Goal: Task Accomplishment & Management: Manage account settings

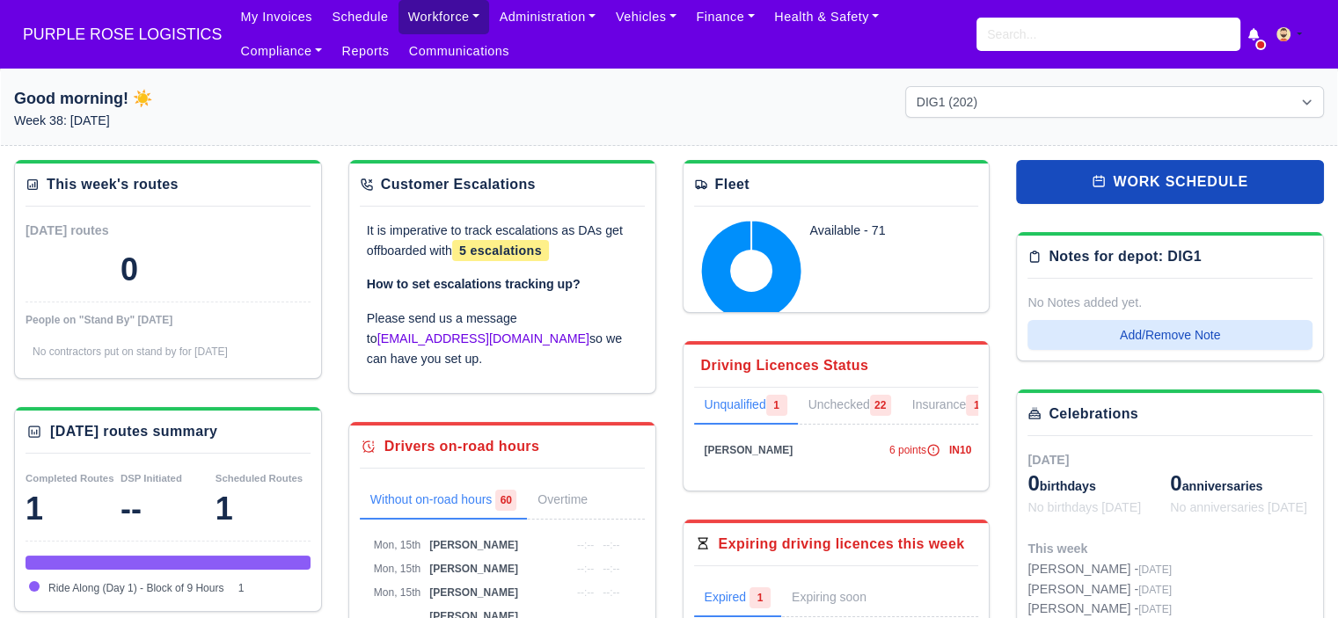
click at [437, 18] on link "Workforce" at bounding box center [444, 17] width 91 height 34
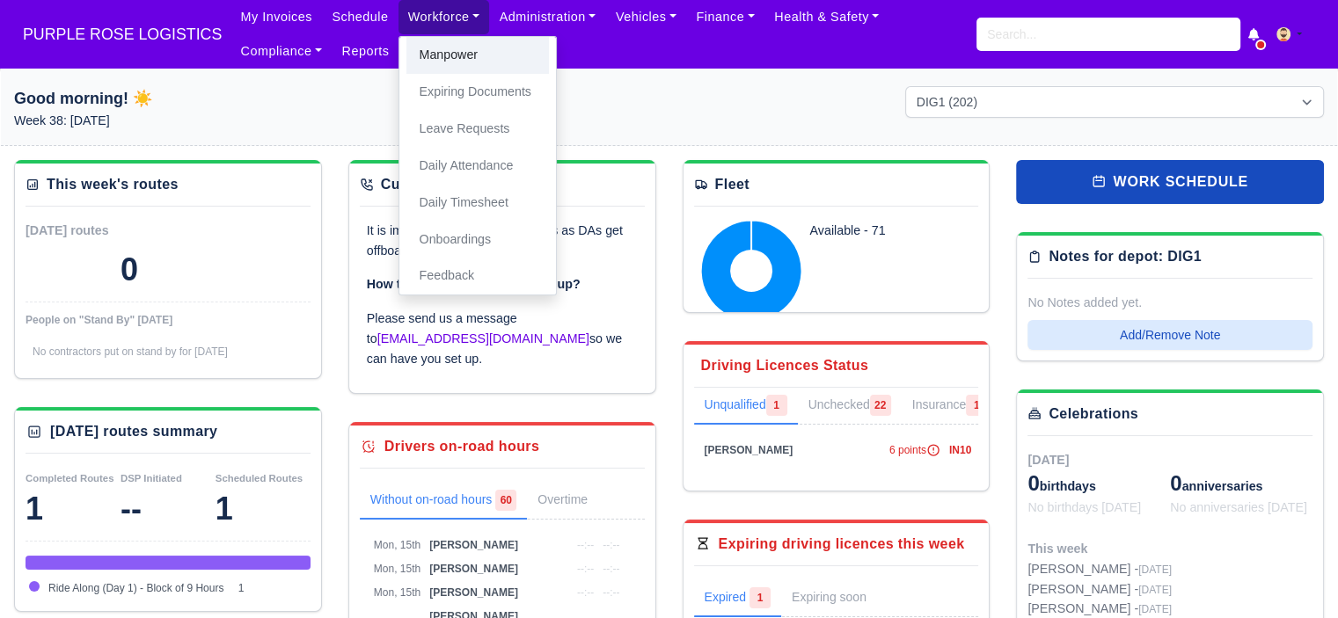
click at [458, 62] on link "Manpower" at bounding box center [477, 55] width 143 height 37
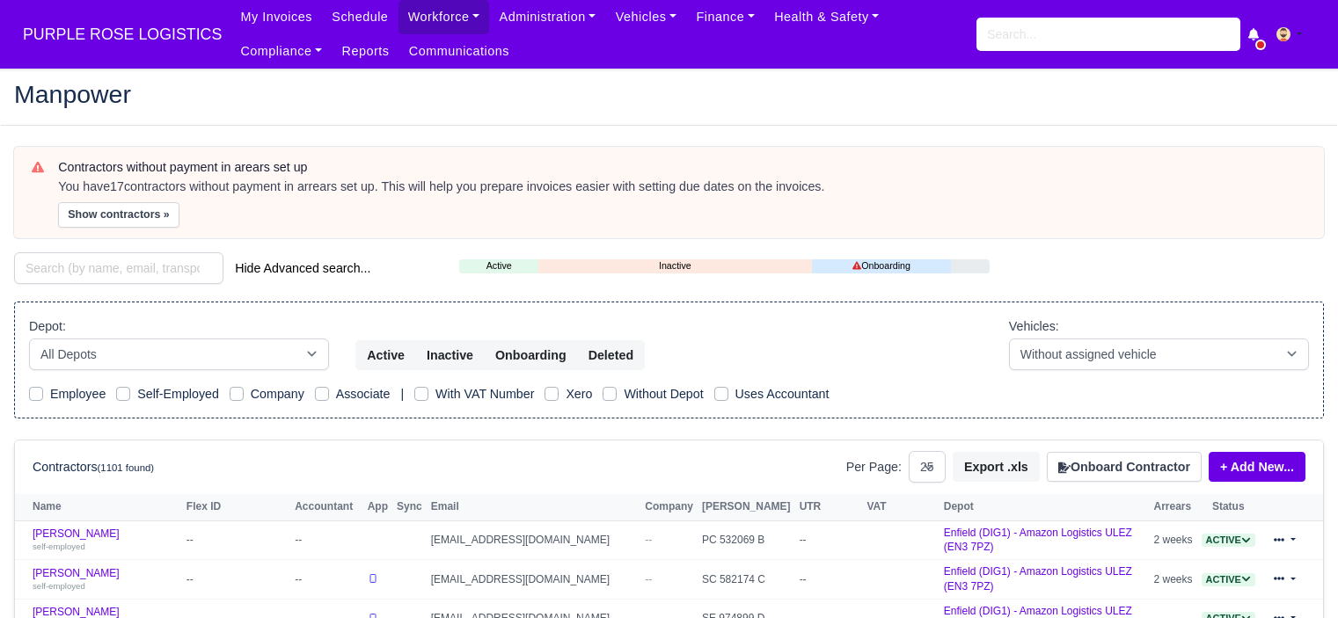
select select "25"
click at [1124, 469] on button "Onboard Contractor" at bounding box center [1124, 467] width 155 height 30
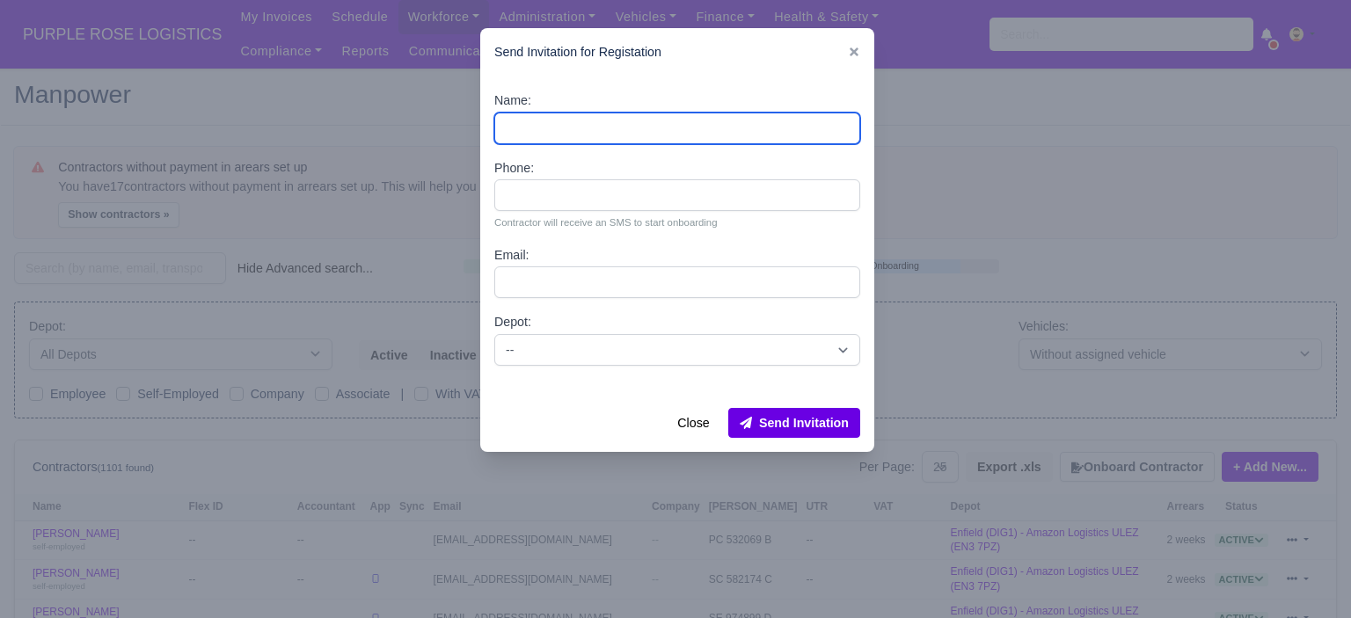
click at [645, 133] on input "Name:" at bounding box center [677, 129] width 366 height 32
paste input "[PERSON_NAME] [PERSON_NAME]"
type input "Mohammed ruhel ahmed"
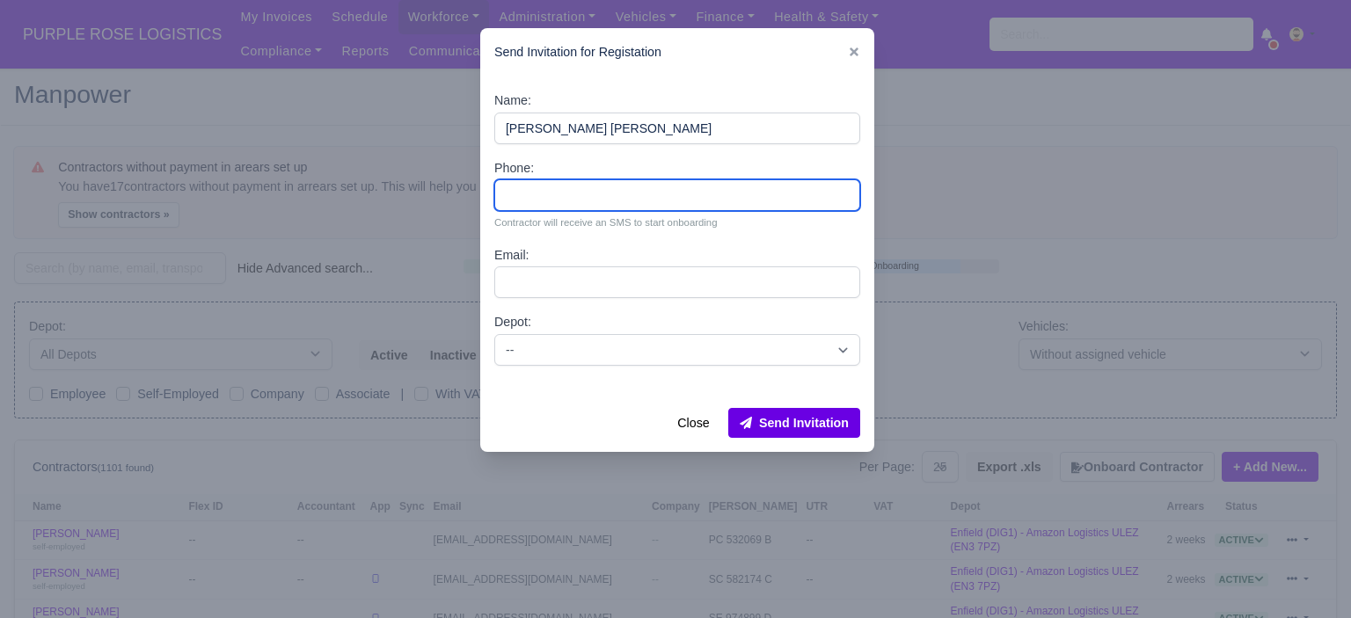
click at [571, 190] on input "Phone:" at bounding box center [677, 195] width 366 height 32
click at [628, 196] on input "Phone:" at bounding box center [677, 195] width 366 height 32
paste input "44 7983 229308"
type input "44 7983 229308"
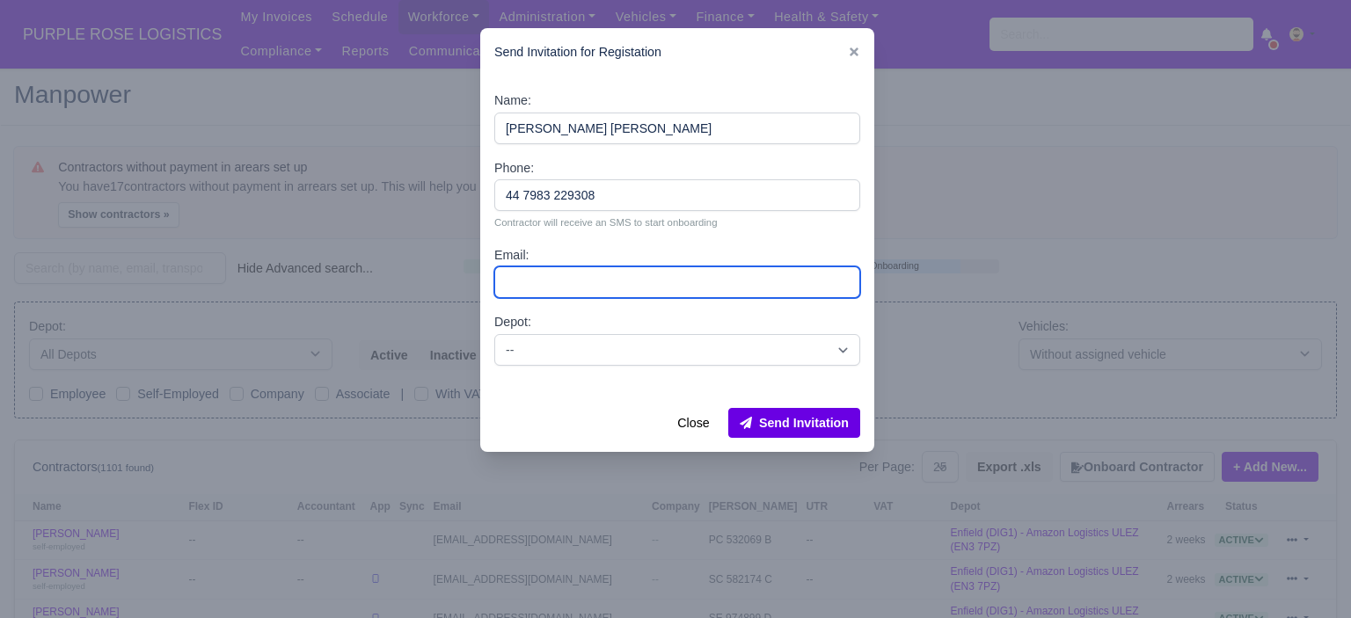
click at [595, 277] on input "Email:" at bounding box center [677, 283] width 366 height 32
paste input "Ruhelwalker2026@gmail.com"
type input "Ruhelwalker2026@gmail.com"
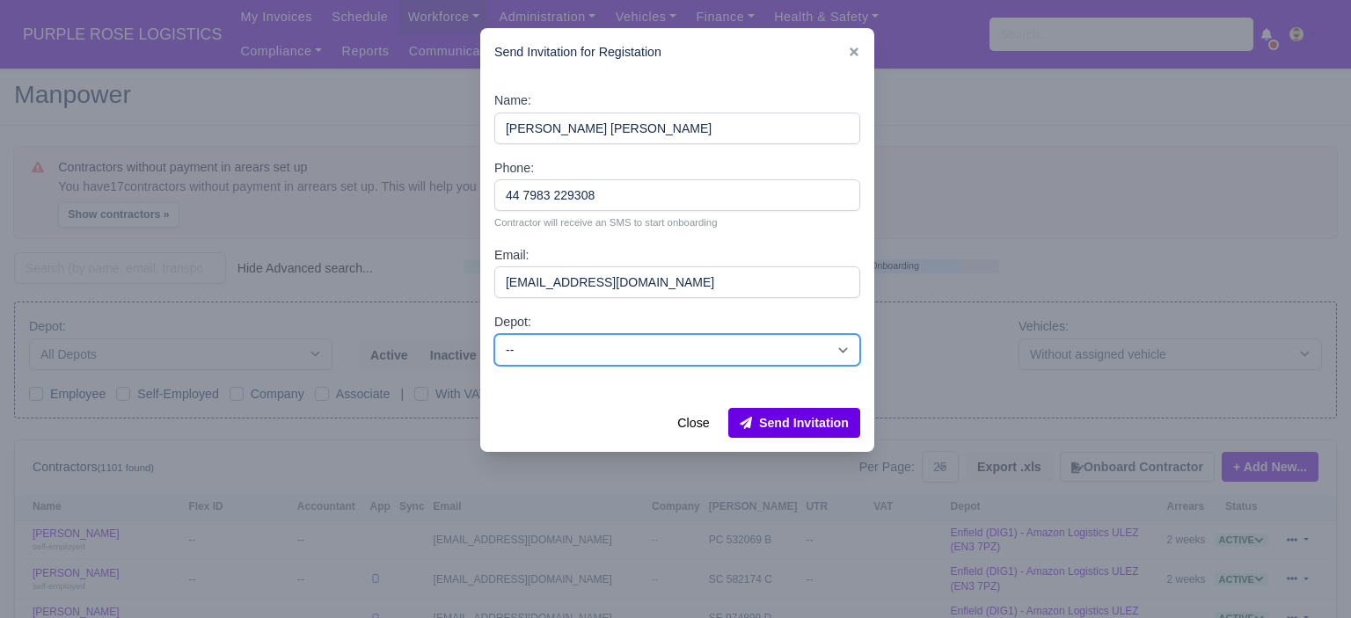
click at [574, 356] on select "-- Enfield (DIG1) - Amazon Logistics ULEZ (EN3 7PZ) Harlow (DHW1) - Amazon Logi…" at bounding box center [677, 350] width 366 height 32
select select "5"
click at [494, 334] on select "-- Enfield (DIG1) - Amazon Logistics ULEZ (EN3 7PZ) Harlow (DHW1) - Amazon Logi…" at bounding box center [677, 350] width 366 height 32
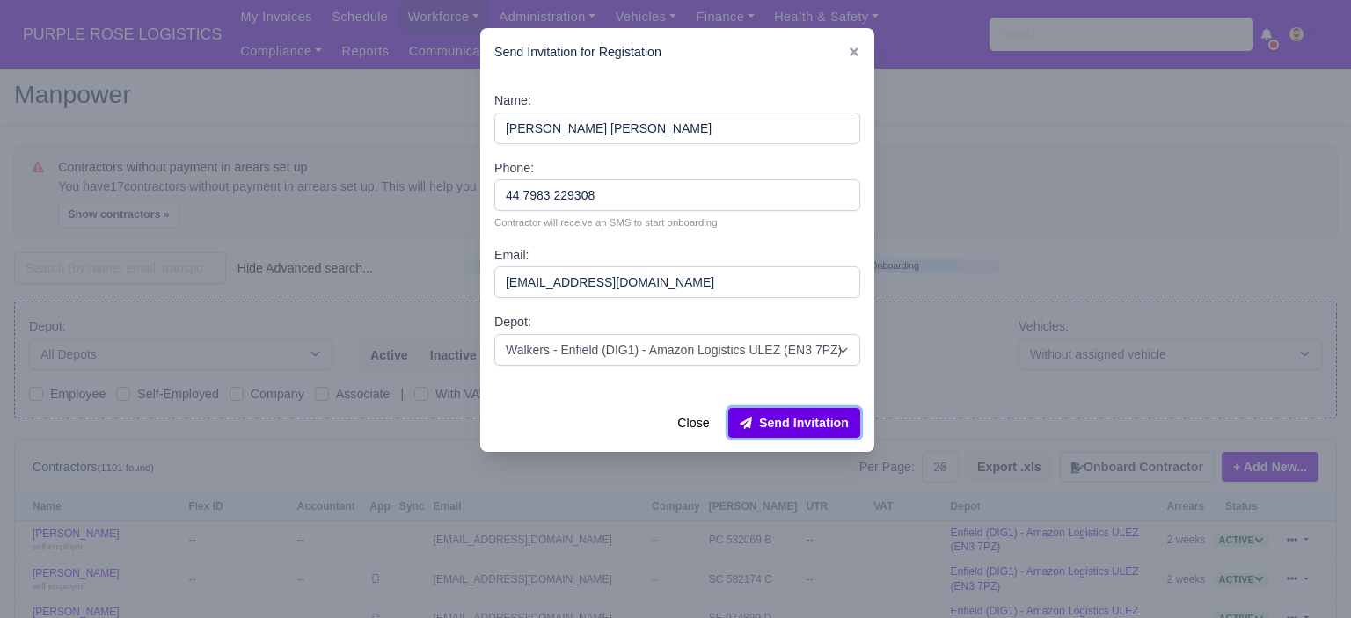
click at [823, 425] on button "Send Invitation" at bounding box center [794, 423] width 132 height 30
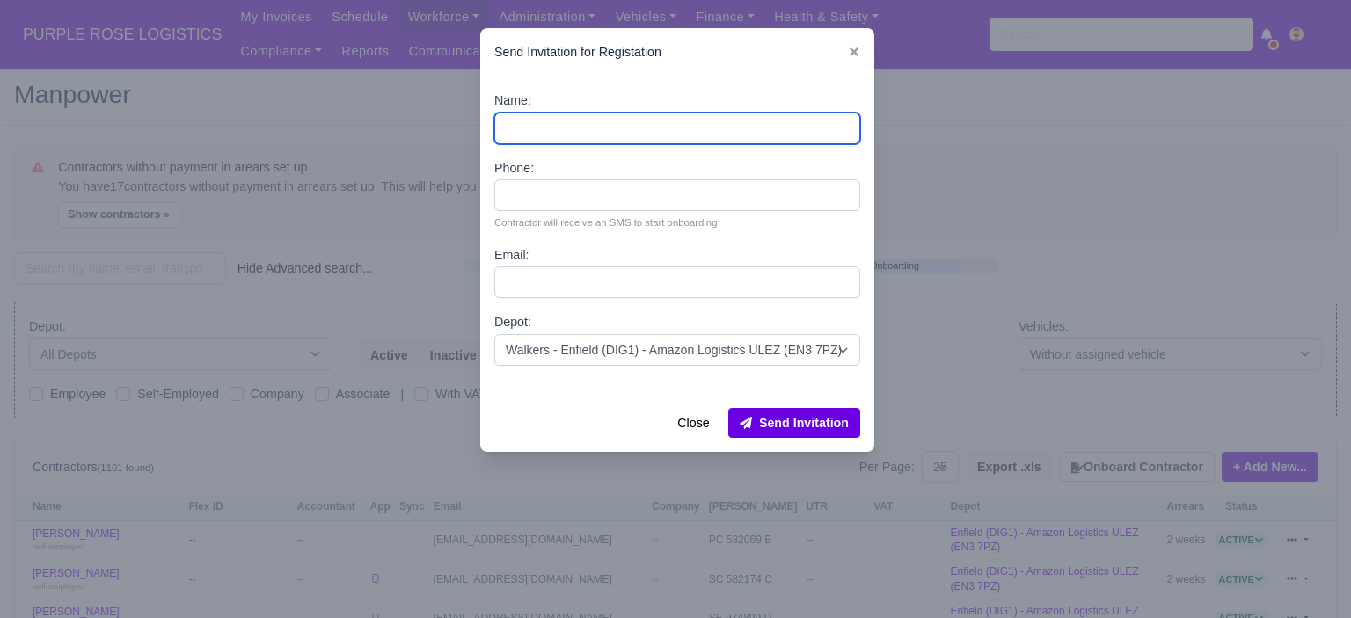
click at [565, 132] on input "Name:" at bounding box center [677, 129] width 366 height 32
paste input "David Dancy"
type input "David Dancy"
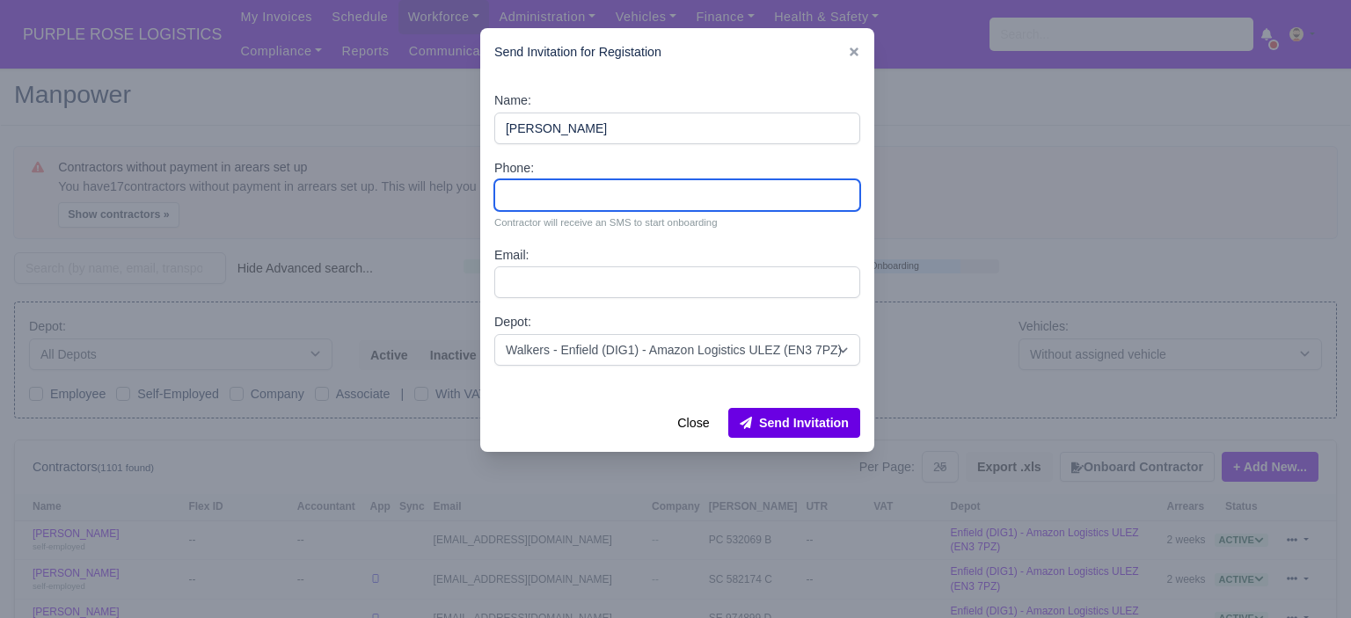
click at [626, 207] on input "Phone:" at bounding box center [677, 195] width 366 height 32
paste input "44 7971 821608"
type input "44 7971 821608"
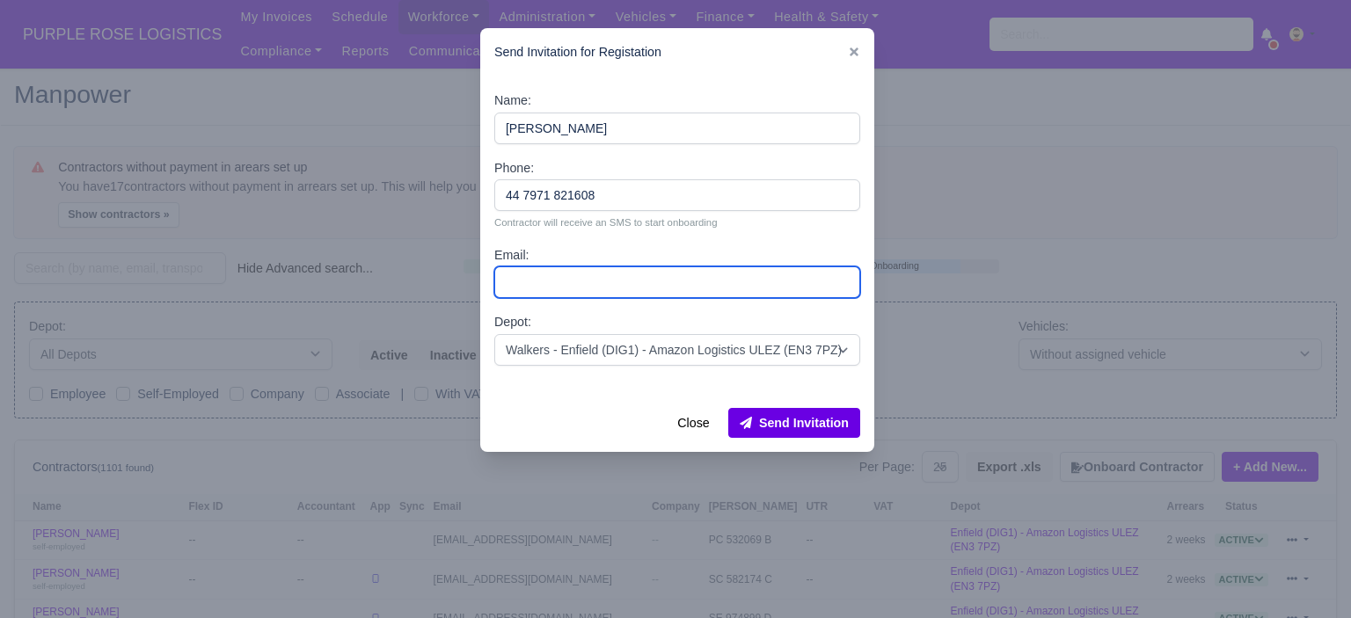
click at [595, 284] on input "Email:" at bounding box center [677, 283] width 366 height 32
paste input "davedancy.amz@gmail.com"
type input "davedancy.amz@gmail.com"
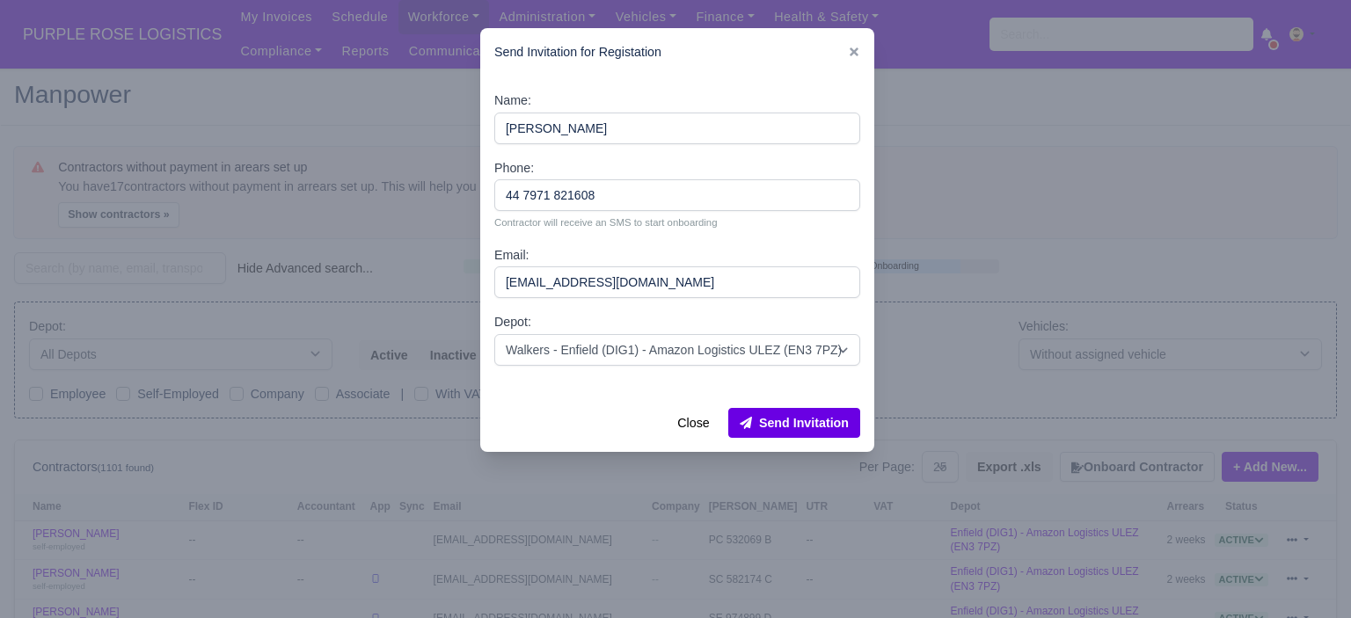
click at [645, 367] on div "Name: David Dancy Phone: 44 7971 821608 Contractor will receive an SMS to start…" at bounding box center [677, 236] width 394 height 318
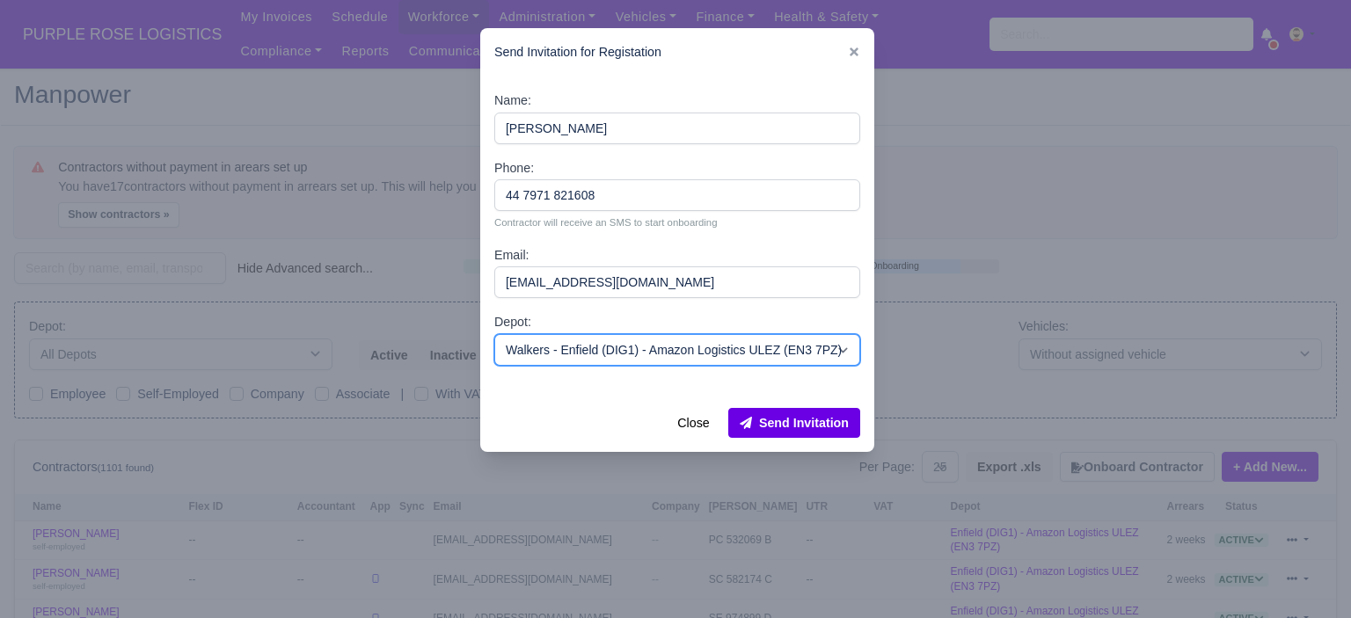
click at [626, 353] on select "-- Enfield (DIG1) - Amazon Logistics ULEZ (EN3 7PZ) Harlow (DHW1) - Amazon Logi…" at bounding box center [677, 350] width 366 height 32
select select "1"
click at [494, 334] on select "-- Enfield (DIG1) - Amazon Logistics ULEZ (EN3 7PZ) Harlow (DHW1) - Amazon Logi…" at bounding box center [677, 350] width 366 height 32
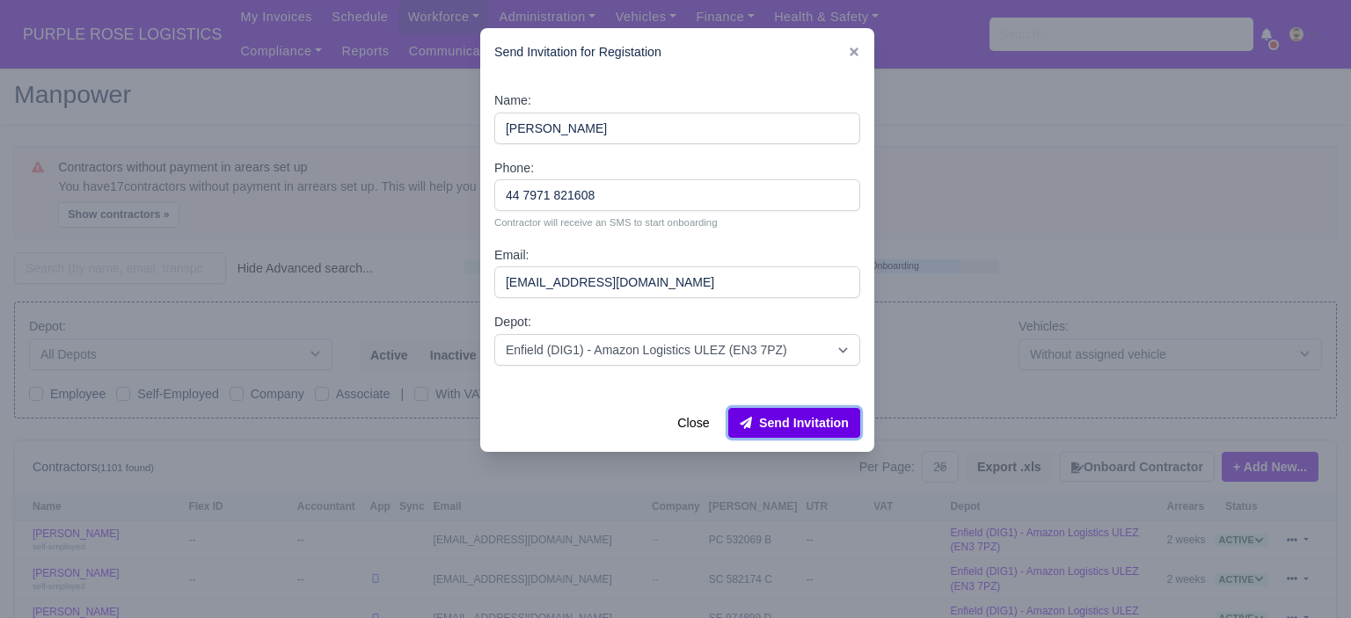
click at [804, 428] on button "Send Invitation" at bounding box center [794, 423] width 132 height 30
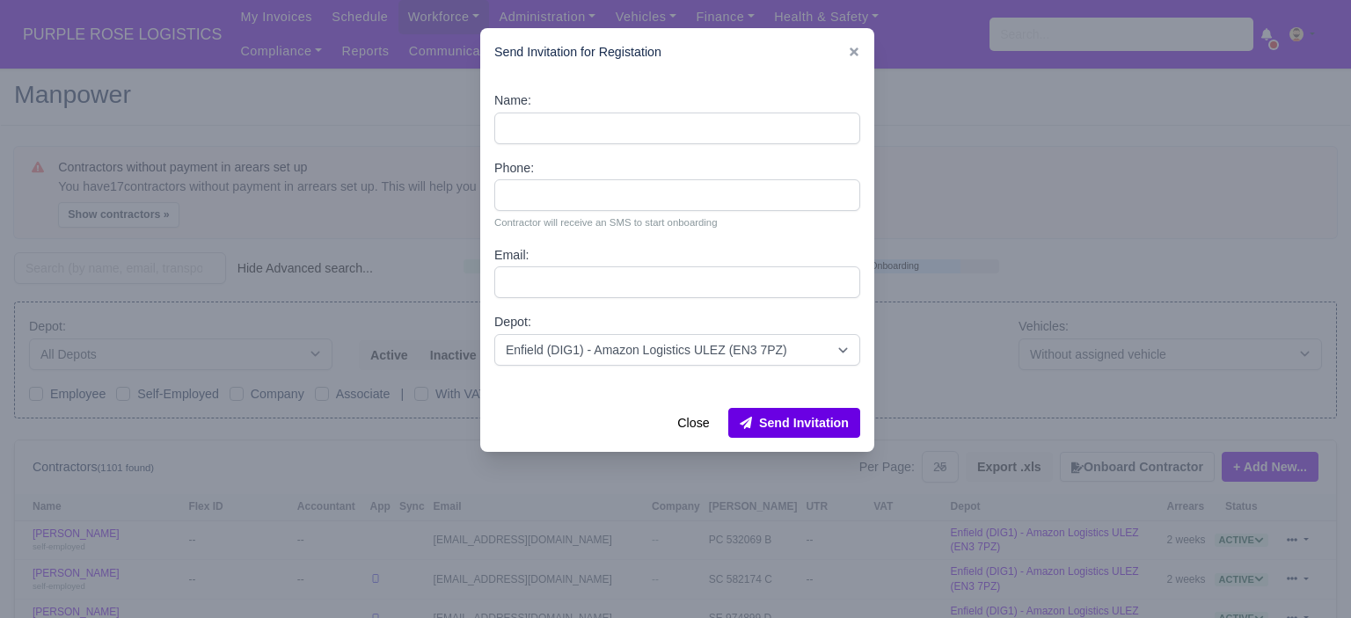
drag, startPoint x: 918, startPoint y: 202, endPoint x: 915, endPoint y: 187, distance: 15.2
click at [918, 197] on div at bounding box center [675, 309] width 1351 height 618
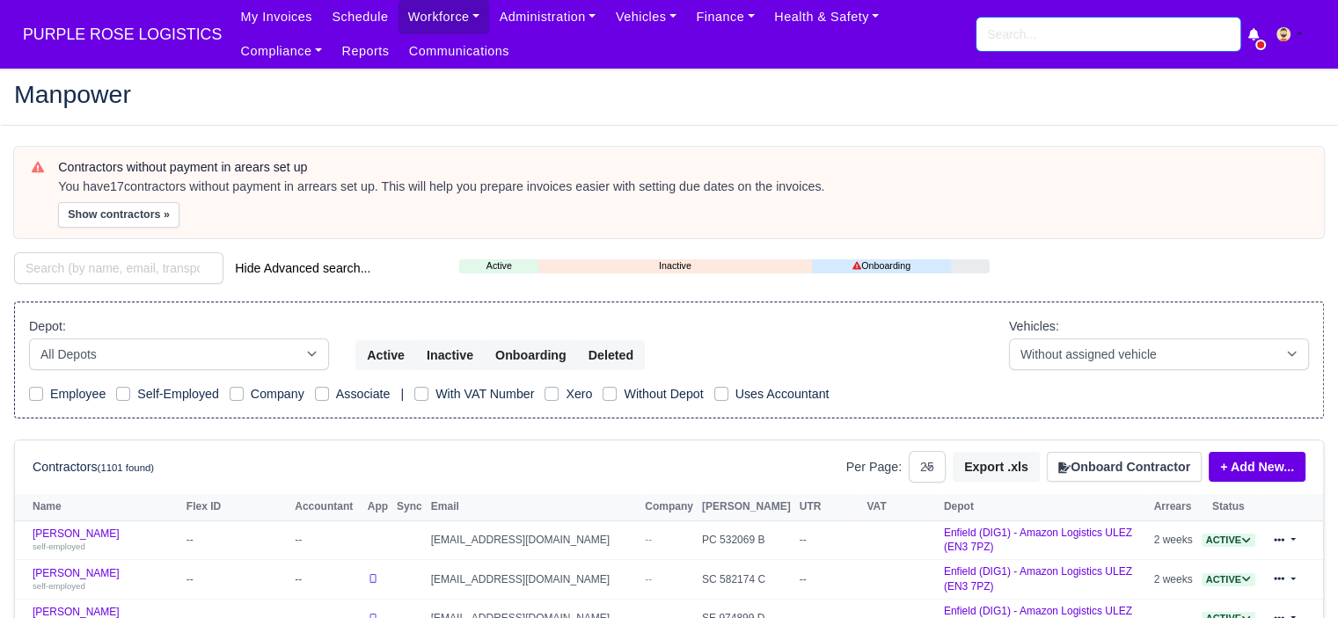
click at [995, 33] on input "search" at bounding box center [1108, 34] width 264 height 33
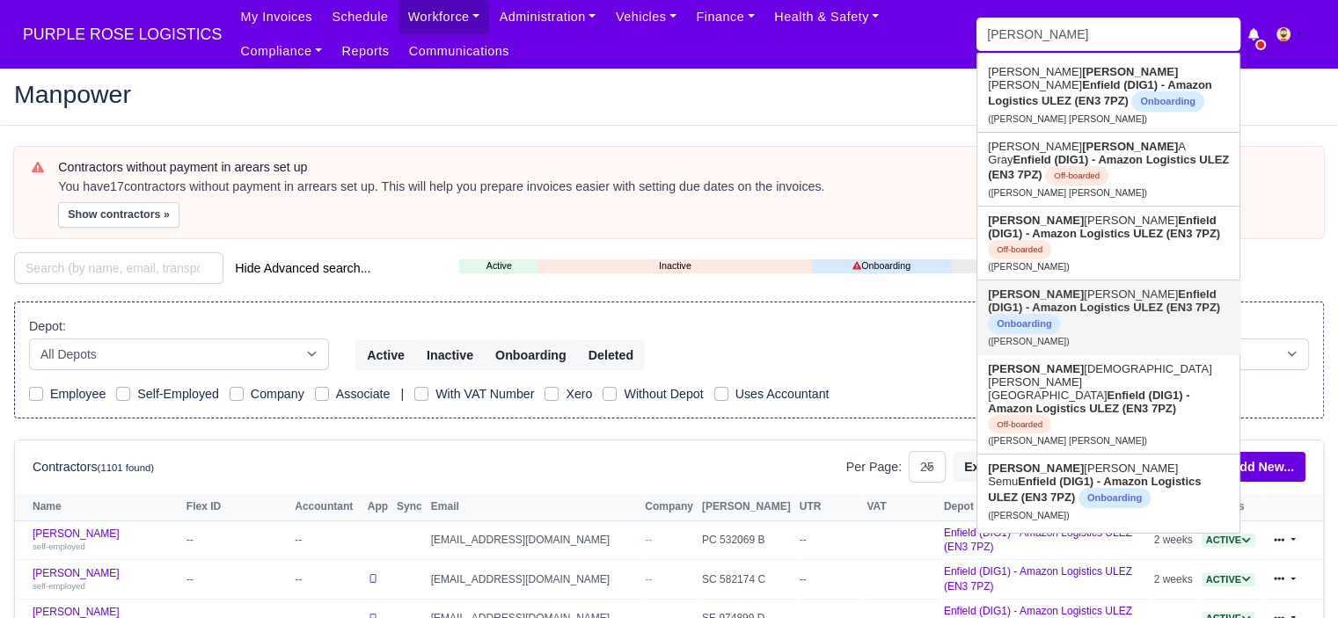
click at [1088, 301] on strong "Enfield (DIG1) - Amazon Logistics ULEZ (EN3 7PZ)" at bounding box center [1104, 301] width 232 height 26
type input "David Dancy"
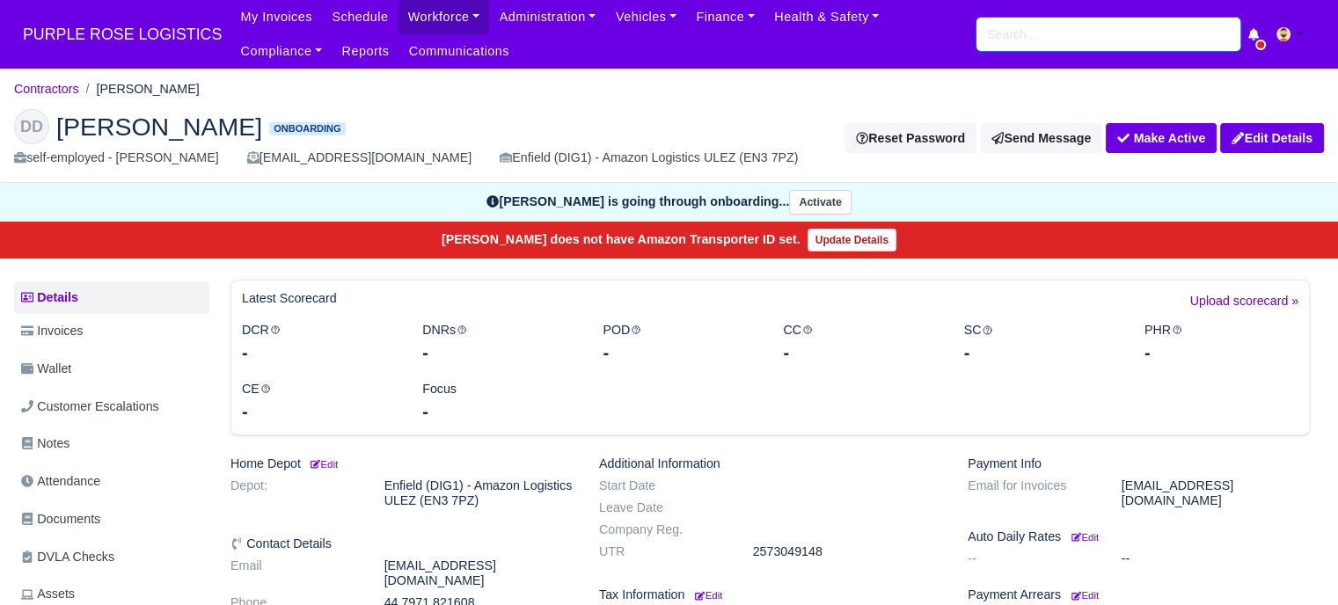
click at [1068, 41] on input "search" at bounding box center [1108, 34] width 264 height 33
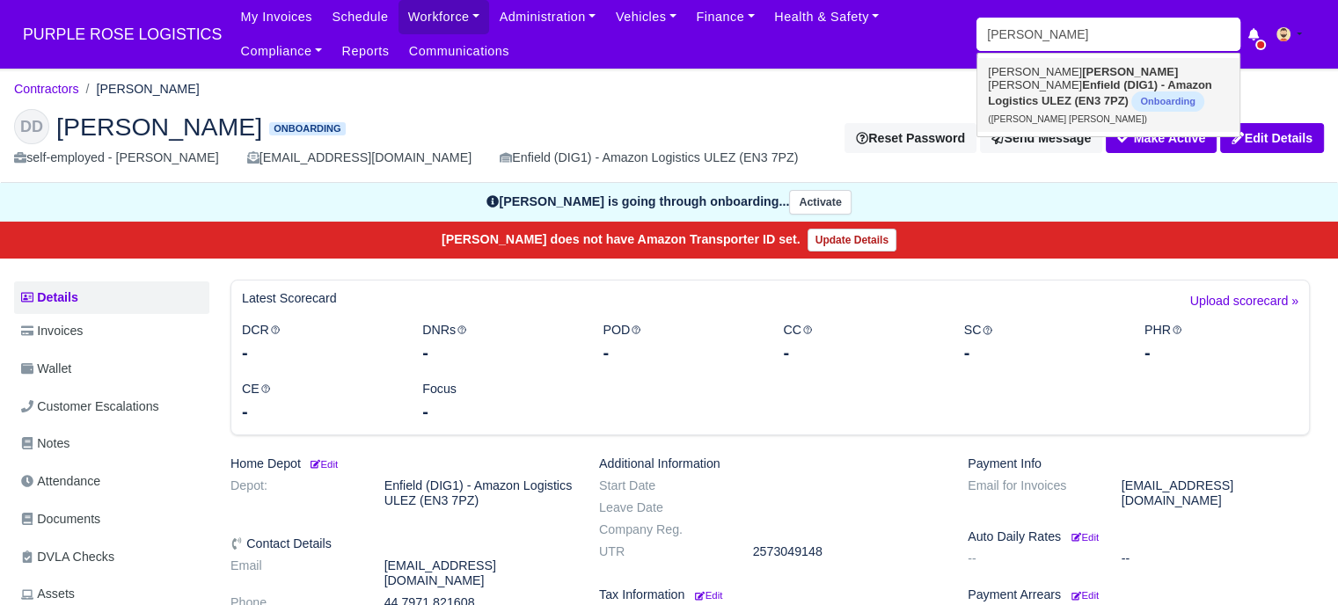
click at [1082, 73] on strong "ruhel" at bounding box center [1130, 71] width 96 height 13
type input "[PERSON_NAME] [PERSON_NAME]"
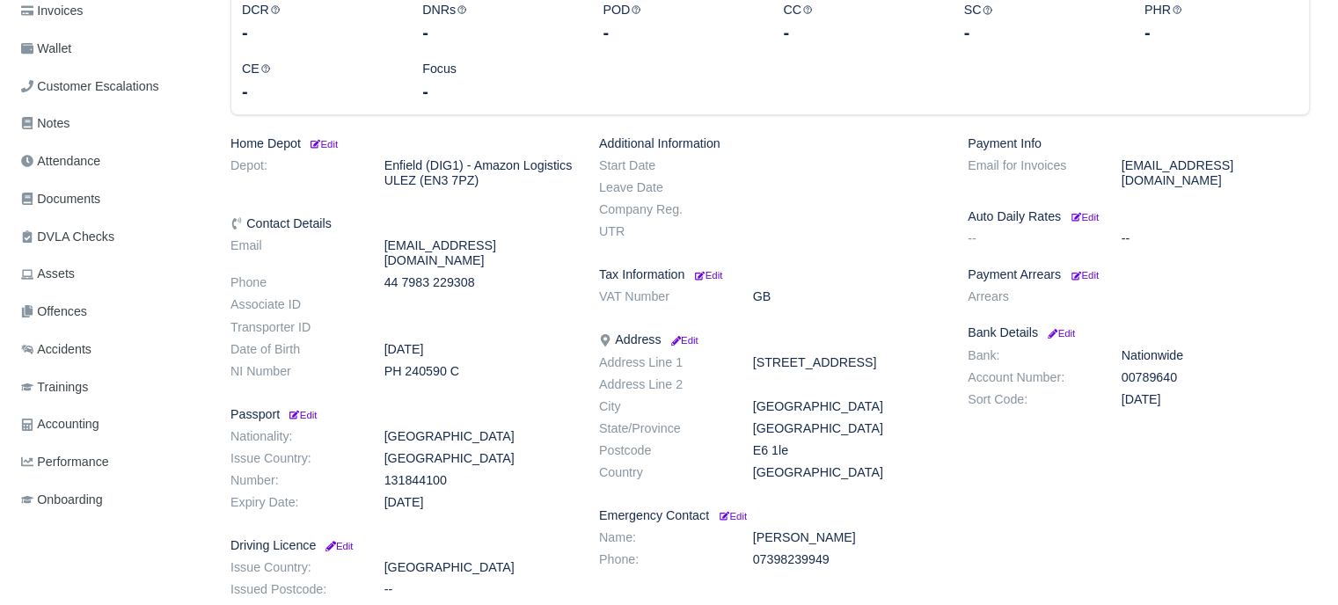
scroll to position [352, 0]
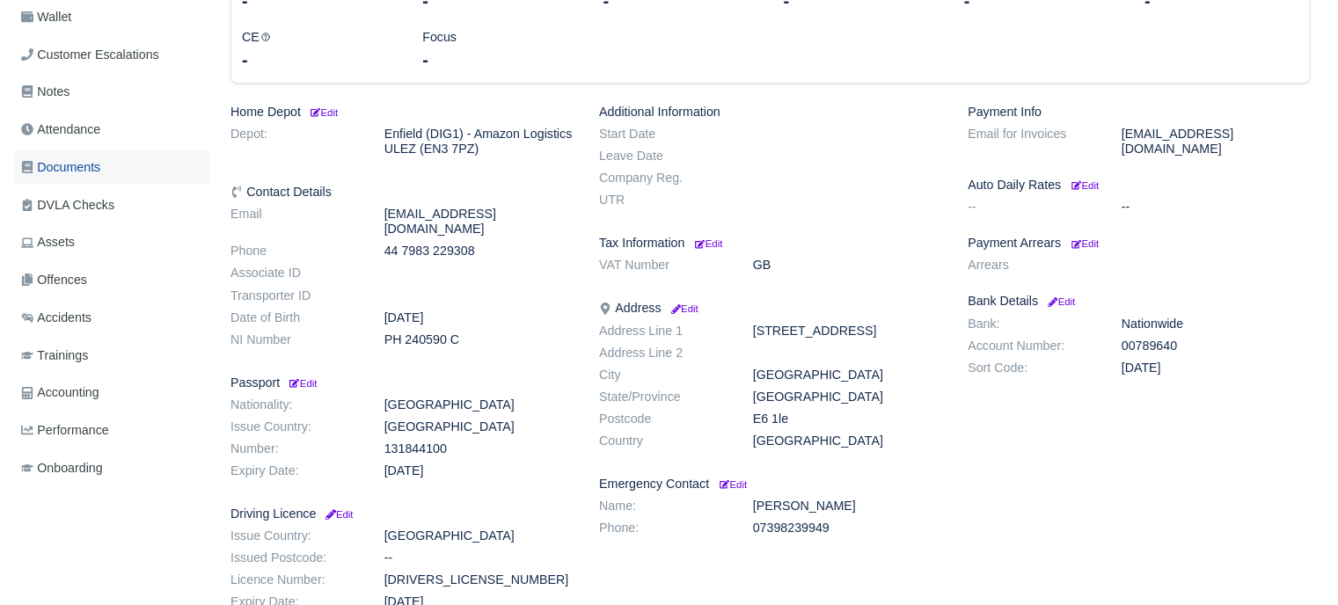
click at [104, 166] on link "Documents" at bounding box center [111, 167] width 195 height 34
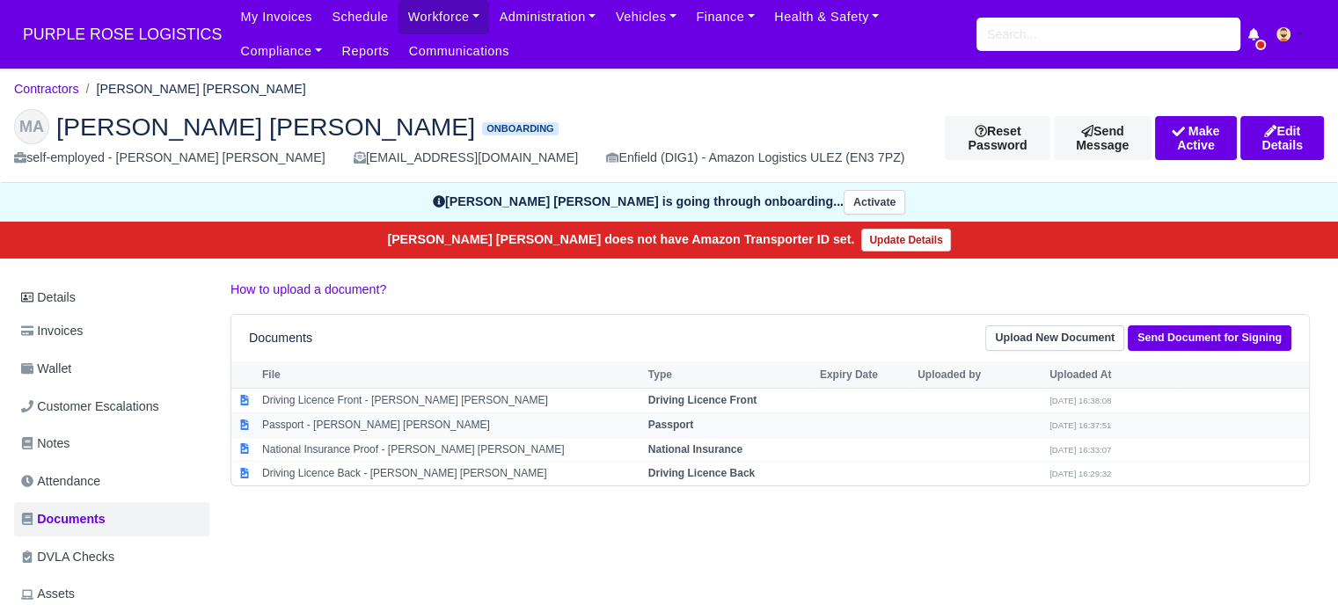
click at [684, 428] on strong "Passport" at bounding box center [670, 425] width 45 height 12
select select "passport"
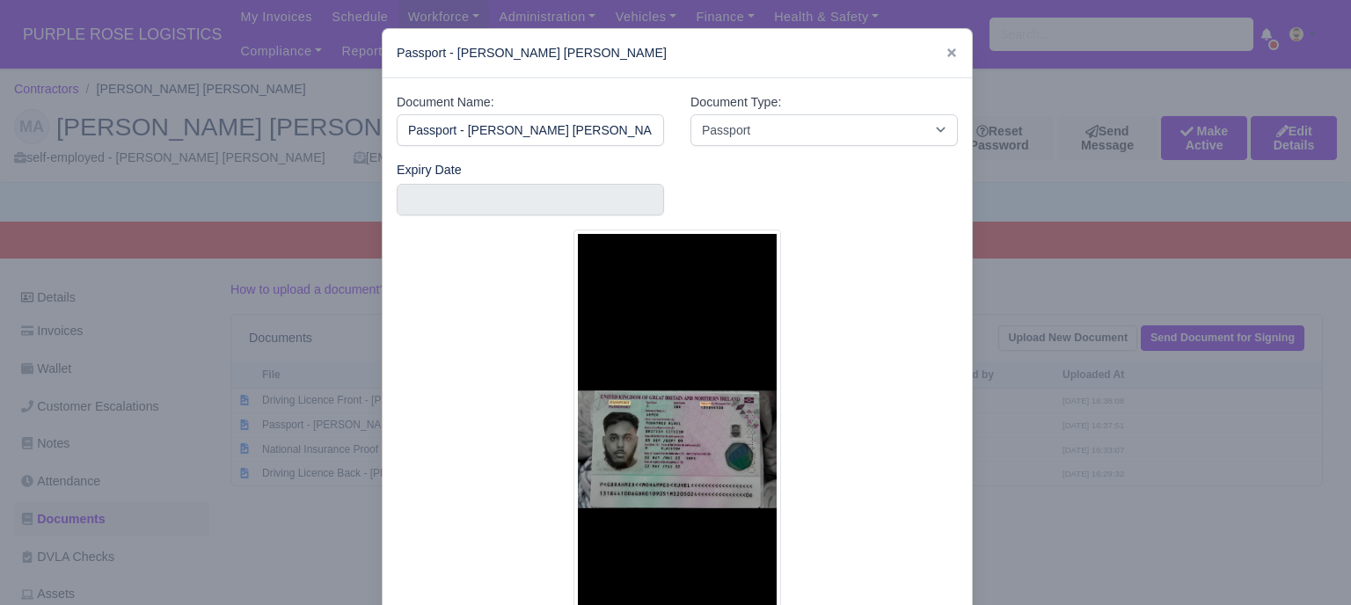
click at [660, 442] on img at bounding box center [678, 450] width 208 height 440
click at [1087, 444] on div at bounding box center [675, 302] width 1351 height 605
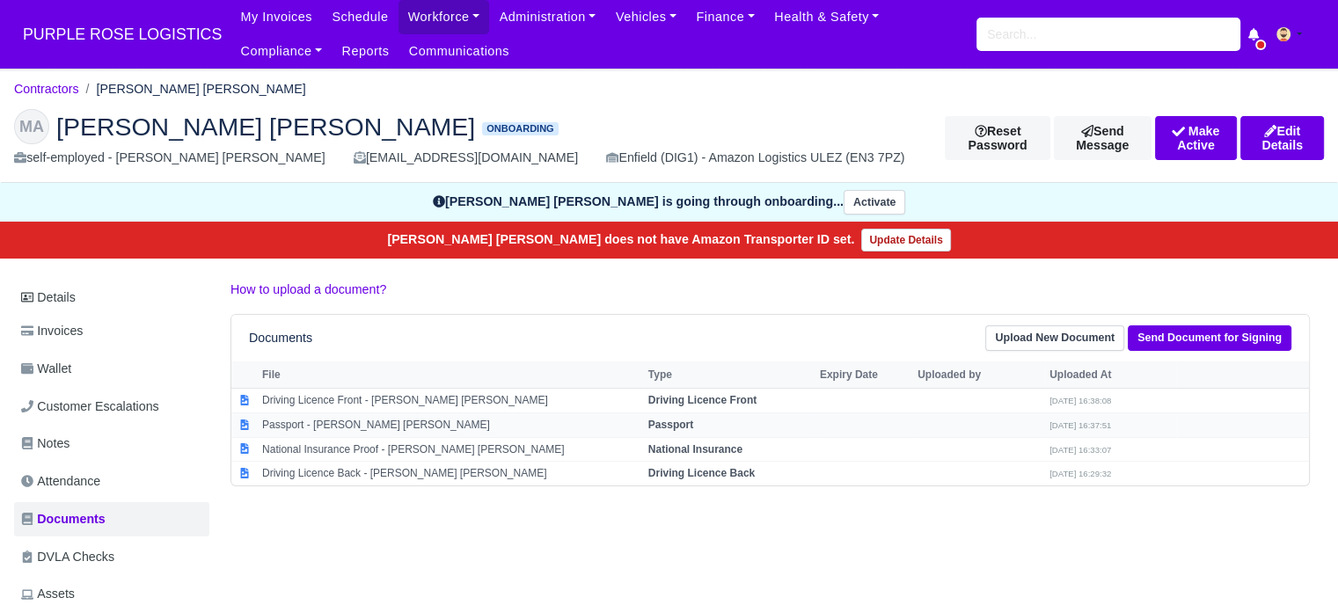
click at [664, 419] on strong "Passport" at bounding box center [670, 425] width 45 height 12
select select "passport"
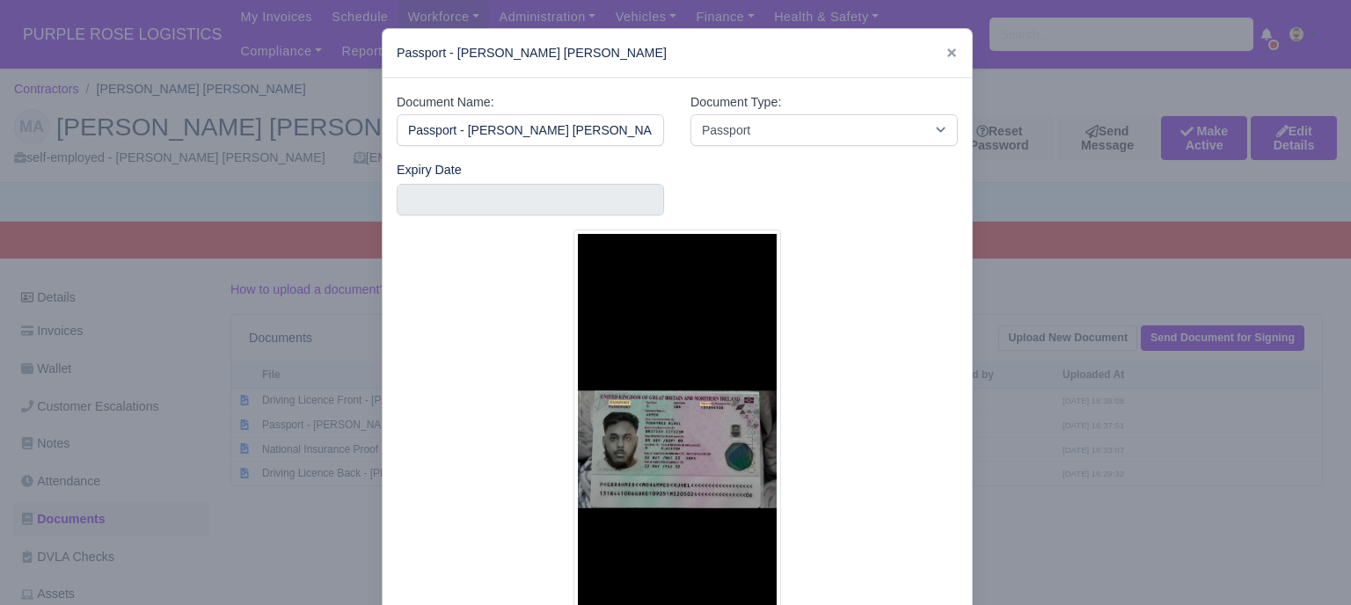
click at [660, 405] on img at bounding box center [678, 450] width 208 height 440
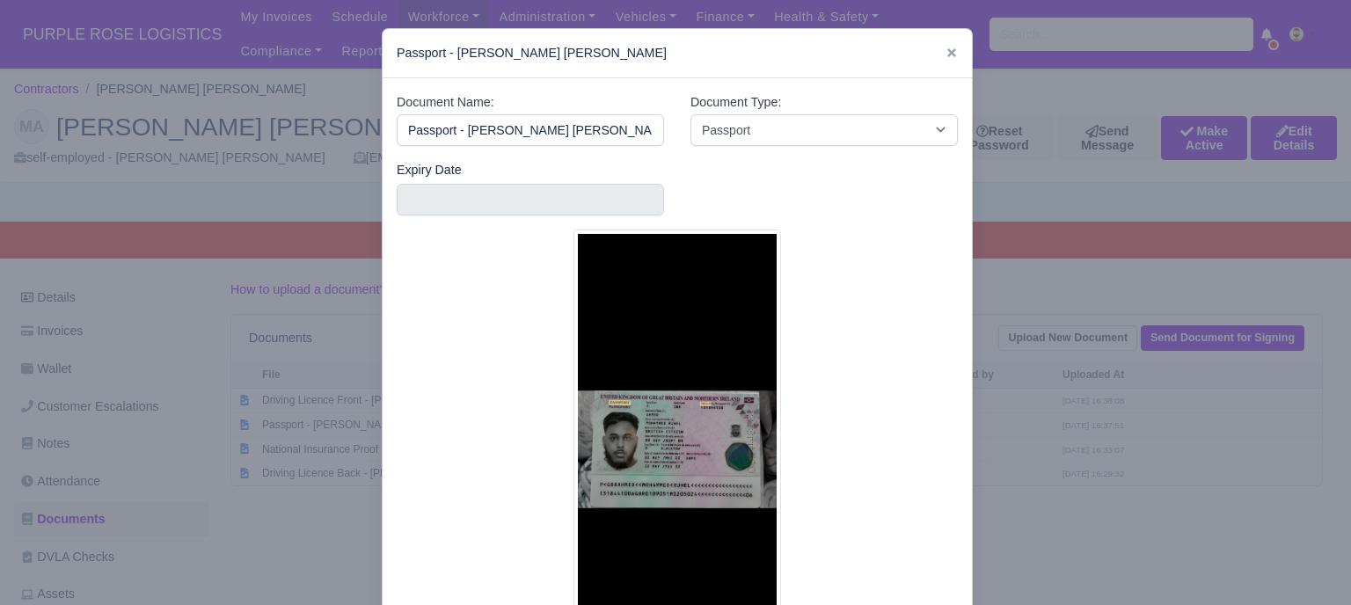
click at [1071, 404] on div at bounding box center [675, 302] width 1351 height 605
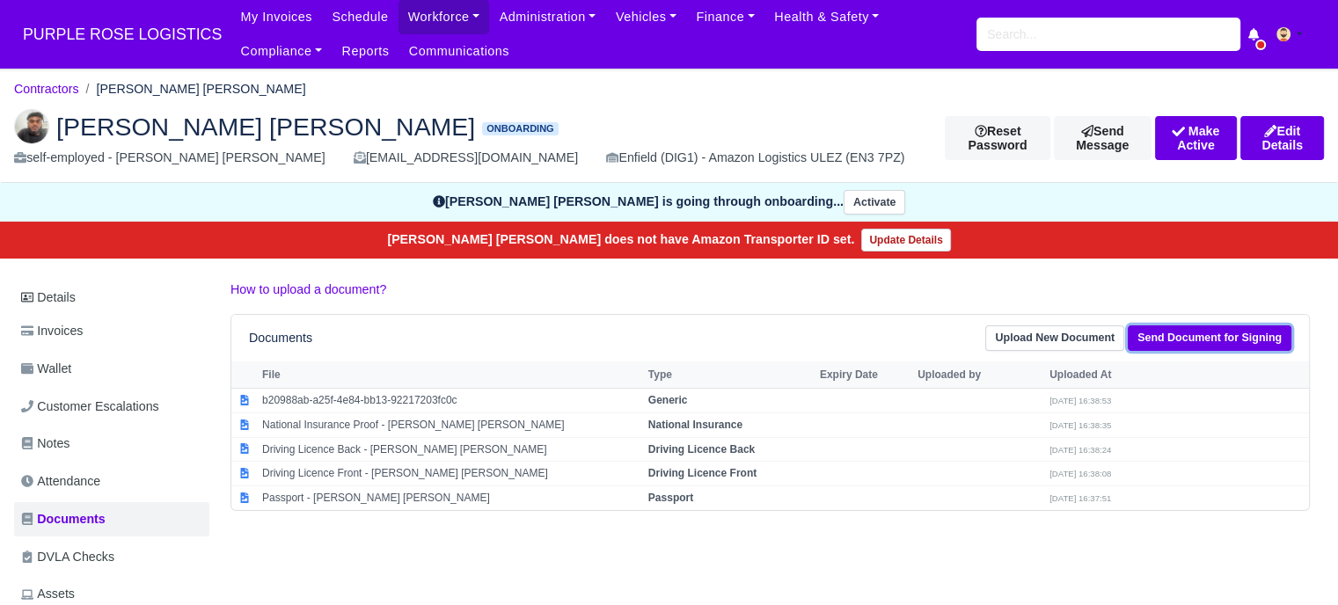
click at [1225, 332] on link "Send Document for Signing" at bounding box center [1210, 338] width 164 height 26
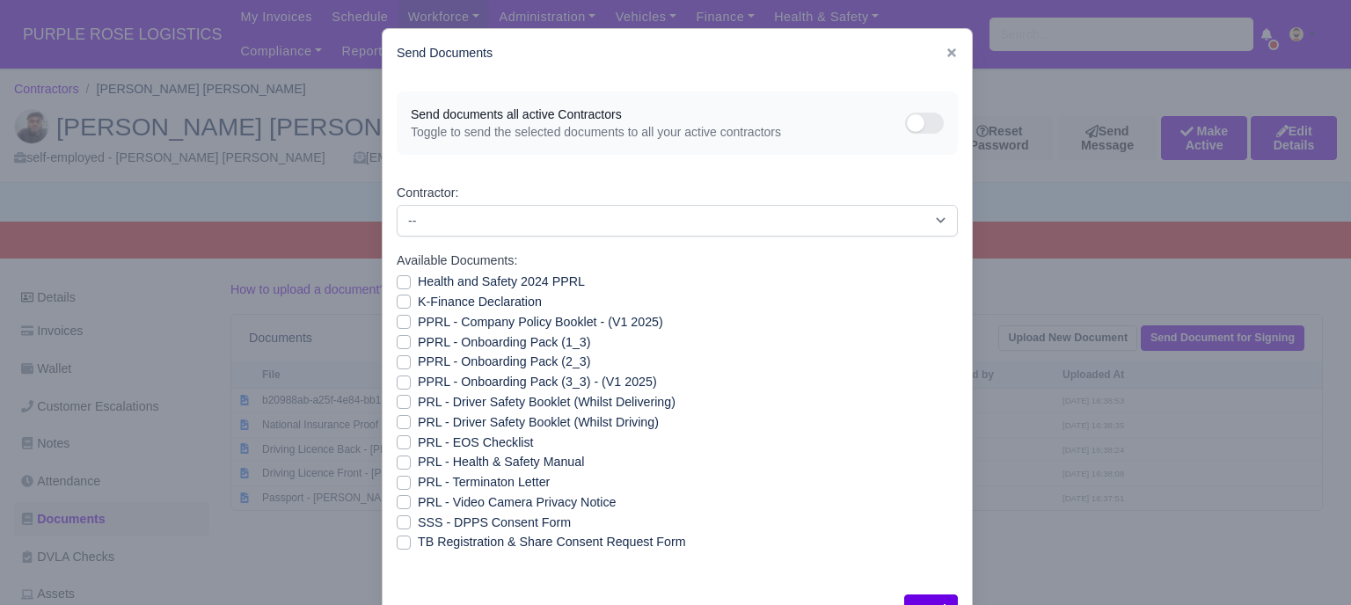
drag, startPoint x: 401, startPoint y: 281, endPoint x: 398, endPoint y: 290, distance: 10.3
click at [418, 283] on label "Health and Safety 2024 PPRL" at bounding box center [501, 282] width 167 height 20
click at [399, 283] on input "Health and Safety 2024 PPRL" at bounding box center [404, 279] width 14 height 14
checkbox input "true"
drag, startPoint x: 397, startPoint y: 306, endPoint x: 401, endPoint y: 316, distance: 10.6
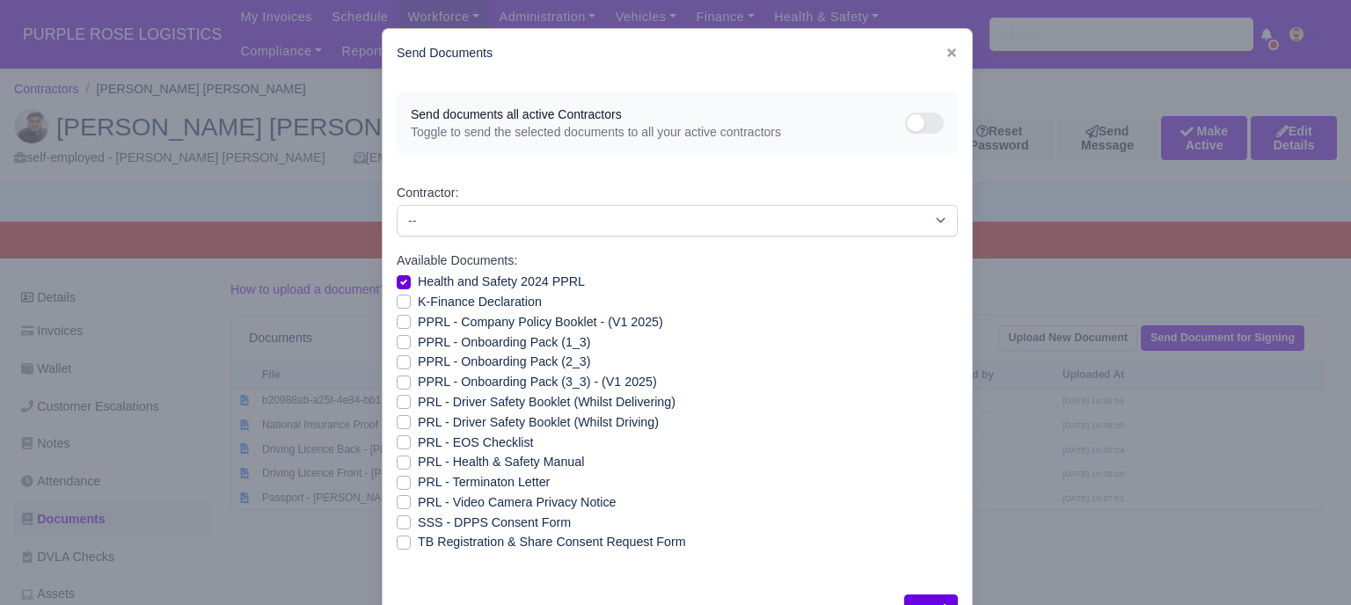
click at [418, 307] on label "K-Finance Declaration" at bounding box center [480, 302] width 124 height 20
click at [397, 306] on input "K-Finance Declaration" at bounding box center [404, 299] width 14 height 14
checkbox input "true"
drag, startPoint x: 401, startPoint y: 319, endPoint x: 399, endPoint y: 331, distance: 11.6
click at [418, 320] on label "PPRL - Company Policy Booklet - (V1 2025)" at bounding box center [540, 322] width 245 height 20
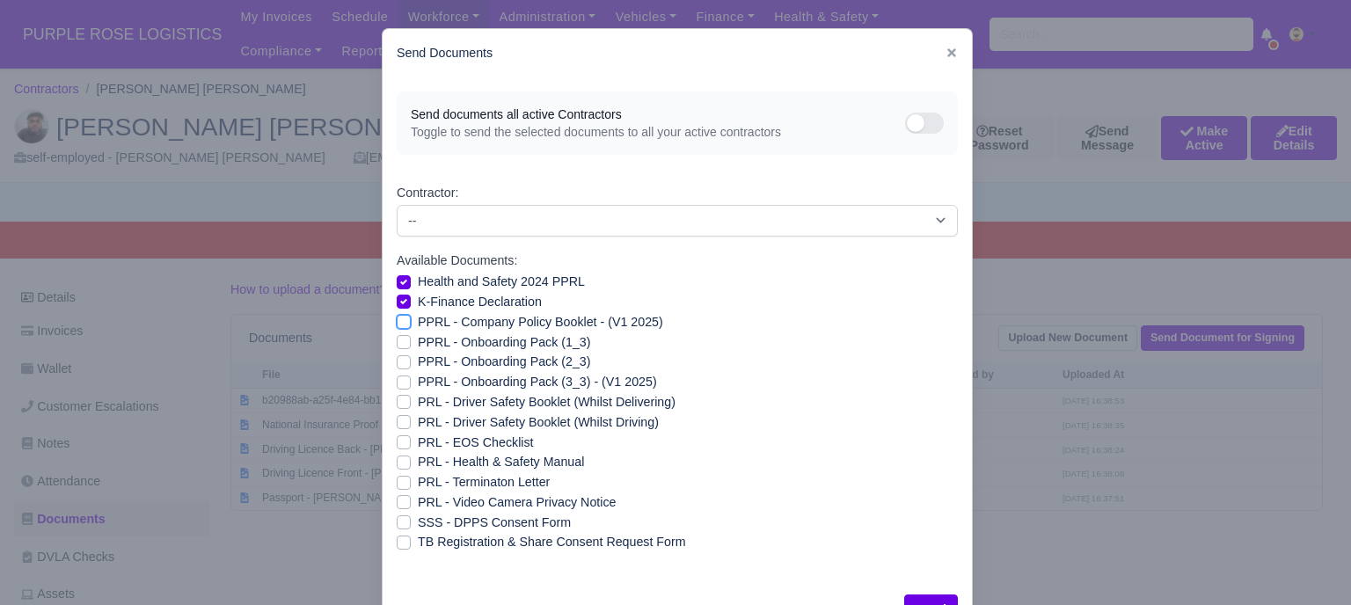
click at [401, 320] on input "PPRL - Company Policy Booklet - (V1 2025)" at bounding box center [404, 319] width 14 height 14
checkbox input "true"
drag, startPoint x: 399, startPoint y: 337, endPoint x: 400, endPoint y: 351, distance: 14.1
click at [418, 340] on label "PPRL - Onboarding Pack (1_3)" at bounding box center [504, 343] width 172 height 20
click at [399, 340] on input "PPRL - Onboarding Pack (1_3)" at bounding box center [404, 340] width 14 height 14
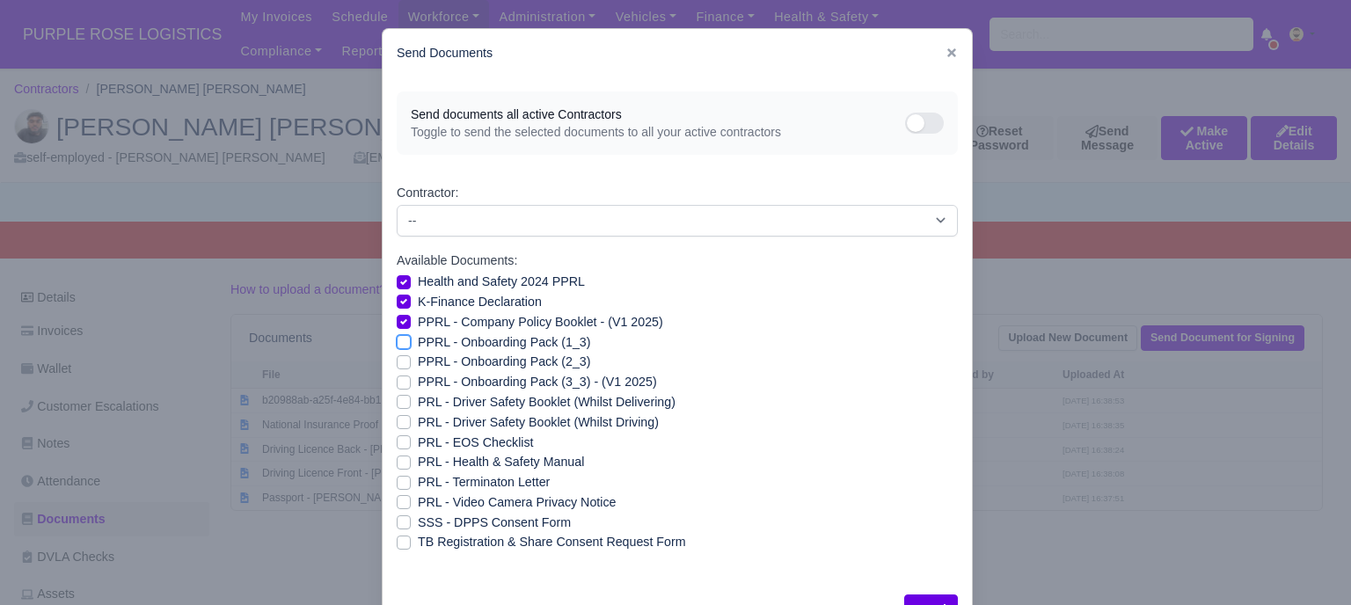
checkbox input "true"
drag, startPoint x: 398, startPoint y: 362, endPoint x: 398, endPoint y: 379, distance: 17.6
click at [418, 364] on label "PPRL - Onboarding Pack (2_3)" at bounding box center [504, 362] width 172 height 20
click at [398, 364] on input "PPRL - Onboarding Pack (2_3)" at bounding box center [404, 359] width 14 height 14
checkbox input "true"
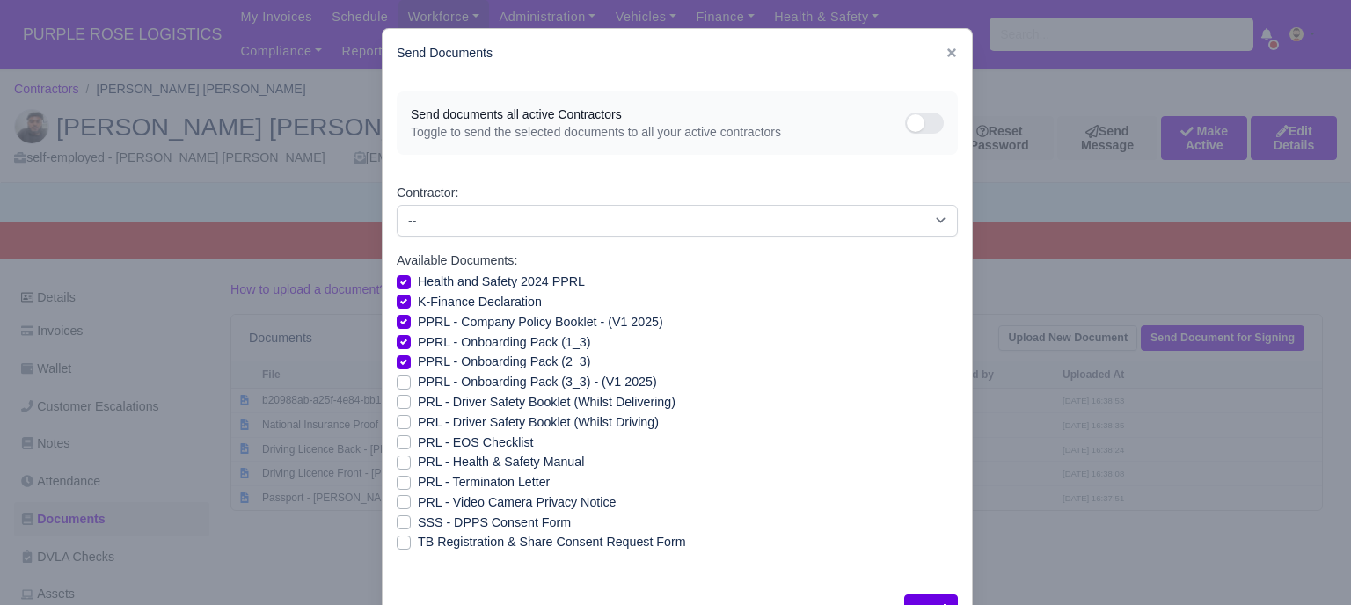
drag, startPoint x: 398, startPoint y: 381, endPoint x: 400, endPoint y: 420, distance: 38.8
click at [418, 382] on label "PPRL - Onboarding Pack (3_3) - (V1 2025)" at bounding box center [537, 382] width 239 height 20
click at [398, 382] on input "PPRL - Onboarding Pack (3_3) - (V1 2025)" at bounding box center [404, 379] width 14 height 14
checkbox input "true"
click at [418, 505] on label "PRL - Video Camera Privacy Notice" at bounding box center [517, 503] width 198 height 20
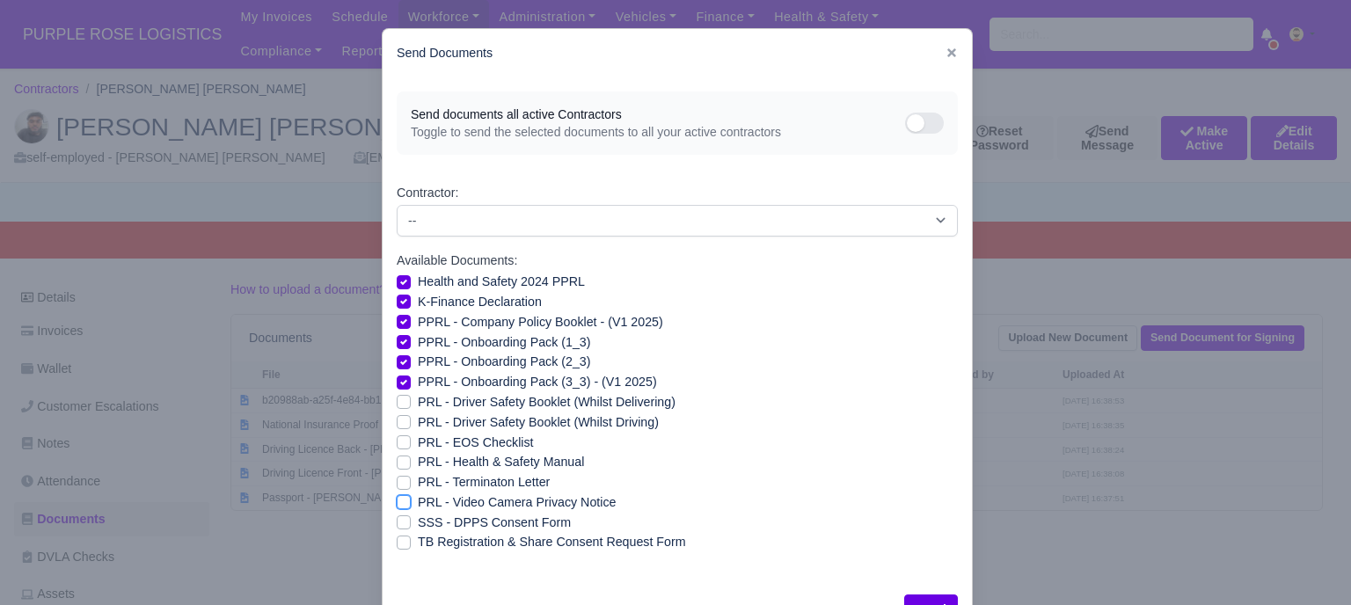
click at [398, 505] on input "PRL - Video Camera Privacy Notice" at bounding box center [404, 500] width 14 height 14
checkbox input "true"
click at [418, 464] on label "PRL - Health & Safety Manual" at bounding box center [501, 462] width 166 height 20
click at [397, 464] on input "PRL - Health & Safety Manual" at bounding box center [404, 459] width 14 height 14
checkbox input "true"
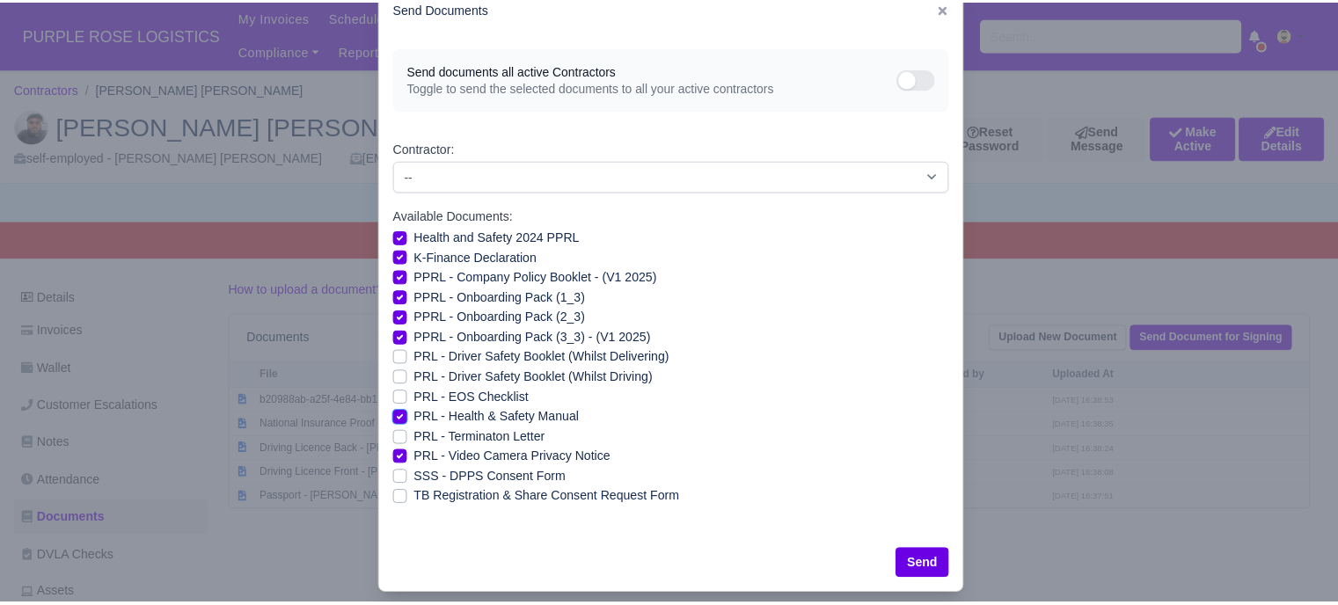
scroll to position [63, 0]
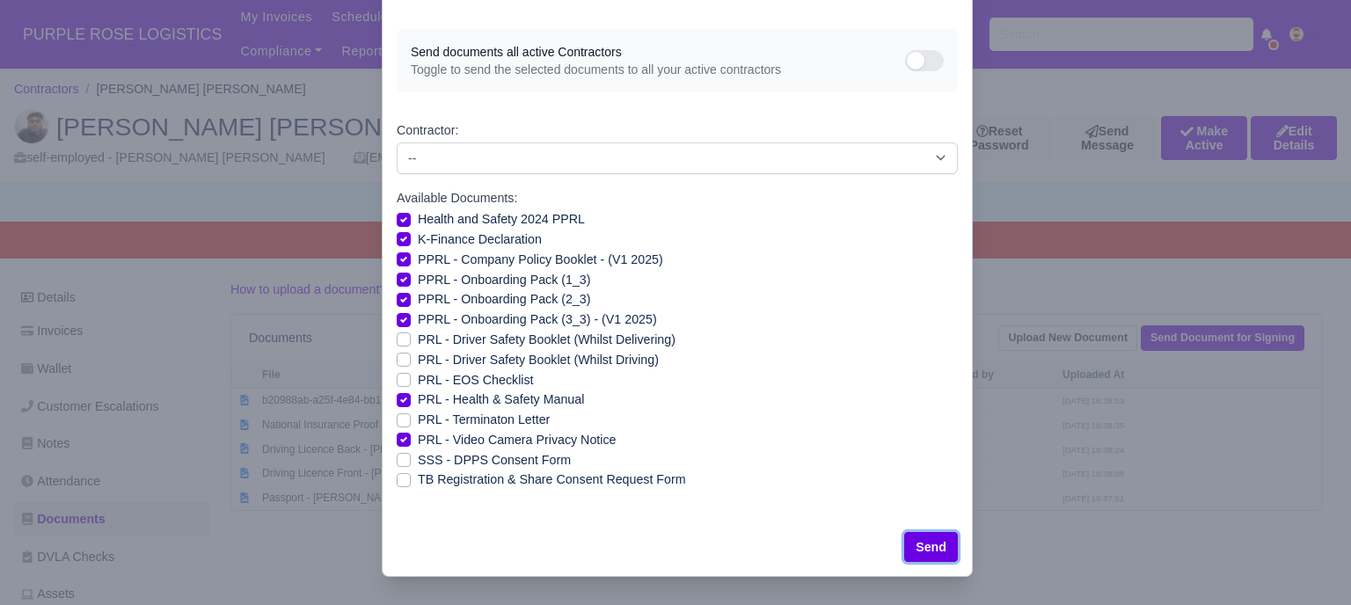
click at [922, 538] on button "Send" at bounding box center [931, 547] width 54 height 30
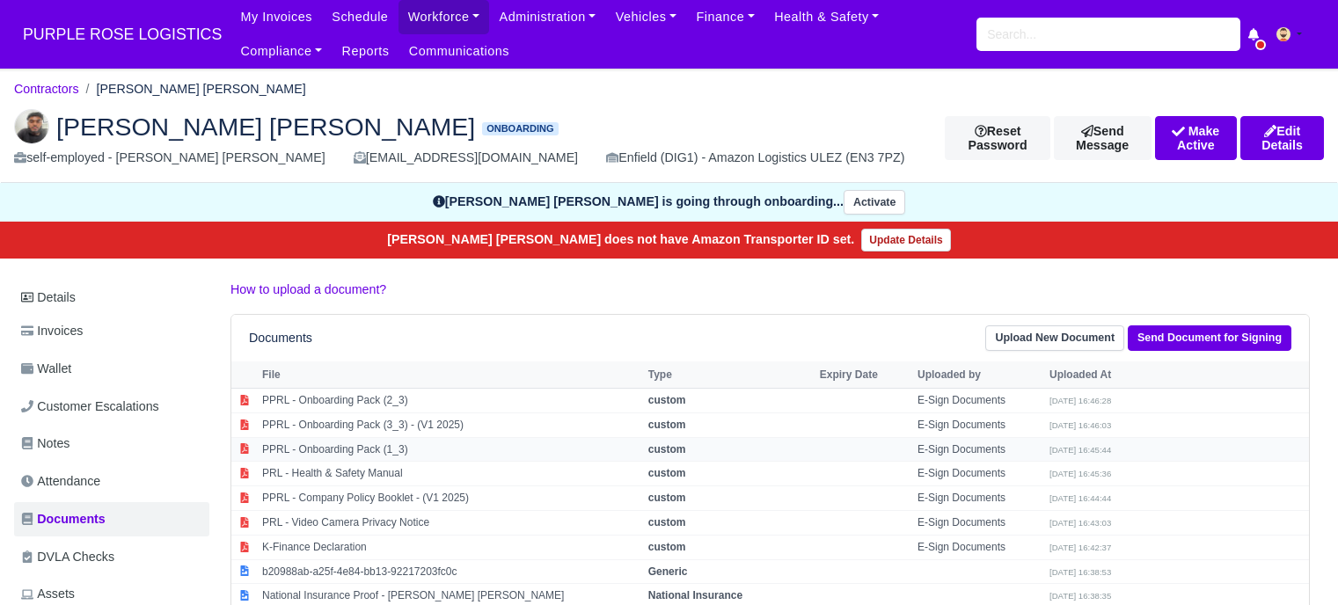
scroll to position [88, 0]
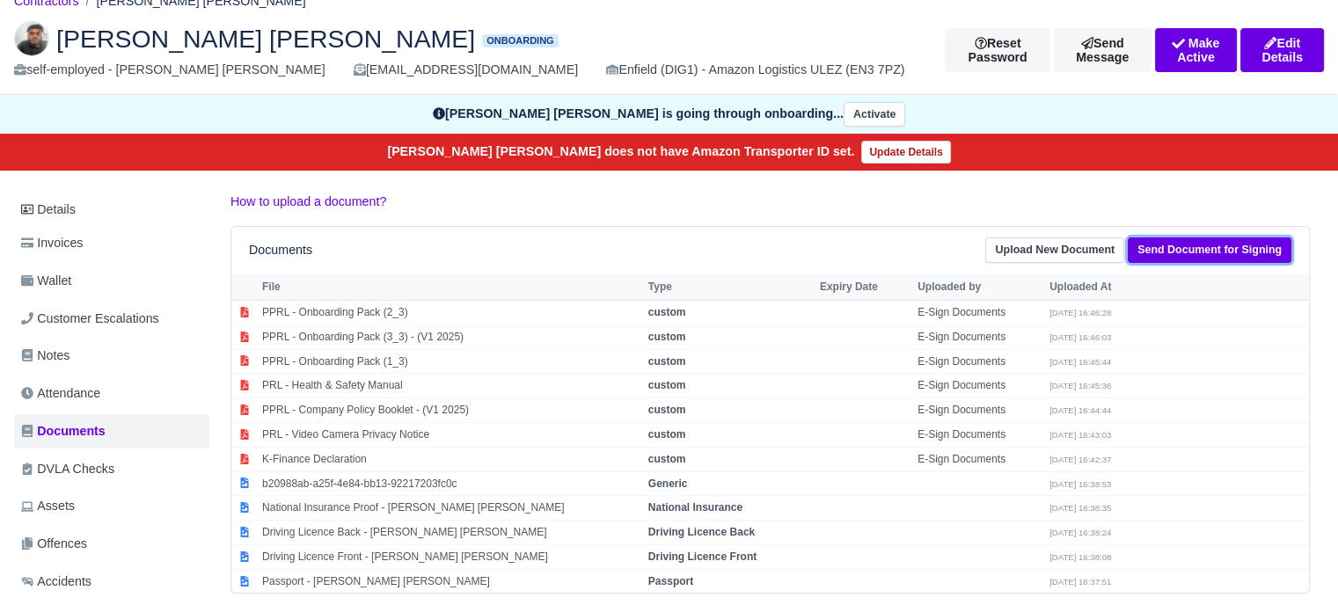
click at [1198, 246] on link "Send Document for Signing" at bounding box center [1210, 251] width 164 height 26
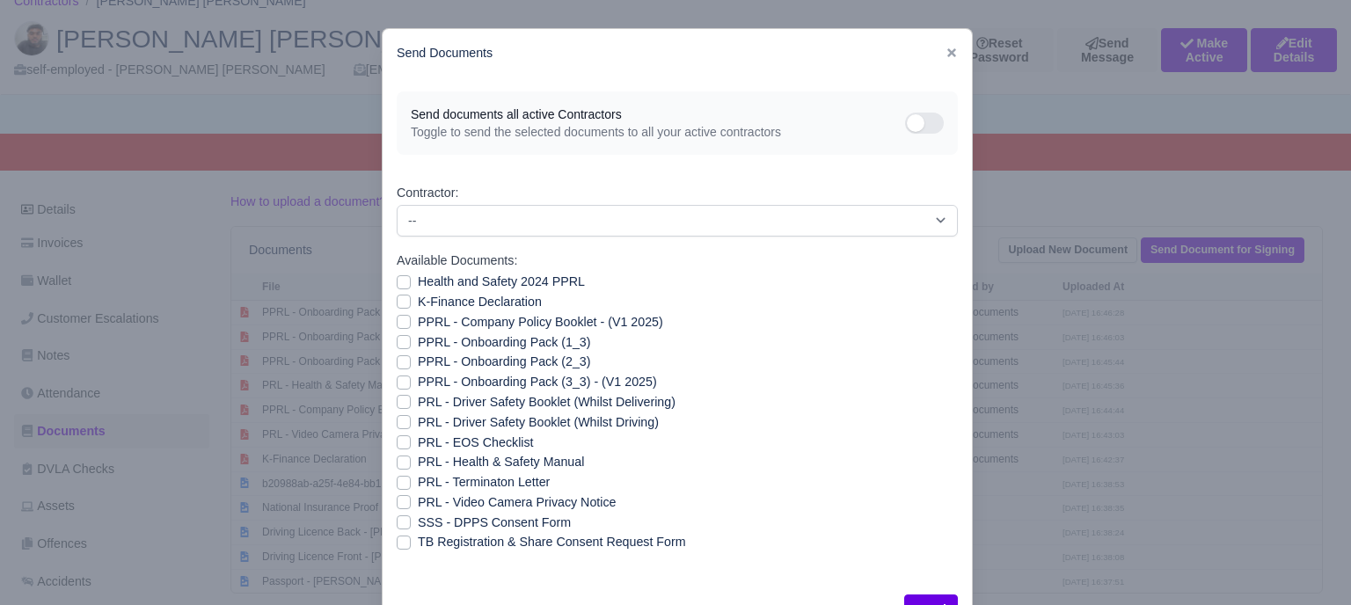
click at [418, 463] on label "PRL - Health & Safety Manual" at bounding box center [501, 462] width 166 height 20
click at [400, 463] on input "PRL - Health & Safety Manual" at bounding box center [404, 459] width 14 height 14
click at [418, 463] on label "PRL - Health & Safety Manual" at bounding box center [501, 462] width 166 height 20
click at [401, 463] on input "PRL - Health & Safety Manual" at bounding box center [404, 459] width 14 height 14
checkbox input "false"
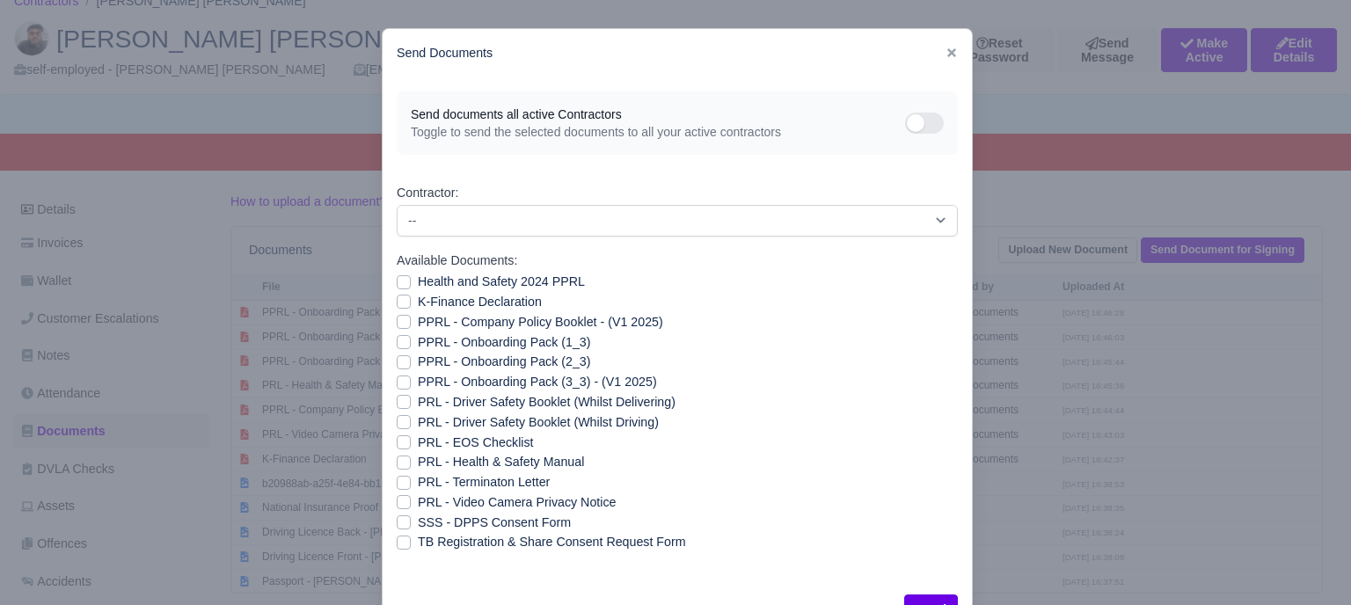
click at [405, 282] on div "Health and Safety 2024 PPRL" at bounding box center [677, 282] width 561 height 20
click at [418, 281] on label "Health and Safety 2024 PPRL" at bounding box center [501, 282] width 167 height 20
click at [399, 281] on input "Health and Safety 2024 PPRL" at bounding box center [404, 279] width 14 height 14
checkbox input "true"
click at [927, 594] on div "Send" at bounding box center [677, 610] width 589 height 58
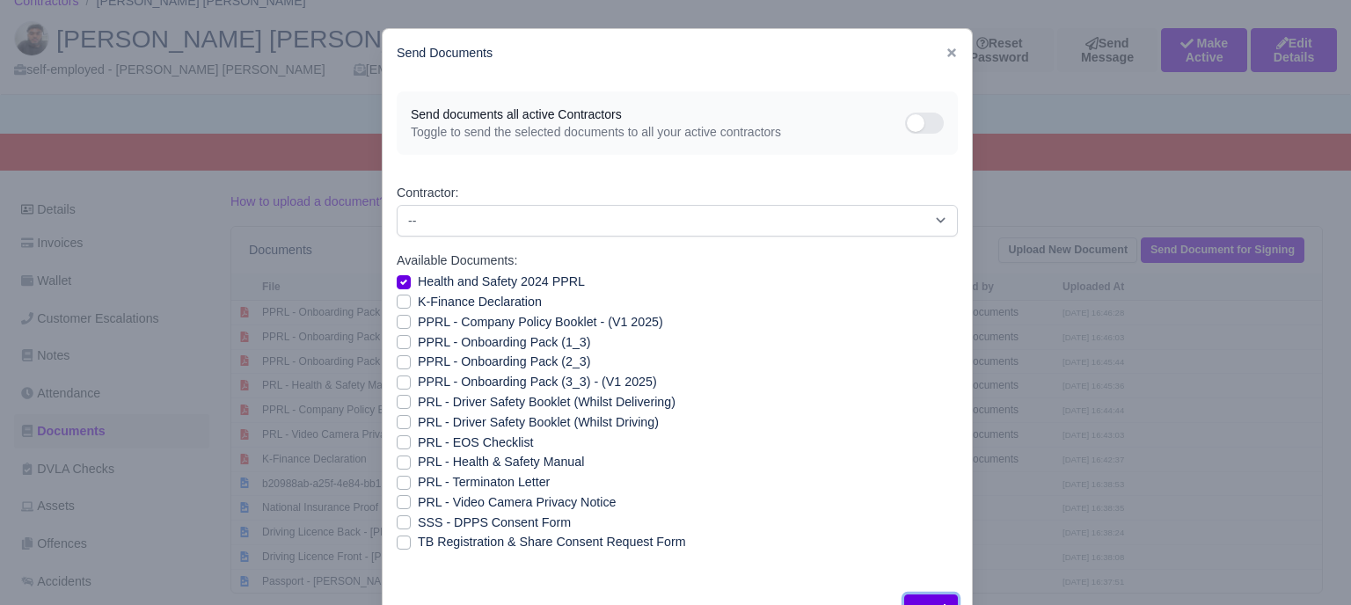
click at [927, 596] on button "Send" at bounding box center [931, 610] width 54 height 30
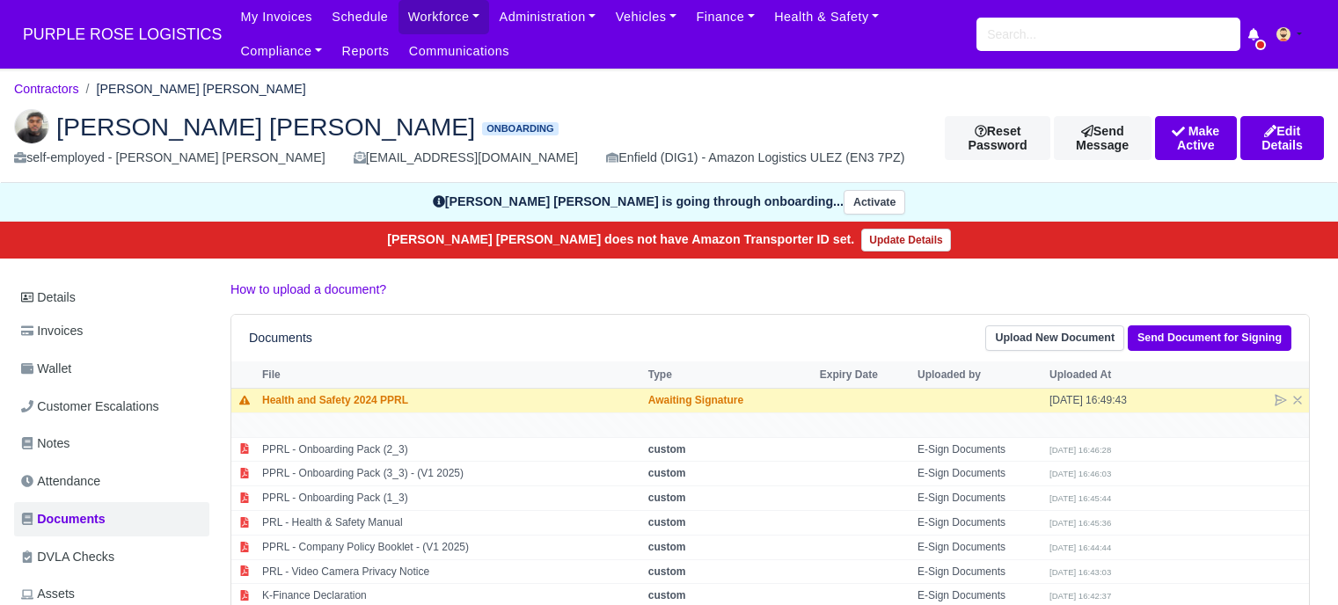
scroll to position [88, 0]
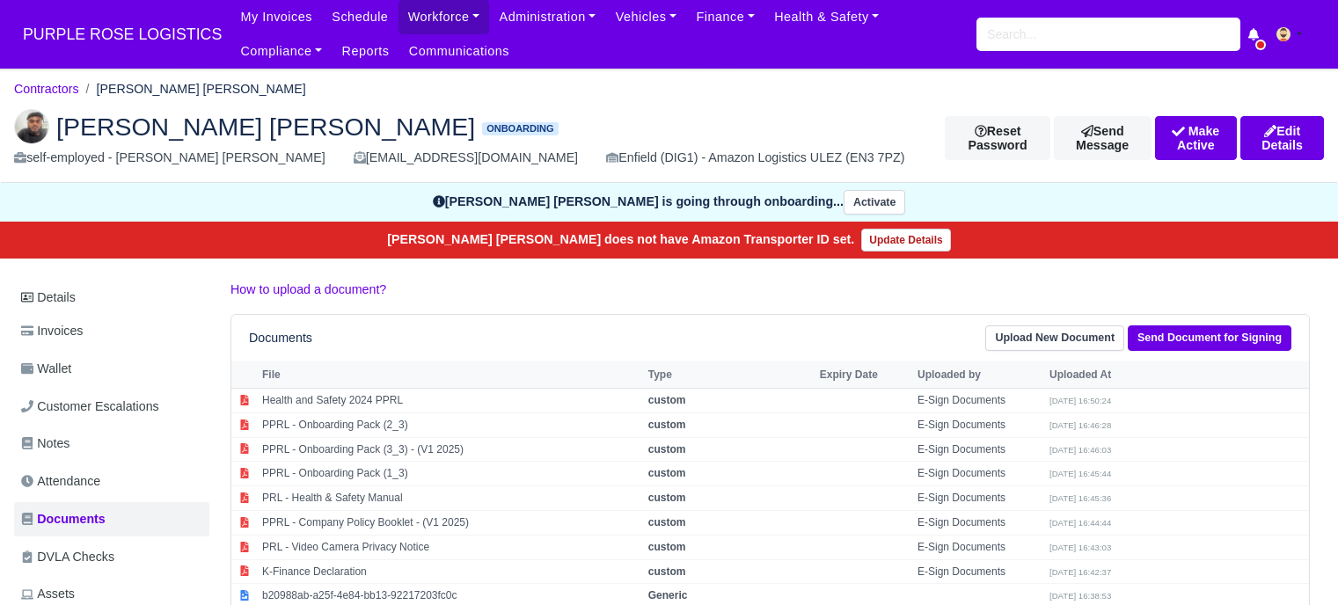
scroll to position [88, 0]
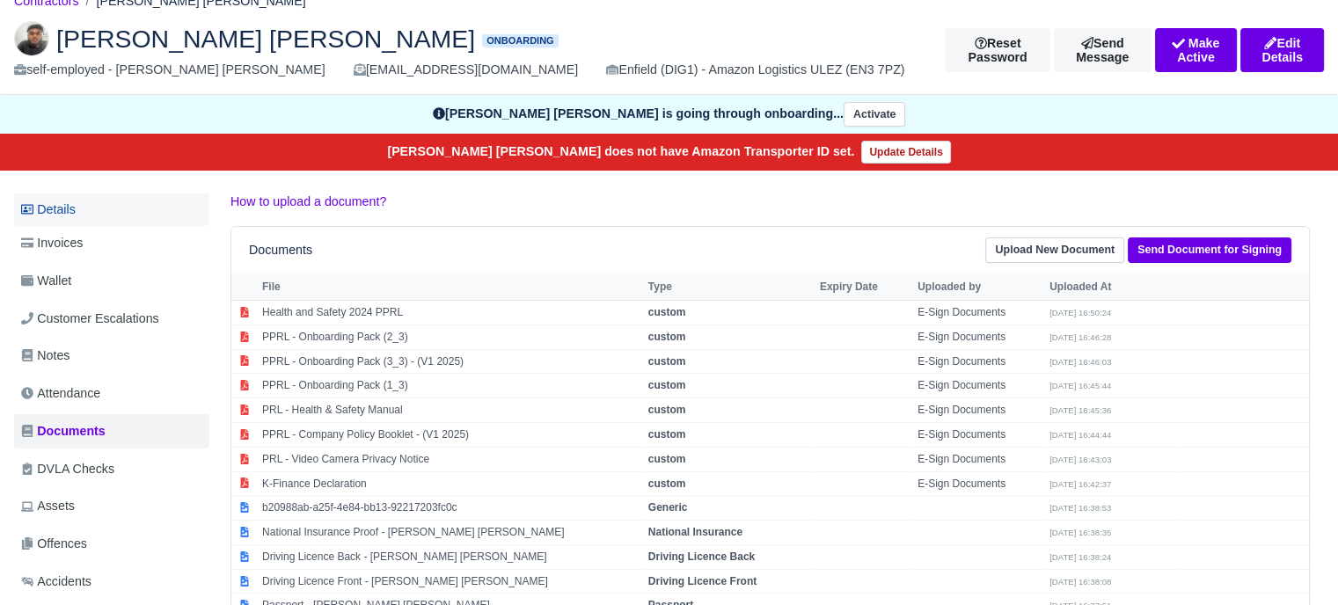
click at [82, 211] on link "Details" at bounding box center [111, 210] width 195 height 33
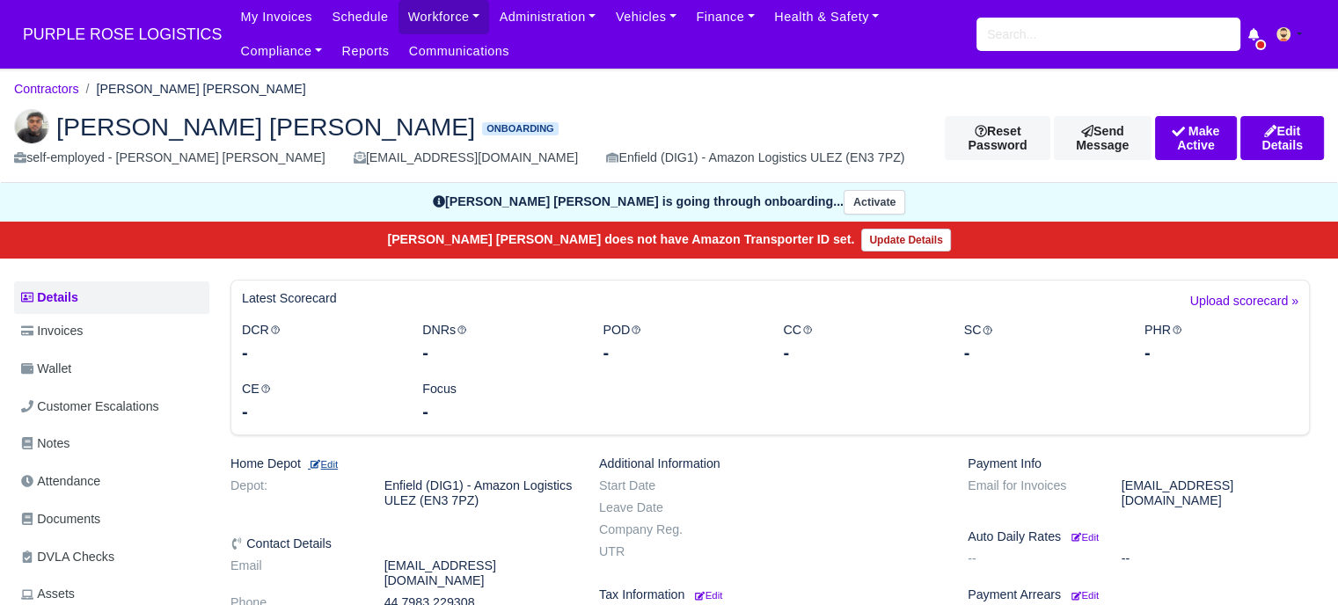
click at [333, 464] on small "Edit" at bounding box center [323, 464] width 30 height 11
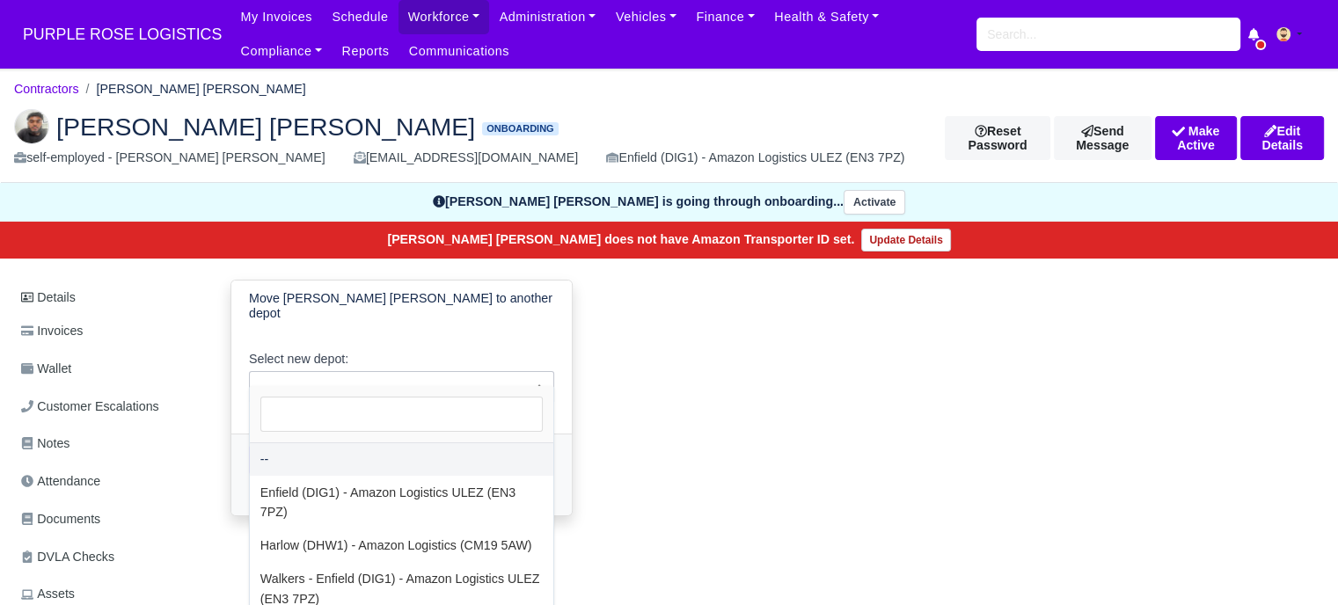
click at [394, 377] on span "--" at bounding box center [401, 387] width 303 height 22
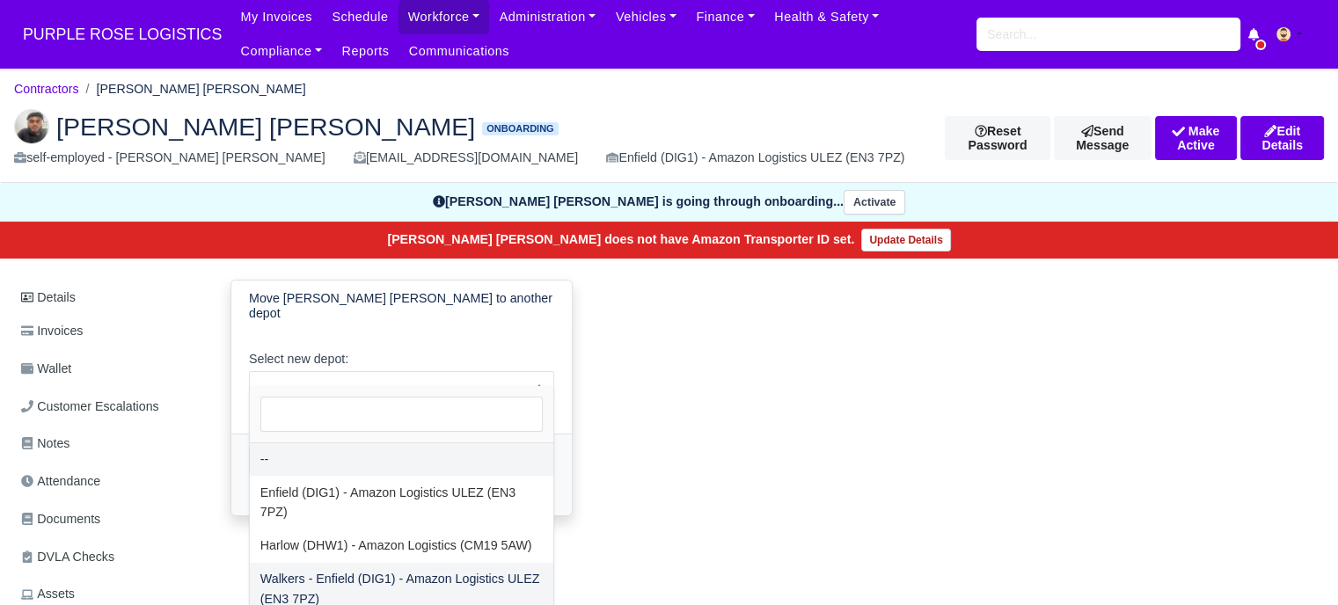
select select "5"
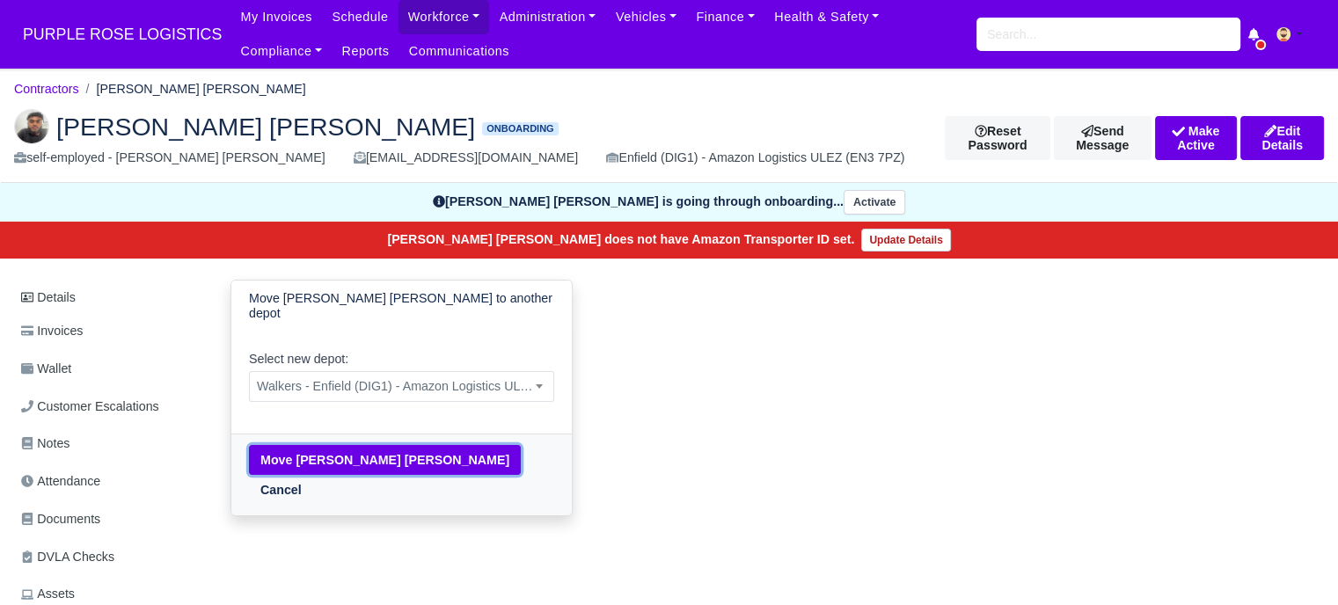
click at [372, 449] on button "Move Mohammed ruhel ahmed" at bounding box center [385, 460] width 272 height 30
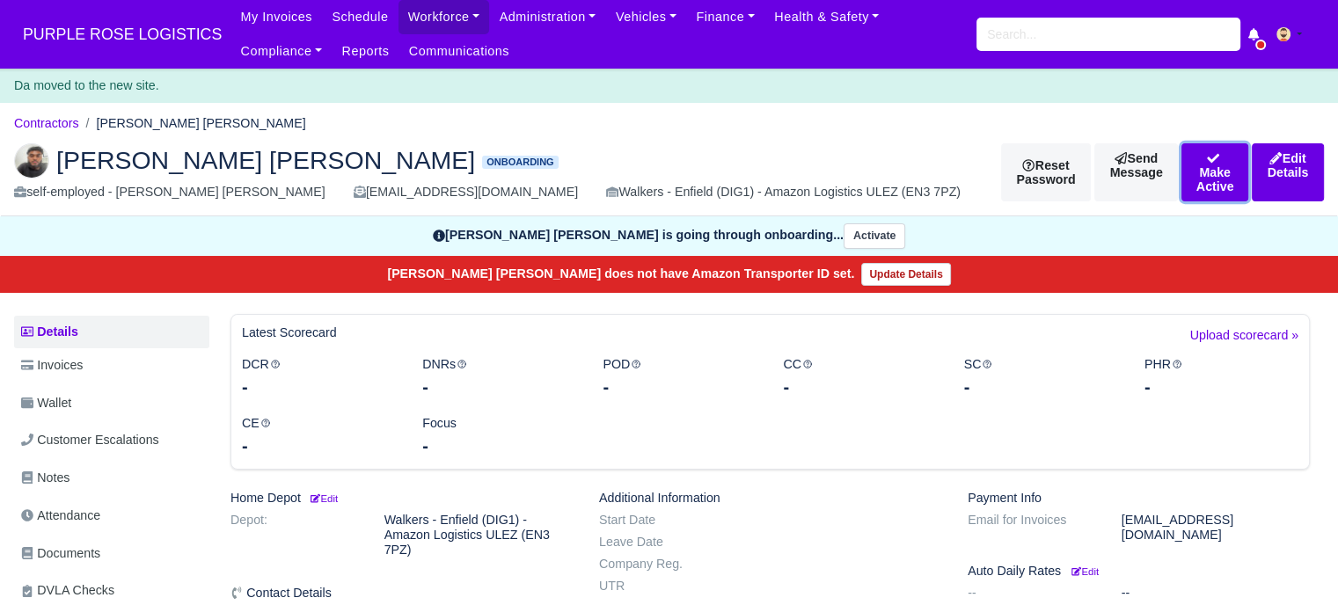
click at [1181, 172] on button "Make Active" at bounding box center [1214, 172] width 67 height 58
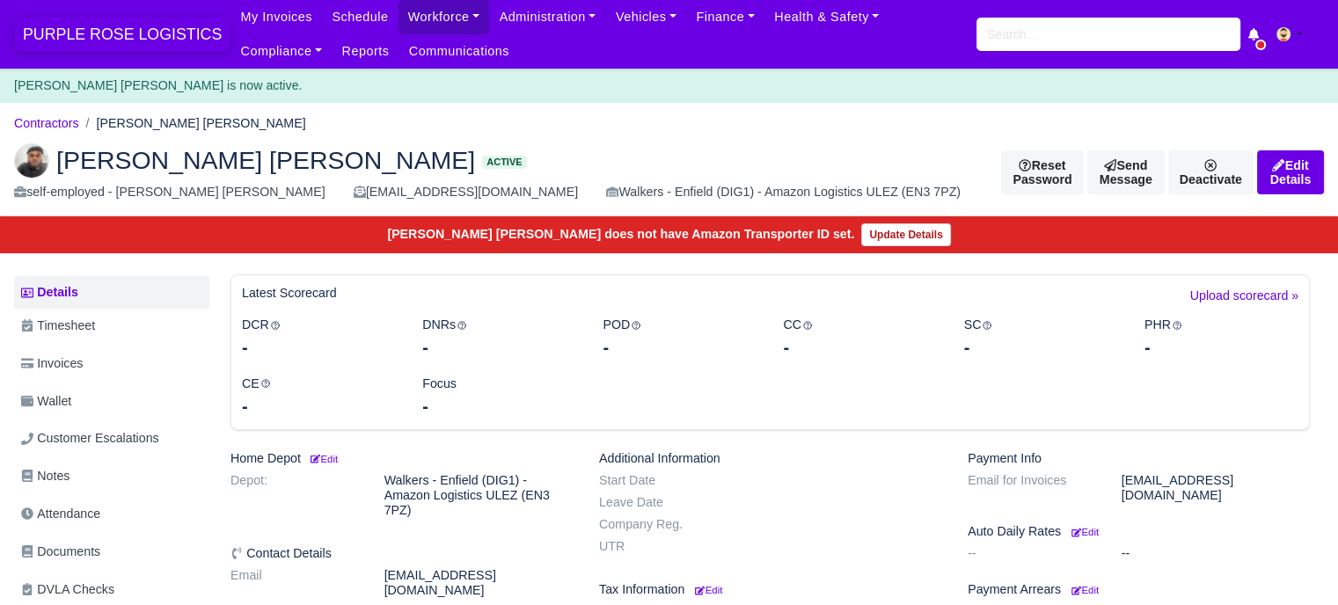
click at [90, 38] on span "PURPLE ROSE LOGISTICS" at bounding box center [122, 34] width 216 height 35
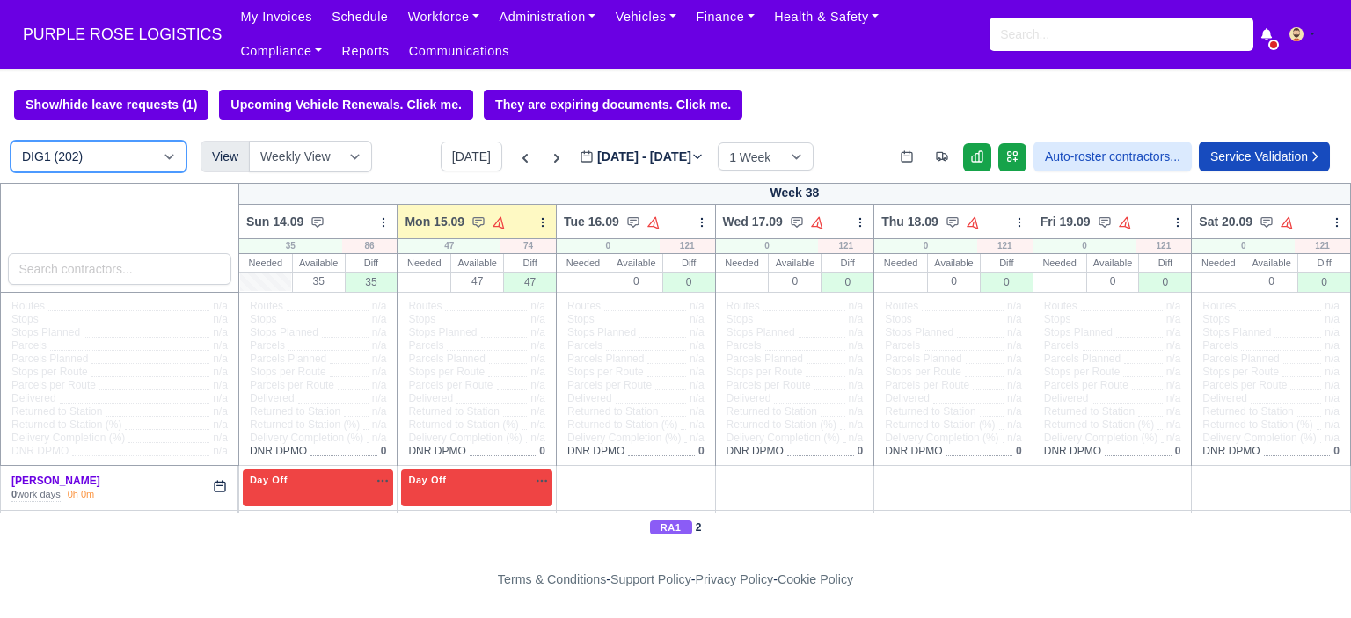
click at [124, 165] on select "DIG1 (202) DAK1 (1) GIMD (42)" at bounding box center [99, 157] width 176 height 32
select select "5"
click at [11, 143] on select "DIG1 (202) DAK1 (1) GIMD (42)" at bounding box center [99, 157] width 176 height 32
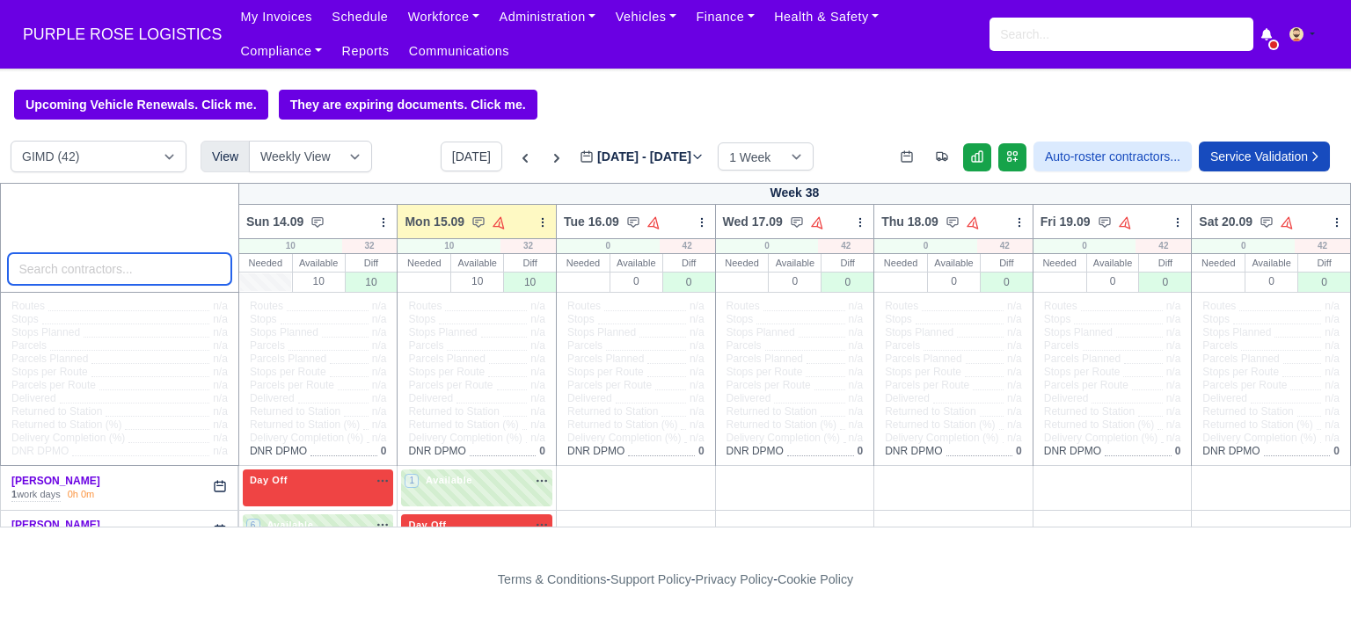
click at [128, 277] on input "search" at bounding box center [119, 269] width 223 height 32
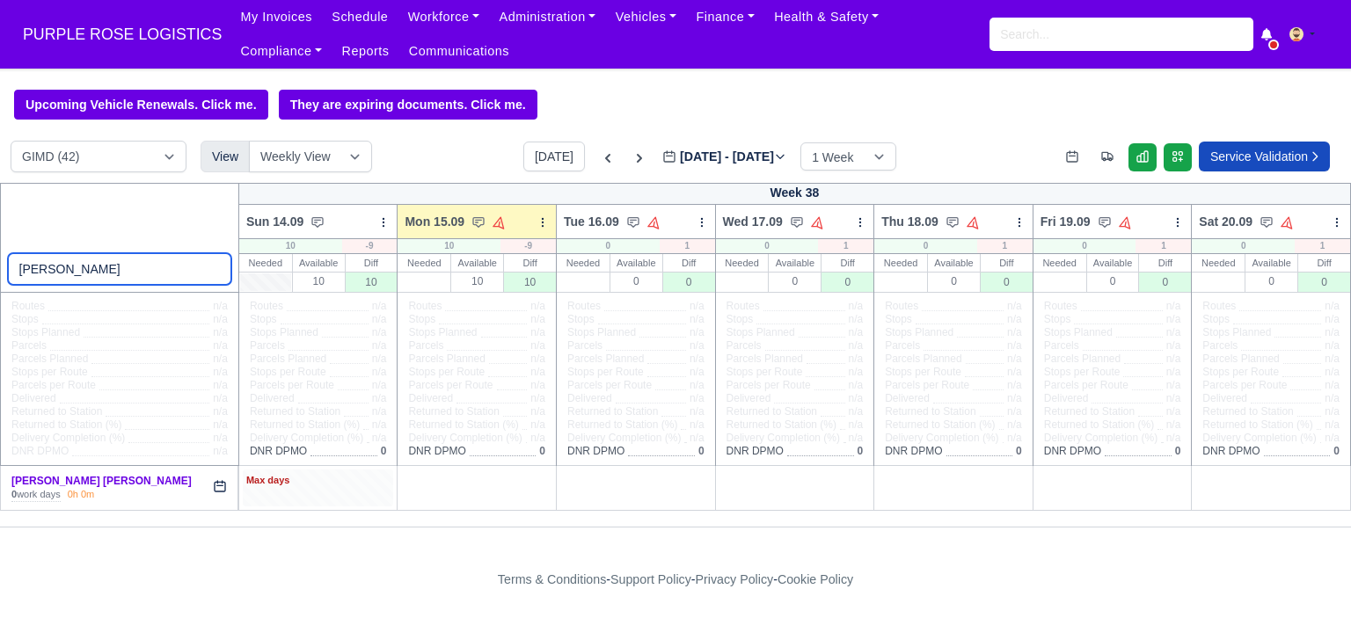
type input "ruhel"
click at [368, 492] on div "Max days" at bounding box center [318, 488] width 151 height 36
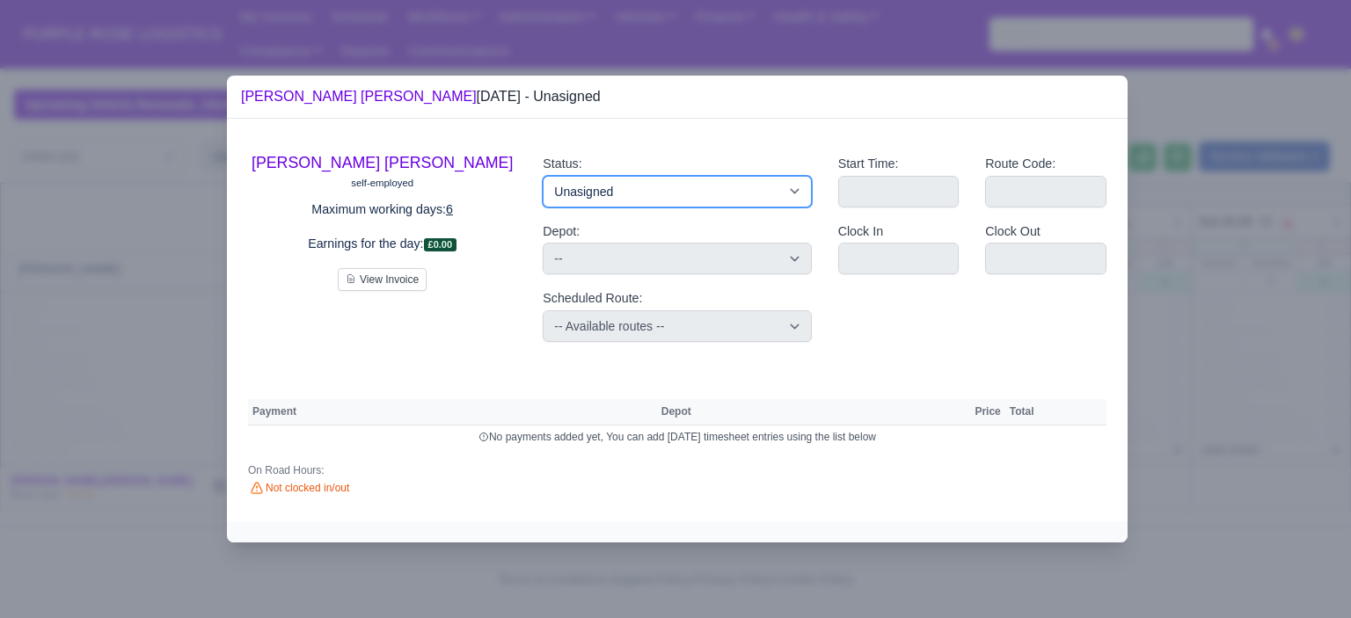
click at [699, 186] on select "Available Day Off Stand By Holiday Other Depot In Office OSM Ridealong Nursery …" at bounding box center [677, 192] width 268 height 32
select select "Day Off"
click at [543, 176] on select "Available Day Off Stand By Holiday Other Depot In Office OSM Ridealong Nursery …" at bounding box center [677, 192] width 268 height 32
select select
select select "na"
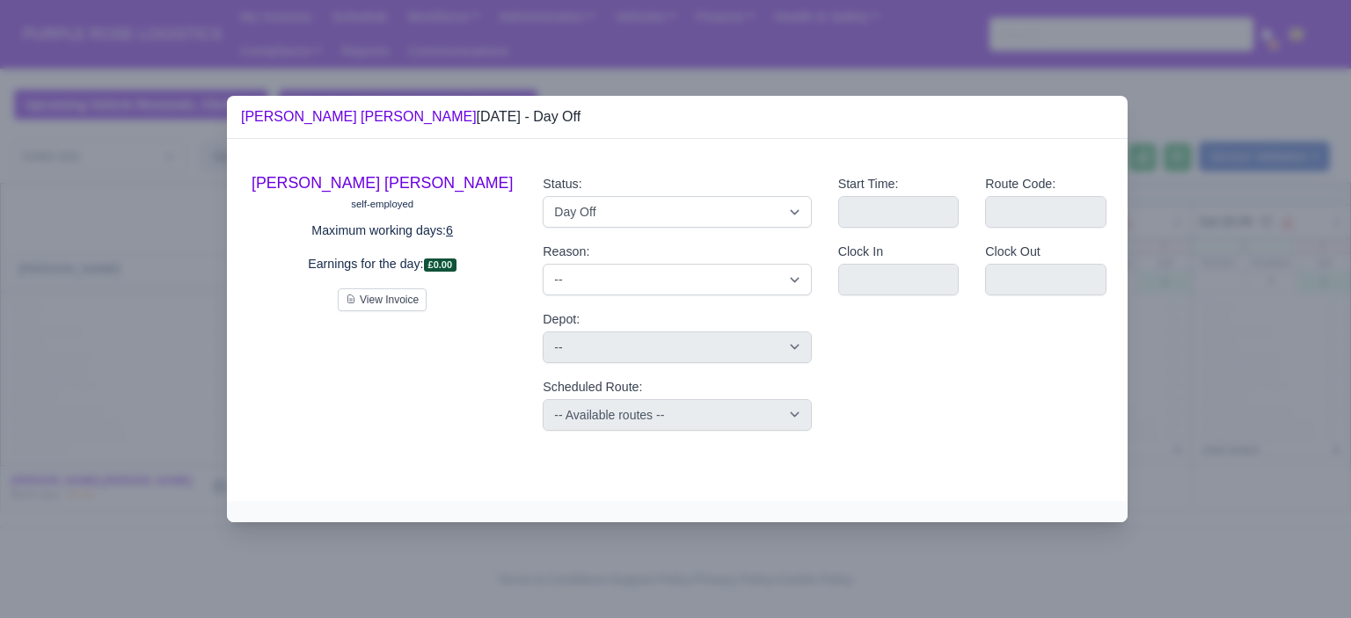
click at [1206, 393] on div at bounding box center [675, 309] width 1351 height 618
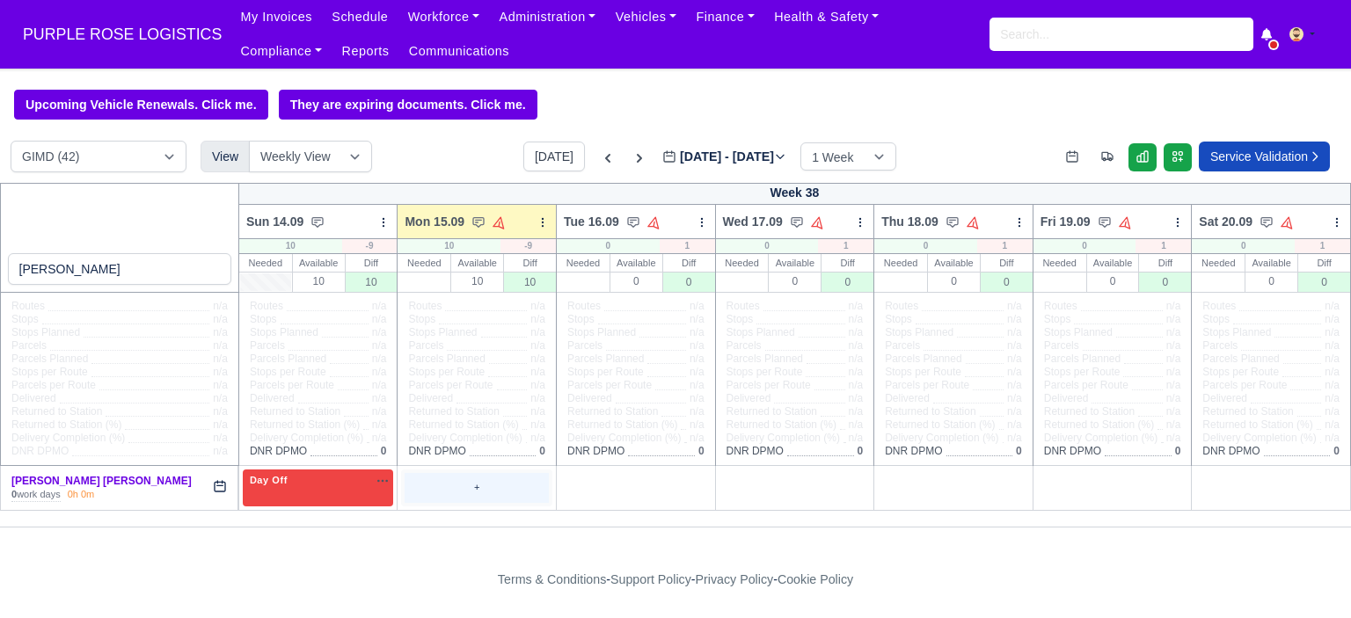
click at [479, 484] on div "+" at bounding box center [477, 487] width 144 height 29
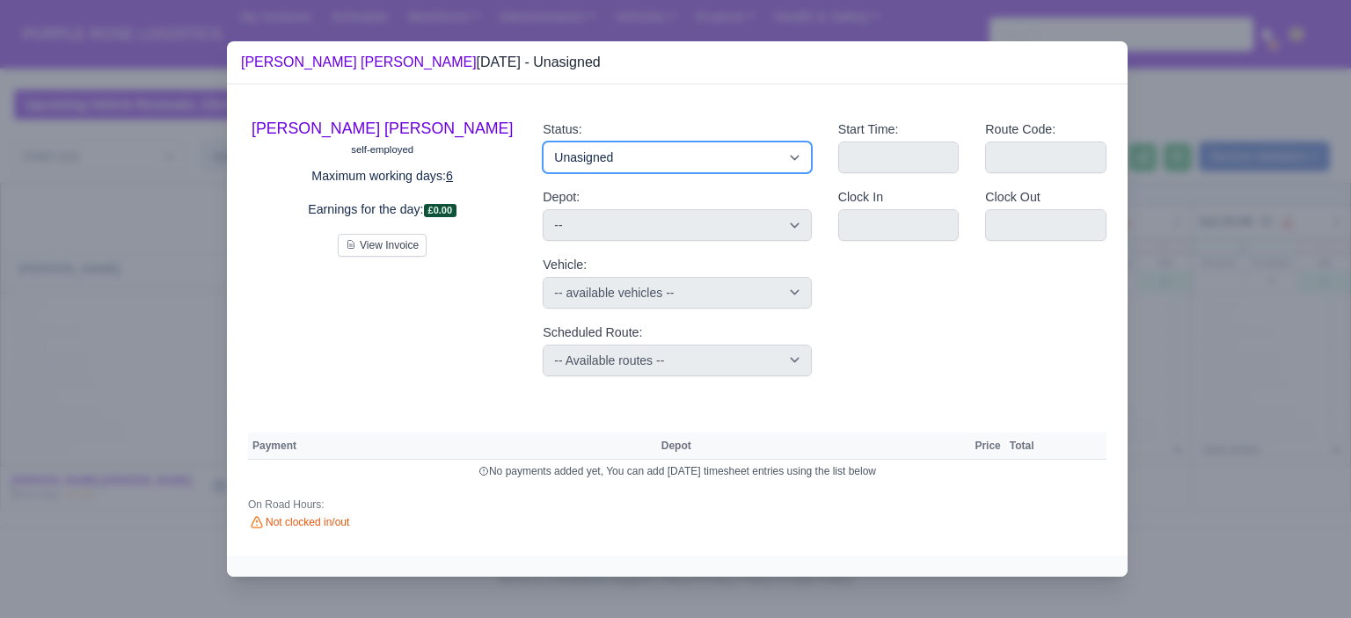
drag, startPoint x: 619, startPoint y: 161, endPoint x: 644, endPoint y: 168, distance: 25.6
click at [620, 161] on select "Available Day Off Stand By Holiday Other Depot In Office OSM Ridealong Nursery …" at bounding box center [677, 158] width 268 height 32
select select "Day Off"
click at [543, 142] on select "Available Day Off Stand By Holiday Other Depot In Office OSM Ridealong Nursery …" at bounding box center [677, 158] width 268 height 32
select select "na"
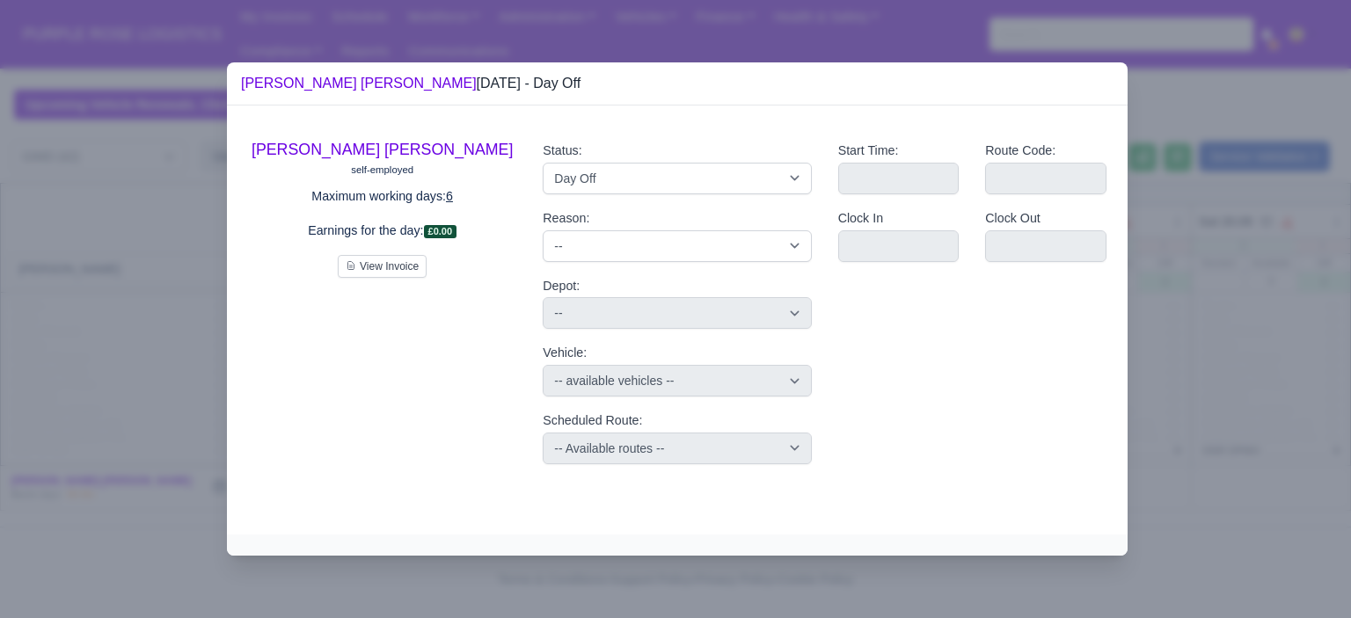
click at [1188, 353] on div at bounding box center [675, 309] width 1351 height 618
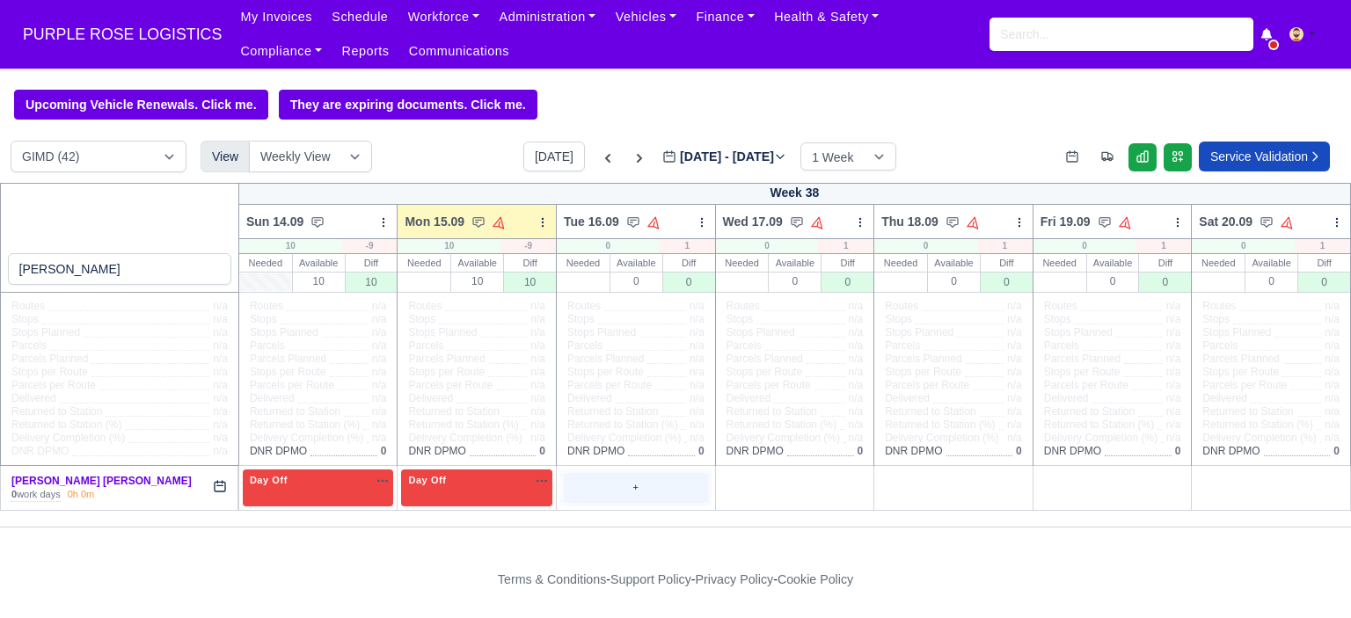
click at [596, 473] on div "+" at bounding box center [635, 488] width 151 height 36
select select "Unasigned"
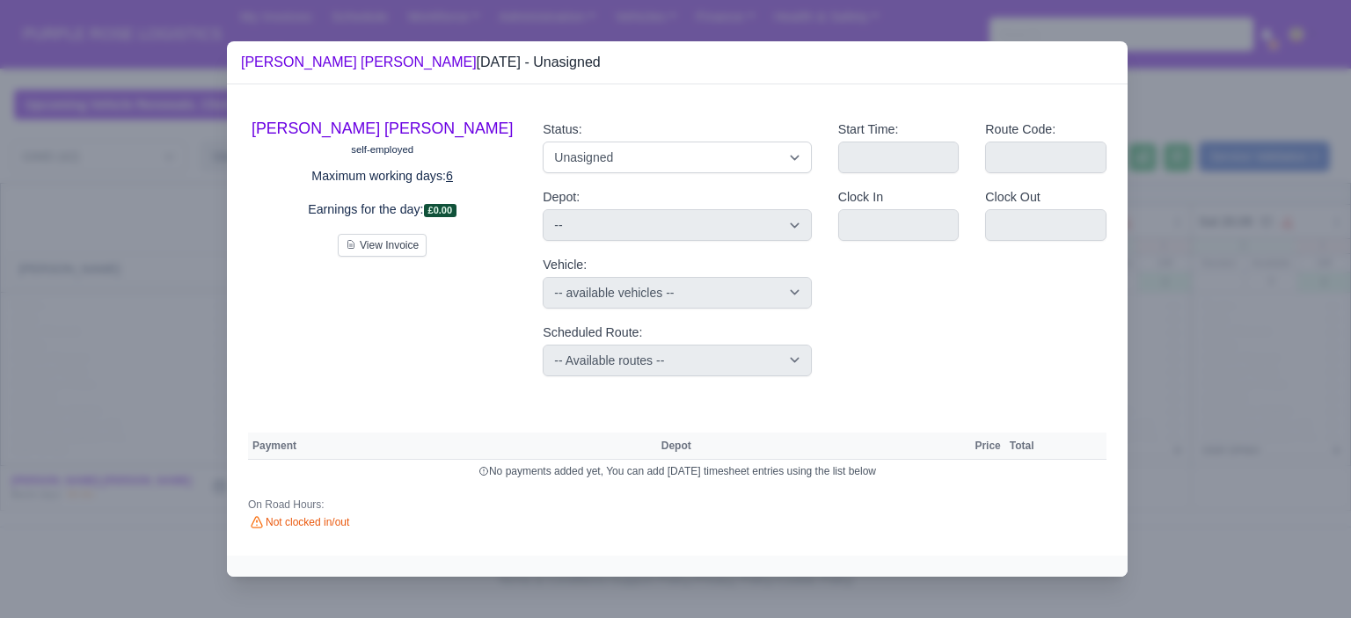
click at [1295, 224] on div at bounding box center [675, 309] width 1351 height 618
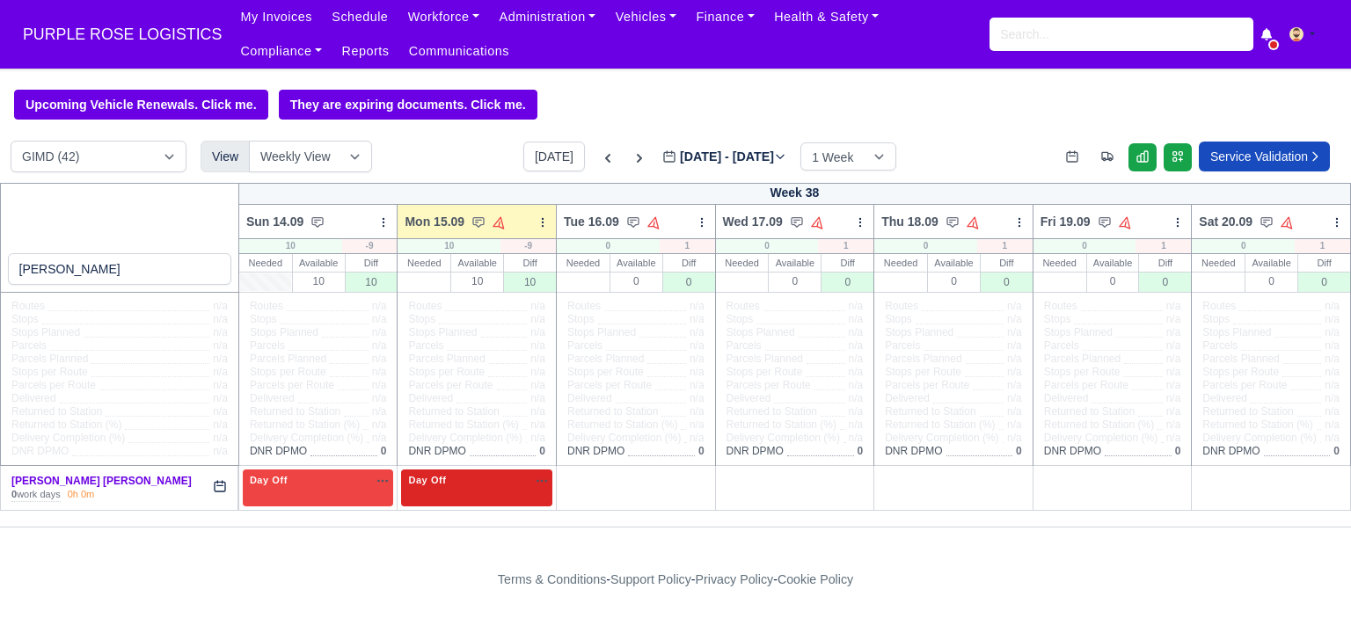
click at [494, 487] on div "Day Off Available" at bounding box center [477, 480] width 144 height 15
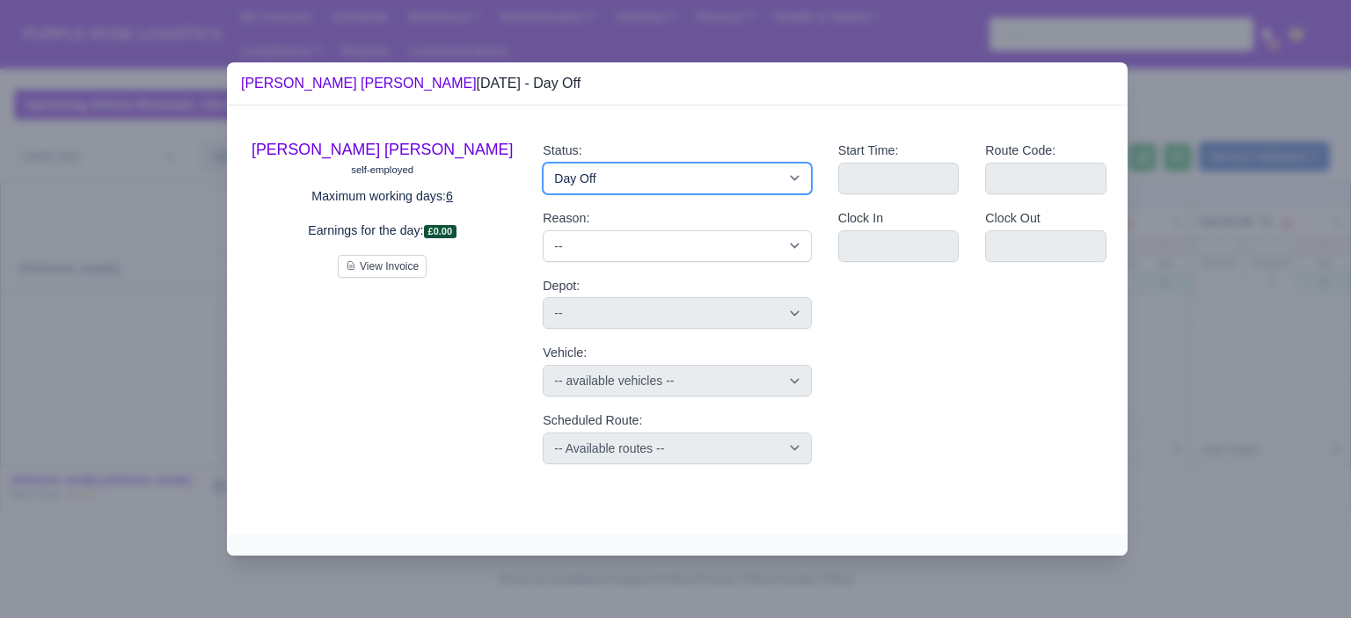
click at [619, 177] on select "Available Day Off Stand By Holiday Other Depot In Office OSM Ridealong Nursery …" at bounding box center [677, 179] width 268 height 32
select select "Debrief Route"
click at [543, 163] on select "Available Day Off Stand By Holiday Other Depot In Office OSM Ridealong Nursery …" at bounding box center [677, 179] width 268 height 32
select select
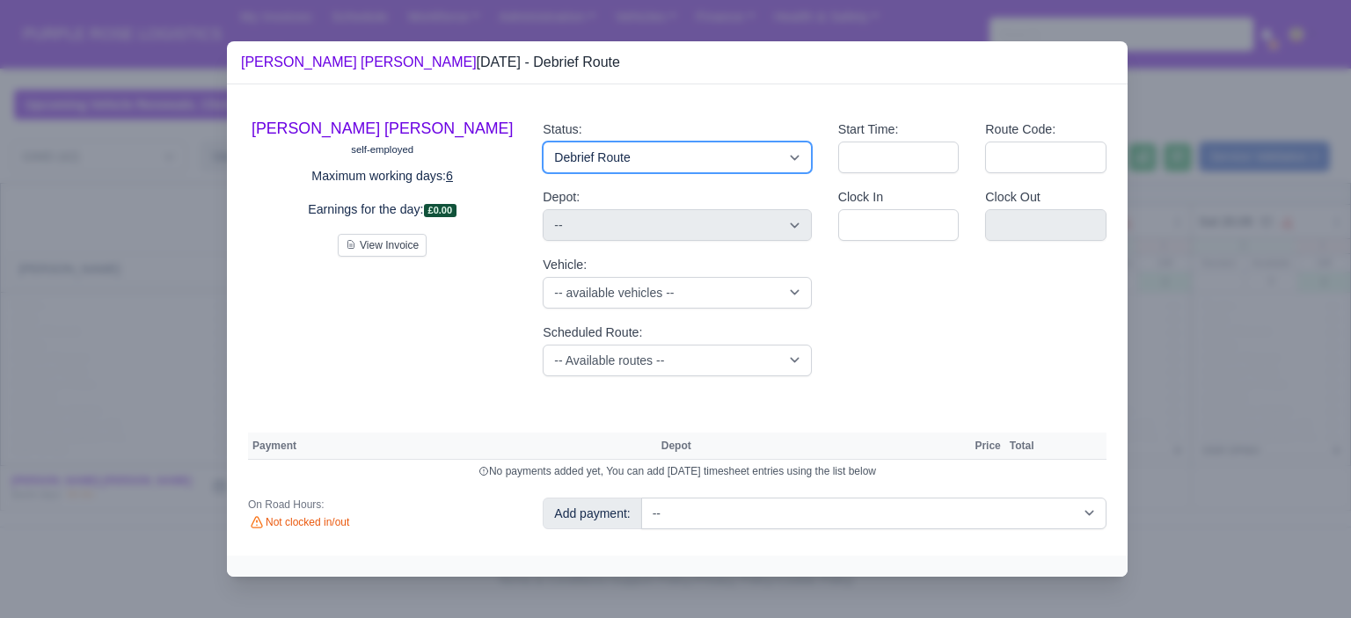
click at [635, 157] on select "Available Day Off Stand By Holiday Other Depot In Office OSM Ridealong Nursery …" at bounding box center [677, 158] width 268 height 32
select select "Training"
click at [543, 142] on select "Available Day Off Stand By Holiday Other Depot In Office OSM Ridealong Nursery …" at bounding box center [677, 158] width 268 height 32
select select
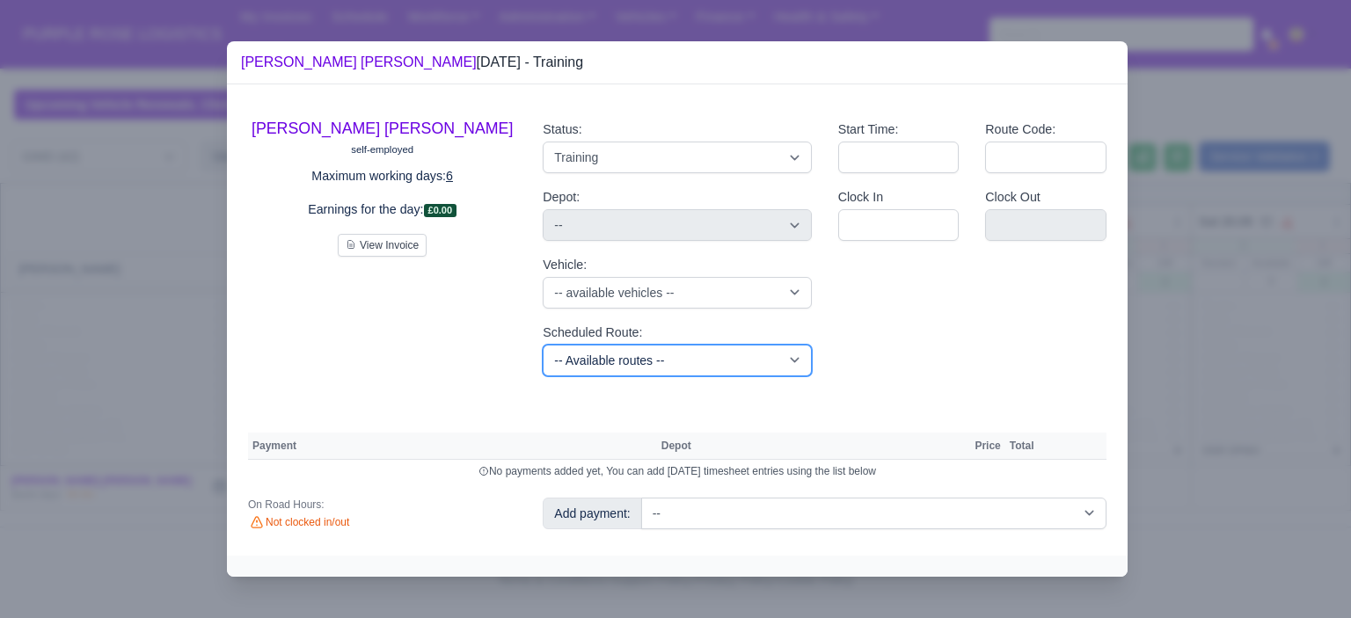
click at [711, 364] on select "-- Available routes -- Standard Parcel - Block of 6 Hours - (SD6) AmFlex RTS Ve…" at bounding box center [677, 361] width 268 height 32
select select "6"
click at [543, 345] on select "-- Available routes -- Standard Parcel - Block of 6 Hours - (SD6) AmFlex RTS Ve…" at bounding box center [677, 361] width 268 height 32
select select
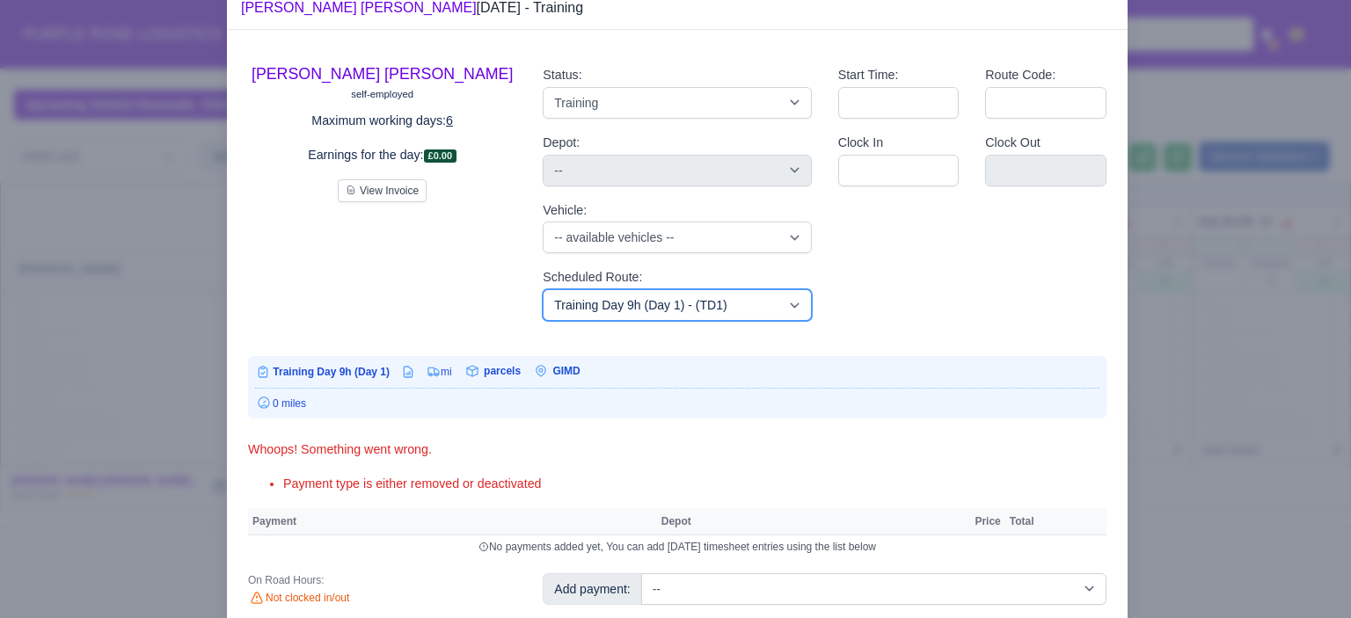
scroll to position [104, 0]
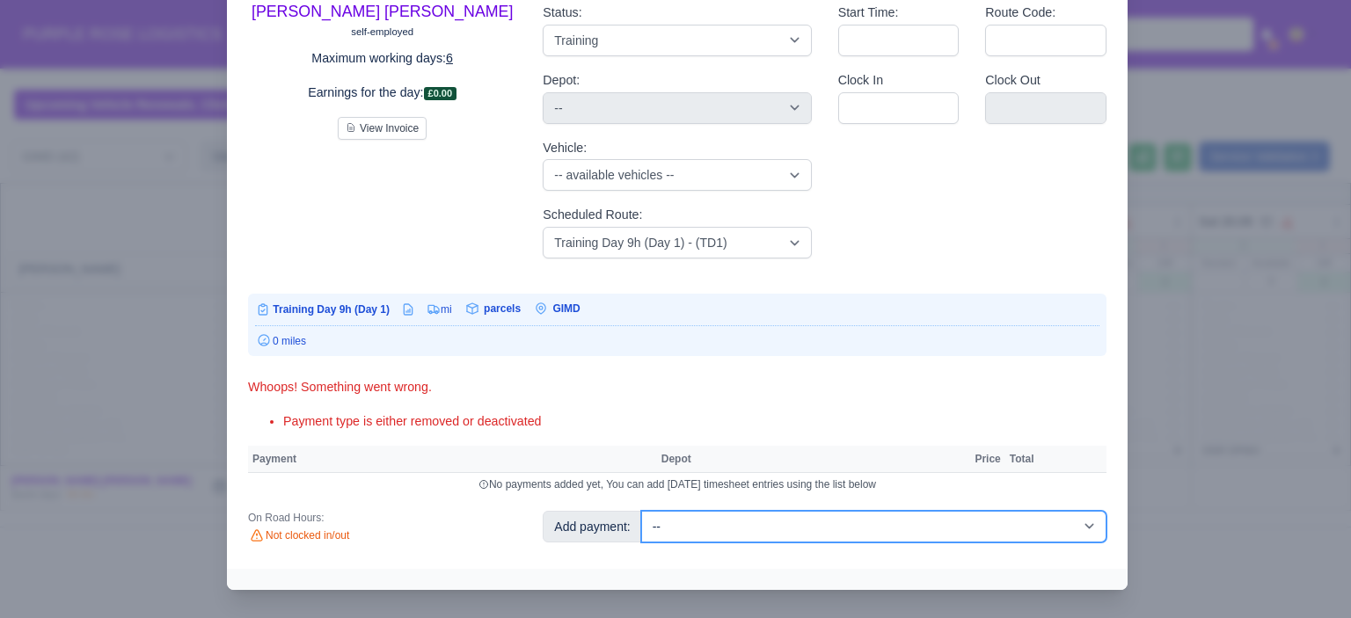
click at [864, 529] on select "-- Additional Hour Support (£14.50) Additional Hour Support (Walkers) (£13.50) …" at bounding box center [873, 527] width 465 height 32
click at [641, 511] on select "-- Additional Hour Support (£14.50) Additional Hour Support (Walkers) (£13.50) …" at bounding box center [873, 527] width 465 height 32
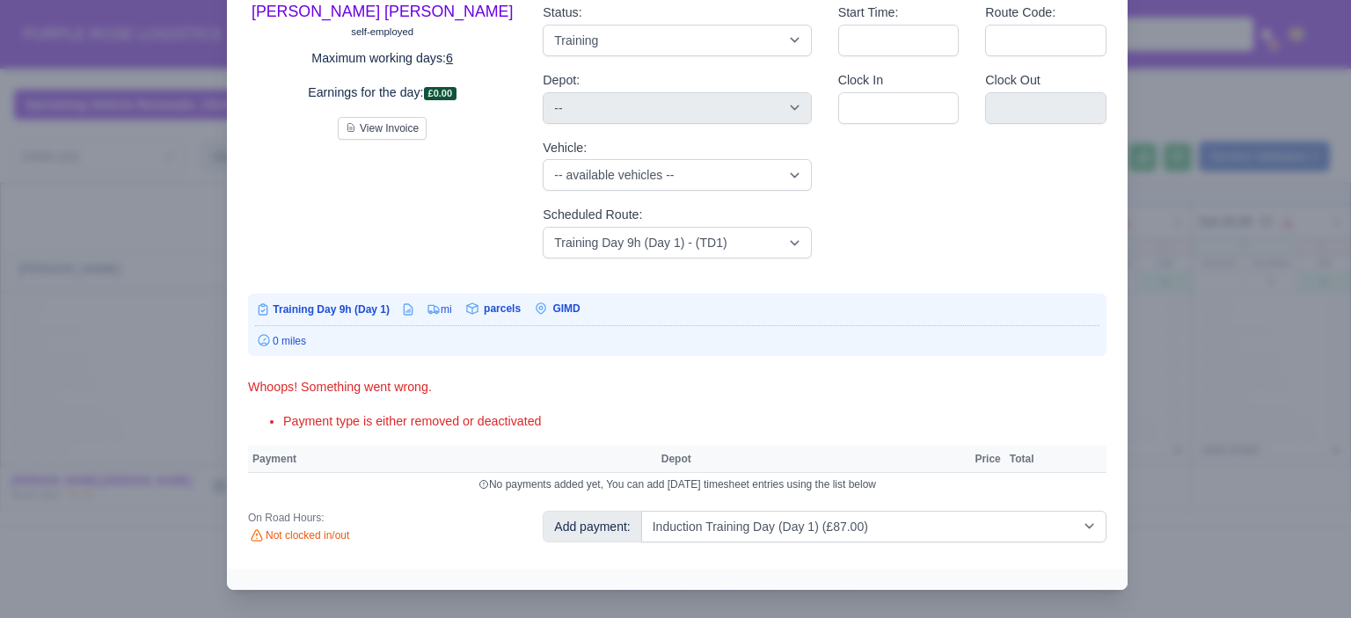
select select "5"
select select
select select "5"
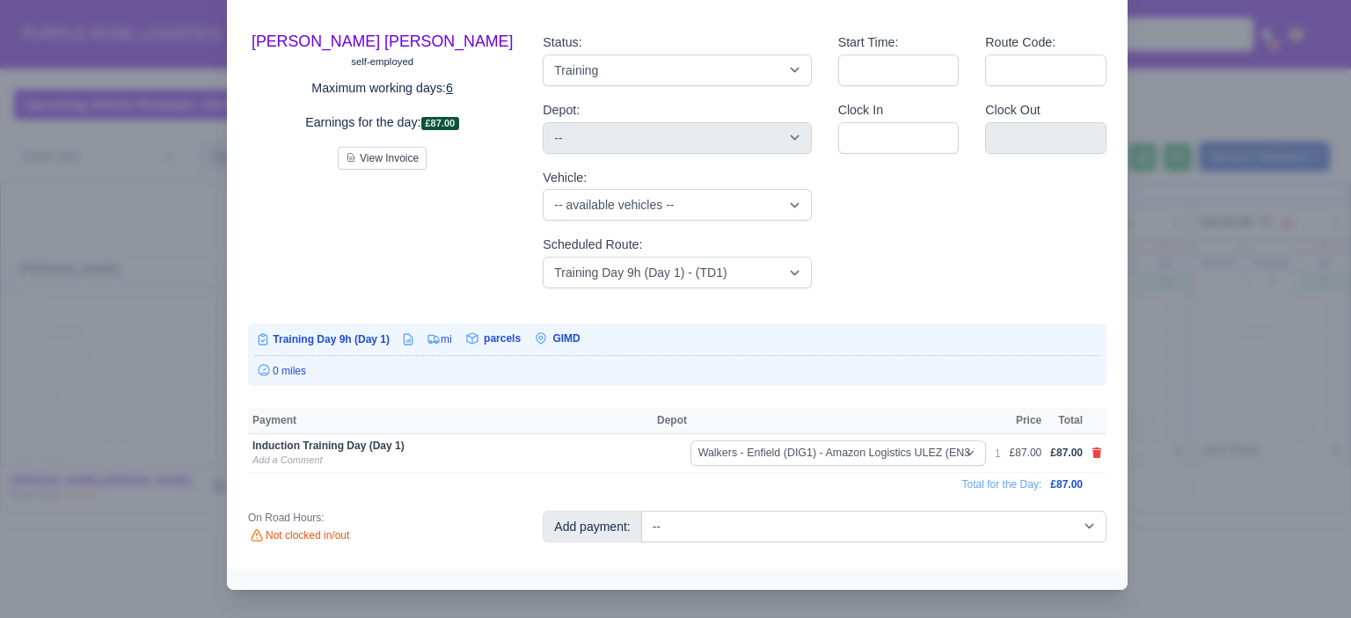
scroll to position [62, 0]
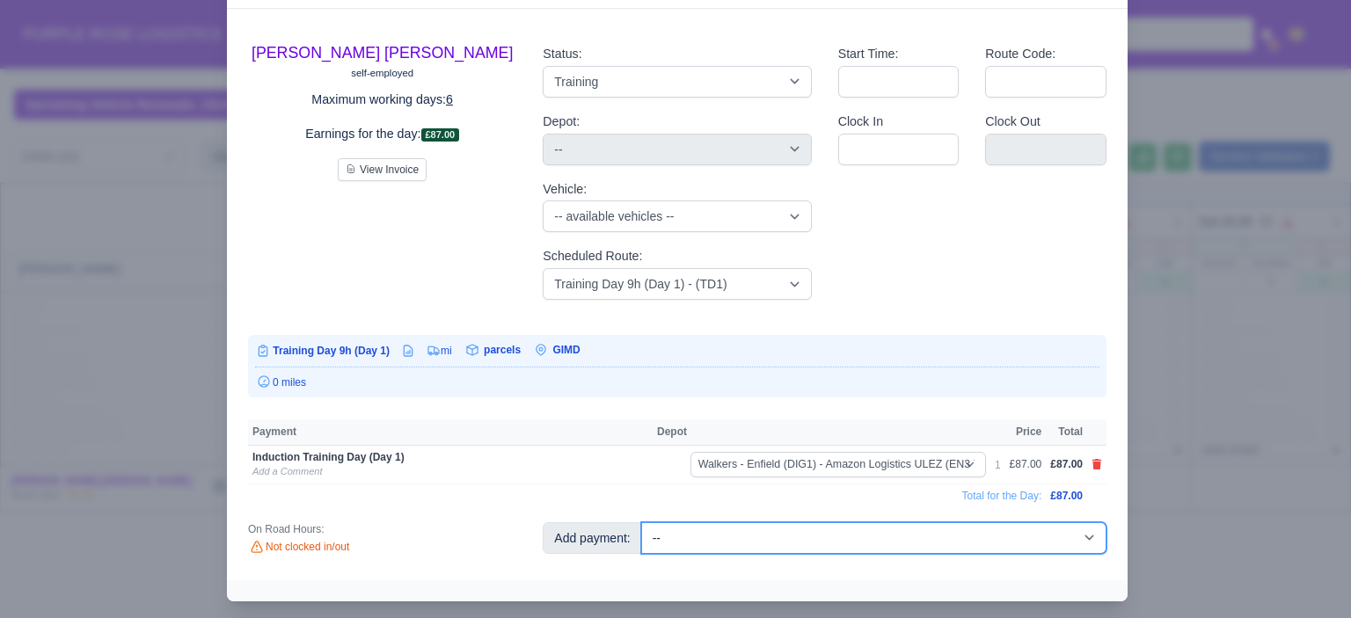
click at [840, 543] on select "-- Additional Hour Support (£14.50) Additional Hour Support (Walkers) (£13.50) …" at bounding box center [873, 539] width 465 height 32
select select "104"
click at [641, 523] on select "-- Additional Hour Support (£14.50) Additional Hour Support (Walkers) (£13.50) …" at bounding box center [873, 539] width 465 height 32
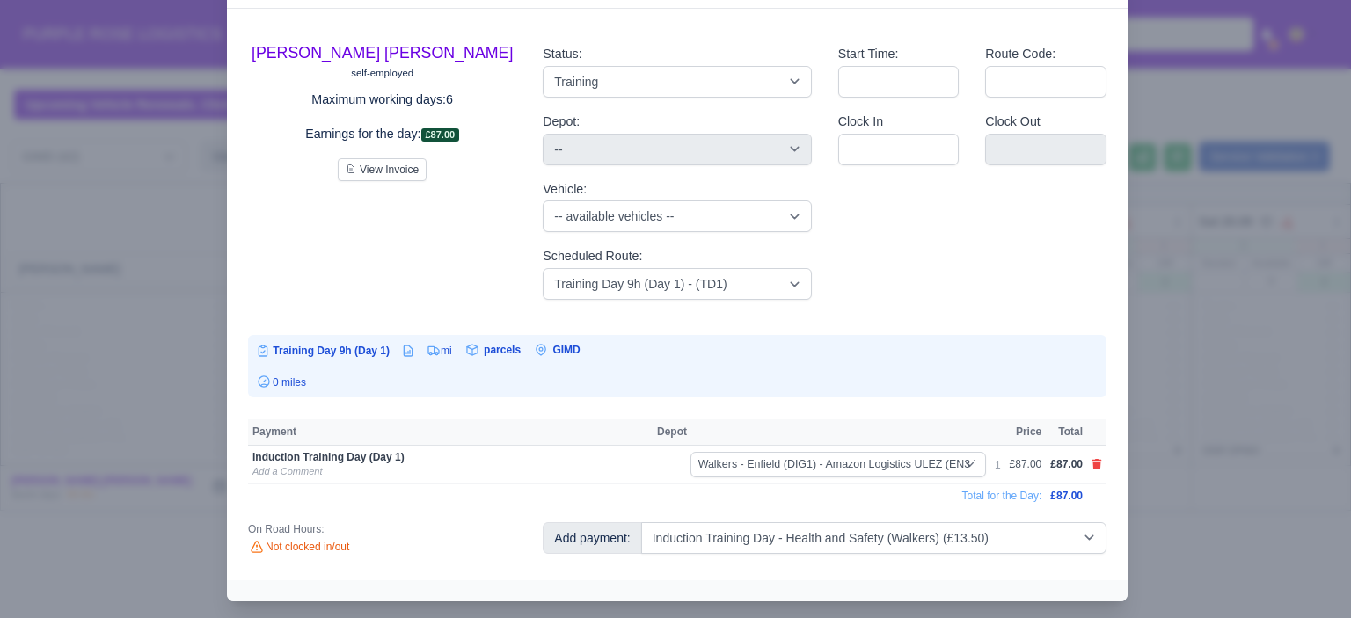
select select
select select "5"
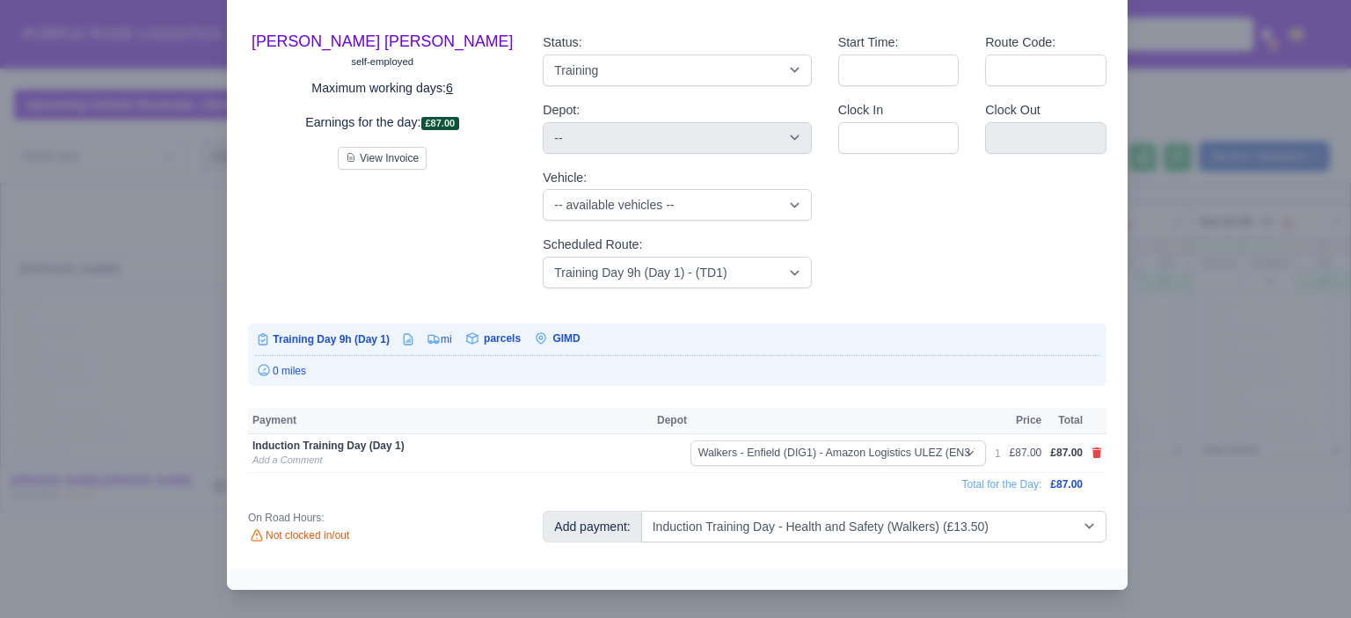
select select "5"
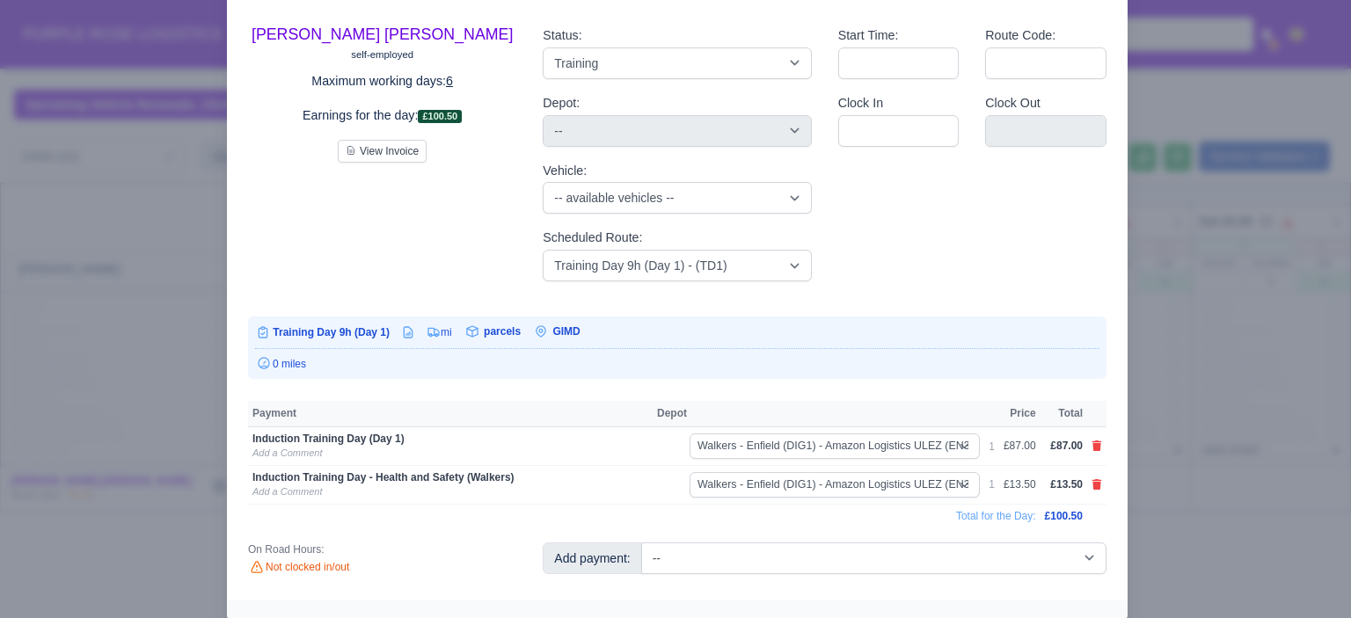
click at [1202, 517] on div at bounding box center [675, 309] width 1351 height 618
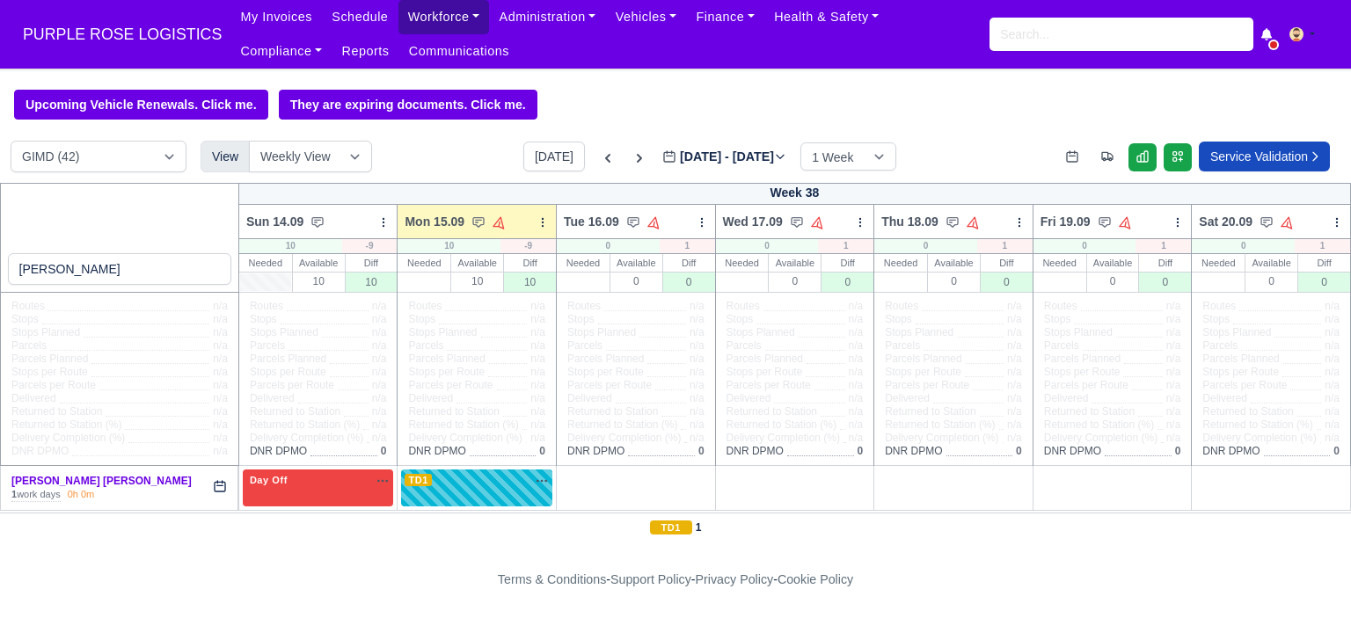
click at [399, 18] on link "Workforce" at bounding box center [444, 17] width 91 height 34
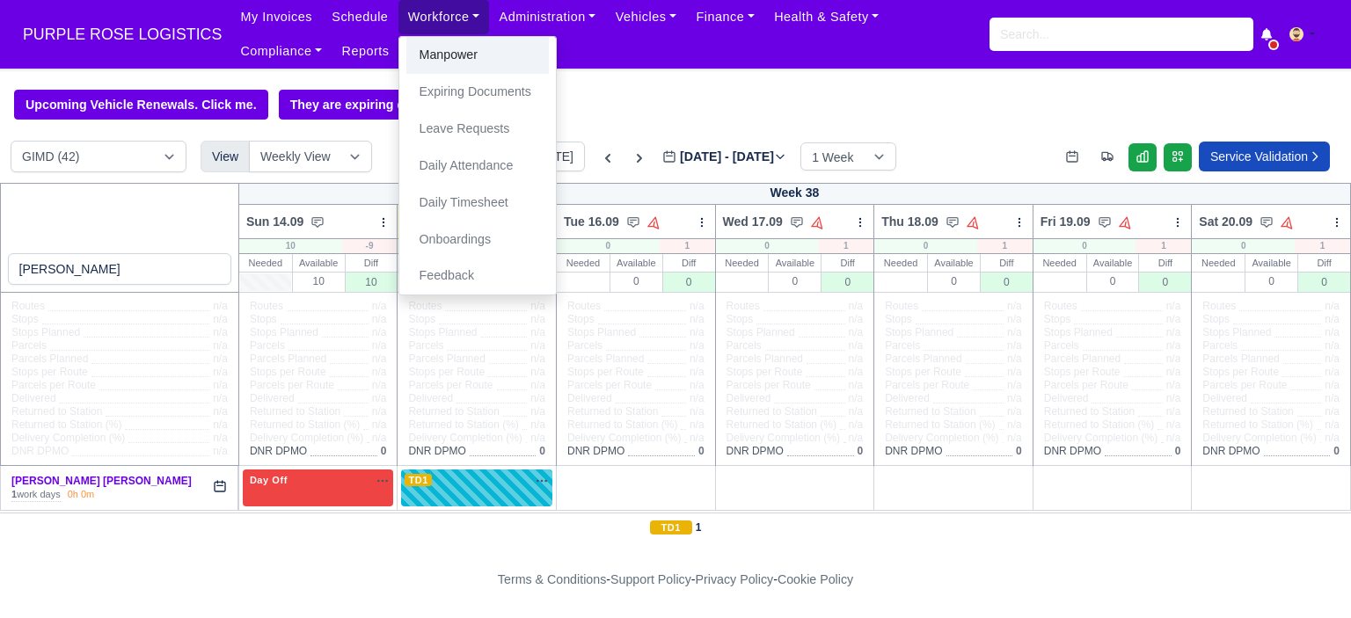
click at [445, 57] on link "Manpower" at bounding box center [477, 55] width 143 height 37
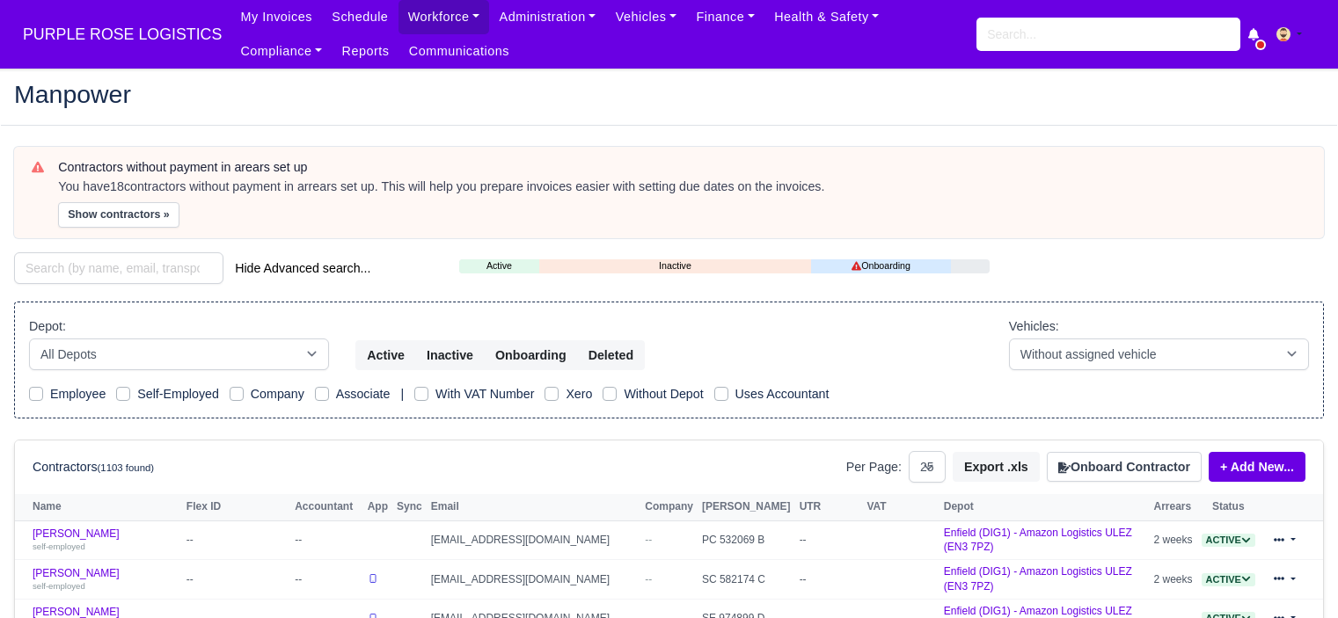
select select "25"
click at [1096, 357] on select "-- With assigned vehicle Without assigned vehicle" at bounding box center [1159, 355] width 300 height 32
click at [1086, 462] on button "Onboard Contractor" at bounding box center [1124, 467] width 155 height 30
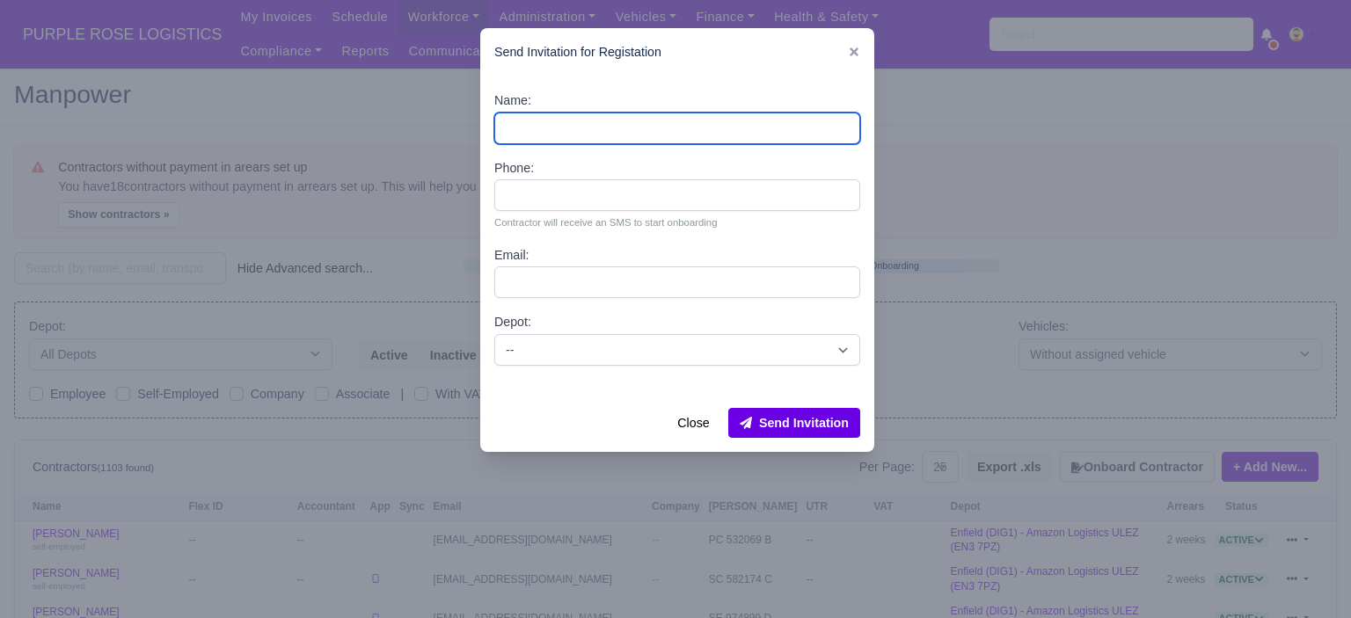
click at [605, 136] on input "Name:" at bounding box center [677, 129] width 366 height 32
click at [584, 120] on input "Name:" at bounding box center [677, 129] width 366 height 32
click at [581, 131] on input "Name:" at bounding box center [677, 129] width 366 height 32
paste input "Mujtaba Hassan"
type input "Mujtaba Hassan"
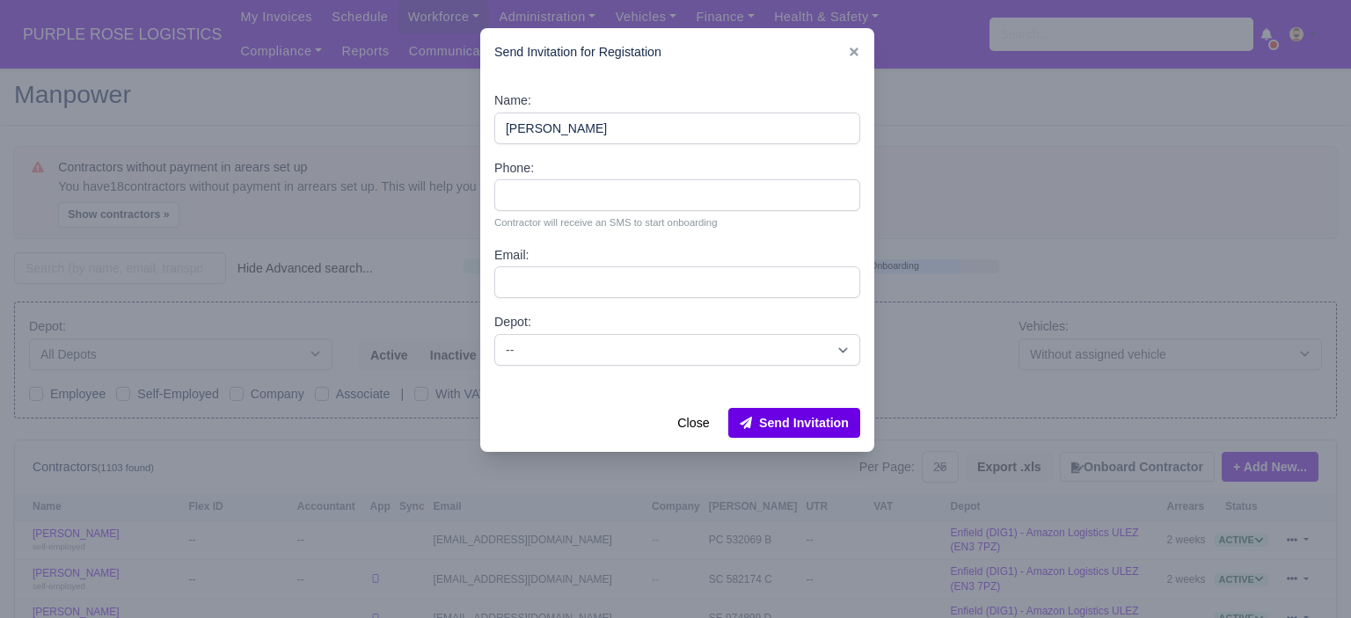
click at [571, 179] on div "Phone: Contractor will receive an SMS to start onboarding" at bounding box center [677, 194] width 366 height 73
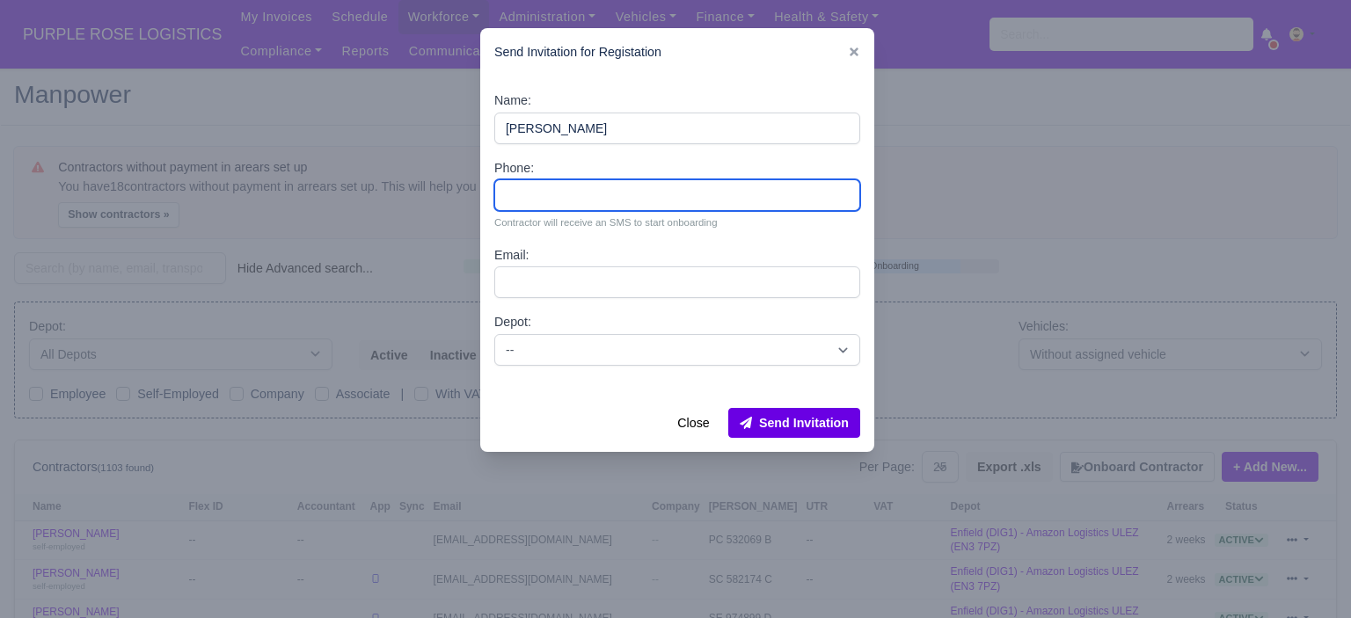
click at [570, 194] on input "Phone:" at bounding box center [677, 195] width 366 height 32
click at [596, 185] on input "Phone:" at bounding box center [677, 195] width 366 height 32
paste input "447309667610"
type input "447309667610"
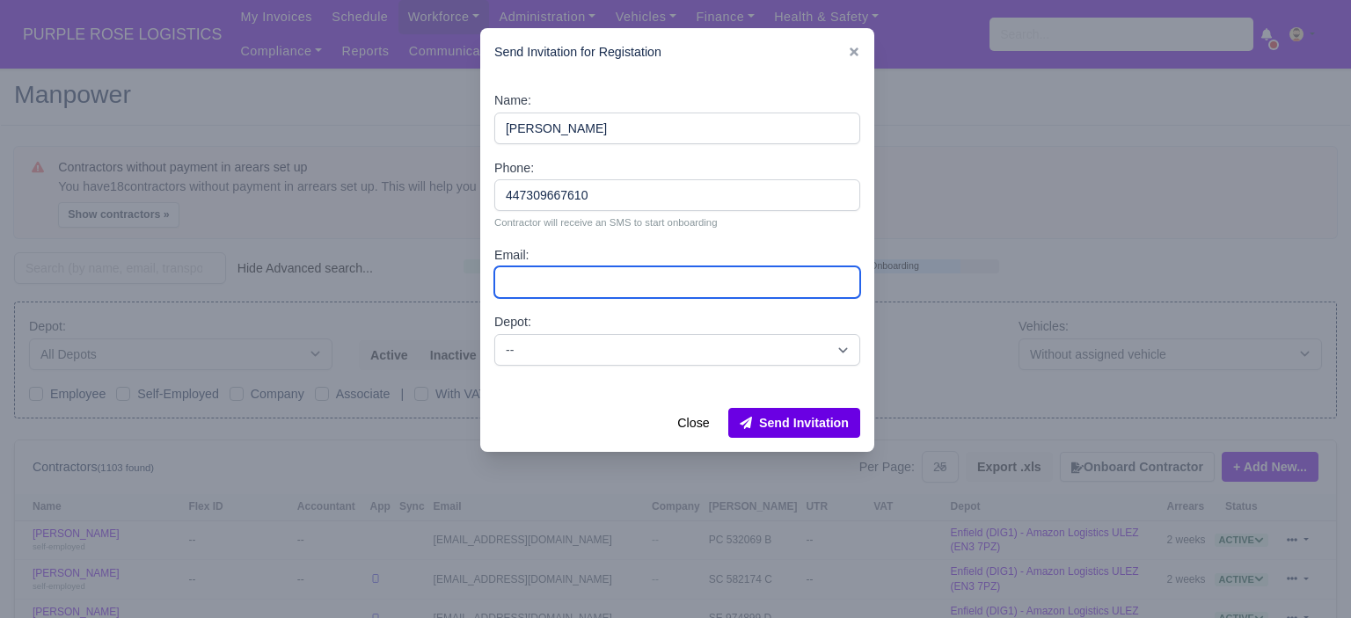
click at [596, 289] on input "Email:" at bounding box center [677, 283] width 366 height 32
paste input "Mujwork98@gmail.com"
type input "Mujwork98@gmail.com"
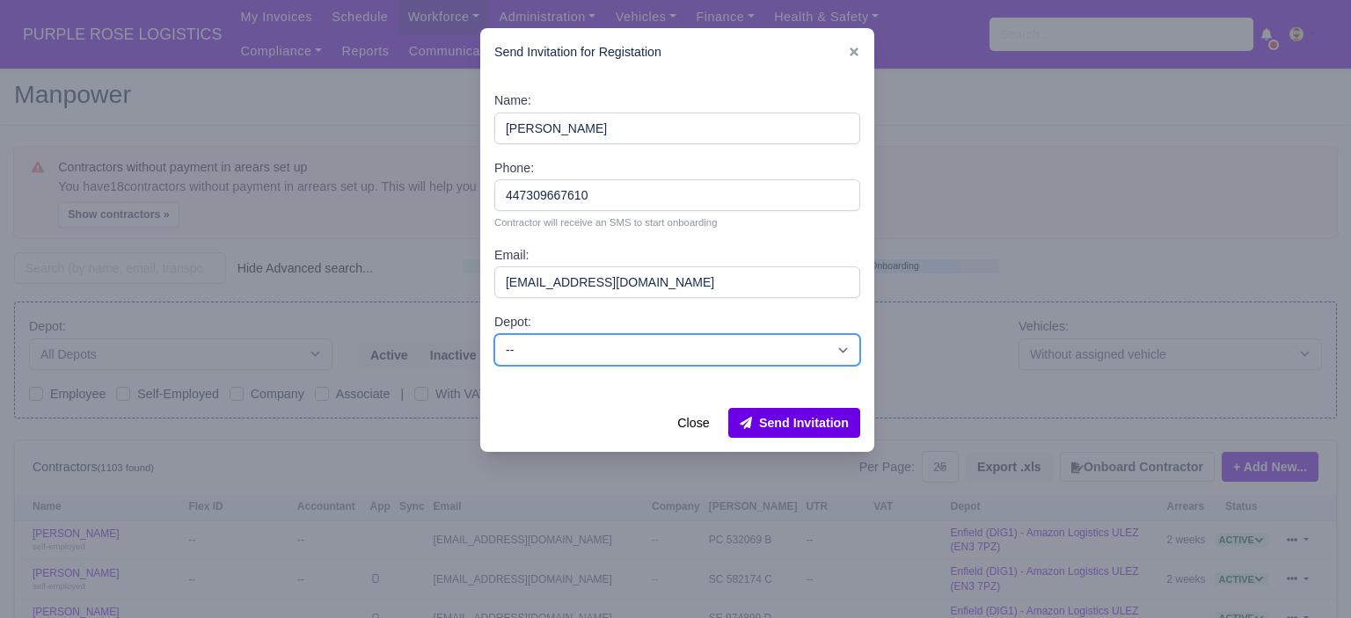
drag, startPoint x: 617, startPoint y: 347, endPoint x: 610, endPoint y: 357, distance: 12.0
click at [617, 347] on select "-- Enfield (DIG1) - Amazon Logistics ULEZ (EN3 7PZ) Harlow (DHW1) - Amazon Logi…" at bounding box center [677, 350] width 366 height 32
select select "5"
click at [494, 334] on select "-- Enfield (DIG1) - Amazon Logistics ULEZ (EN3 7PZ) Harlow (DHW1) - Amazon Logi…" at bounding box center [677, 350] width 366 height 32
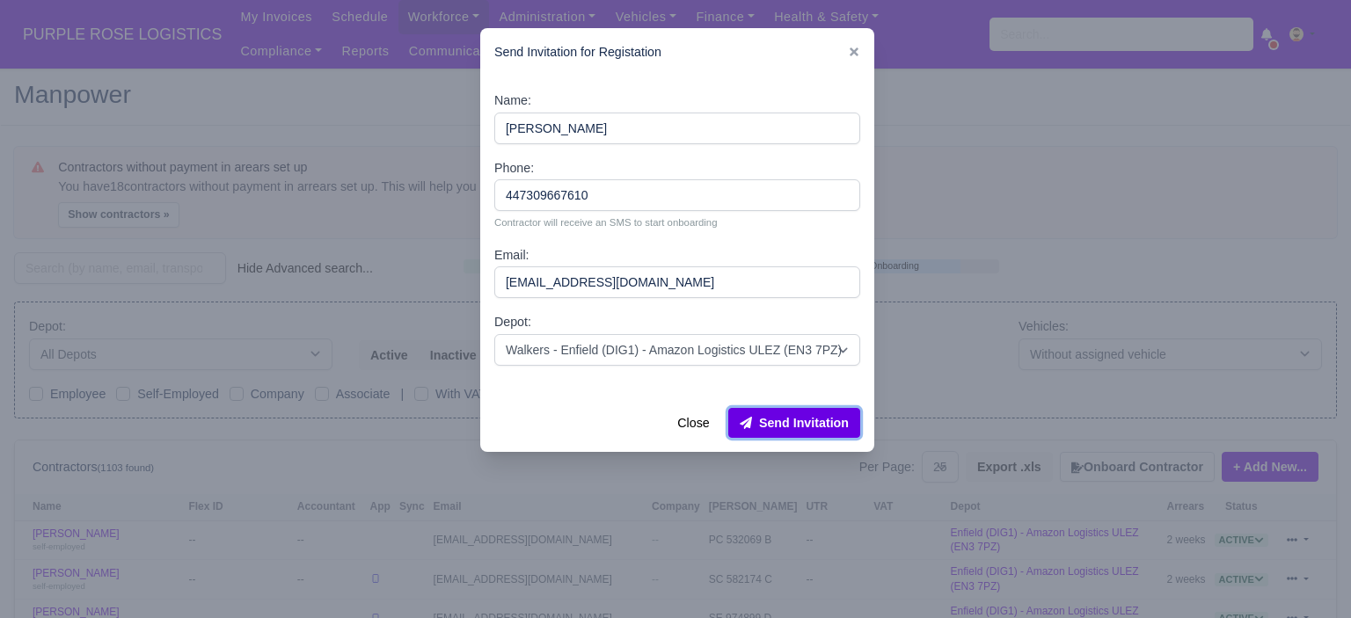
click at [788, 425] on button "Send Invitation" at bounding box center [794, 423] width 132 height 30
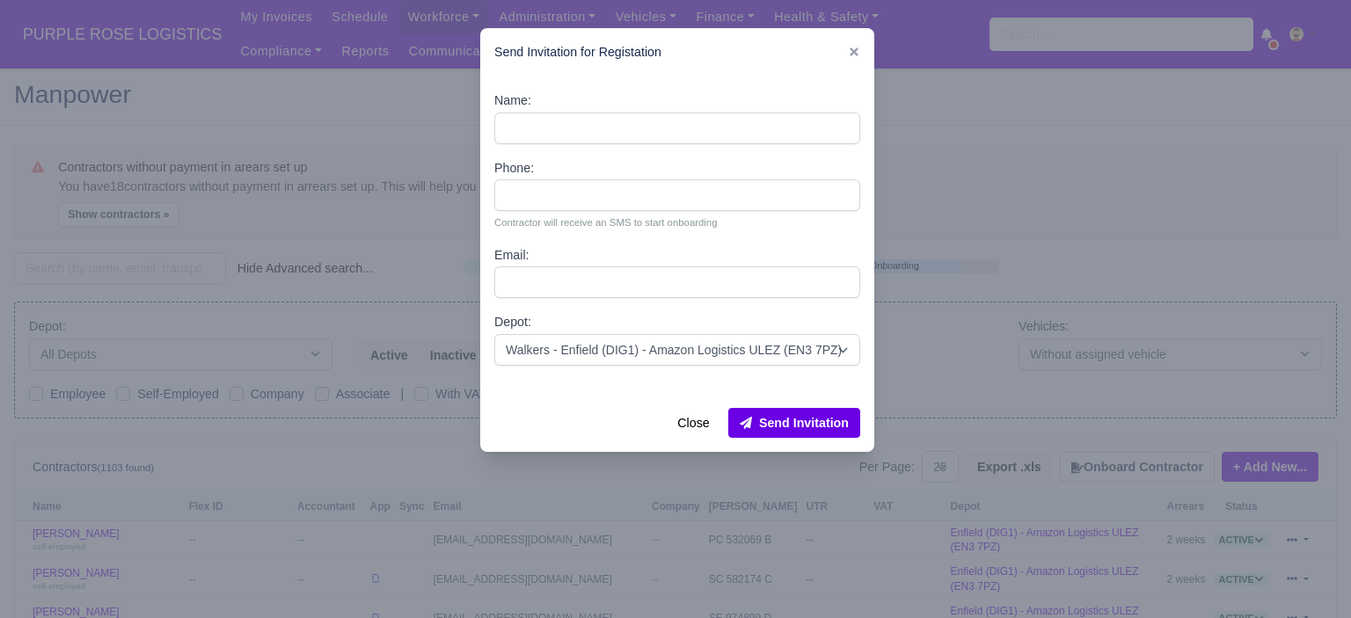
click at [980, 228] on div at bounding box center [675, 309] width 1351 height 618
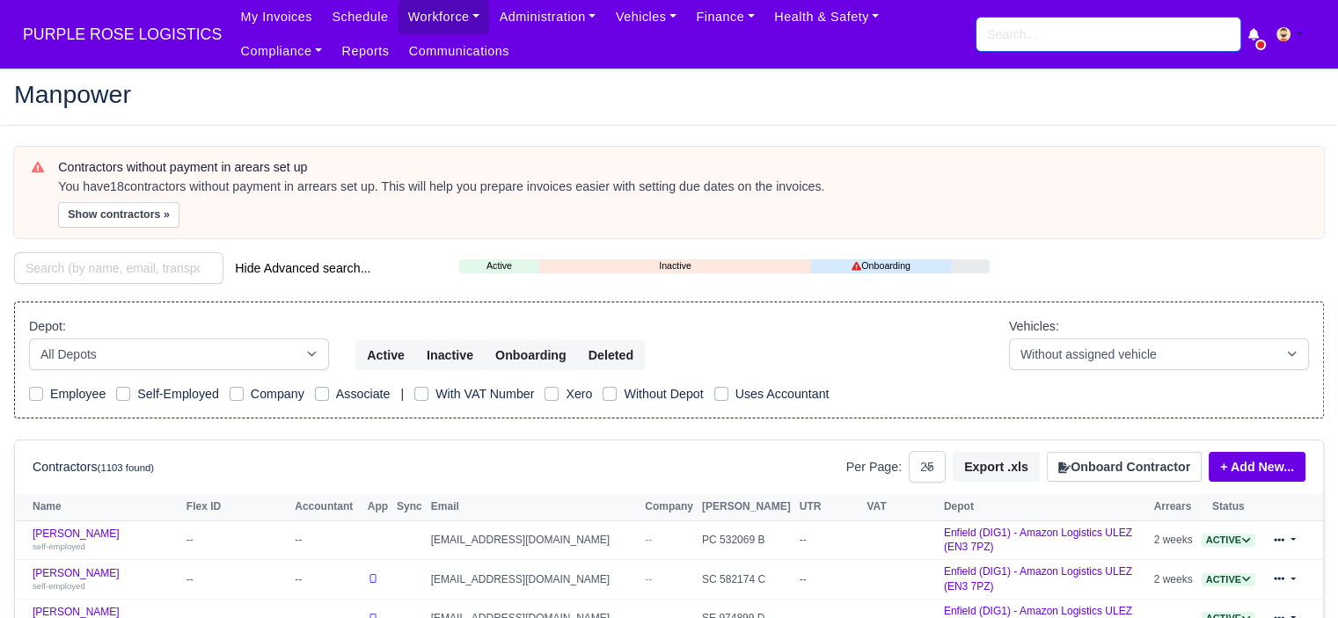
click at [1076, 34] on input "search" at bounding box center [1108, 34] width 264 height 33
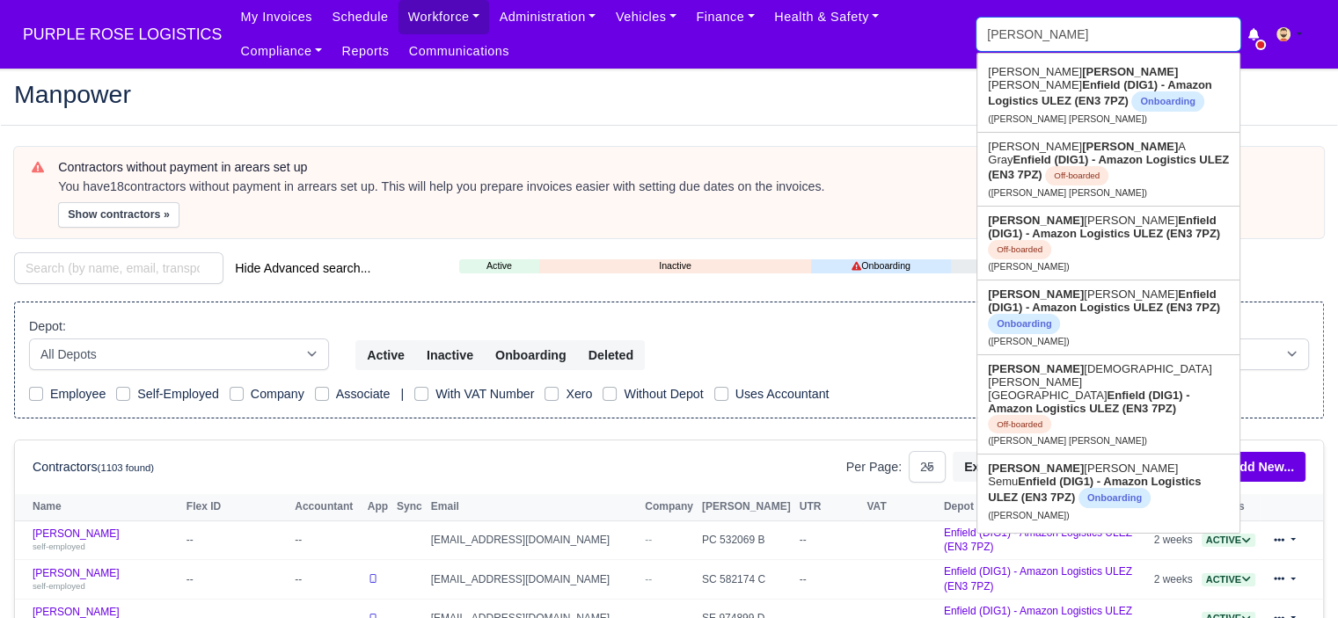
type input "david d"
type input "david dan"
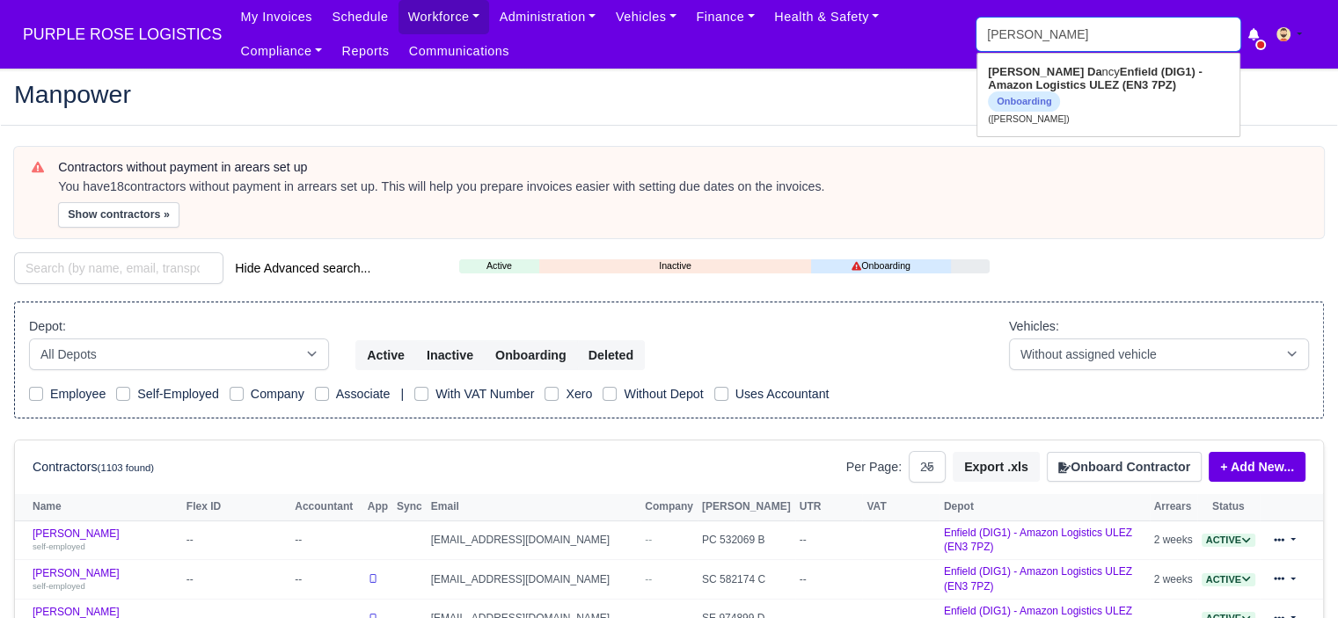
type input "david dancy"
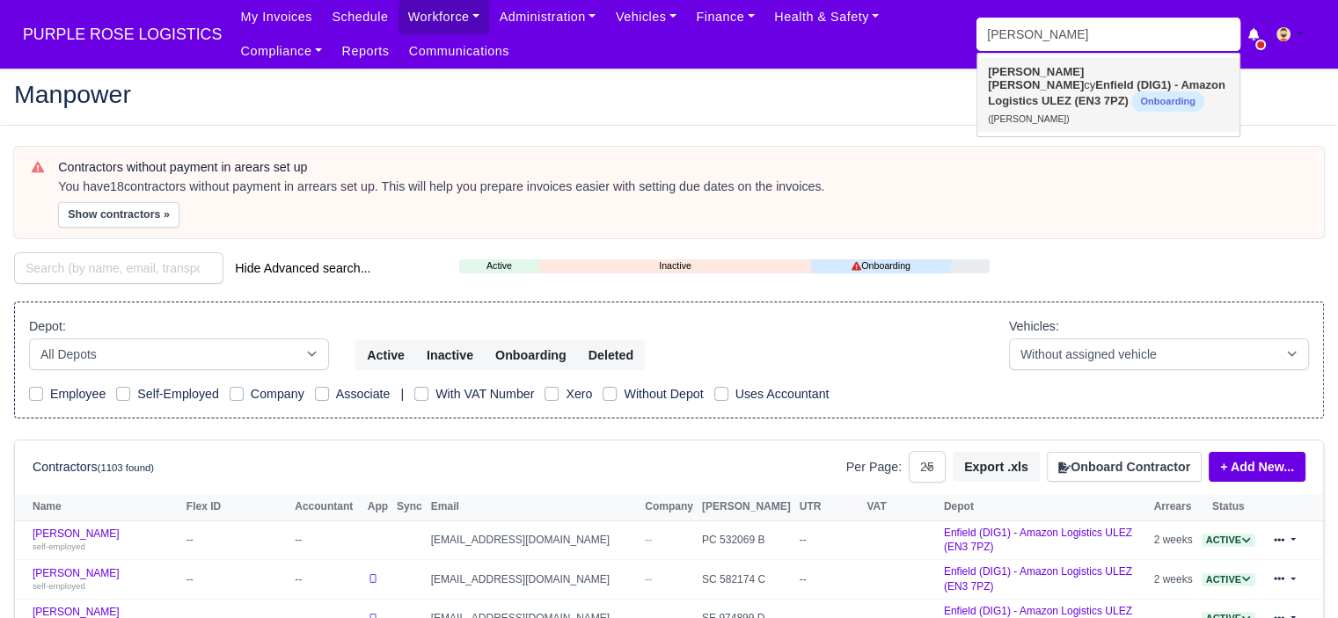
click at [1074, 79] on link "David Dan cy Enfield (DIG1) - Amazon Logistics ULEZ (EN3 7PZ) Onboarding (David…" at bounding box center [1108, 95] width 262 height 74
type input "David Dancy"
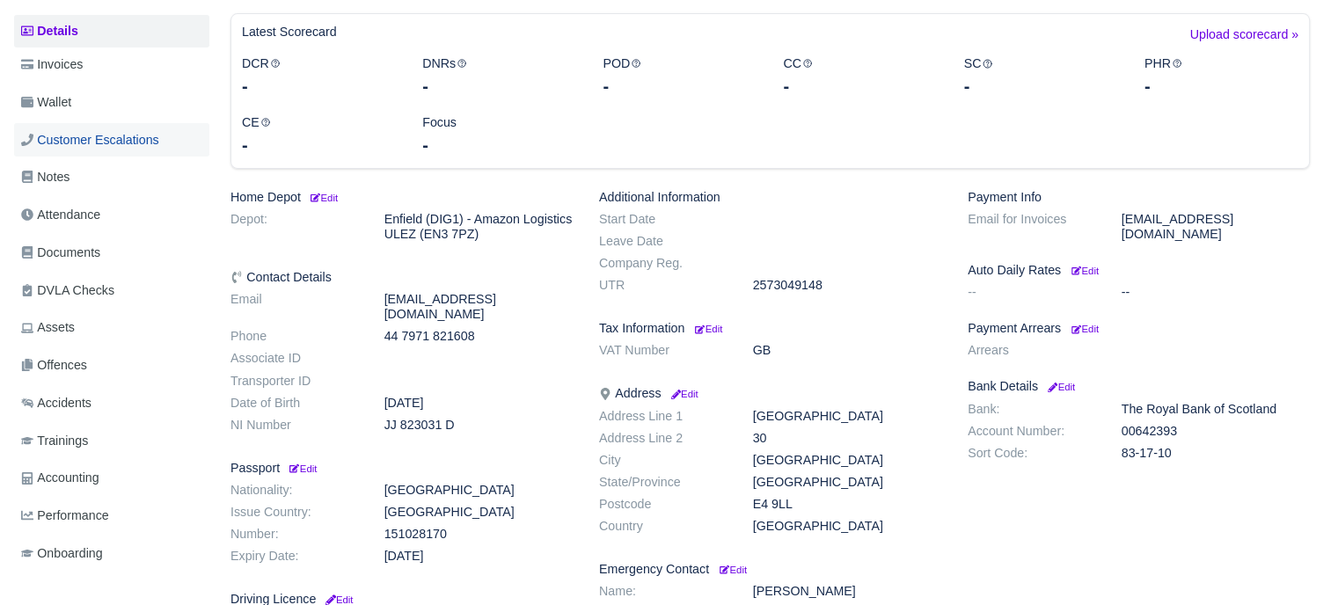
scroll to position [176, 0]
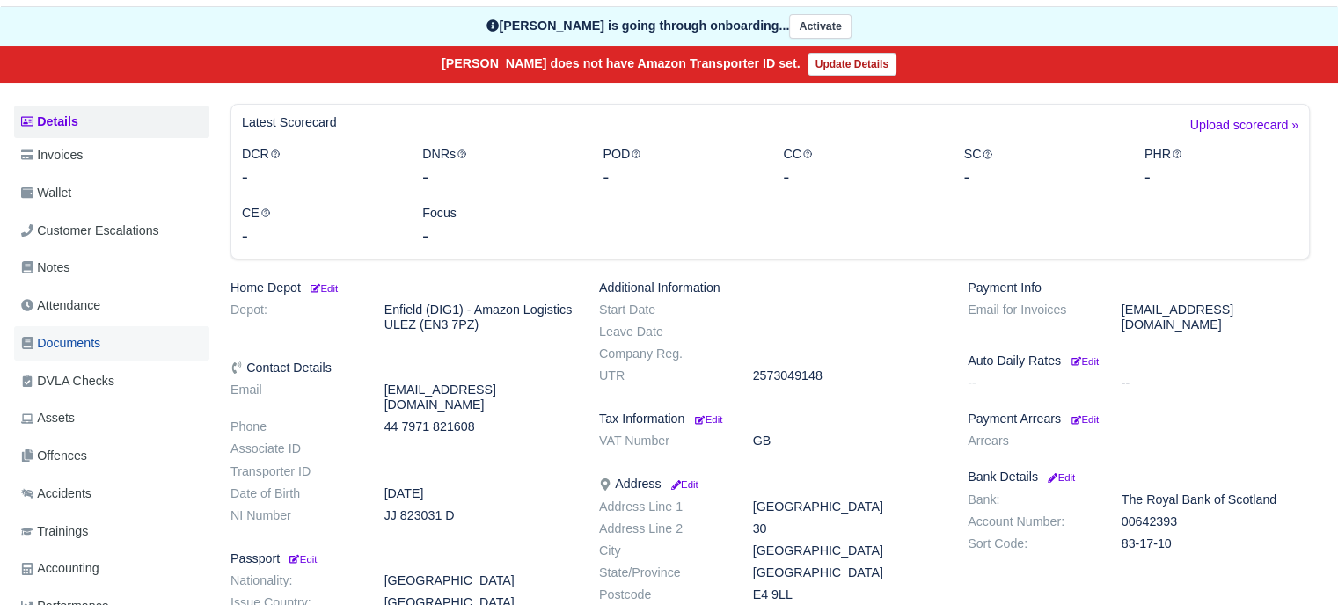
click at [96, 346] on span "Documents" at bounding box center [60, 343] width 79 height 20
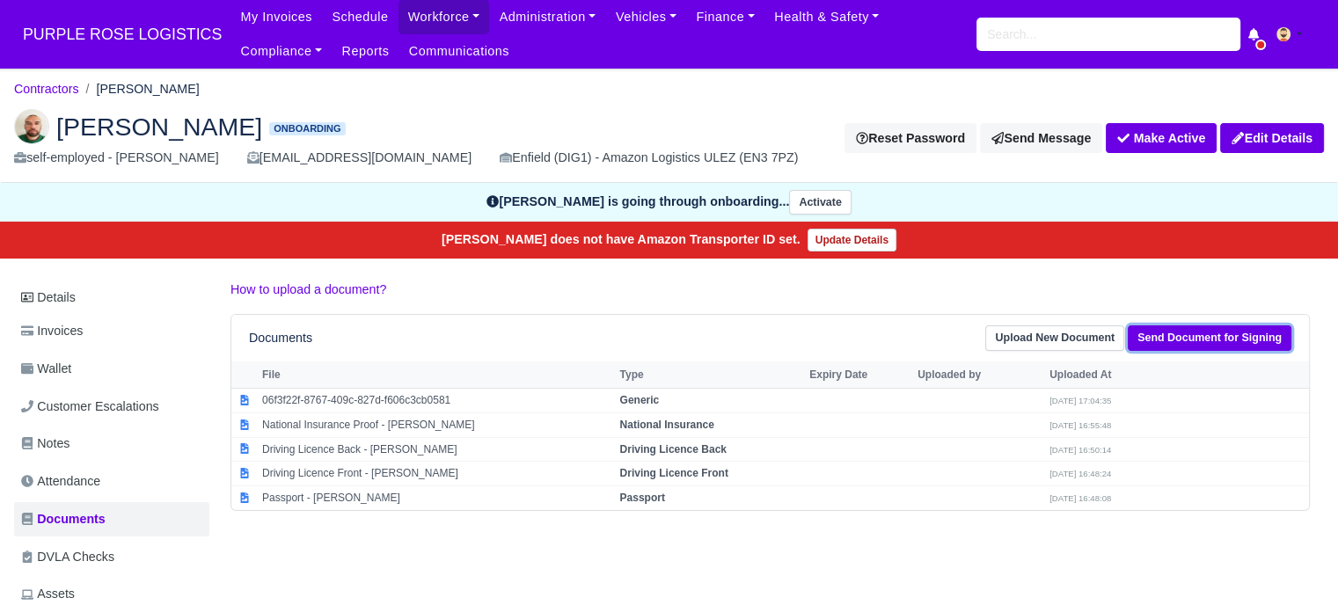
click at [1196, 332] on link "Send Document for Signing" at bounding box center [1210, 338] width 164 height 26
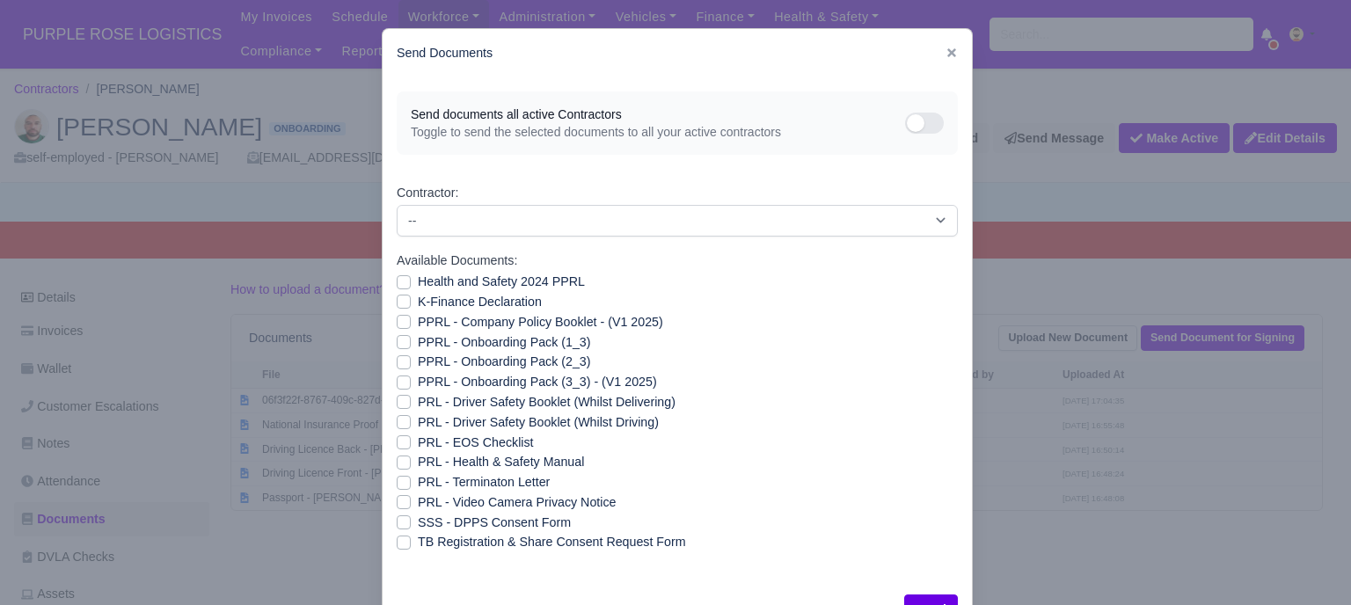
click at [418, 284] on label "Health and Safety 2024 PPRL" at bounding box center [501, 282] width 167 height 20
click at [399, 284] on input "Health and Safety 2024 PPRL" at bounding box center [404, 279] width 14 height 14
checkbox input "true"
click at [418, 304] on label "K-Finance Declaration" at bounding box center [480, 302] width 124 height 20
click at [397, 304] on input "K-Finance Declaration" at bounding box center [404, 299] width 14 height 14
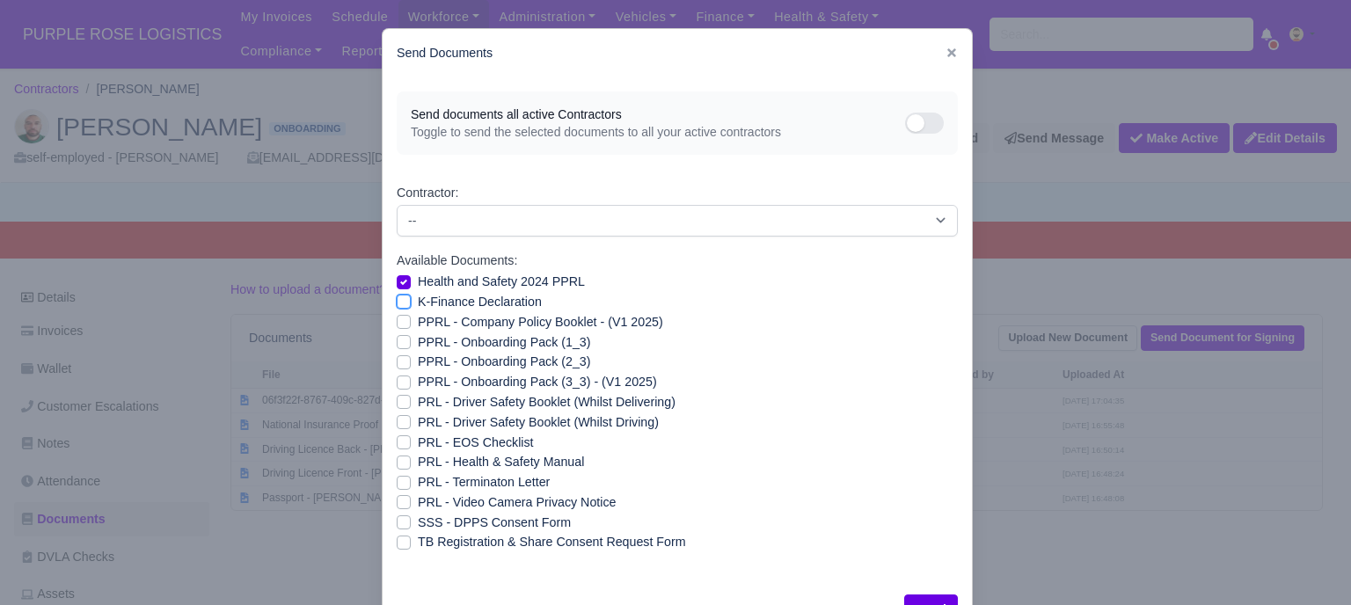
checkbox input "true"
click at [418, 322] on label "PPRL - Company Policy Booklet - (V1 2025)" at bounding box center [540, 322] width 245 height 20
click at [397, 322] on input "PPRL - Company Policy Booklet - (V1 2025)" at bounding box center [404, 319] width 14 height 14
checkbox input "true"
click at [418, 339] on label "PPRL - Onboarding Pack (1_3)" at bounding box center [504, 343] width 172 height 20
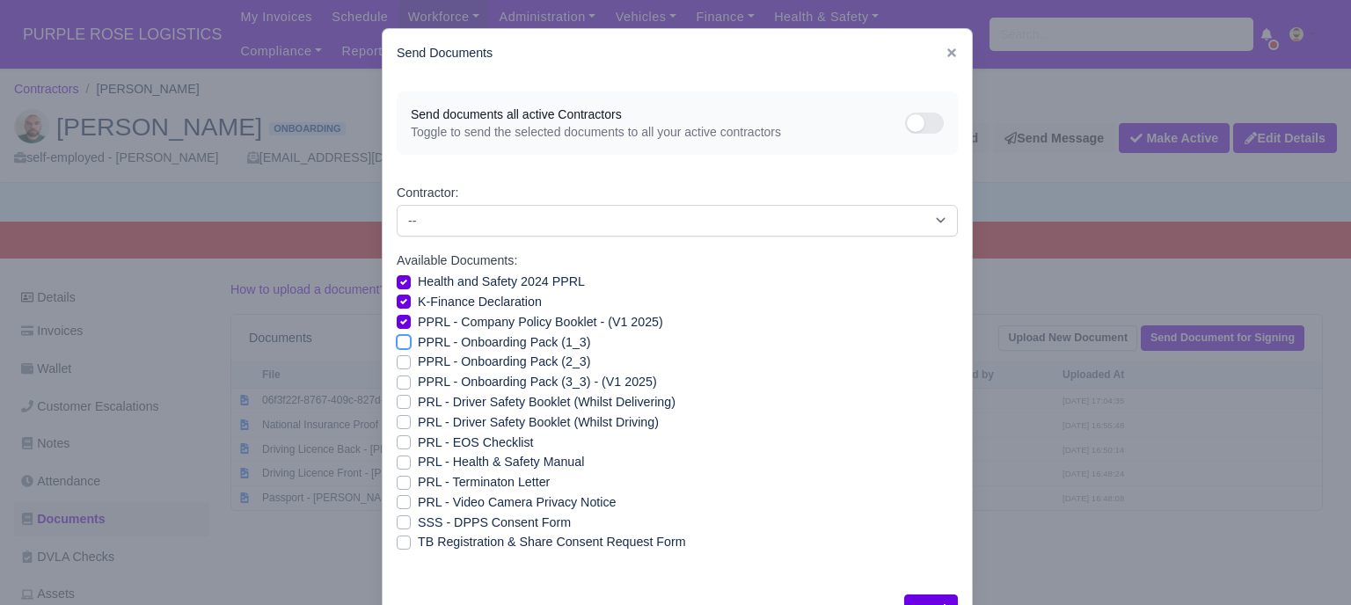
click at [397, 339] on input "PPRL - Onboarding Pack (1_3)" at bounding box center [404, 340] width 14 height 14
checkbox input "true"
drag, startPoint x: 394, startPoint y: 362, endPoint x: 394, endPoint y: 373, distance: 11.4
click at [418, 362] on label "PPRL - Onboarding Pack (2_3)" at bounding box center [504, 362] width 172 height 20
click at [397, 362] on input "PPRL - Onboarding Pack (2_3)" at bounding box center [404, 359] width 14 height 14
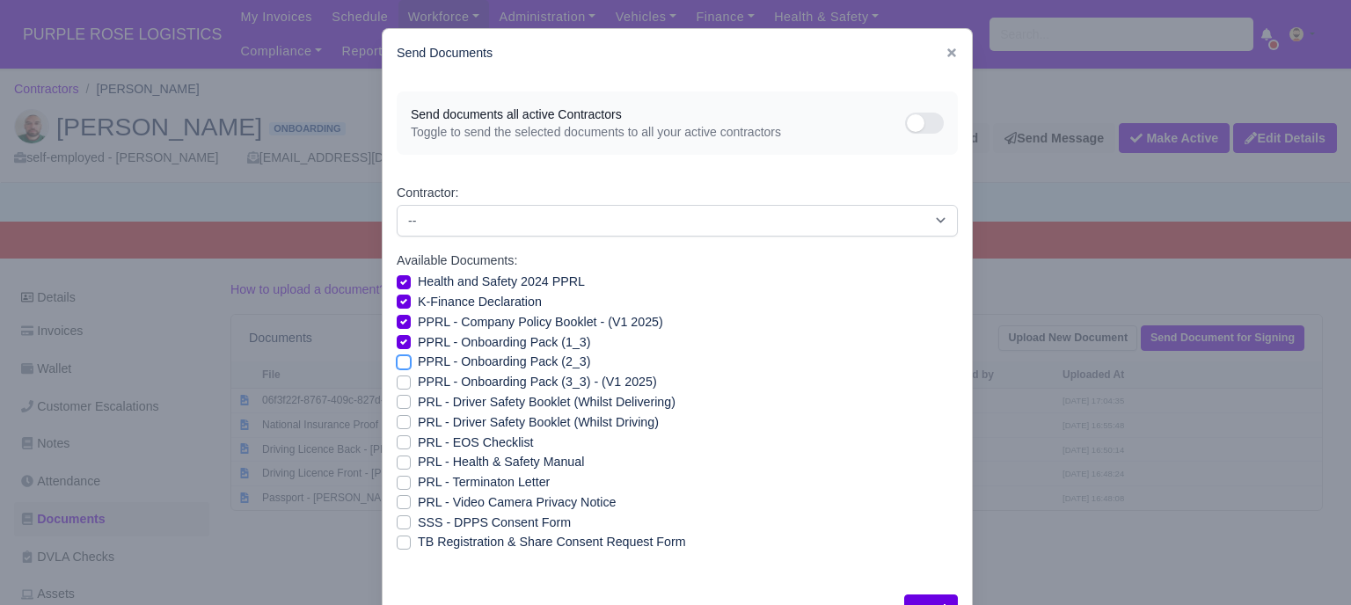
checkbox input "true"
click at [418, 380] on label "PPRL - Onboarding Pack (3_3) - (V1 2025)" at bounding box center [537, 382] width 239 height 20
click at [397, 380] on input "PPRL - Onboarding Pack (3_3) - (V1 2025)" at bounding box center [404, 379] width 14 height 14
checkbox input "true"
click at [418, 403] on label "PRL - Driver Safety Booklet (Whilst Delivering)" at bounding box center [547, 402] width 258 height 20
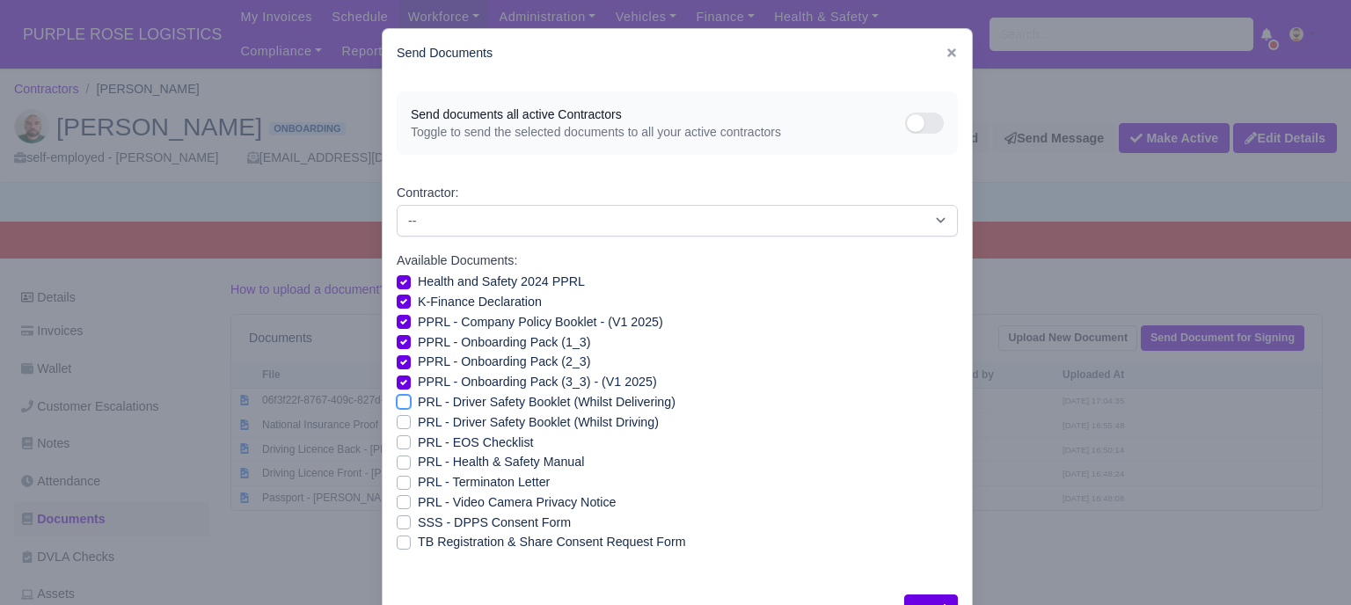
click at [397, 403] on input "PRL - Driver Safety Booklet (Whilst Delivering)" at bounding box center [404, 399] width 14 height 14
checkbox input "true"
click at [418, 420] on label "PRL - Driver Safety Booklet (Whilst Driving)" at bounding box center [538, 423] width 241 height 20
click at [402, 420] on input "PRL - Driver Safety Booklet (Whilst Driving)" at bounding box center [404, 420] width 14 height 14
checkbox input "true"
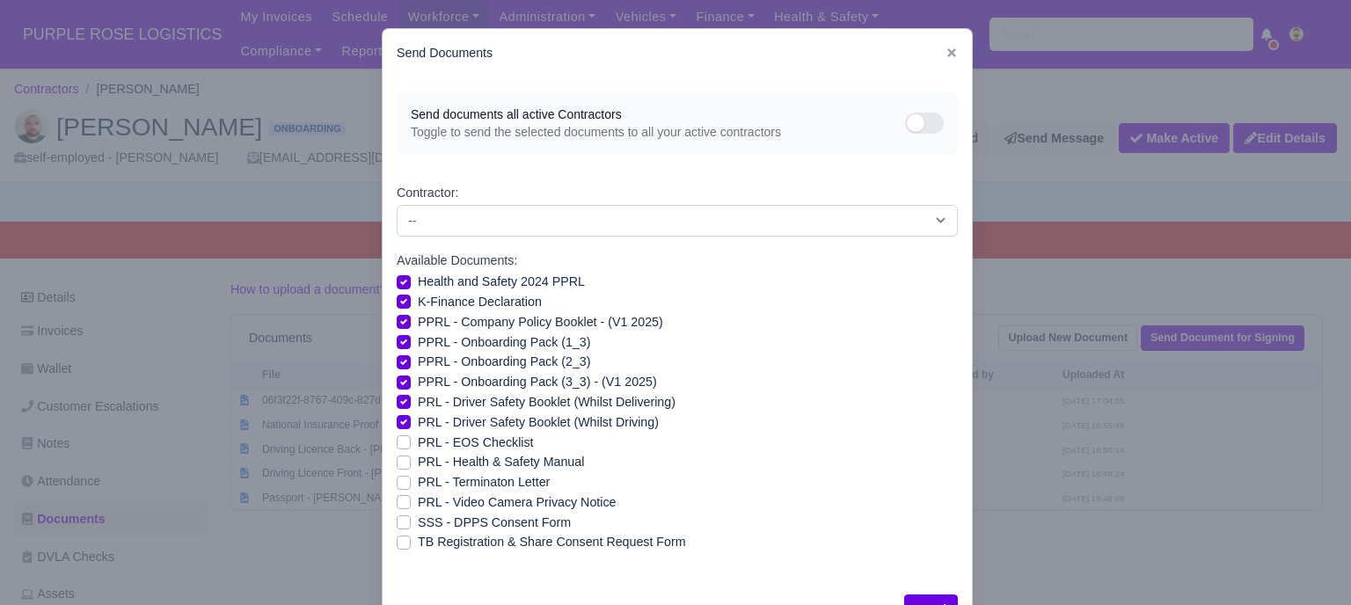
click at [418, 461] on label "PRL - Health & Safety Manual" at bounding box center [501, 462] width 166 height 20
click at [399, 461] on input "PRL - Health & Safety Manual" at bounding box center [404, 459] width 14 height 14
checkbox input "true"
click at [418, 501] on label "PRL - Video Camera Privacy Notice" at bounding box center [517, 503] width 198 height 20
click at [398, 501] on input "PRL - Video Camera Privacy Notice" at bounding box center [404, 500] width 14 height 14
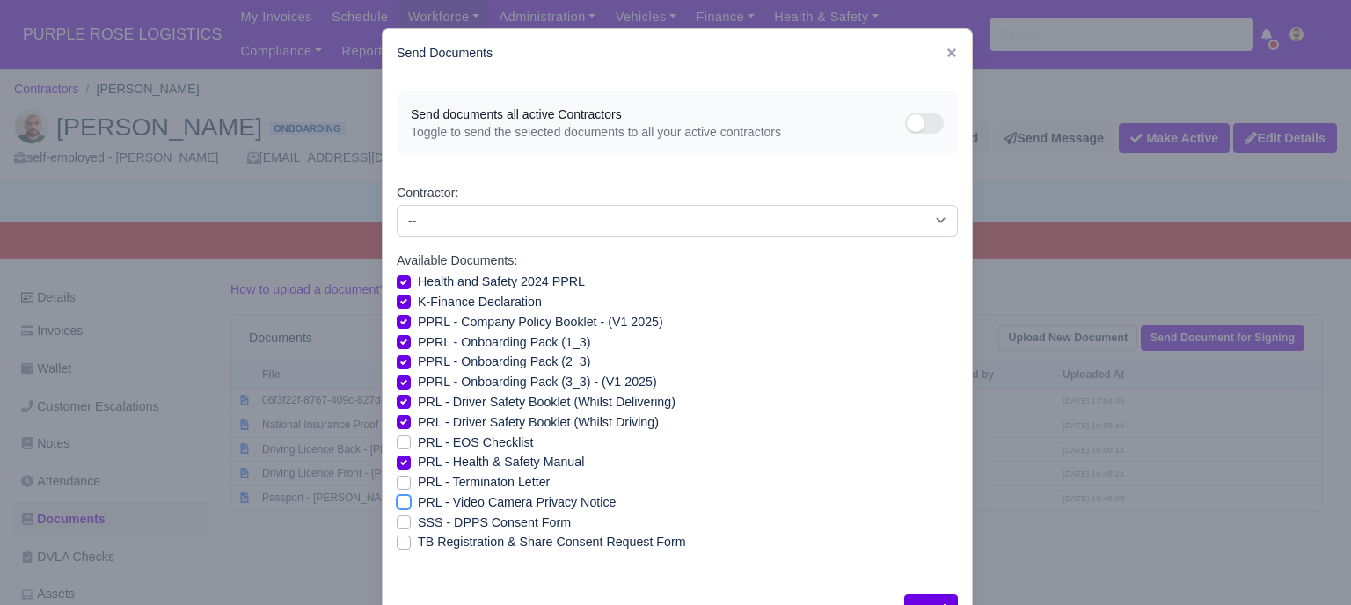
checkbox input "true"
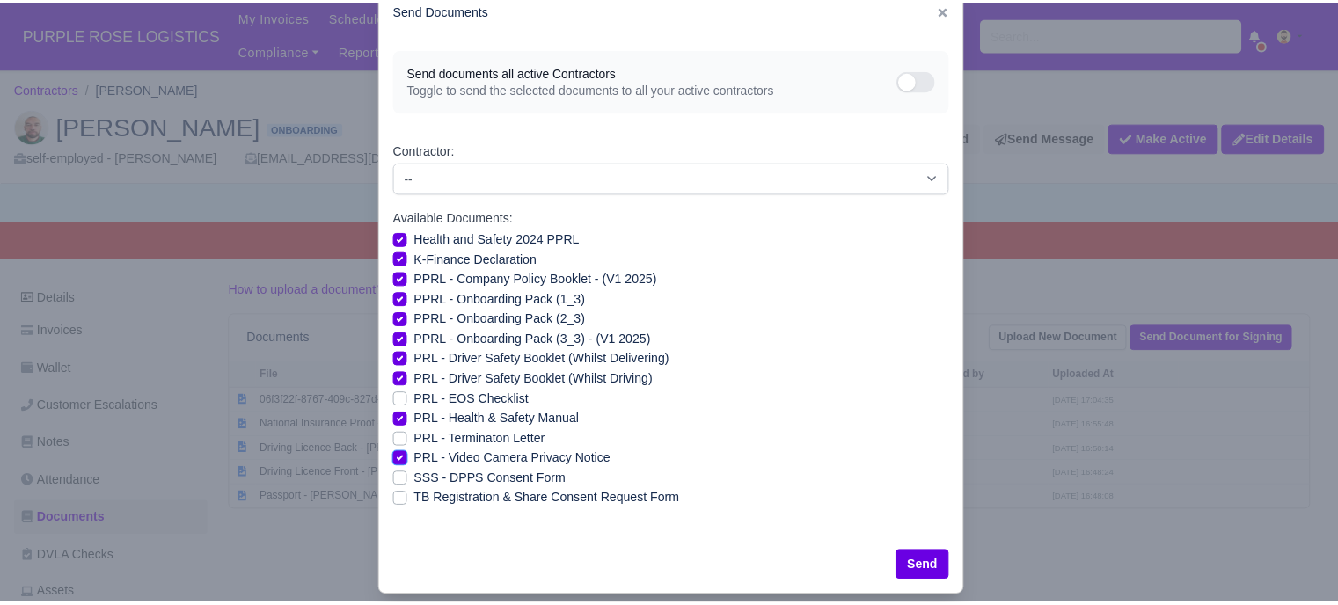
scroll to position [63, 0]
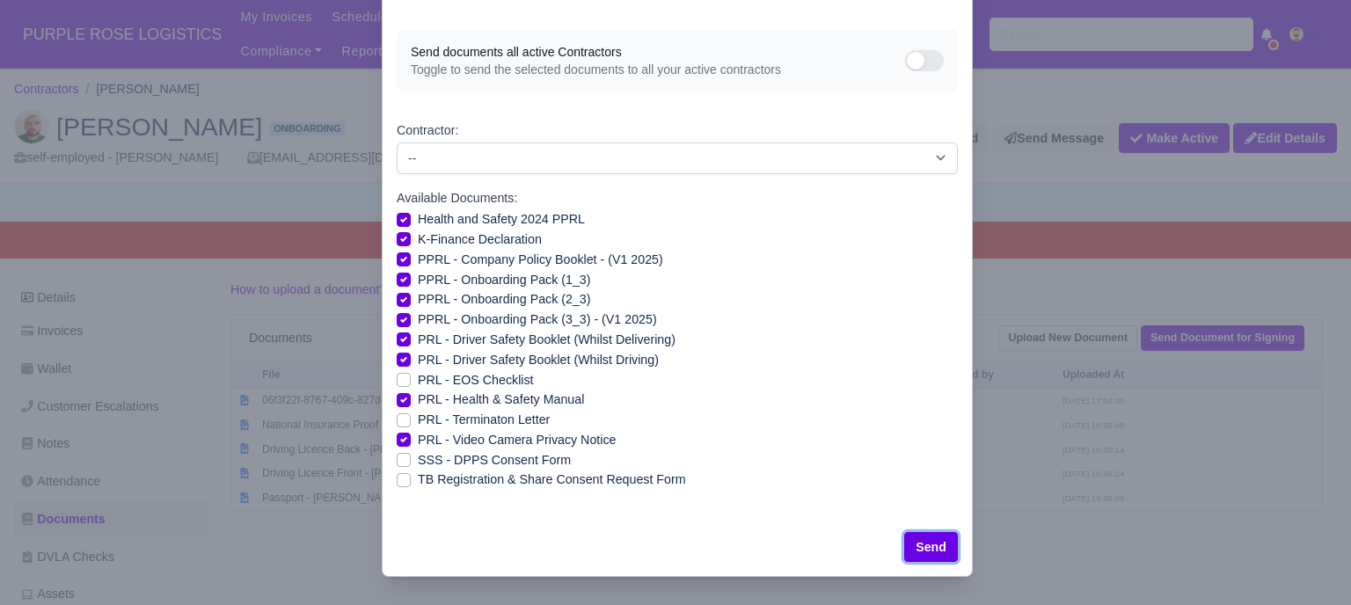
click at [916, 549] on button "Send" at bounding box center [931, 547] width 54 height 30
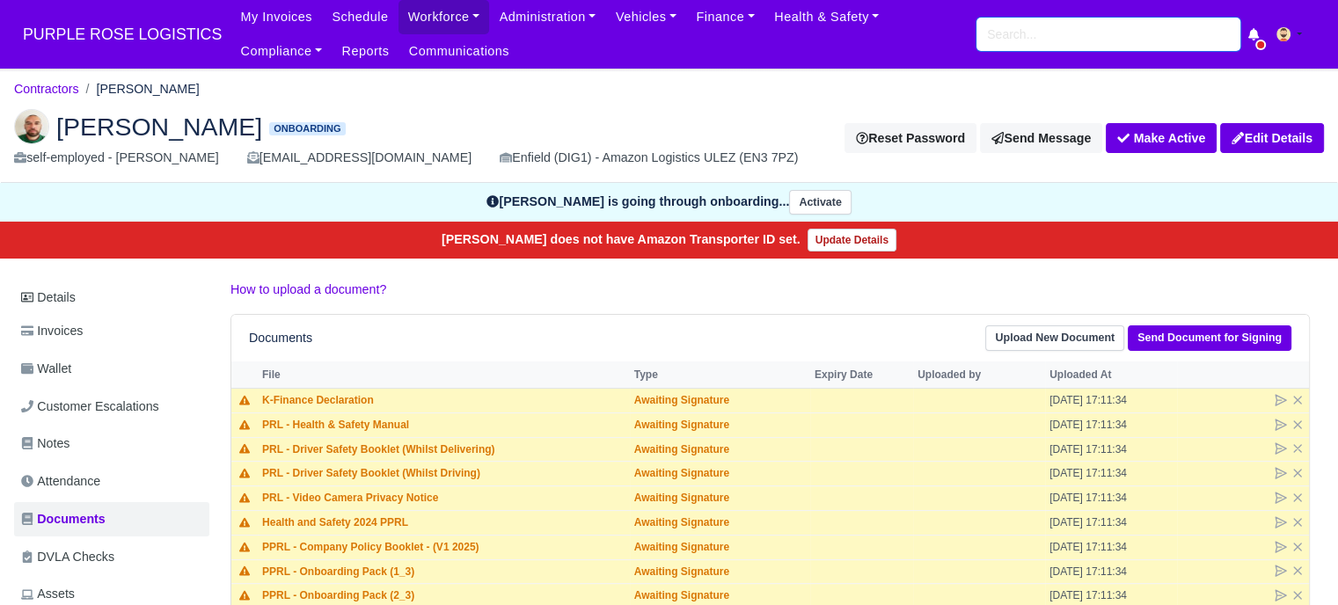
click at [1033, 38] on input "search" at bounding box center [1108, 34] width 264 height 33
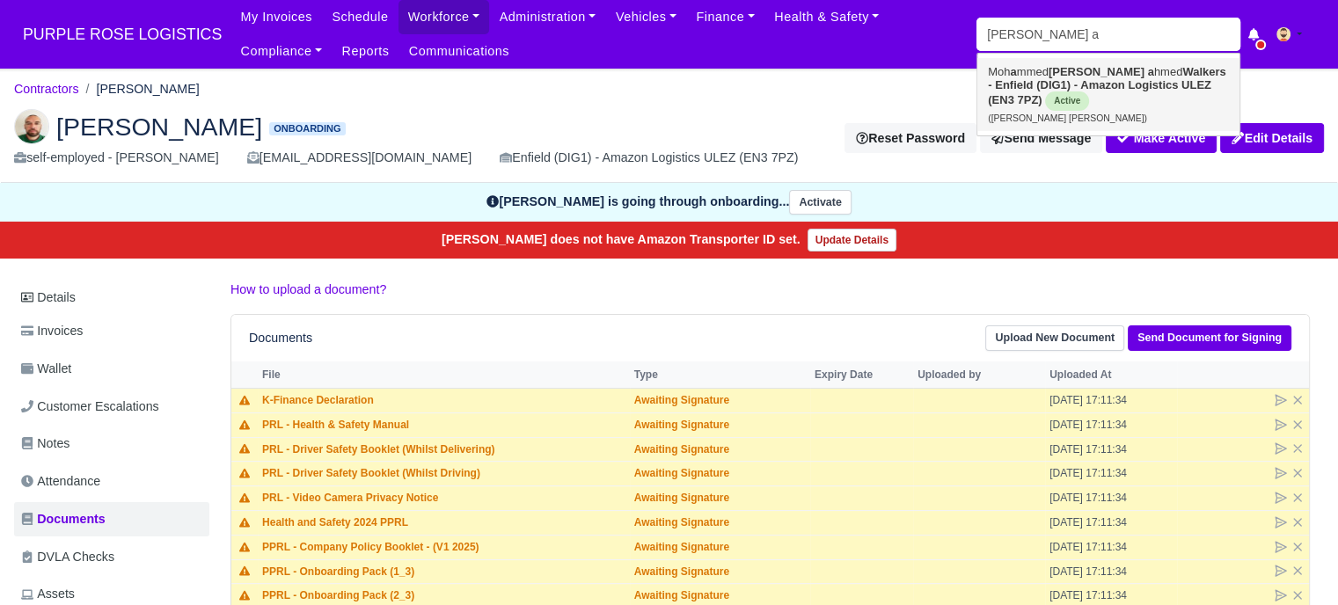
click at [1145, 77] on strong "Walkers - Enfield (DIG1) - Amazon Logistics ULEZ (EN3 7PZ)" at bounding box center [1107, 85] width 238 height 41
type input "[PERSON_NAME] [PERSON_NAME]"
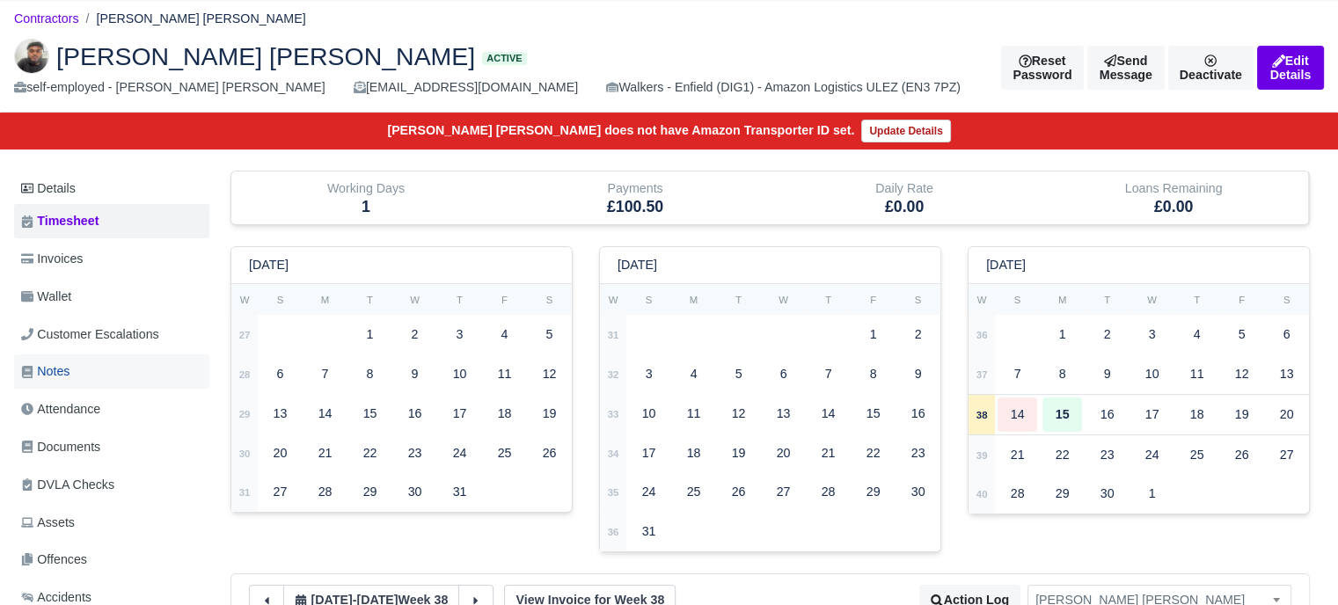
scroll to position [88, 0]
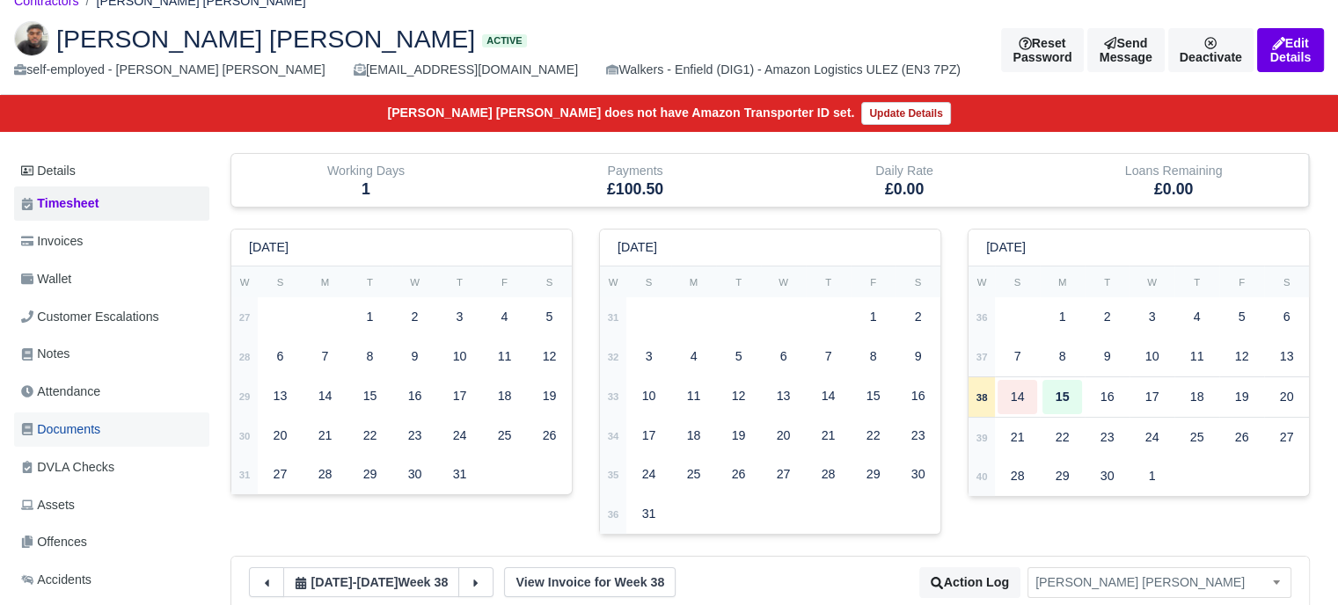
click at [70, 429] on span "Documents" at bounding box center [60, 430] width 79 height 20
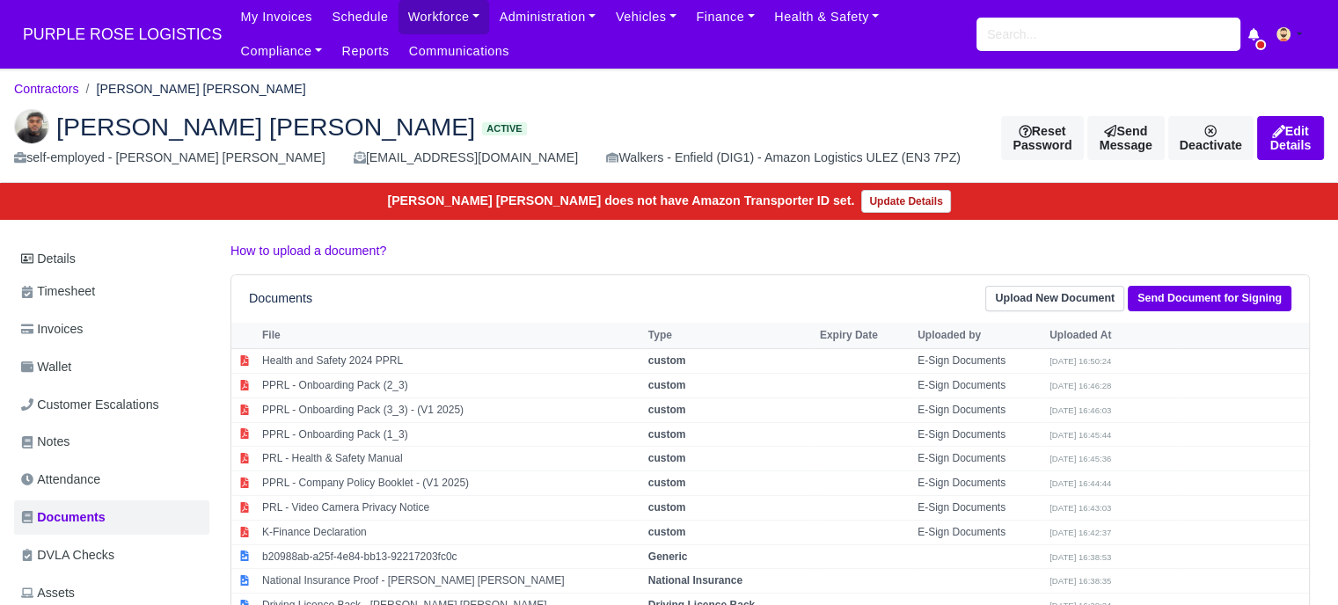
scroll to position [264, 0]
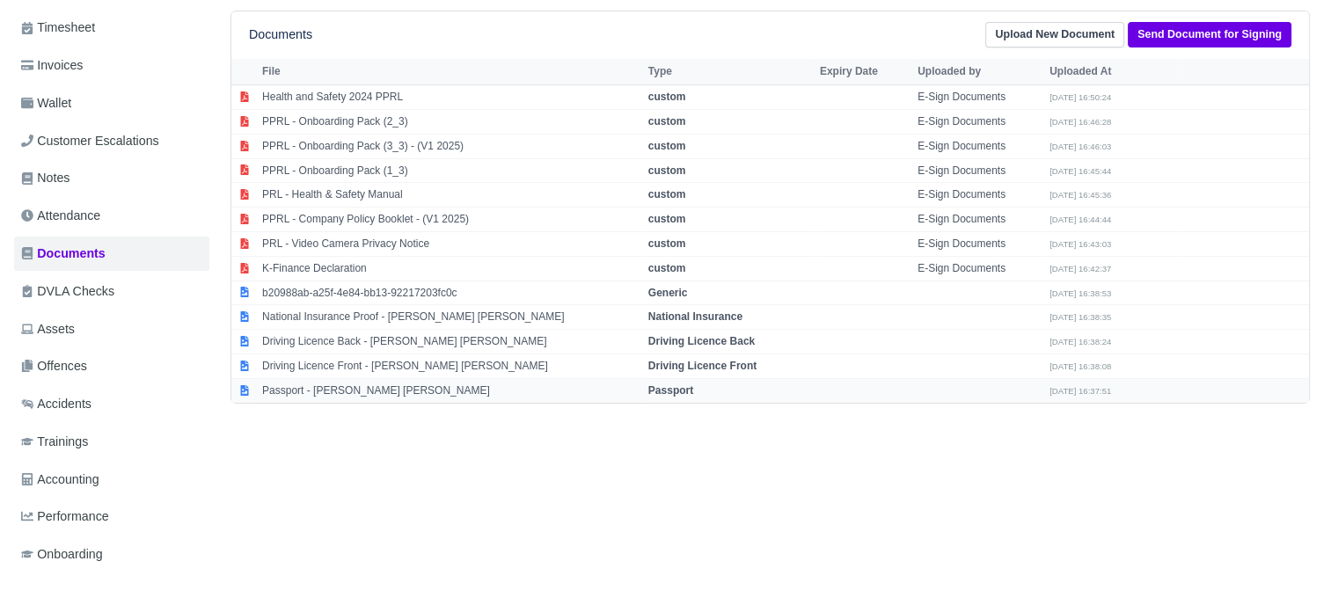
click at [675, 384] on strong "Passport" at bounding box center [670, 390] width 45 height 12
select select "passport"
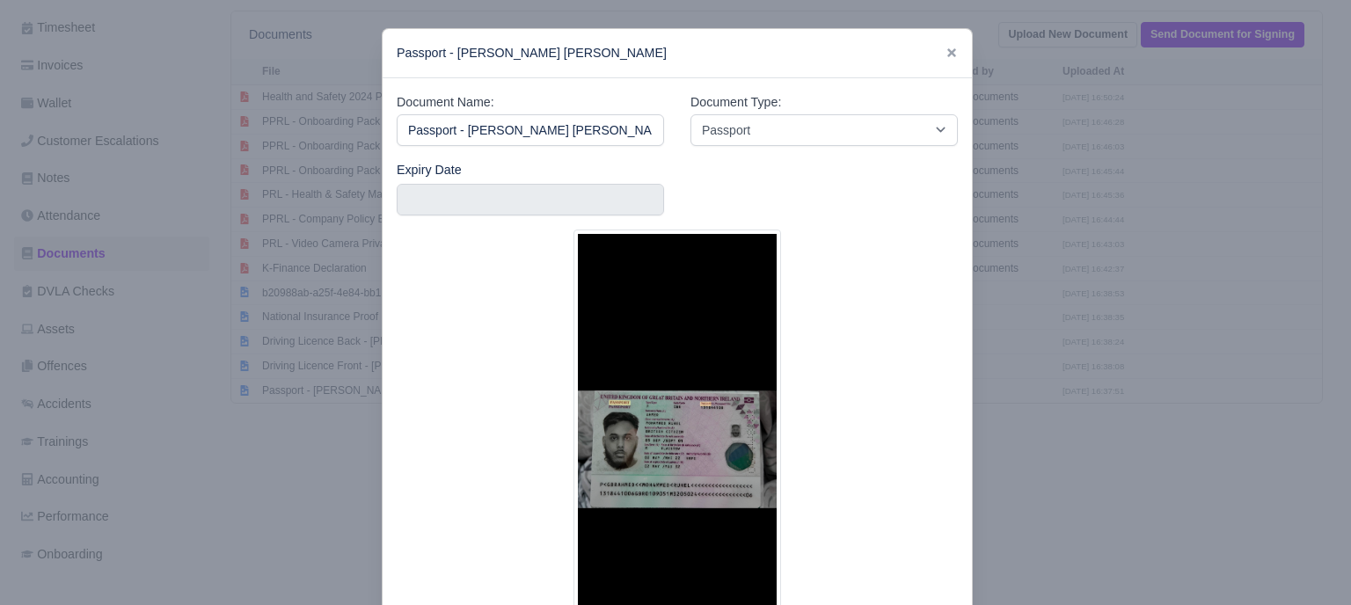
drag, startPoint x: 1161, startPoint y: 418, endPoint x: 1140, endPoint y: 422, distance: 21.6
click at [1161, 416] on div at bounding box center [675, 302] width 1351 height 605
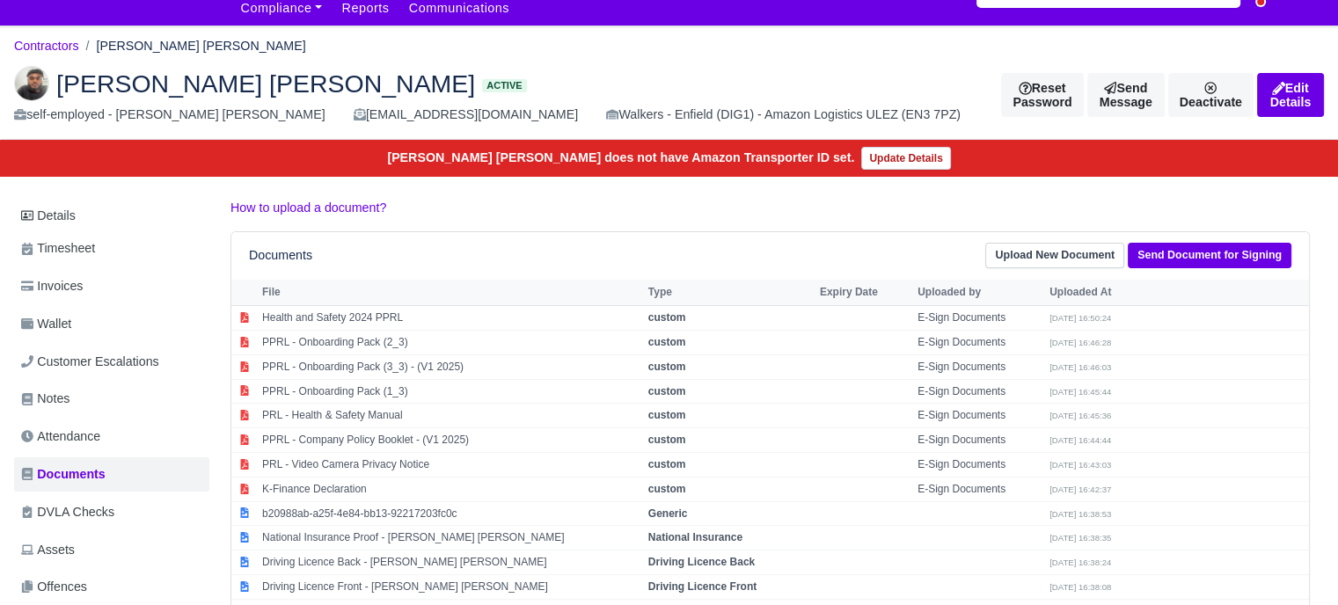
scroll to position [0, 0]
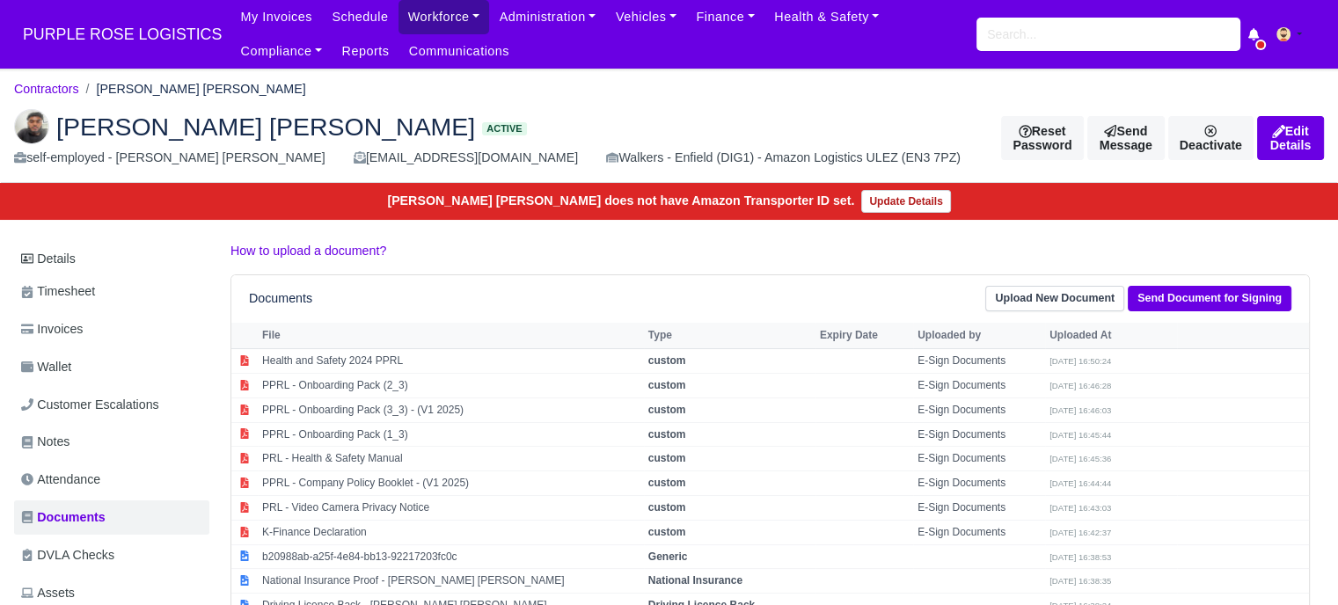
click at [422, 17] on link "Workforce" at bounding box center [444, 17] width 91 height 34
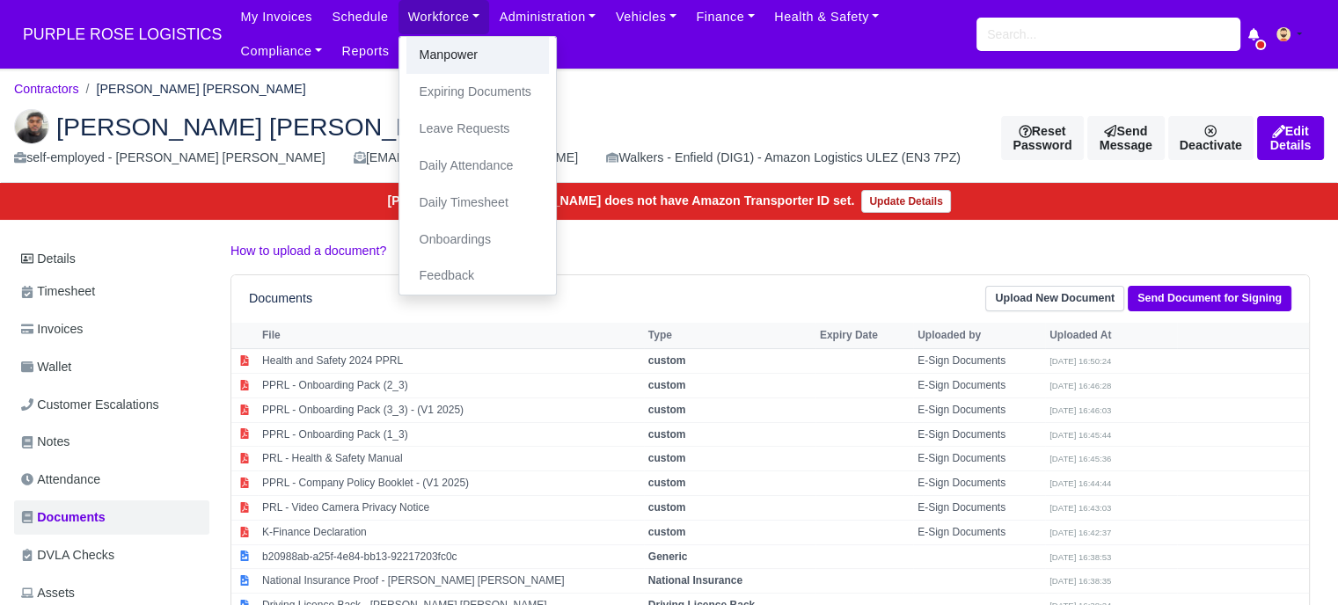
drag, startPoint x: 429, startPoint y: 55, endPoint x: 721, endPoint y: 107, distance: 296.8
click at [430, 55] on link "Manpower" at bounding box center [477, 55] width 143 height 37
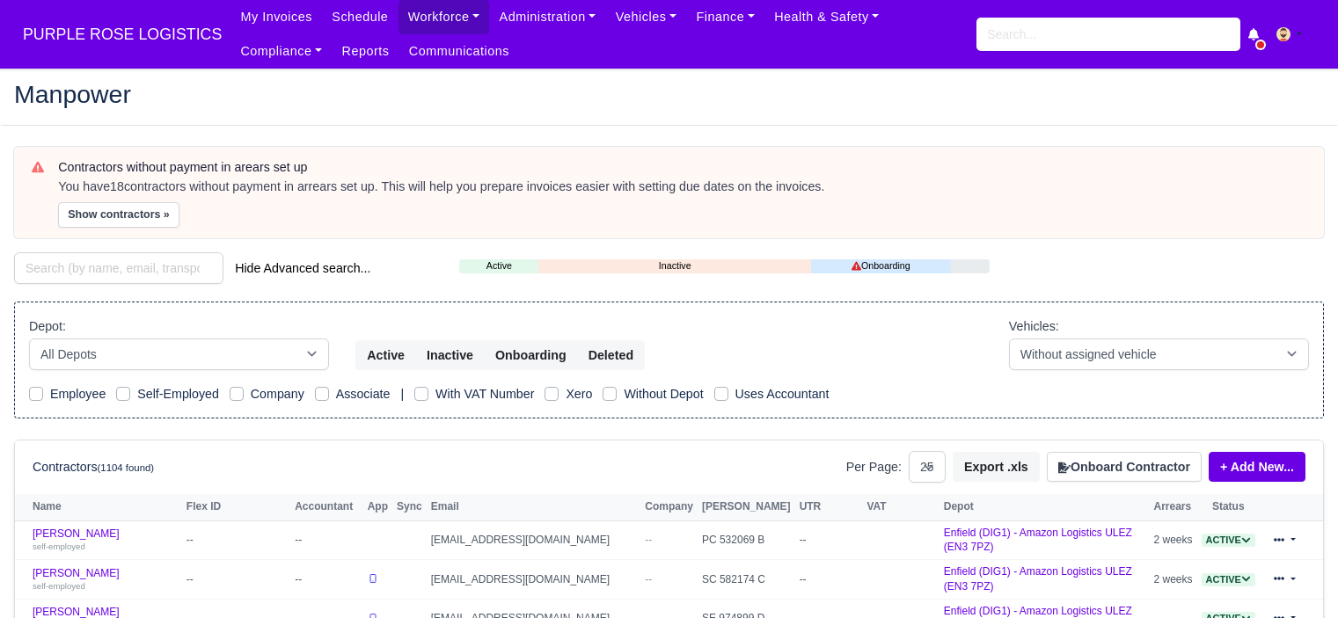
select select "25"
click at [1123, 463] on button "Onboard Contractor" at bounding box center [1124, 467] width 155 height 30
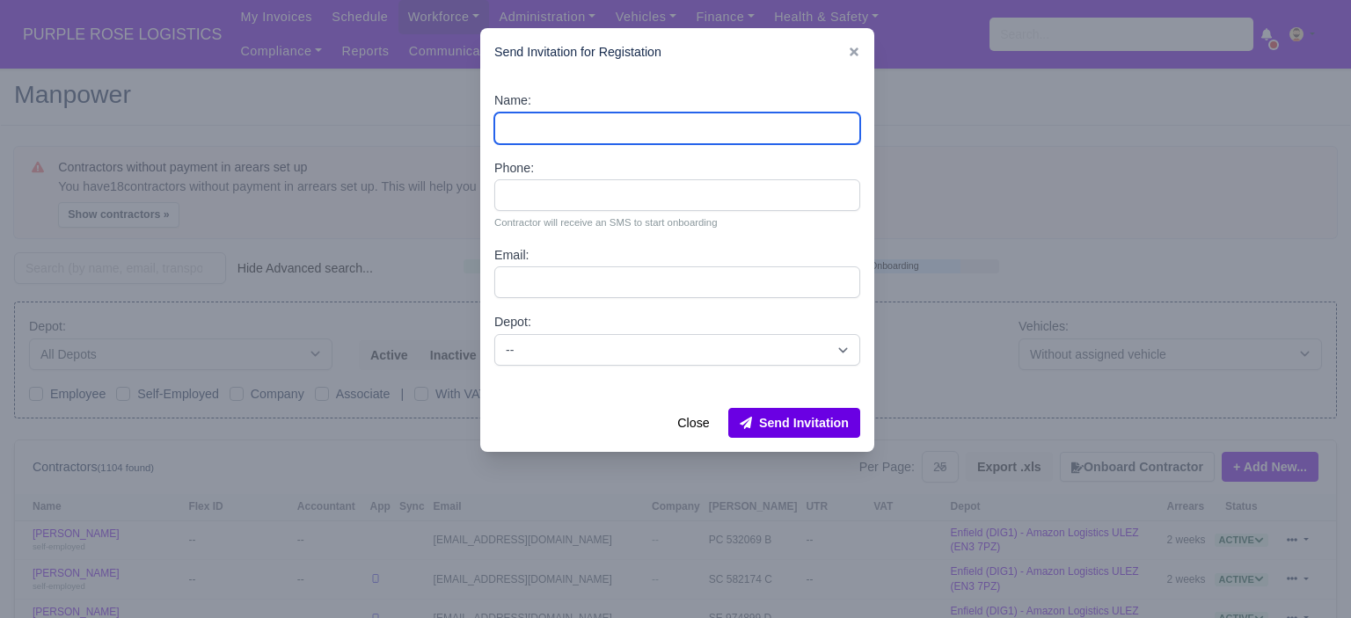
click at [675, 131] on input "Name:" at bounding box center [677, 129] width 366 height 32
paste input "[PERSON_NAME] [PERSON_NAME]"
type input "[PERSON_NAME] [PERSON_NAME]"
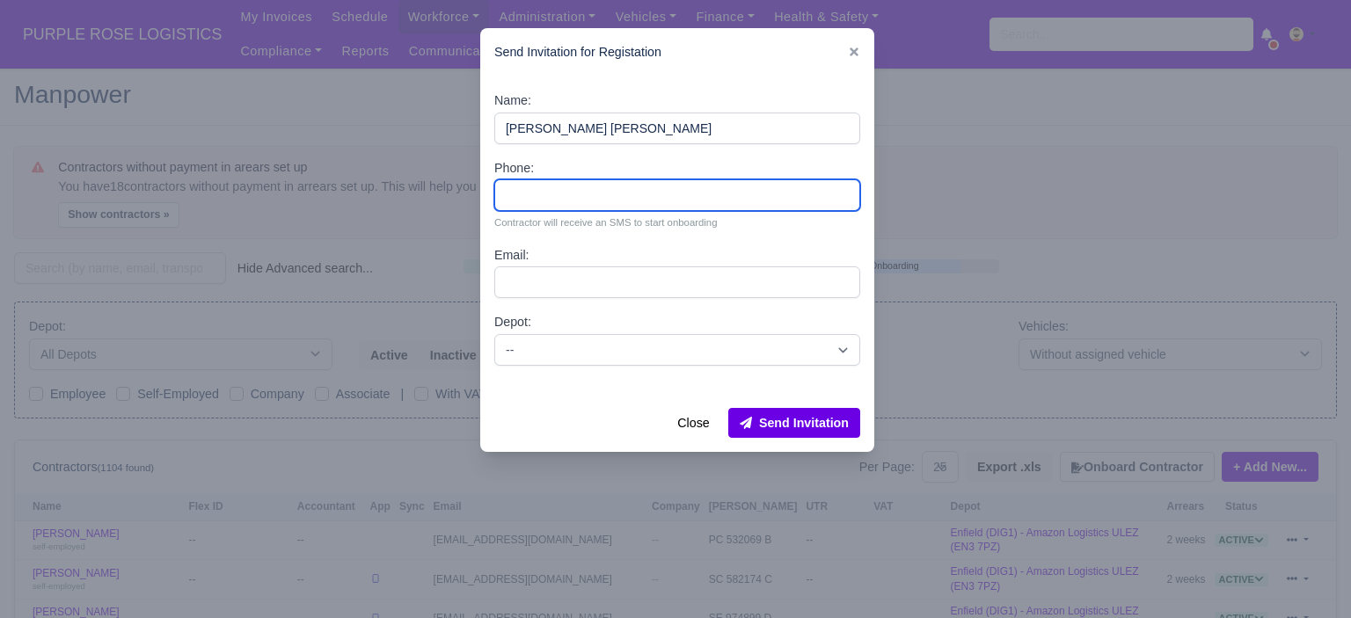
click at [609, 203] on input "Phone:" at bounding box center [677, 195] width 366 height 32
click at [637, 205] on input "Phone:" at bounding box center [677, 195] width 366 height 32
paste input "44 7507 998175"
type input "44 7507 998175"
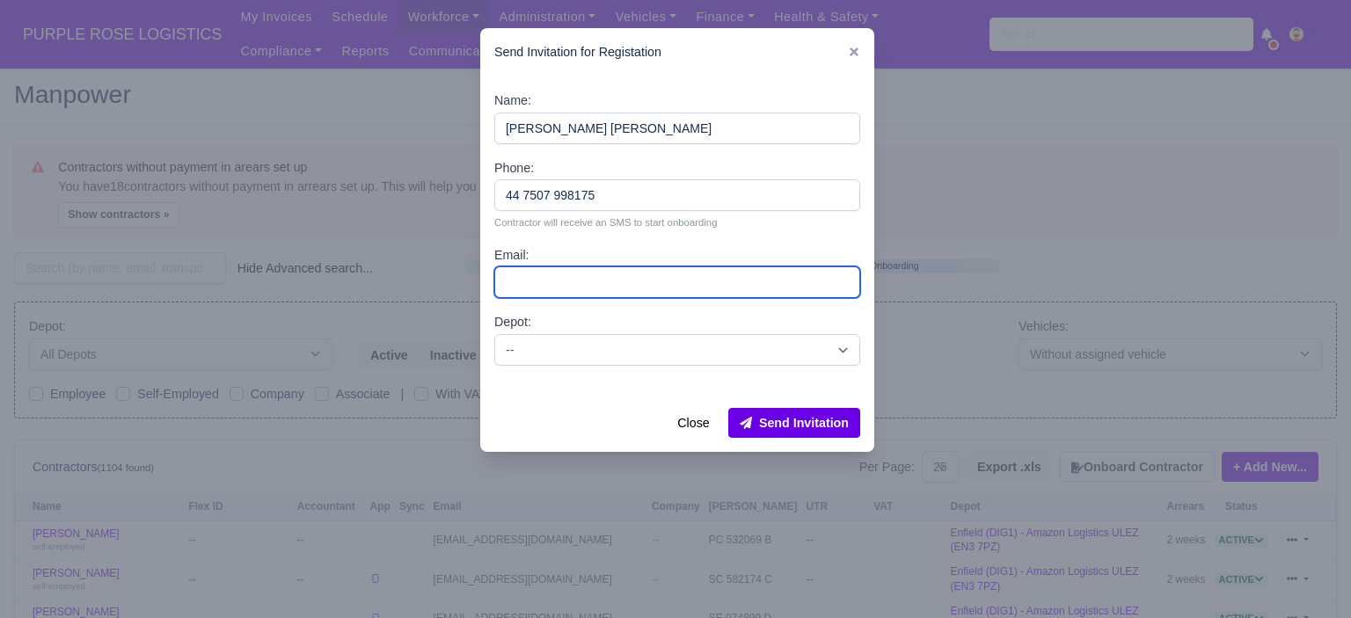
click at [653, 279] on input "Email:" at bounding box center [677, 283] width 366 height 32
paste input "[EMAIL_ADDRESS][DOMAIN_NAME]"
type input "[EMAIL_ADDRESS][DOMAIN_NAME]"
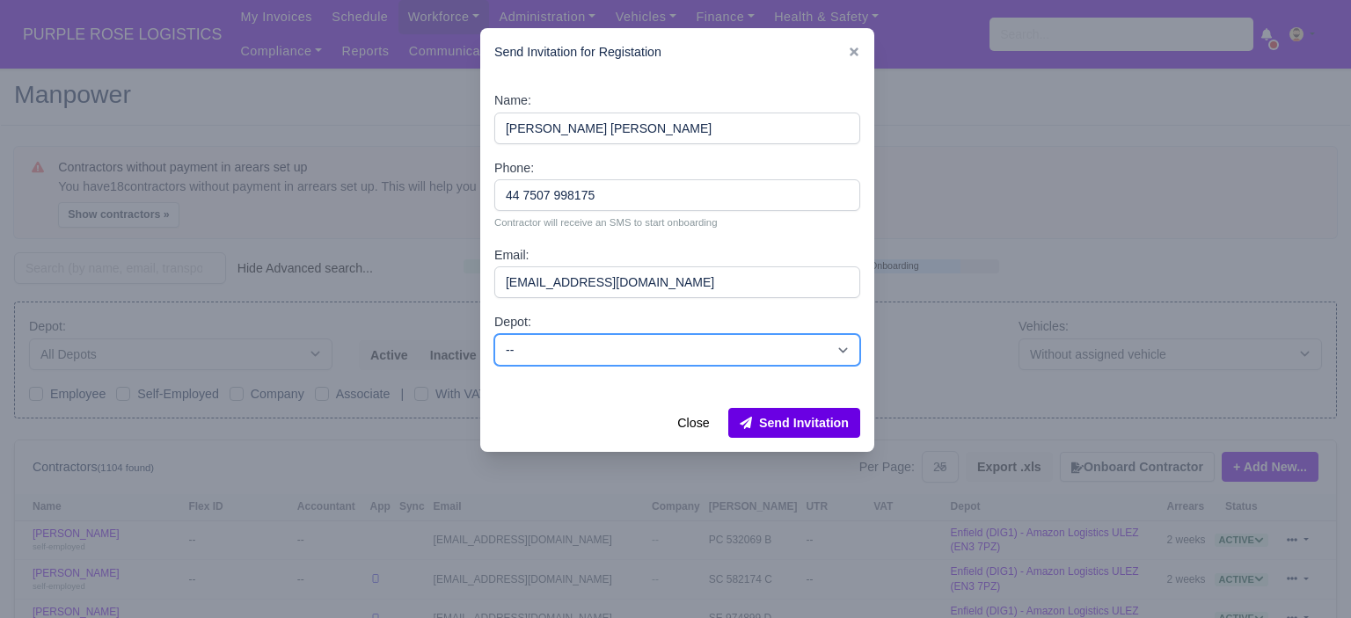
click at [607, 347] on select "-- Enfield (DIG1) - Amazon Logistics ULEZ (EN3 7PZ) Harlow (DHW1) - Amazon Logi…" at bounding box center [677, 350] width 366 height 32
select select "5"
click at [494, 334] on select "-- Enfield (DIG1) - Amazon Logistics ULEZ (EN3 7PZ) Harlow (DHW1) - Amazon Logi…" at bounding box center [677, 350] width 366 height 32
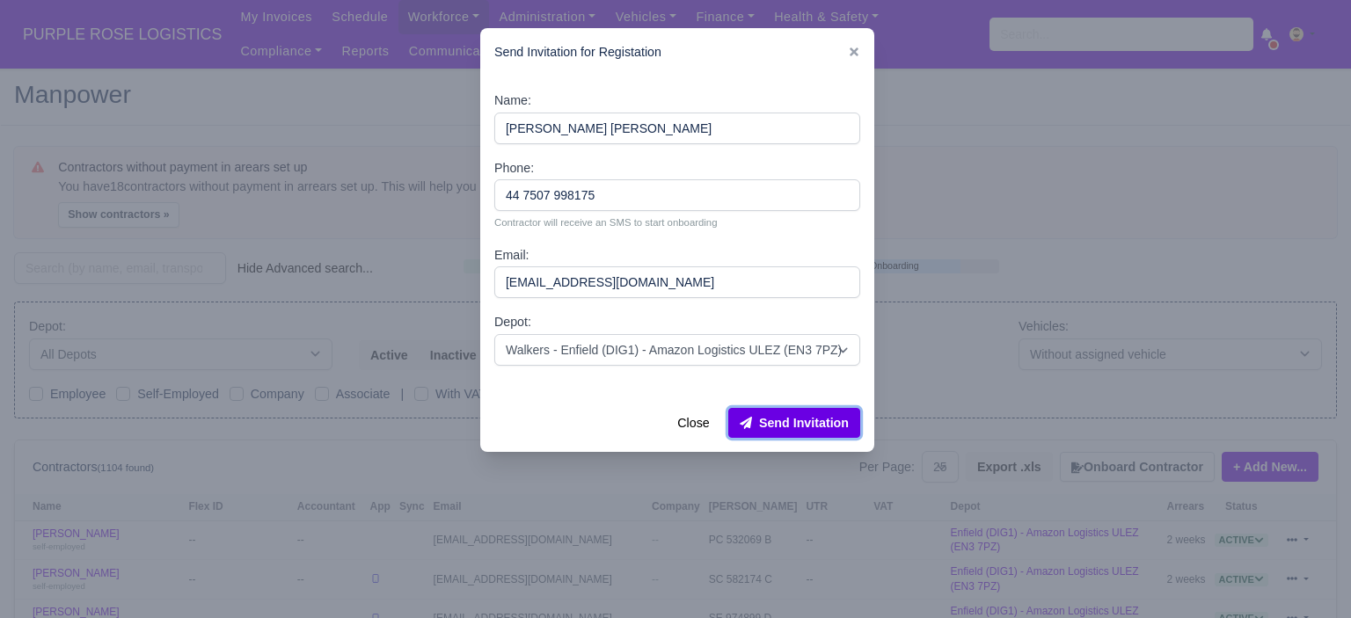
click at [778, 428] on button "Send Invitation" at bounding box center [794, 423] width 132 height 30
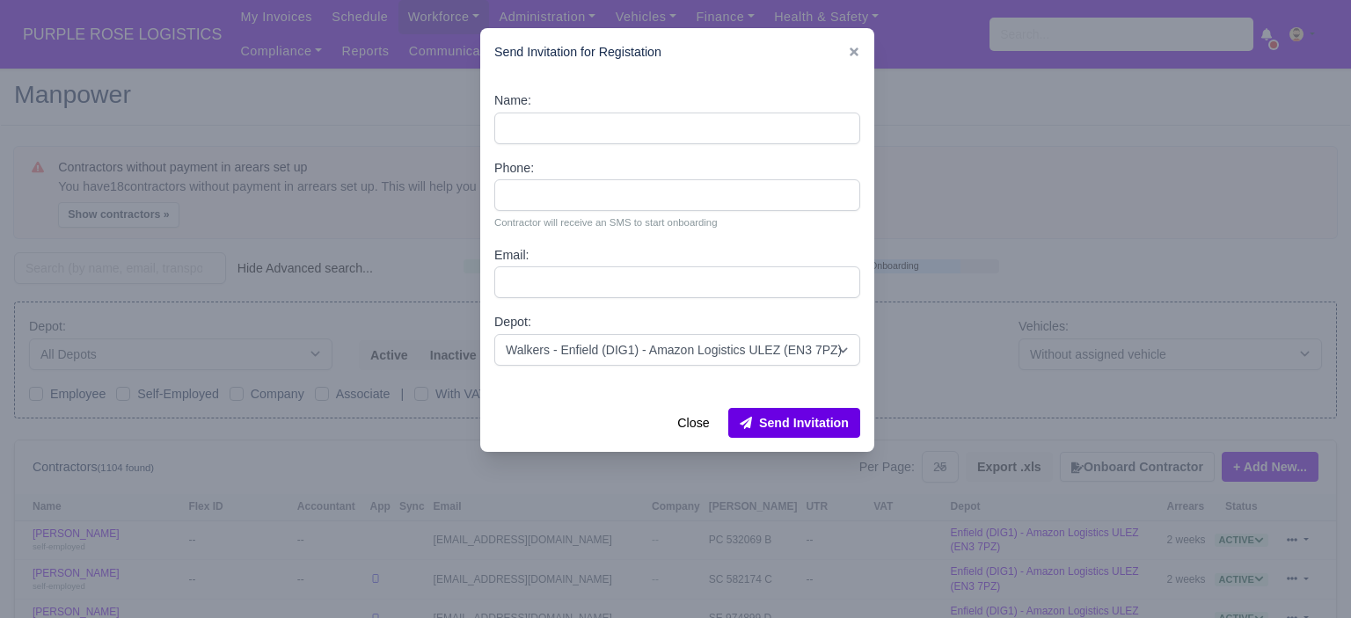
click at [983, 305] on div at bounding box center [675, 309] width 1351 height 618
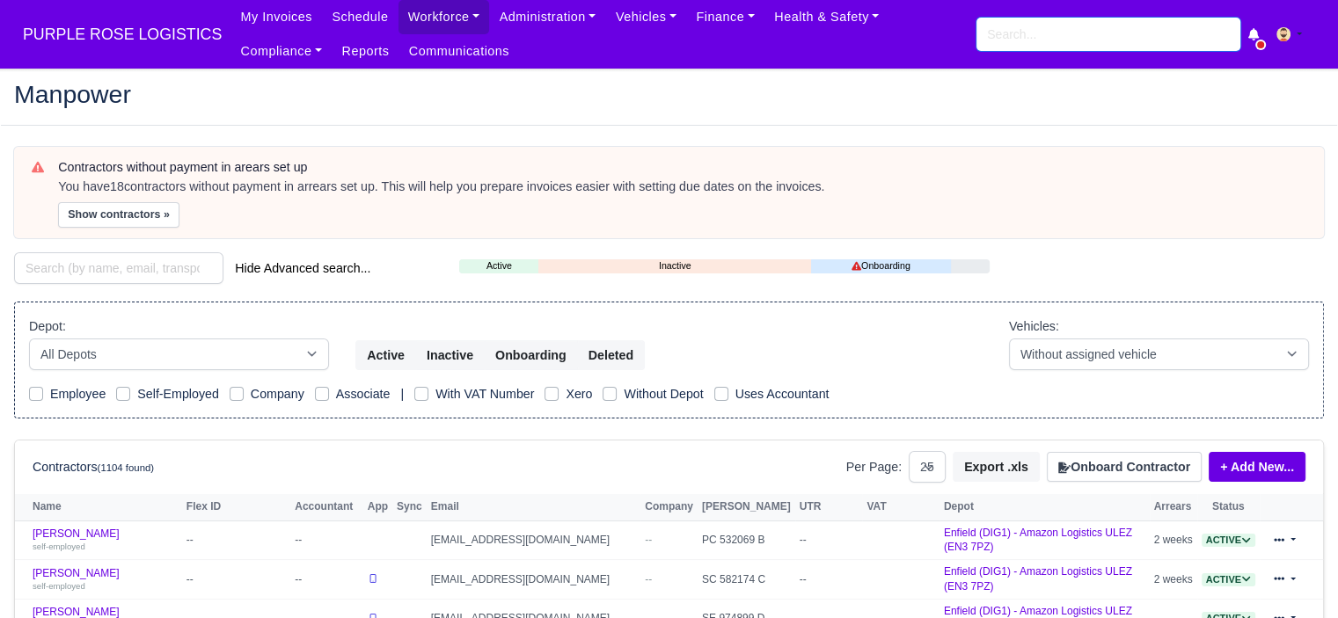
click at [1024, 21] on input "search" at bounding box center [1108, 34] width 264 height 33
click at [1020, 23] on input "search" at bounding box center [1108, 34] width 264 height 33
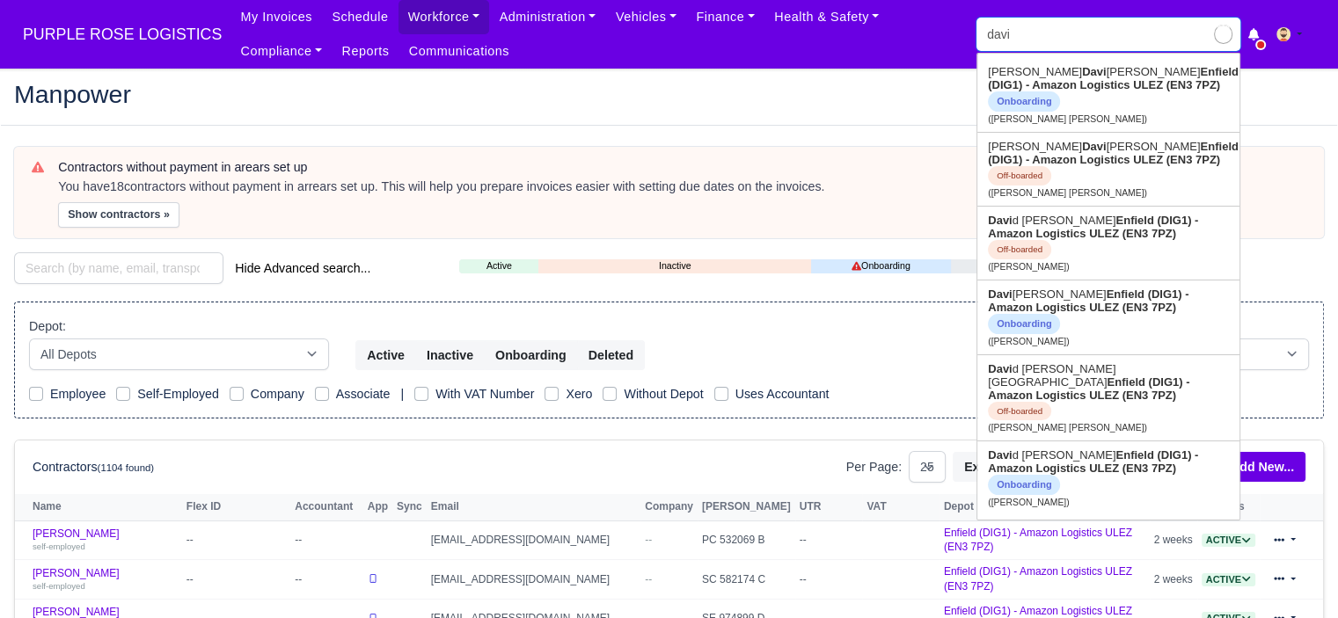
type input "[PERSON_NAME]"
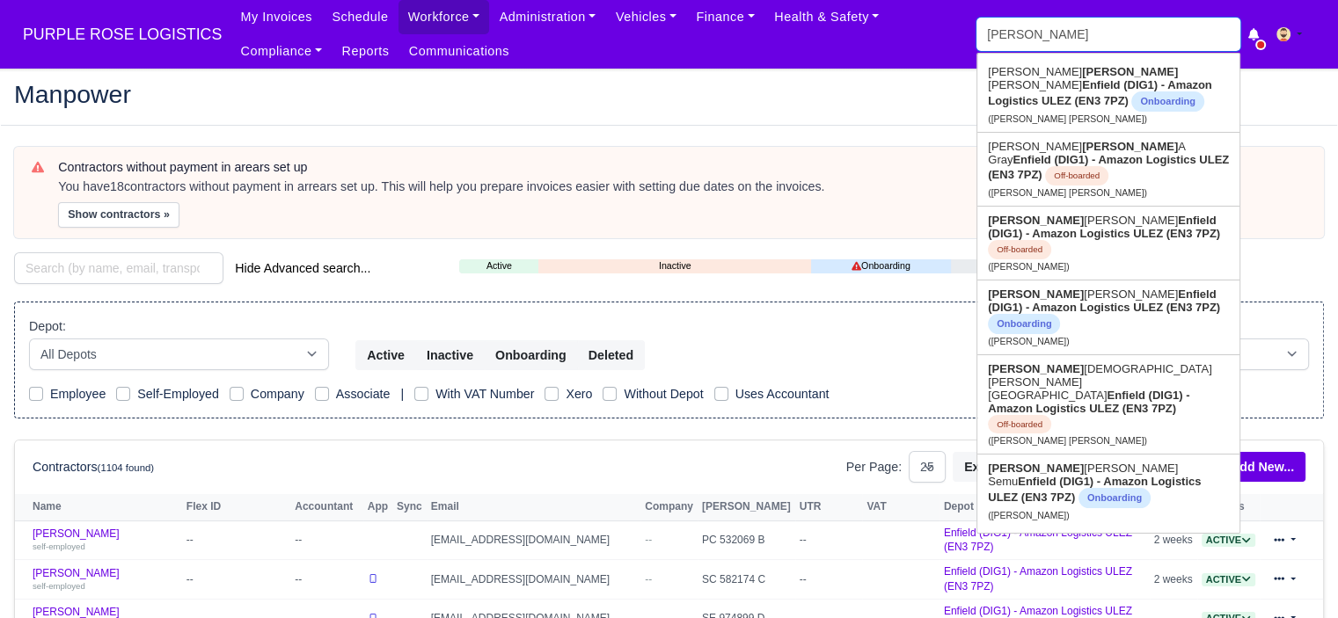
type input "[PERSON_NAME]"
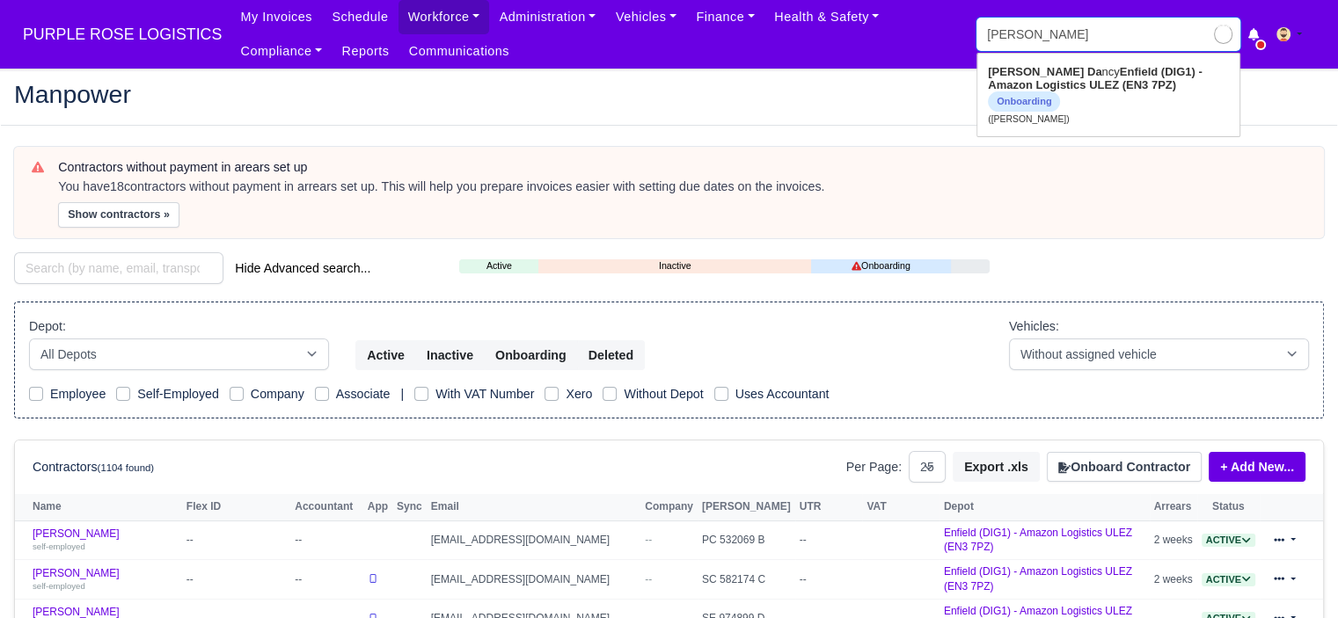
type input "[PERSON_NAME]"
click at [1070, 84] on strong "Enfield (DIG1) - Amazon Logistics ULEZ (EN3 7PZ)" at bounding box center [1095, 78] width 214 height 26
type input "[PERSON_NAME]"
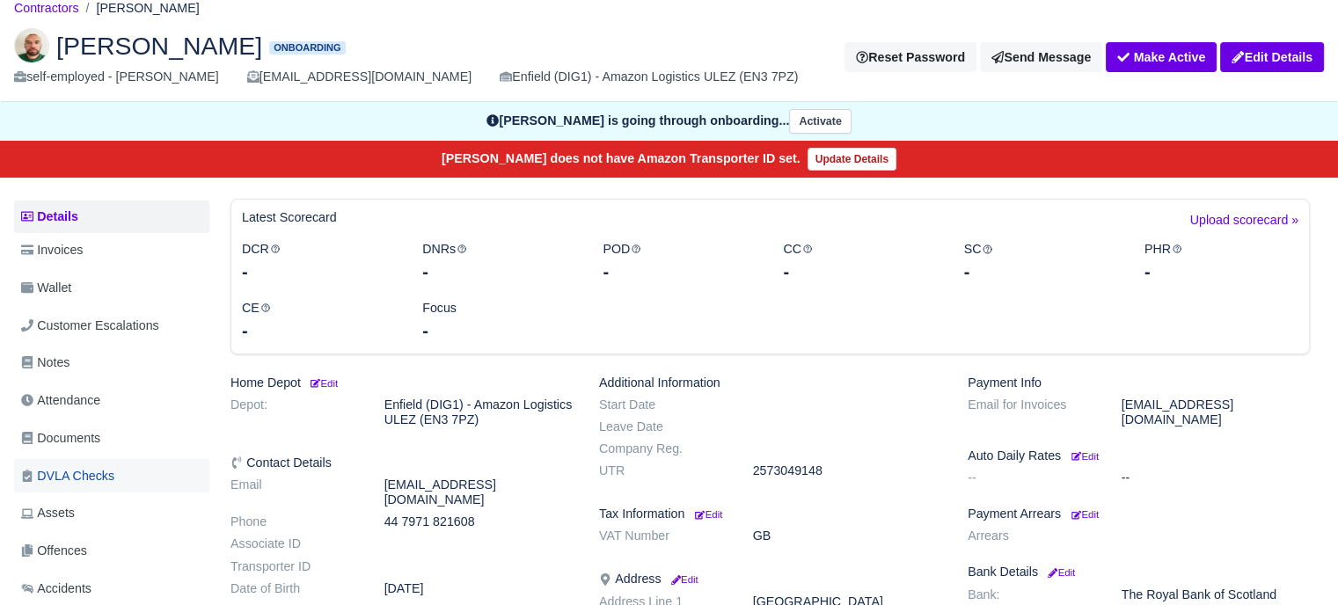
scroll to position [176, 0]
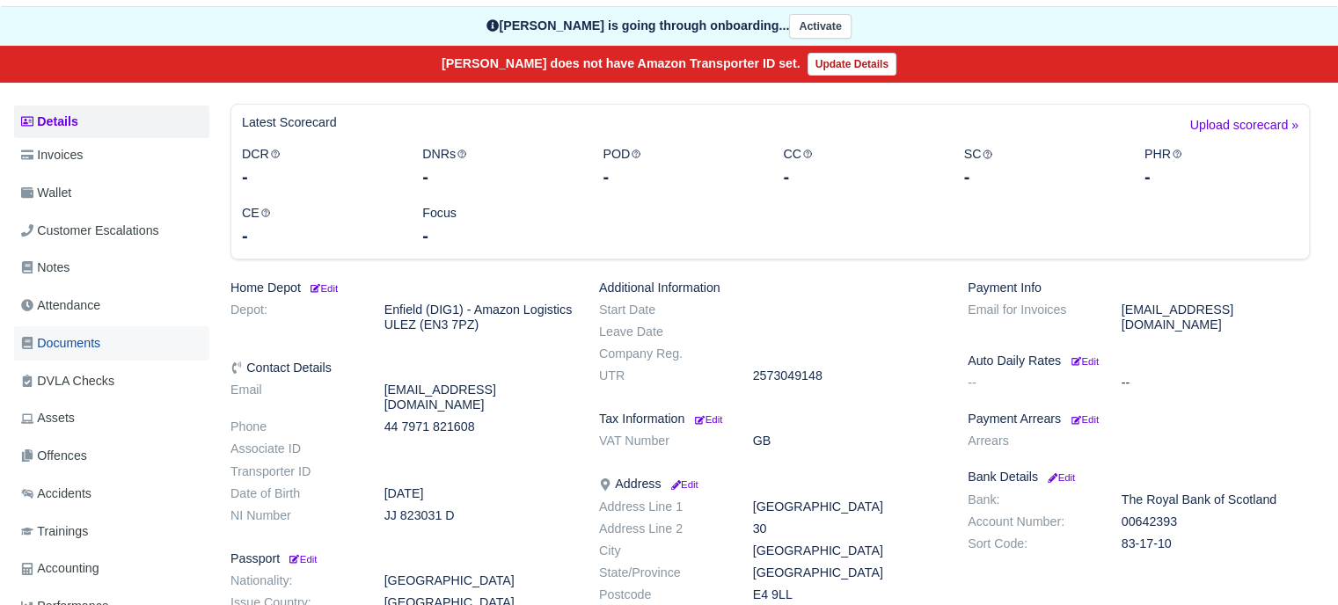
click at [72, 353] on link "Documents" at bounding box center [111, 343] width 195 height 34
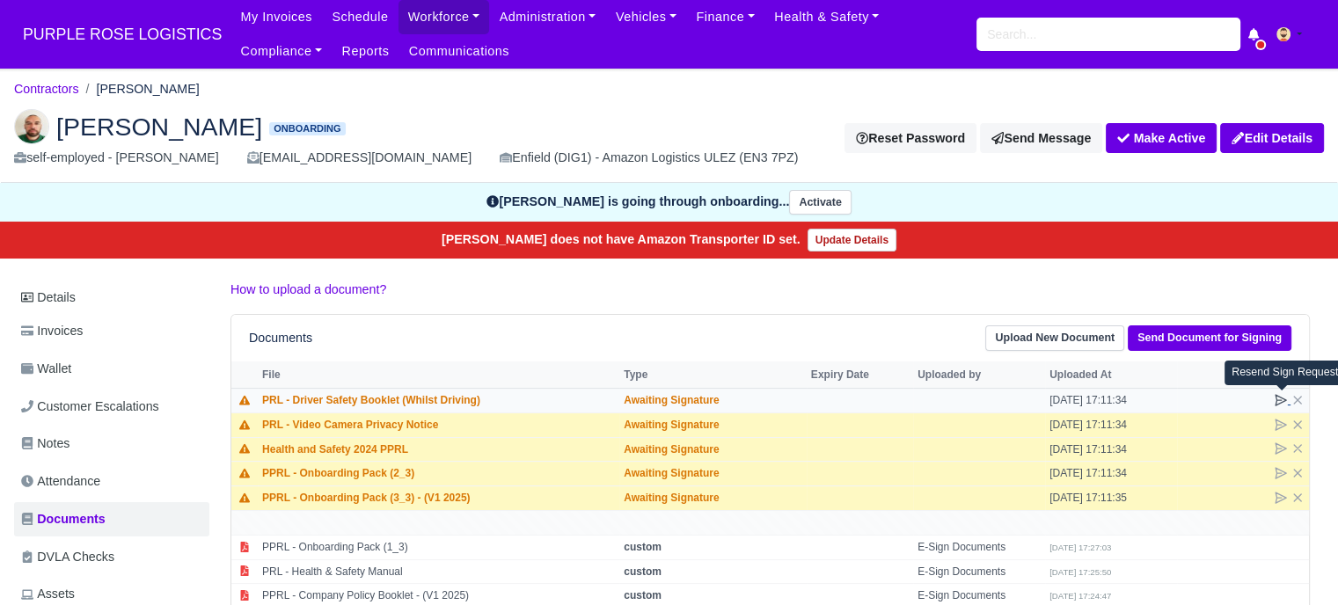
click at [1278, 395] on icon at bounding box center [1281, 400] width 14 height 14
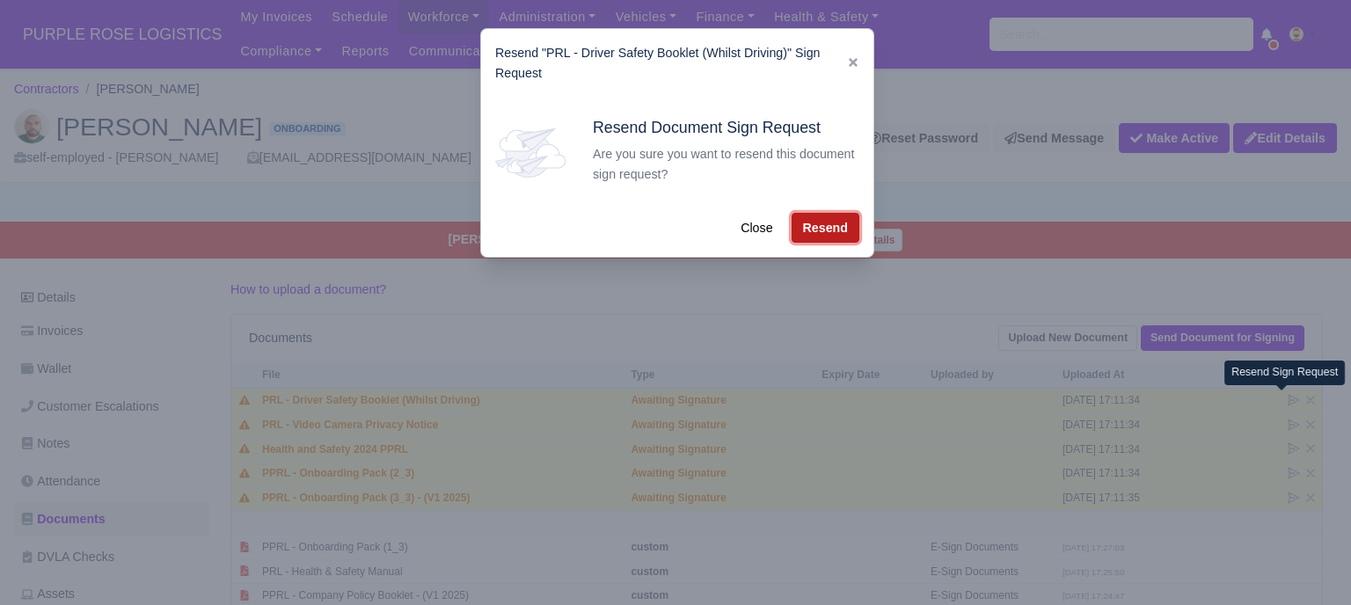
click at [806, 225] on button "Resend" at bounding box center [826, 228] width 68 height 30
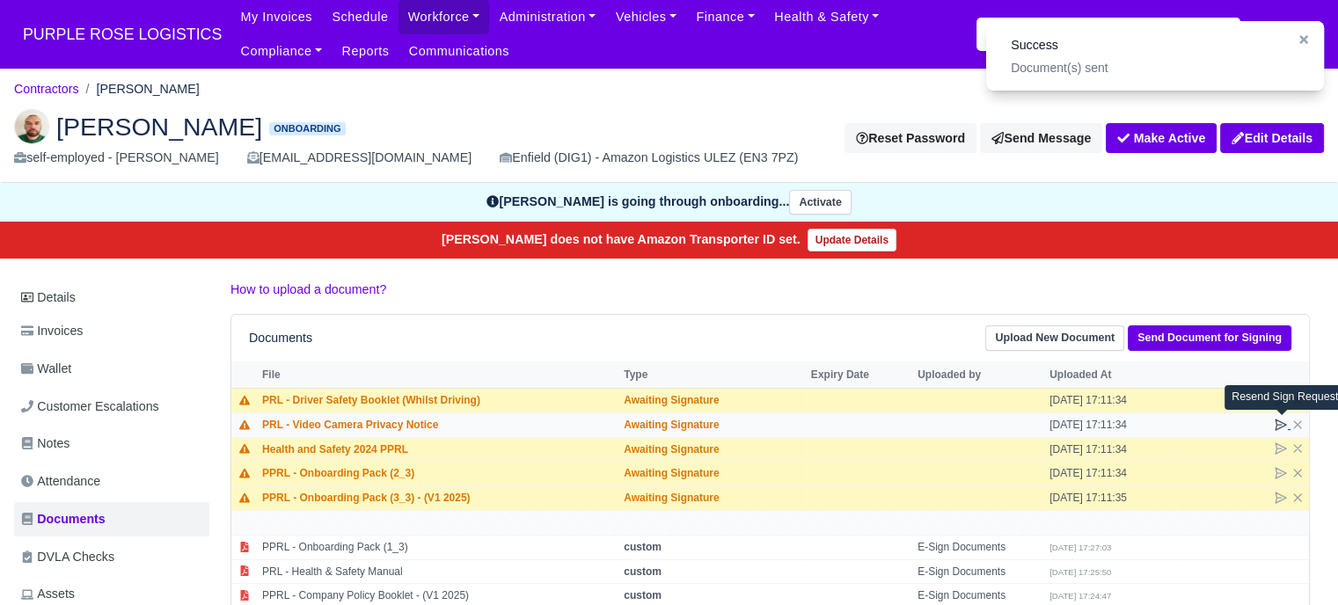
click at [1282, 424] on icon at bounding box center [1281, 425] width 14 height 14
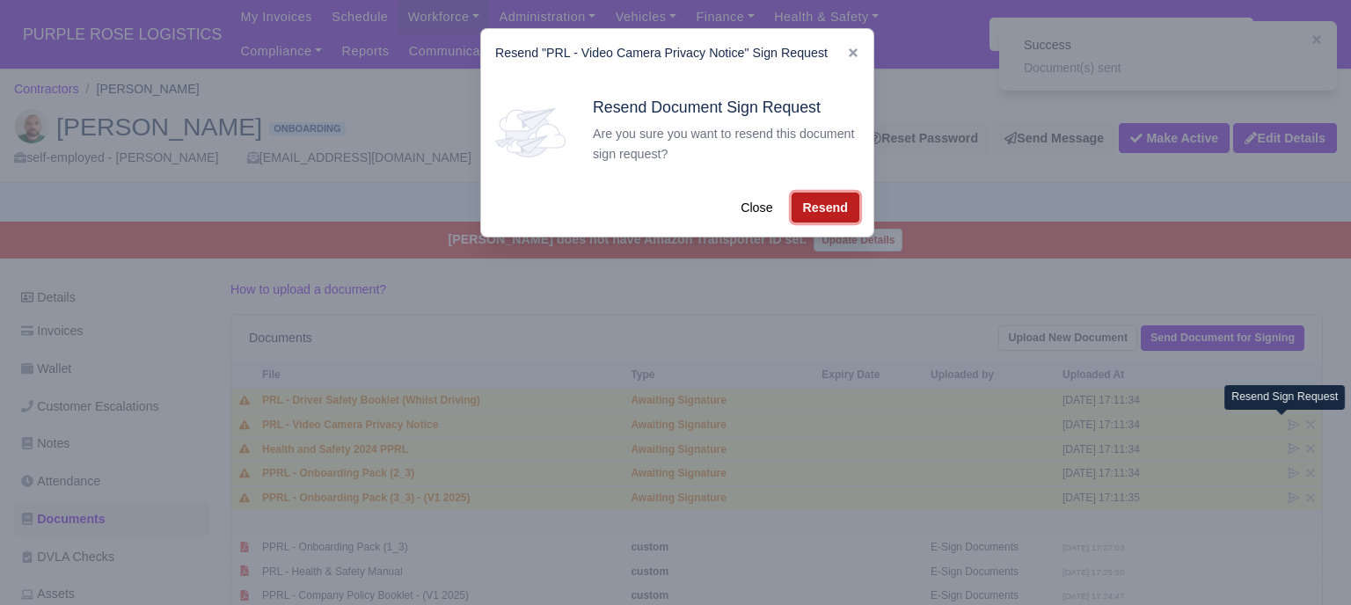
click at [820, 217] on button "Resend" at bounding box center [826, 208] width 68 height 30
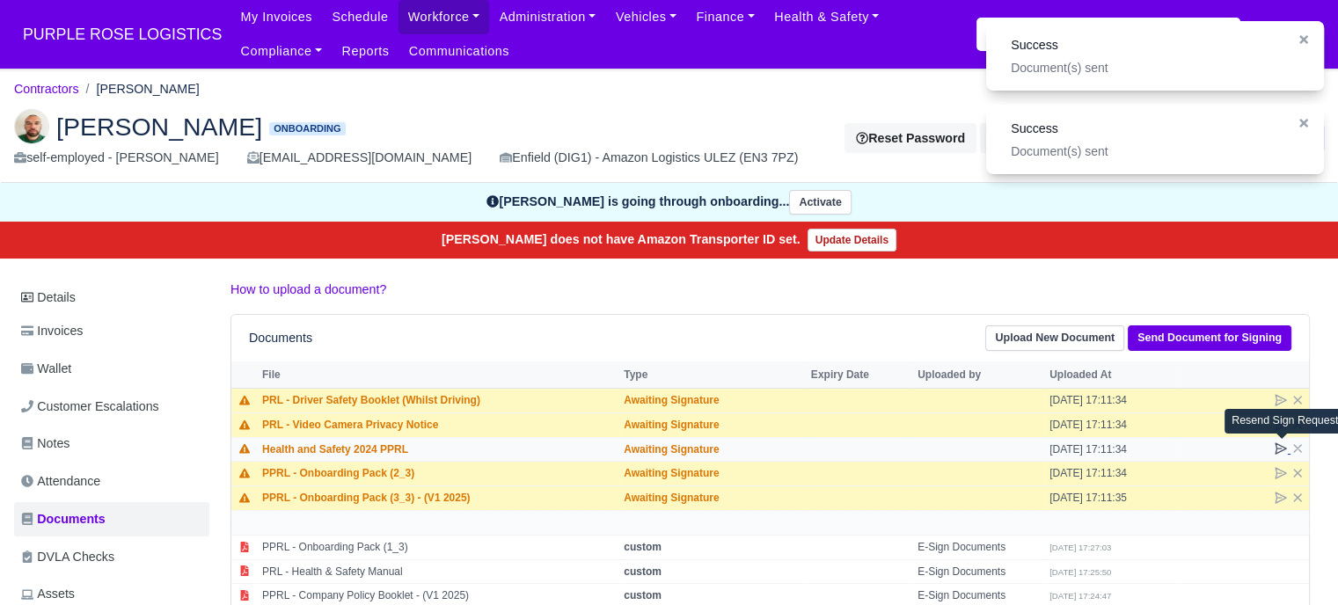
click at [1277, 448] on icon at bounding box center [1281, 448] width 11 height 11
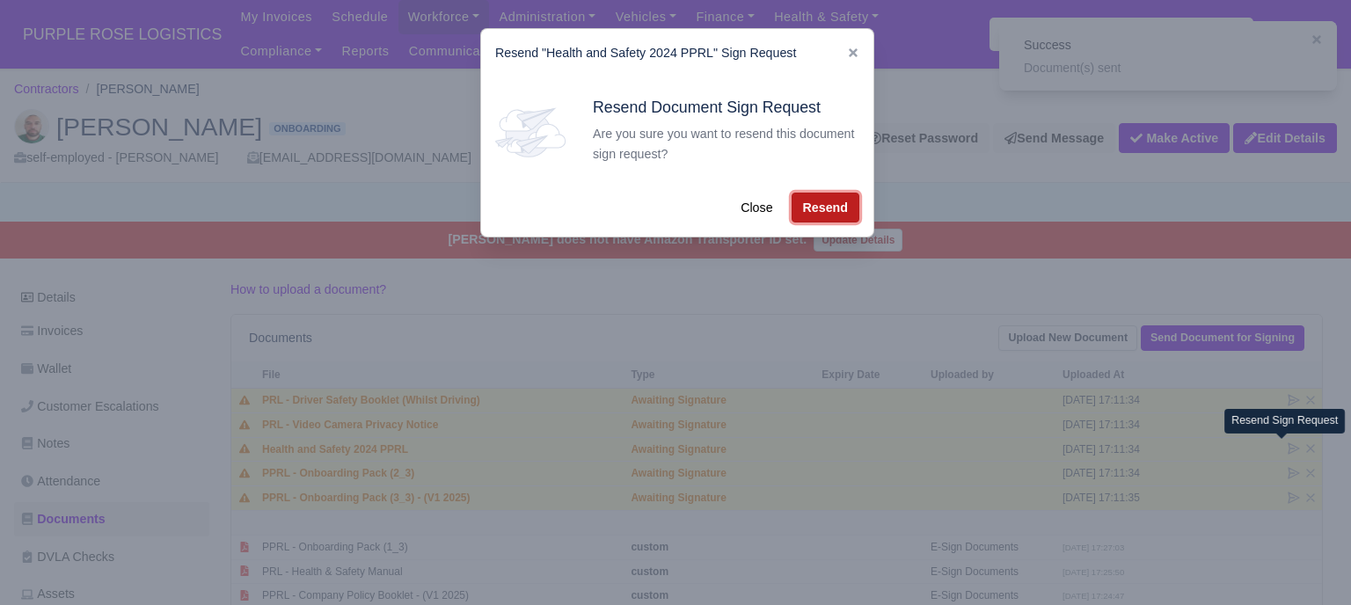
click at [819, 208] on button "Resend" at bounding box center [826, 208] width 68 height 30
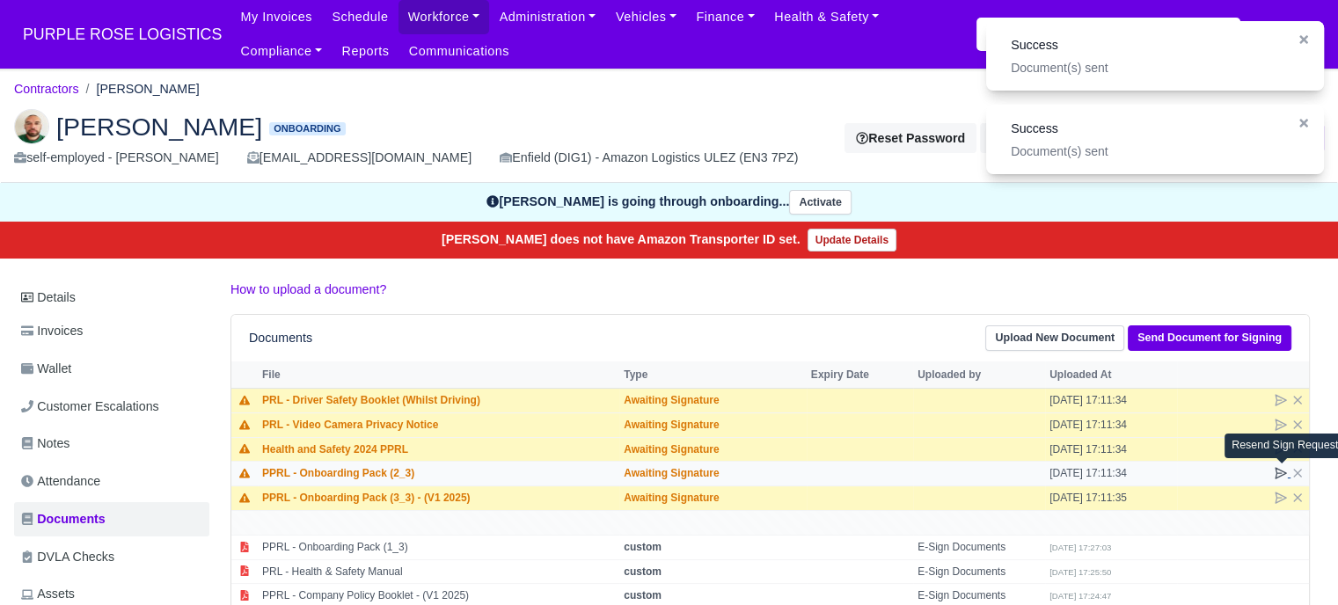
click at [1280, 470] on icon at bounding box center [1281, 473] width 14 height 14
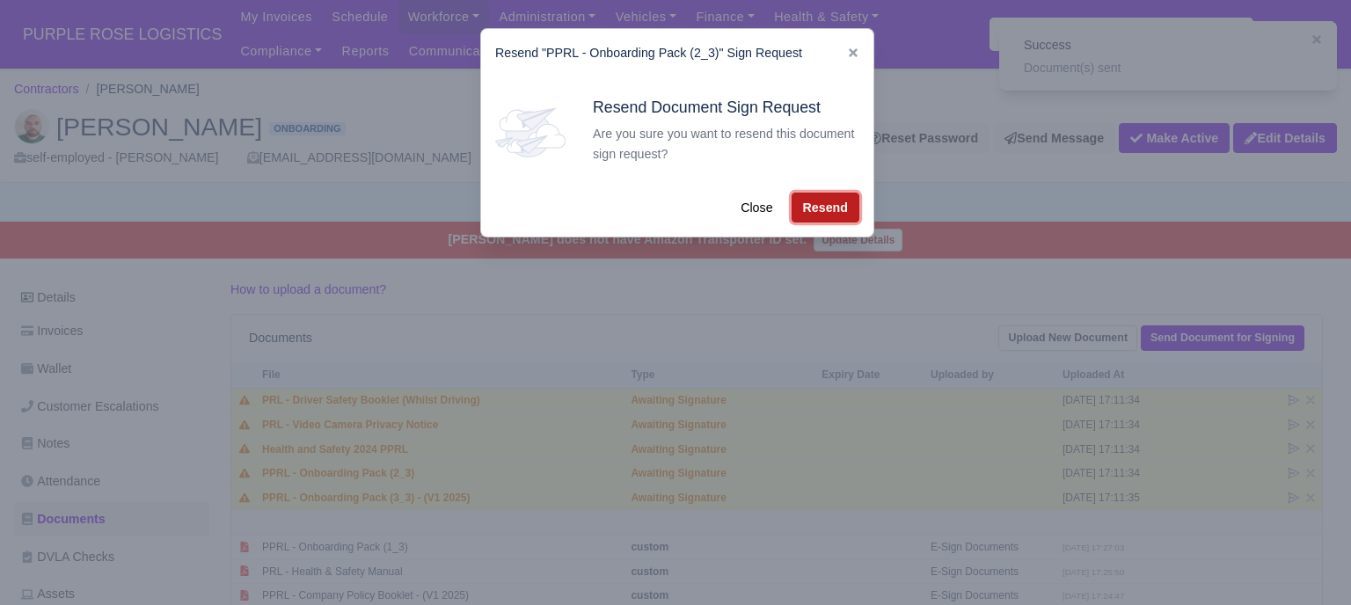
drag, startPoint x: 824, startPoint y: 213, endPoint x: 976, endPoint y: 337, distance: 196.3
click at [825, 214] on button "Resend" at bounding box center [826, 208] width 68 height 30
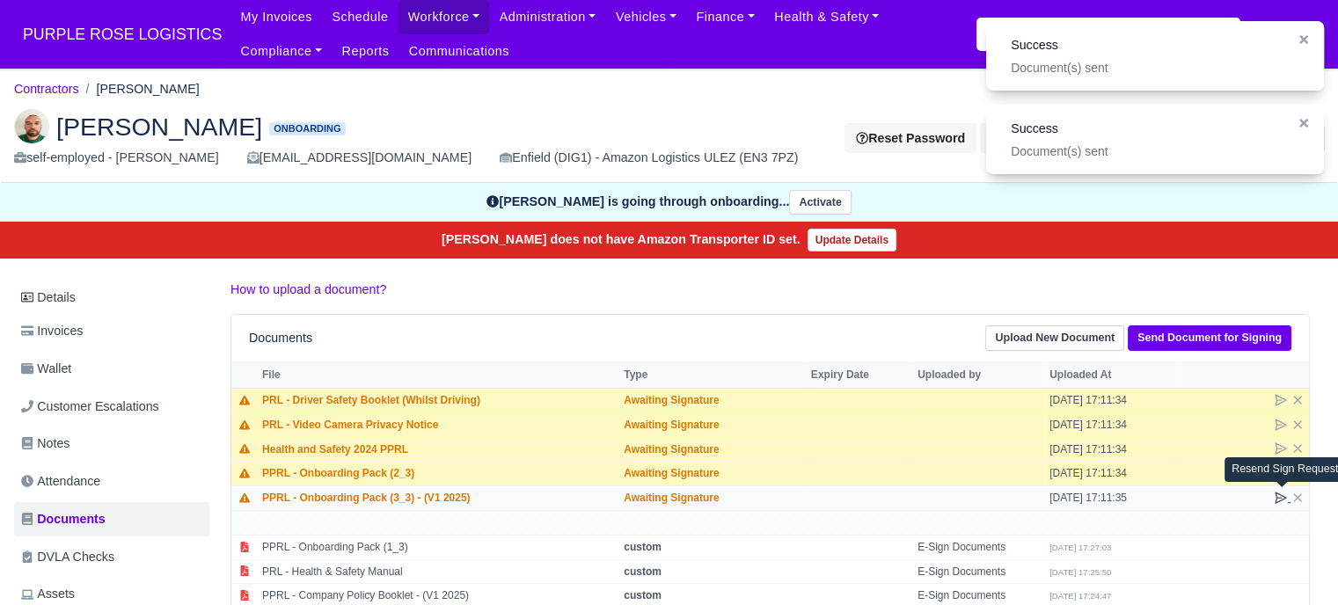
click at [1276, 495] on icon at bounding box center [1281, 498] width 11 height 11
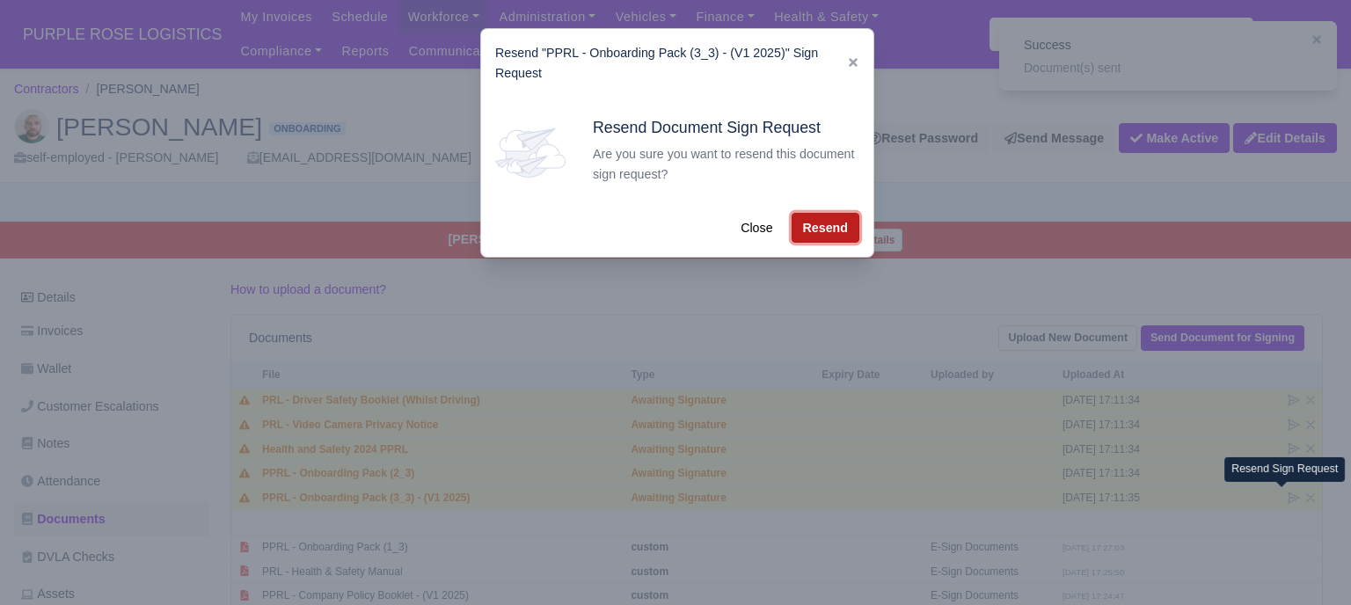
click at [800, 237] on button "Resend" at bounding box center [826, 228] width 68 height 30
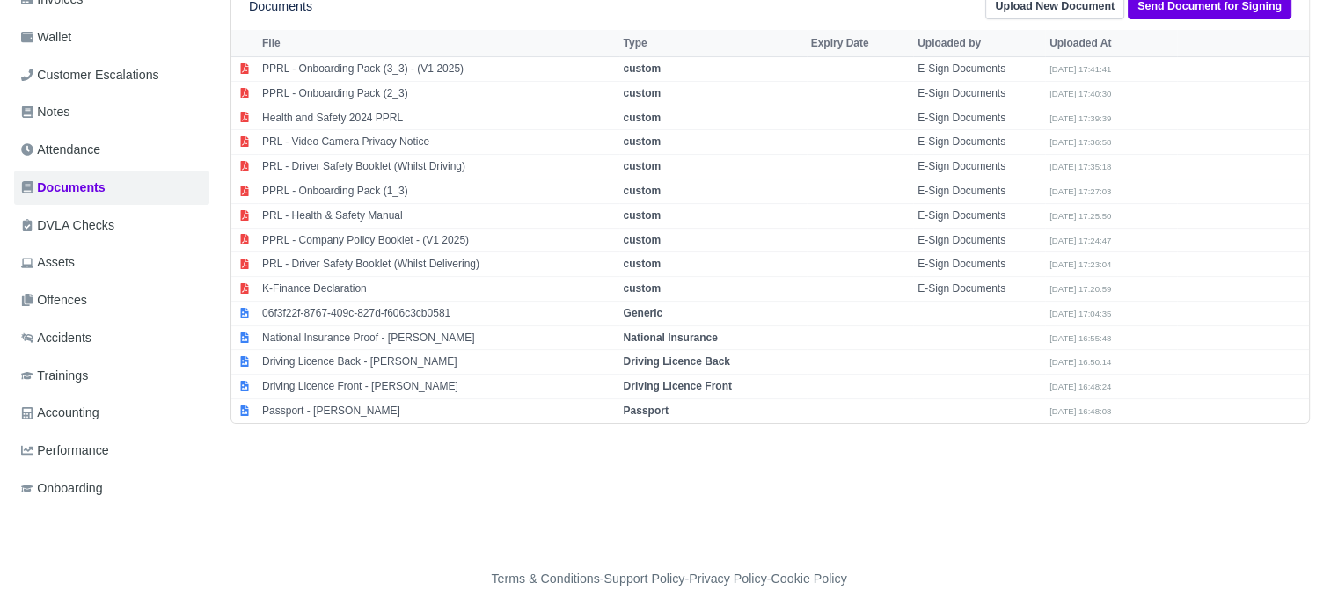
scroll to position [342, 0]
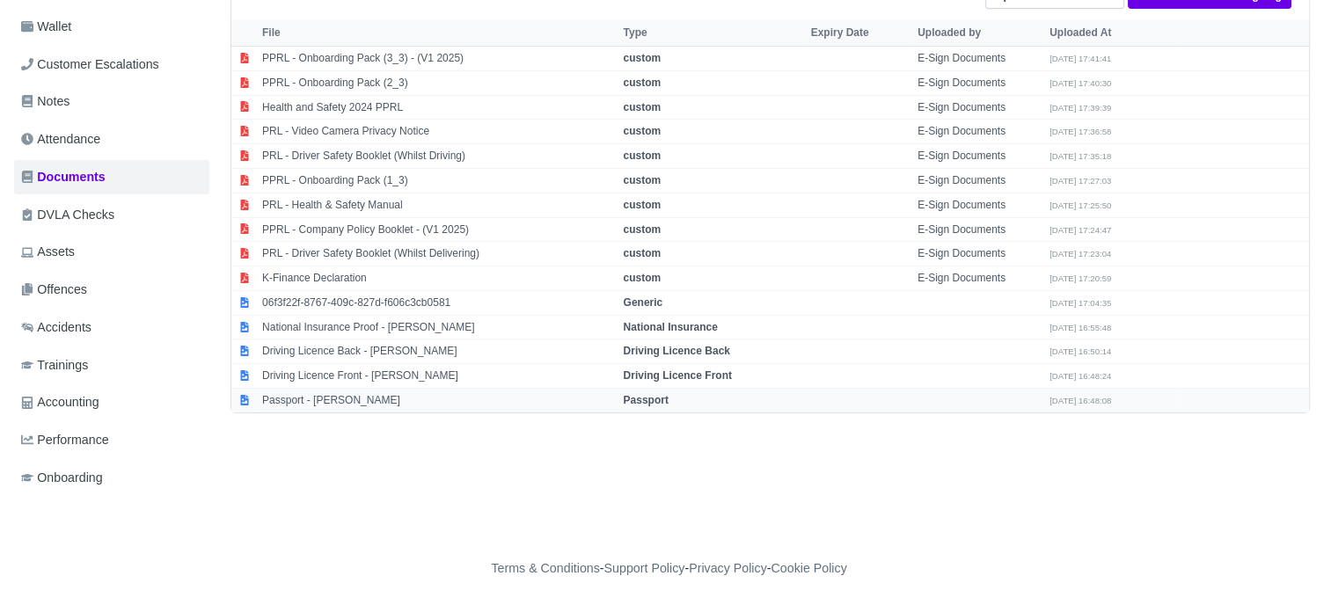
click at [660, 399] on strong "Passport" at bounding box center [646, 400] width 45 height 12
select select "passport"
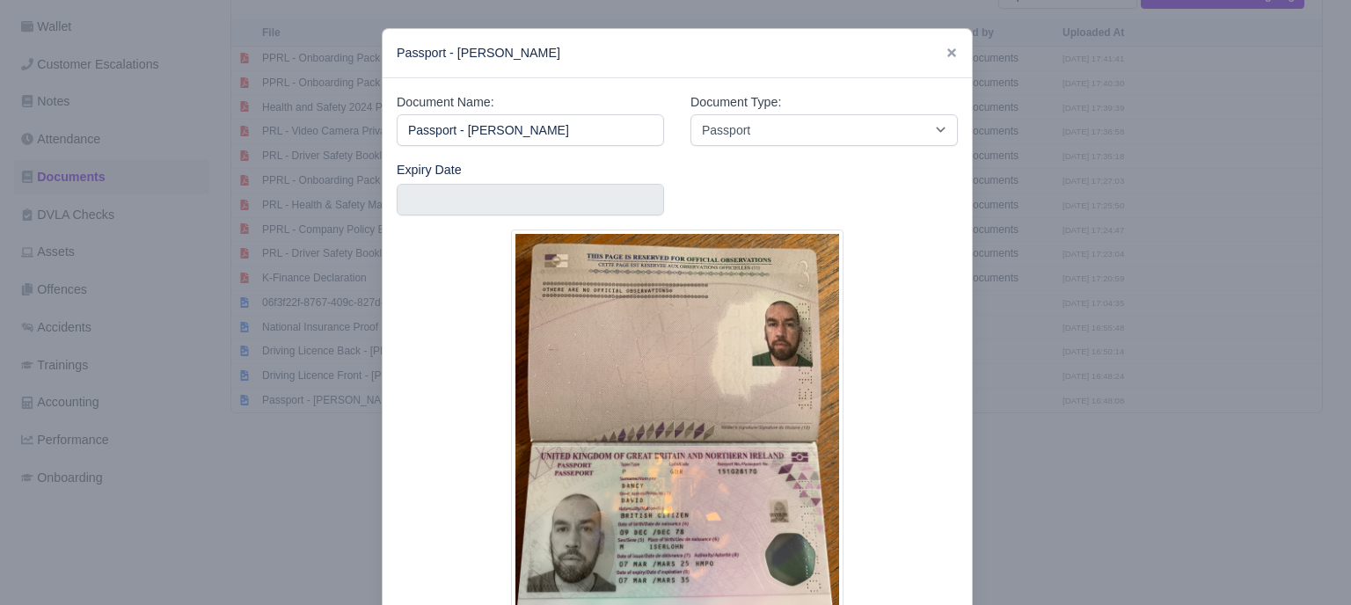
click at [1072, 407] on div at bounding box center [675, 302] width 1351 height 605
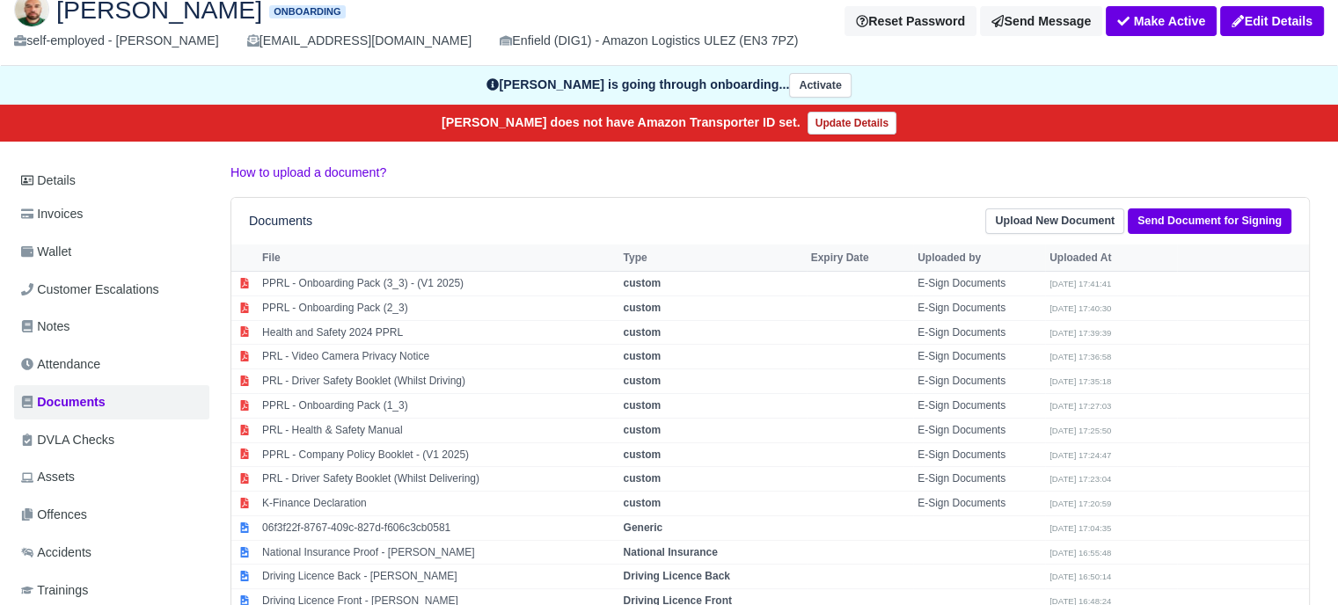
scroll to position [0, 0]
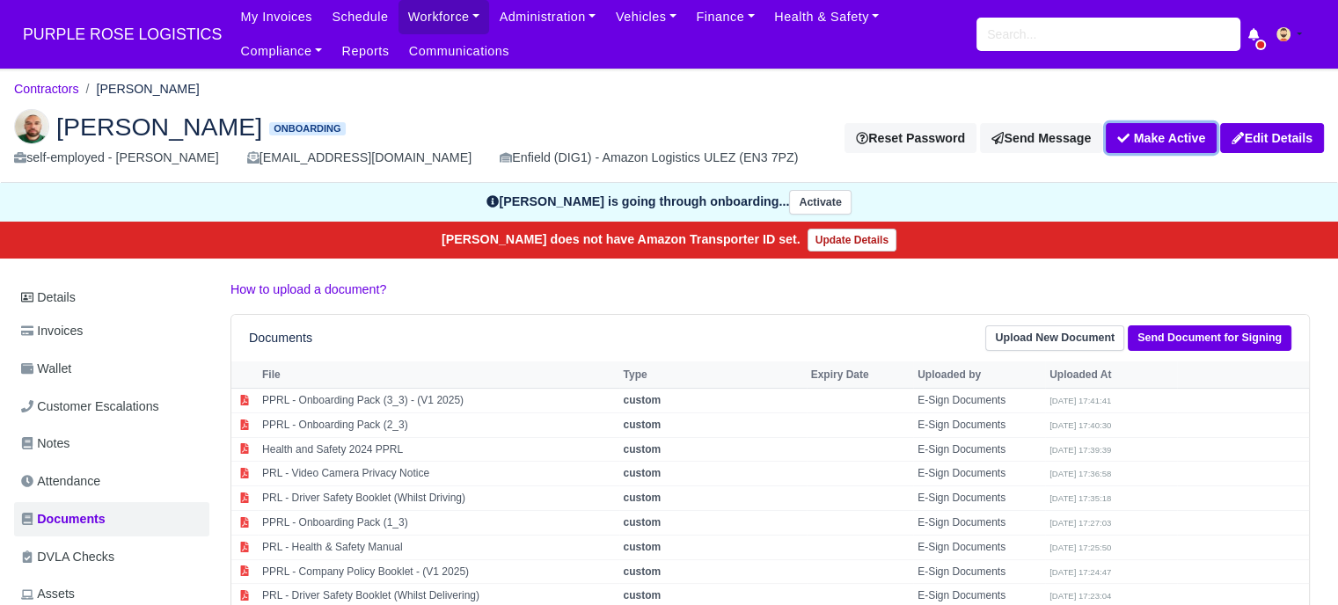
click at [1141, 136] on button "Make Active" at bounding box center [1161, 138] width 111 height 30
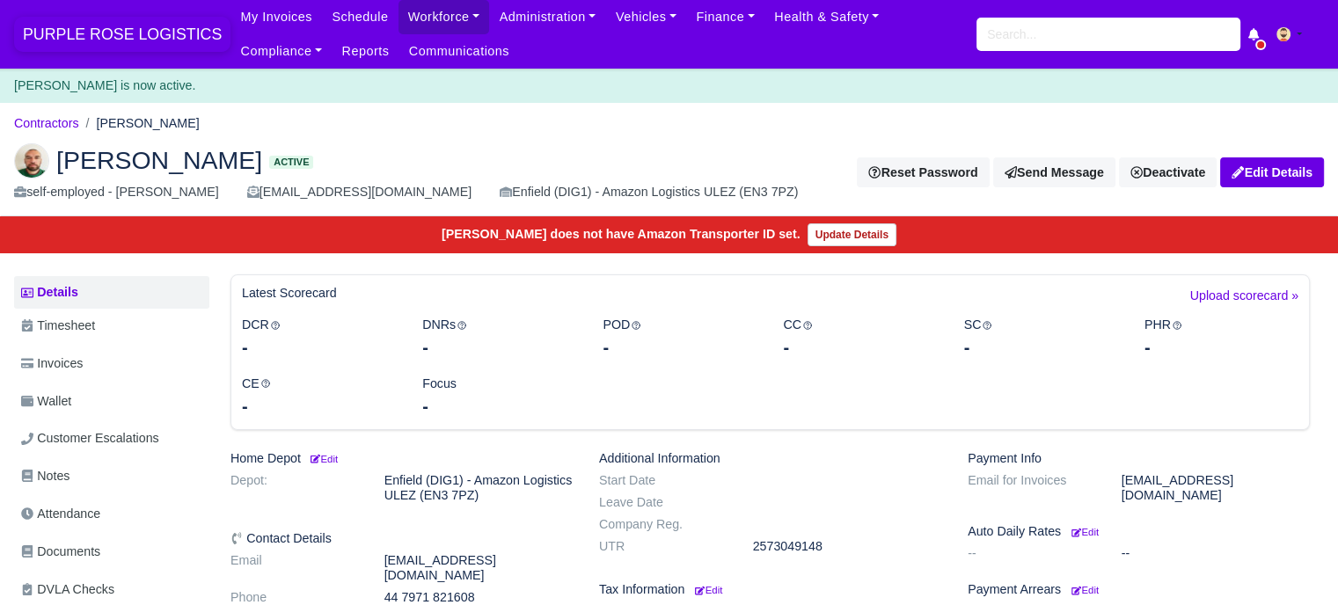
click at [118, 36] on span "PURPLE ROSE LOGISTICS" at bounding box center [122, 34] width 216 height 35
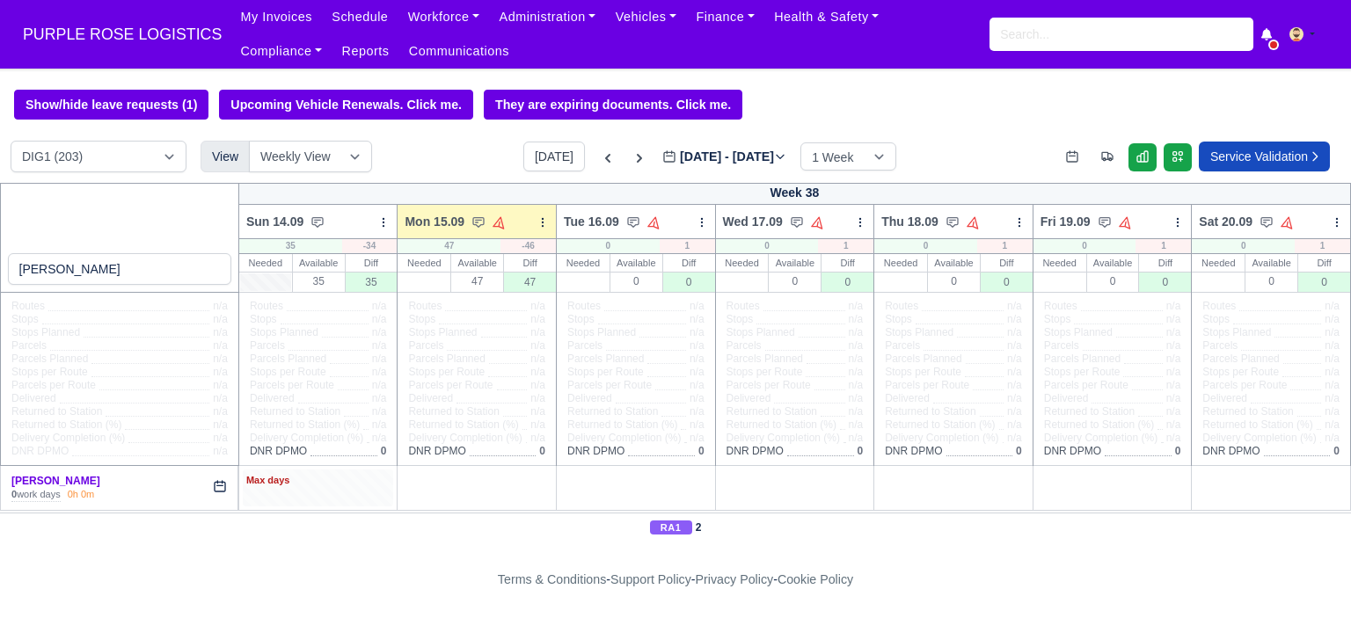
type input "david dan"
click at [333, 494] on div "Max days" at bounding box center [318, 488] width 151 height 36
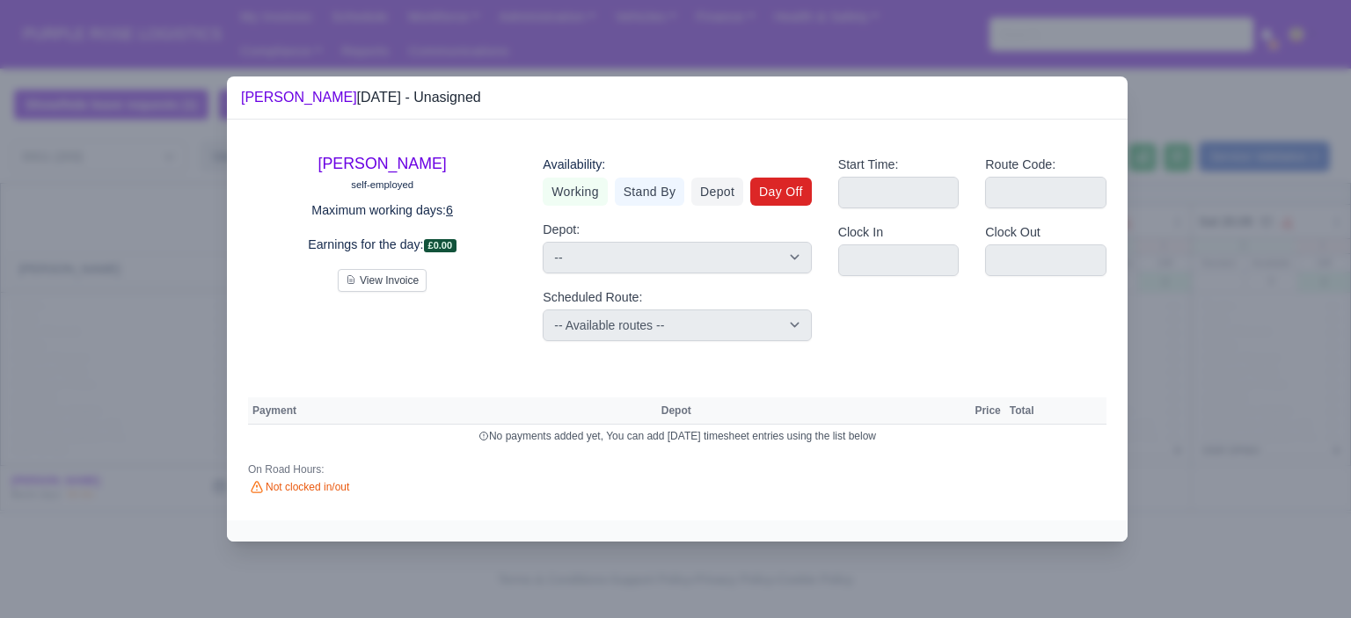
click at [781, 192] on link "Day Off" at bounding box center [781, 192] width 62 height 28
select select
select select "na"
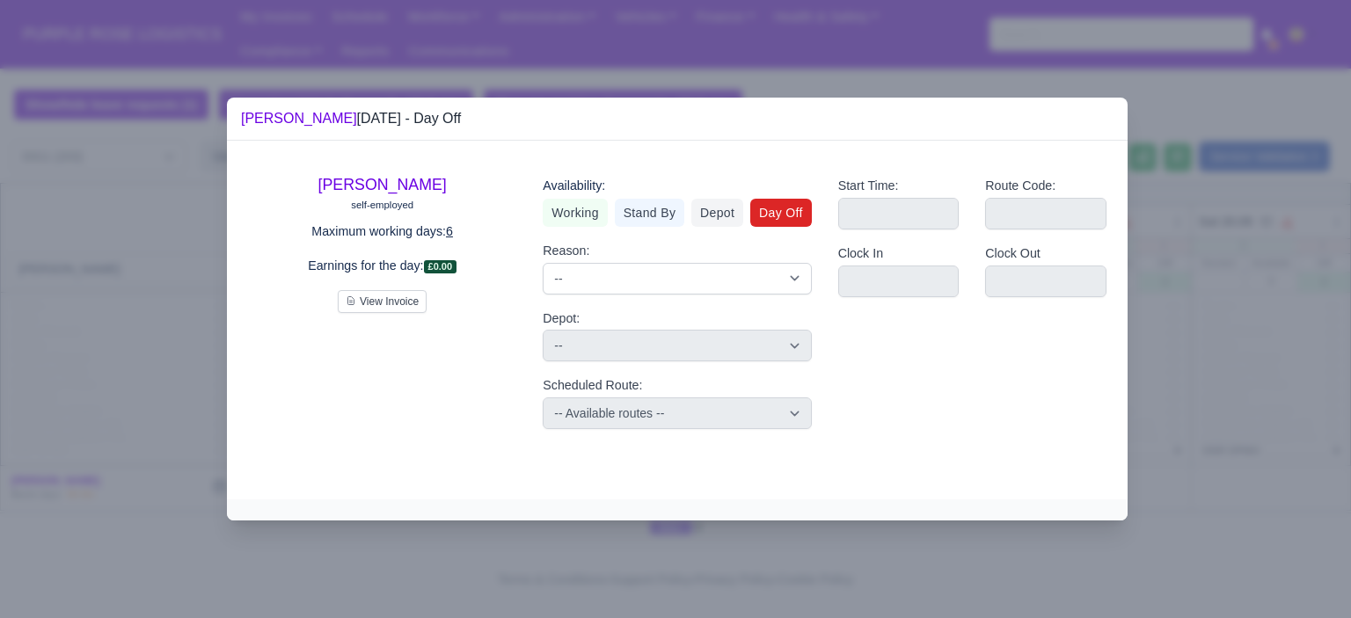
drag, startPoint x: 1256, startPoint y: 326, endPoint x: 1235, endPoint y: 330, distance: 21.4
click at [1255, 326] on div at bounding box center [675, 309] width 1351 height 618
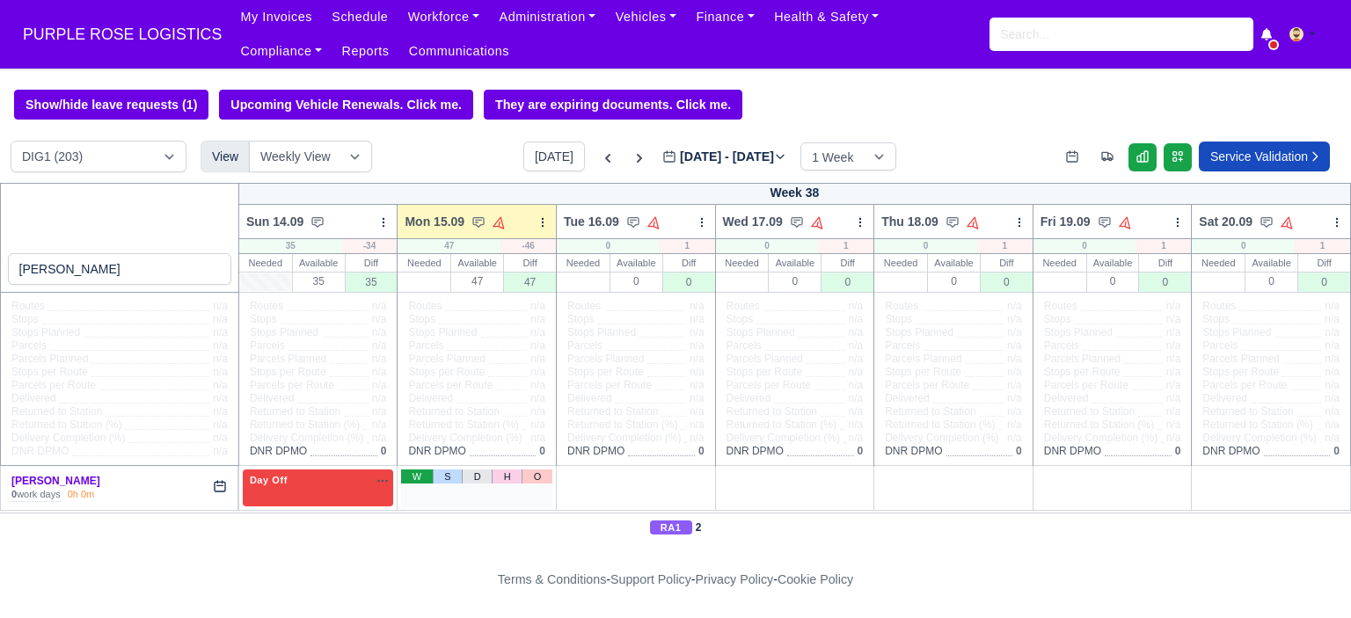
click at [406, 477] on link "W" at bounding box center [416, 477] width 31 height 14
click at [454, 484] on span "Available" at bounding box center [449, 480] width 54 height 12
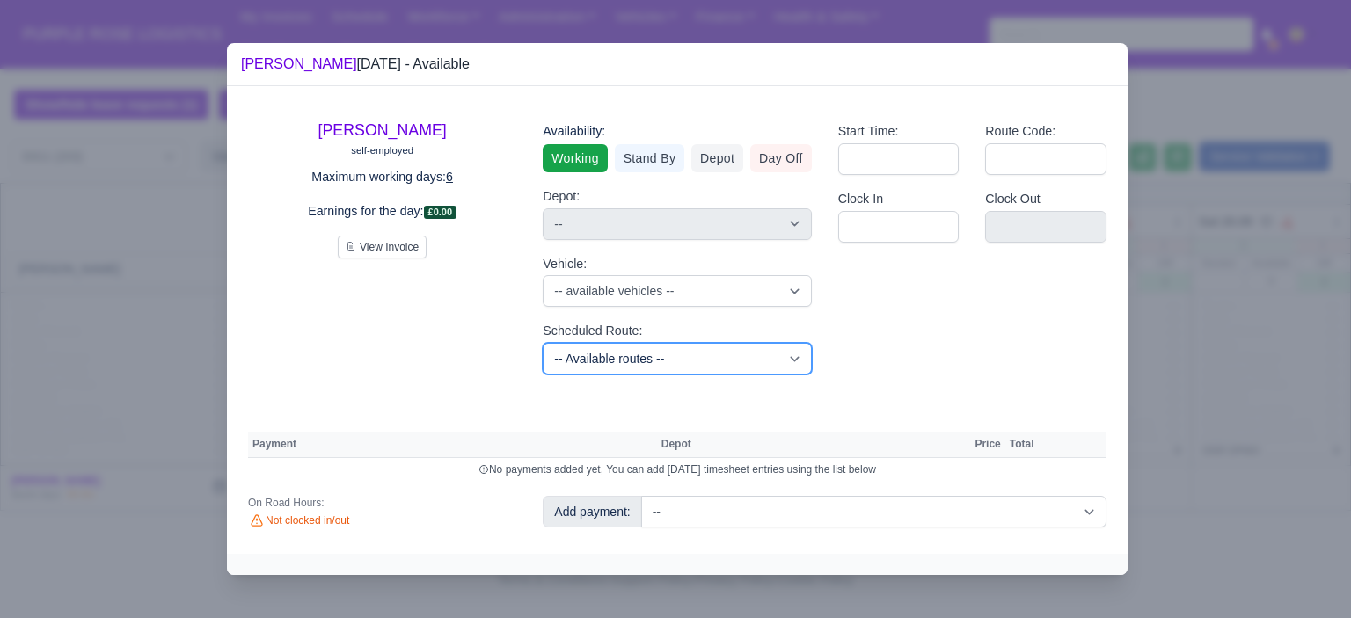
click at [681, 354] on select "-- Available routes -- Standard Parcel - Block of 6 Hours - (SD6) AmFlex RTS Ve…" at bounding box center [677, 359] width 268 height 32
select select "6"
click at [543, 343] on select "-- Available routes -- Standard Parcel - Block of 6 Hours - (SD6) AmFlex RTS Ve…" at bounding box center [677, 359] width 268 height 32
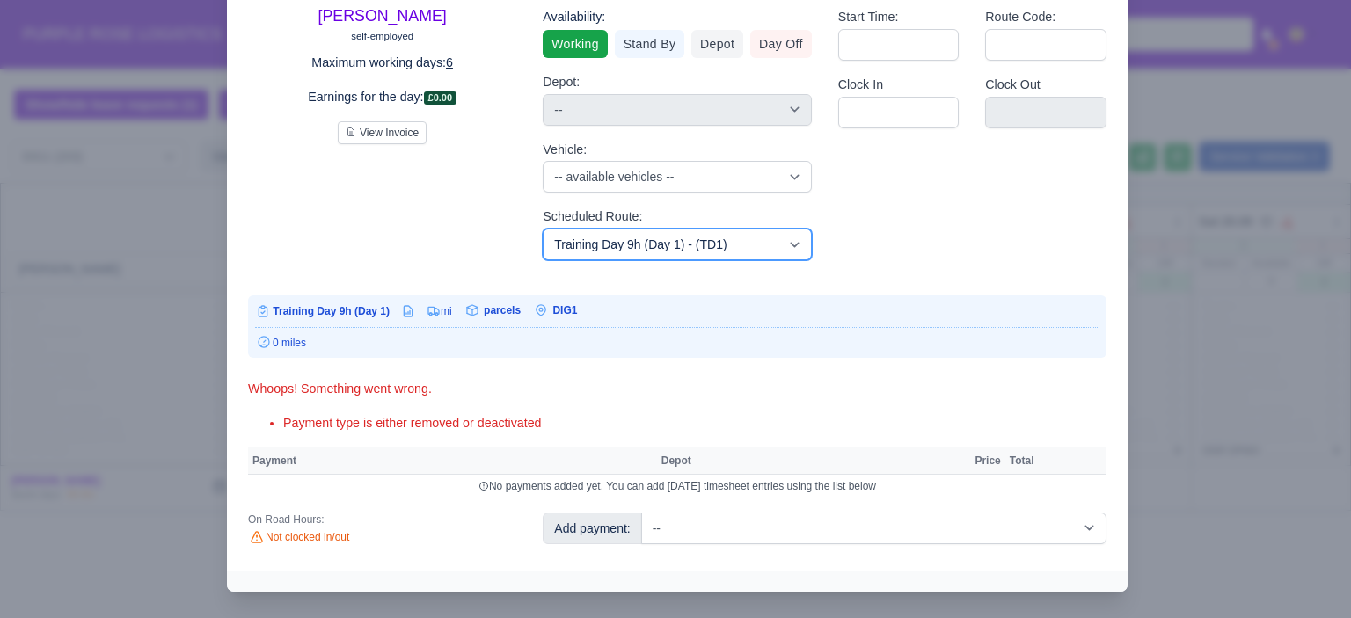
scroll to position [101, 0]
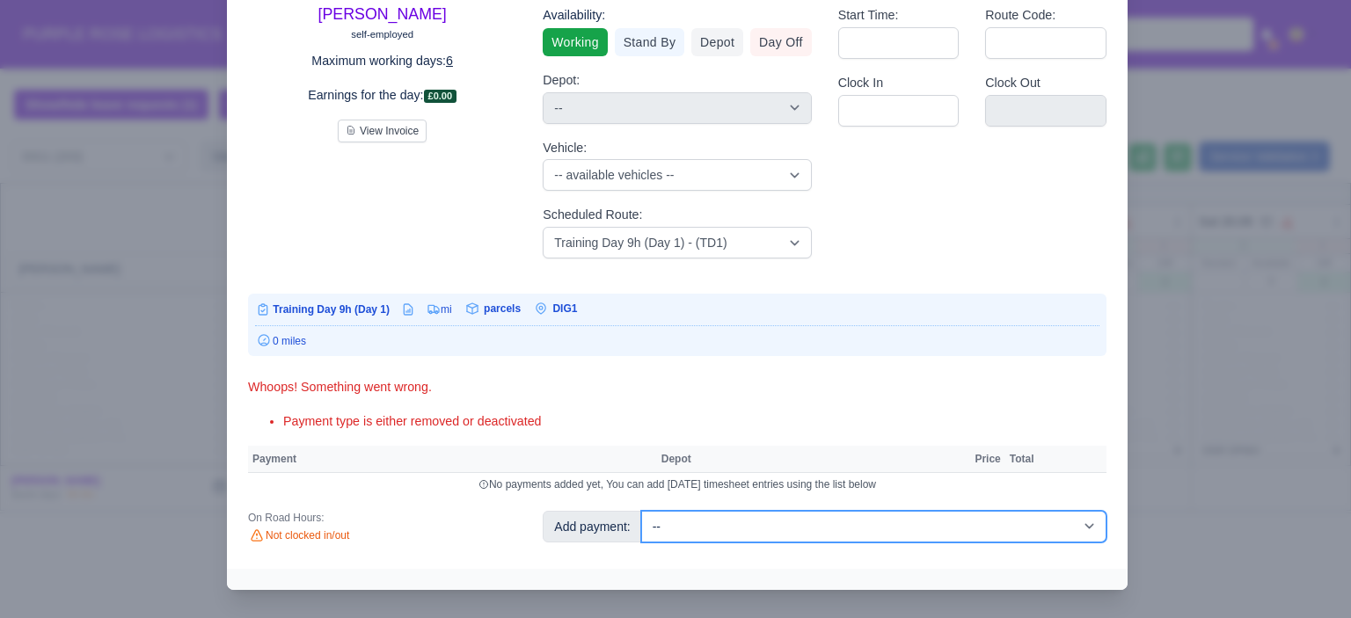
click at [929, 520] on select "-- Additional Hour Support (£14.50) Additional Hour Support (Walkers) (£13.50) …" at bounding box center [873, 527] width 465 height 32
select select "103"
click at [641, 511] on select "-- Additional Hour Support (£14.50) Additional Hour Support (Walkers) (£13.50) …" at bounding box center [873, 527] width 465 height 32
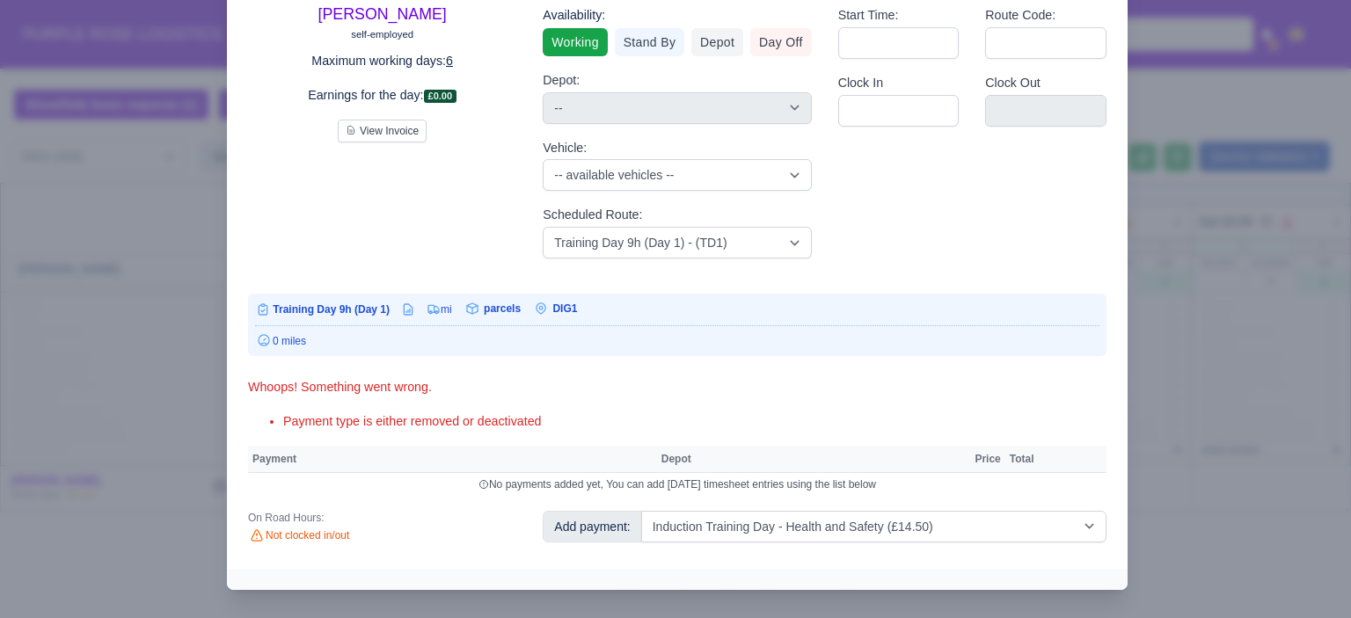
select select "1"
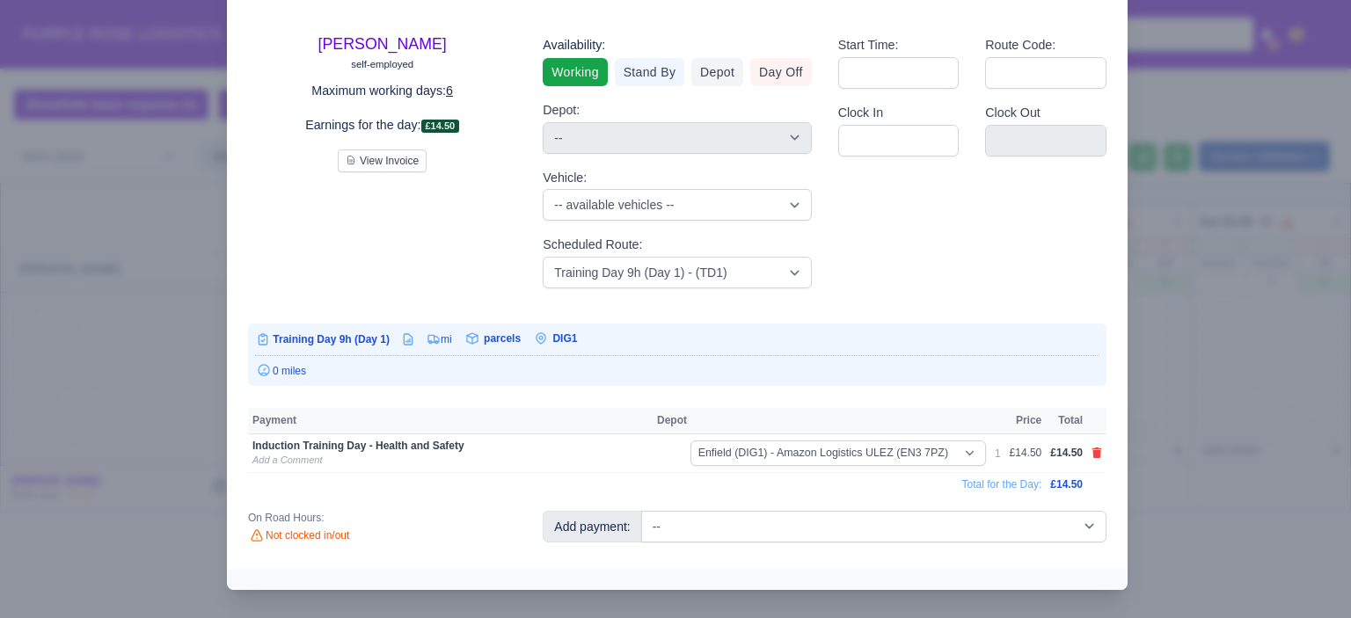
scroll to position [59, 0]
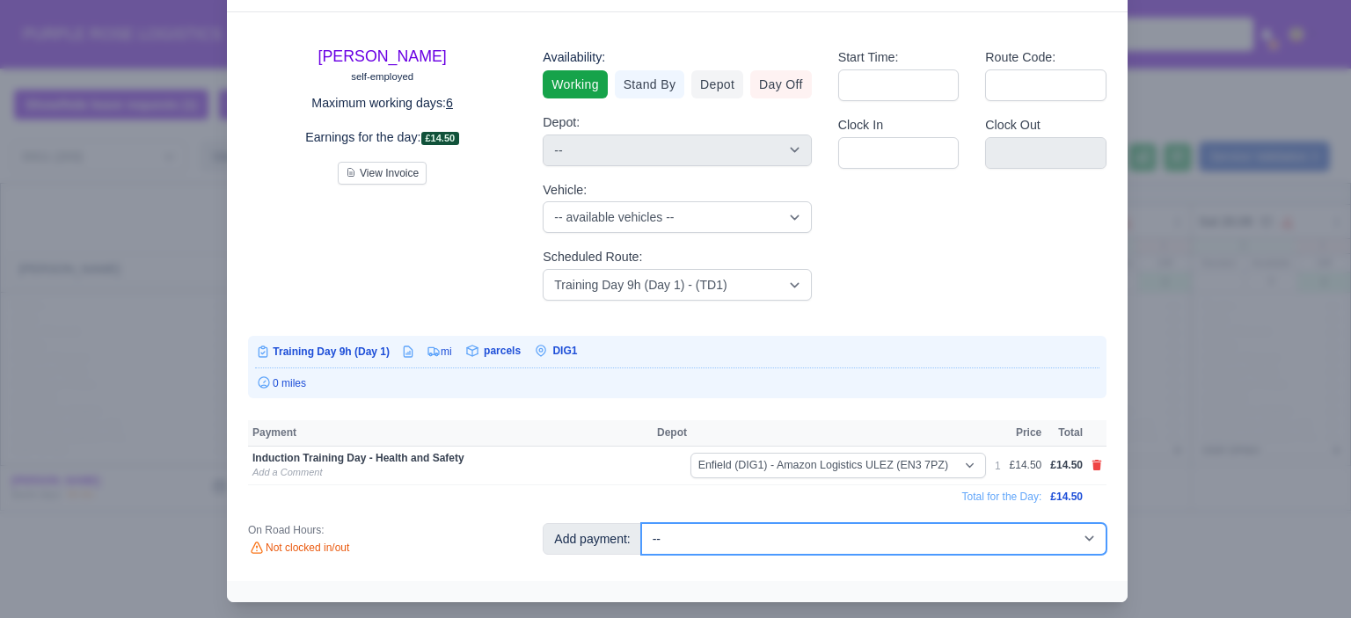
click at [760, 535] on select "-- Additional Hour Support (£14.50) Additional Hour Support (Walkers) (£13.50) …" at bounding box center [873, 539] width 465 height 32
select select "85"
click at [641, 523] on select "-- Additional Hour Support (£14.50) Additional Hour Support (Walkers) (£13.50) …" at bounding box center [873, 539] width 465 height 32
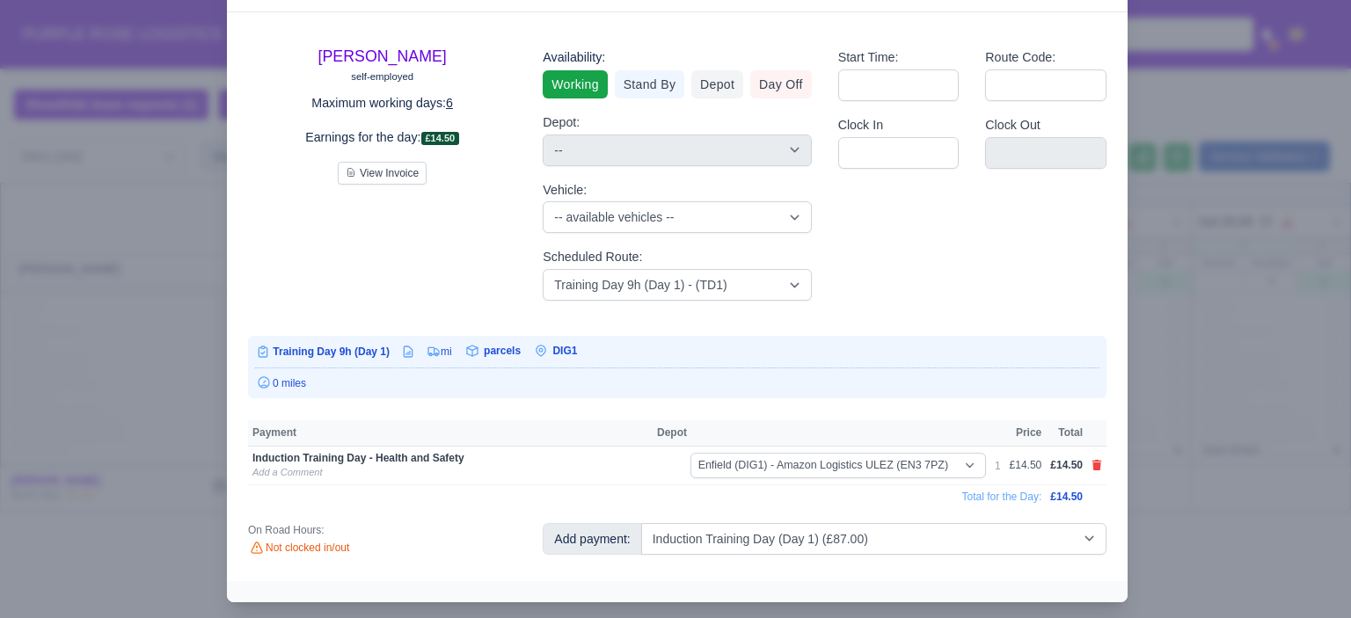
select select "1"
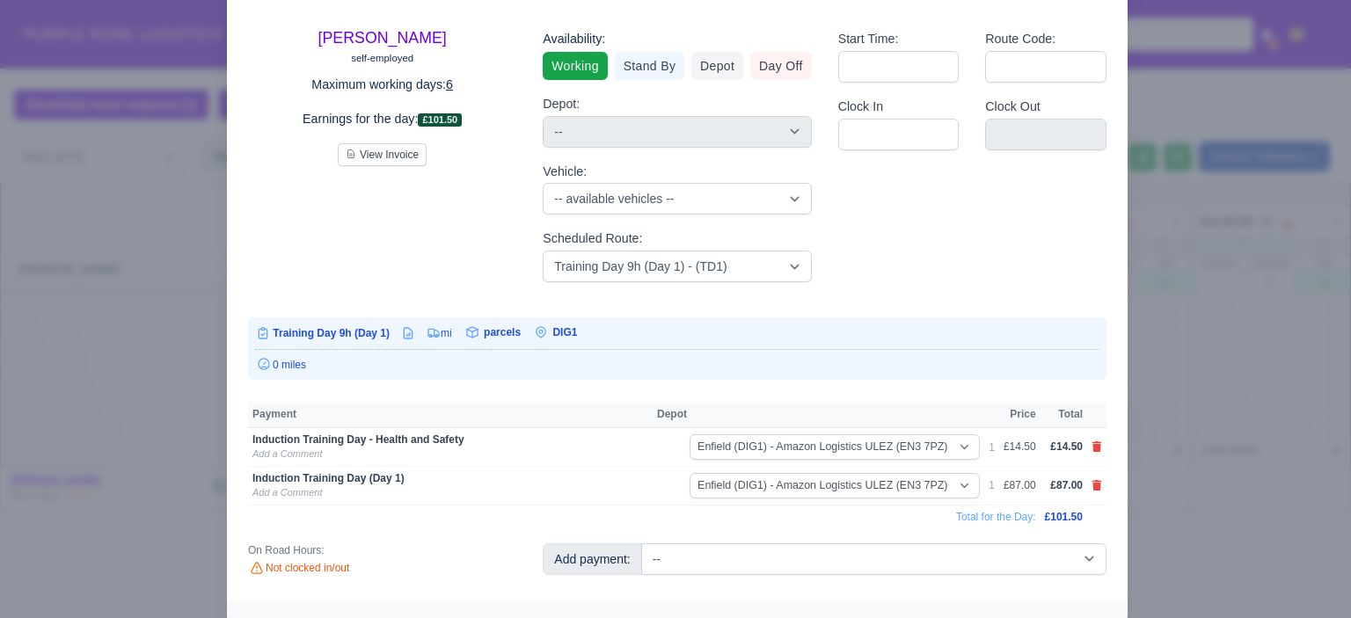
click at [1165, 474] on div at bounding box center [675, 309] width 1351 height 618
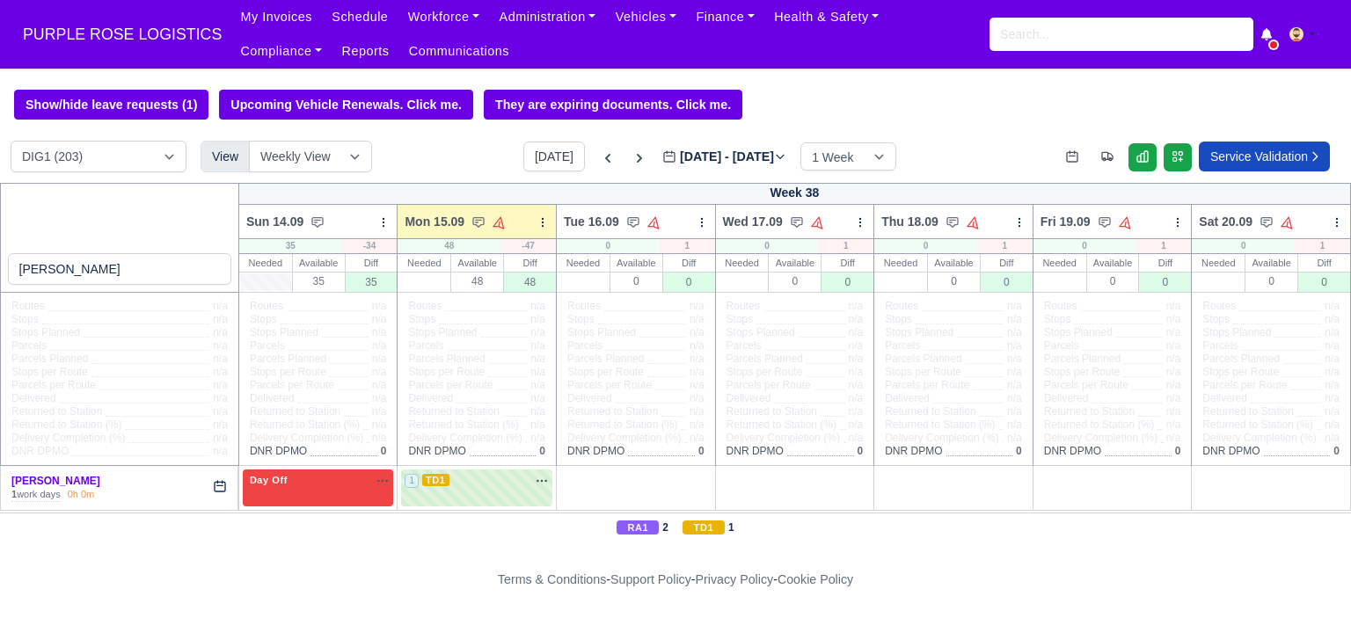
click at [785, 111] on div "Show/hide leave requests (1) Upcoming Vehicle Renewals. Click me. They are expi…" at bounding box center [675, 105] width 1351 height 30
click at [1024, 35] on input "search" at bounding box center [1122, 34] width 264 height 33
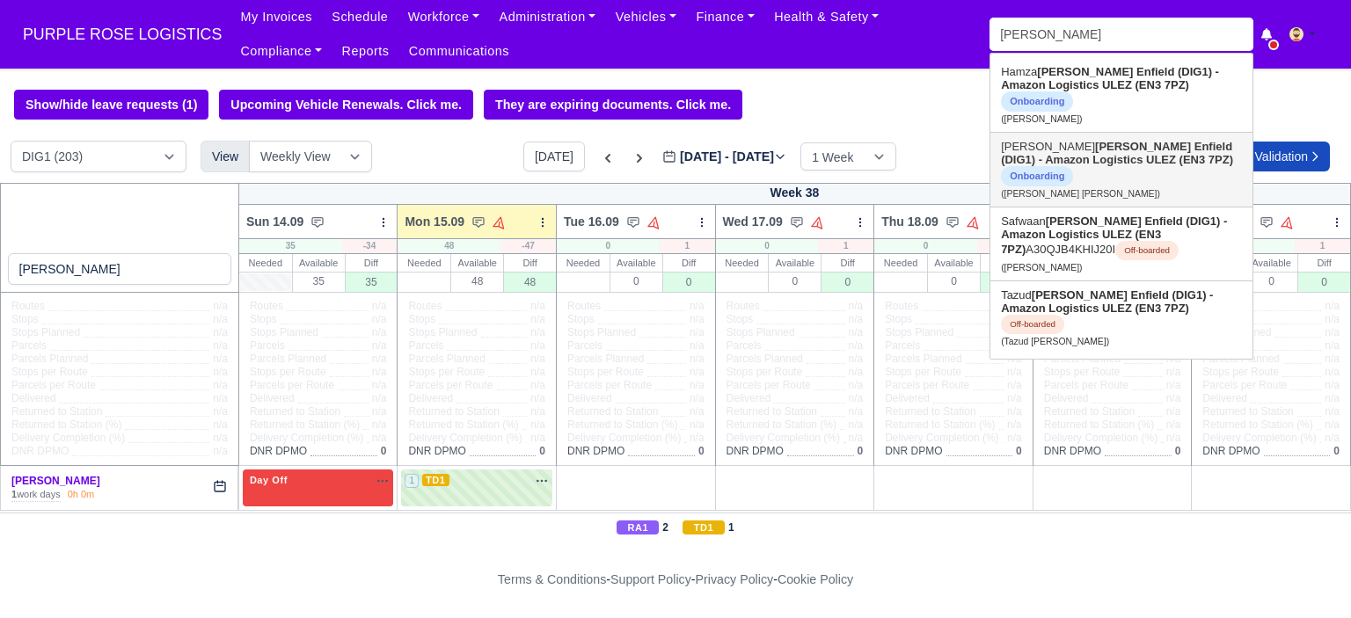
click at [1119, 157] on link "mohammed shuhel miah Enfield (DIG1) - Amazon Logistics ULEZ (EN3 7PZ) Onboardin…" at bounding box center [1122, 170] width 262 height 74
type input "mohammed shuhel miah"
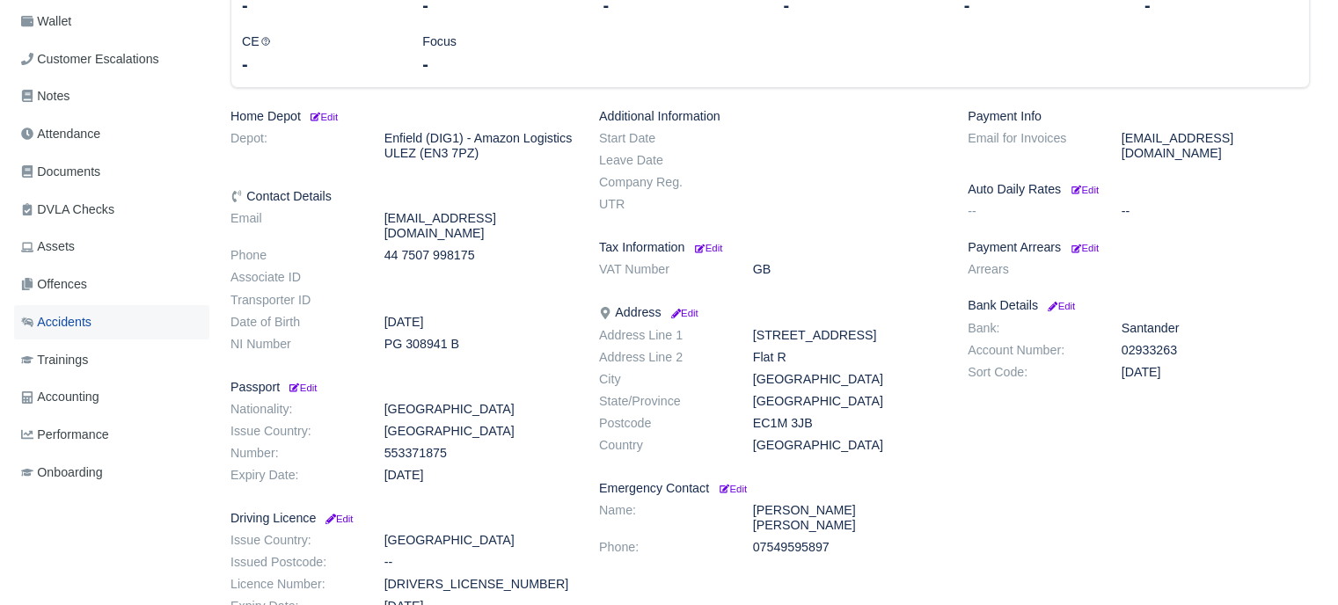
scroll to position [352, 0]
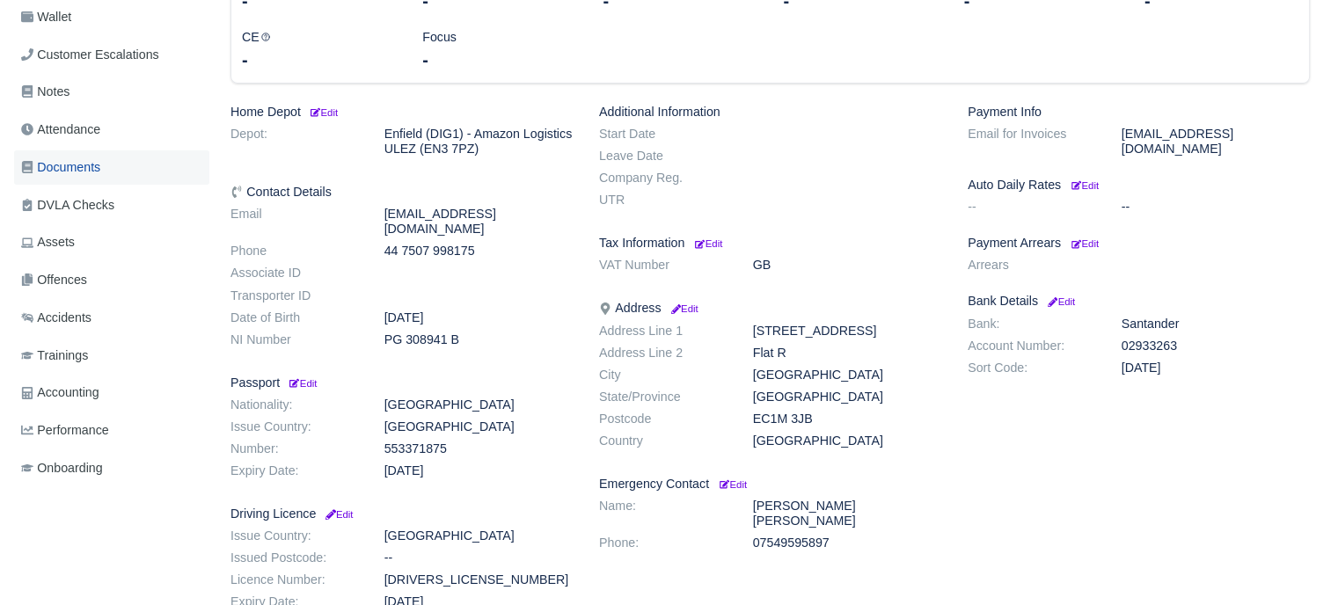
click at [76, 177] on link "Documents" at bounding box center [111, 167] width 195 height 34
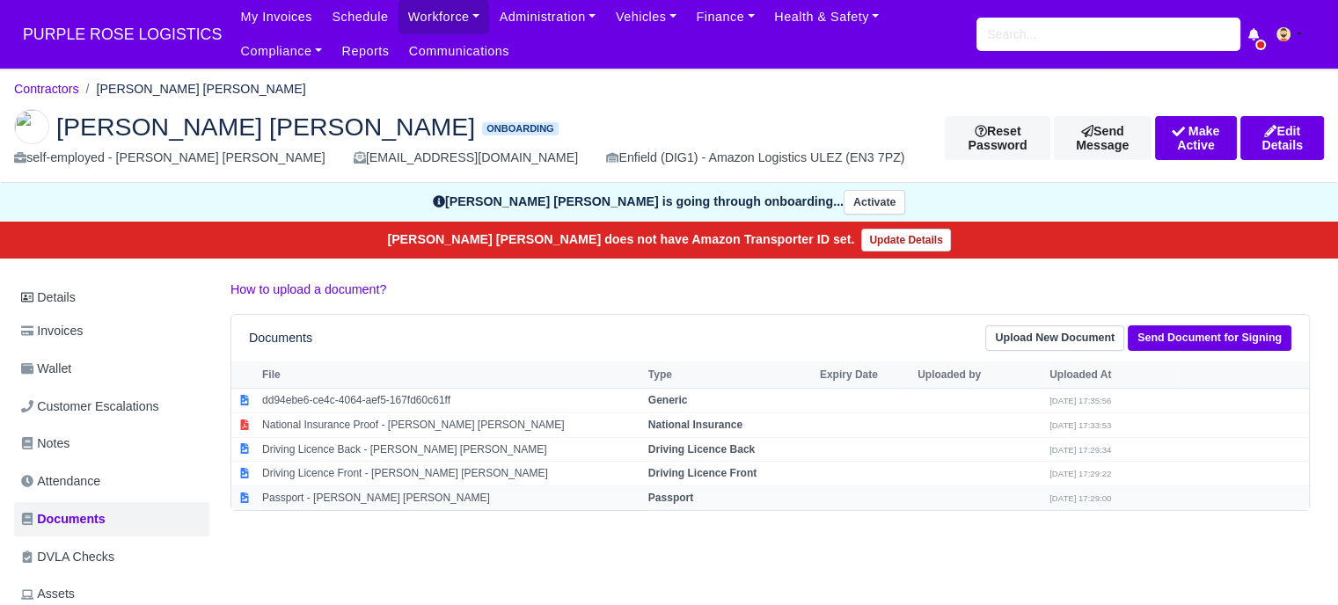
click at [679, 494] on strong "Passport" at bounding box center [670, 498] width 45 height 12
select select "passport"
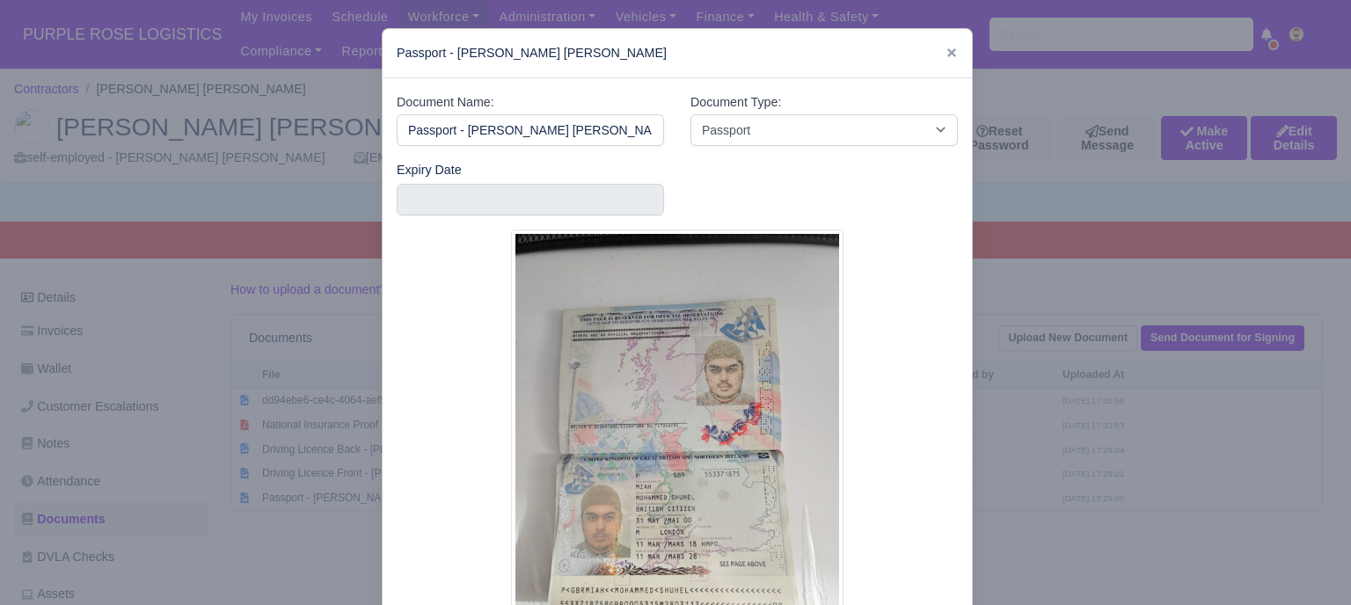
click at [1093, 428] on div at bounding box center [675, 302] width 1351 height 605
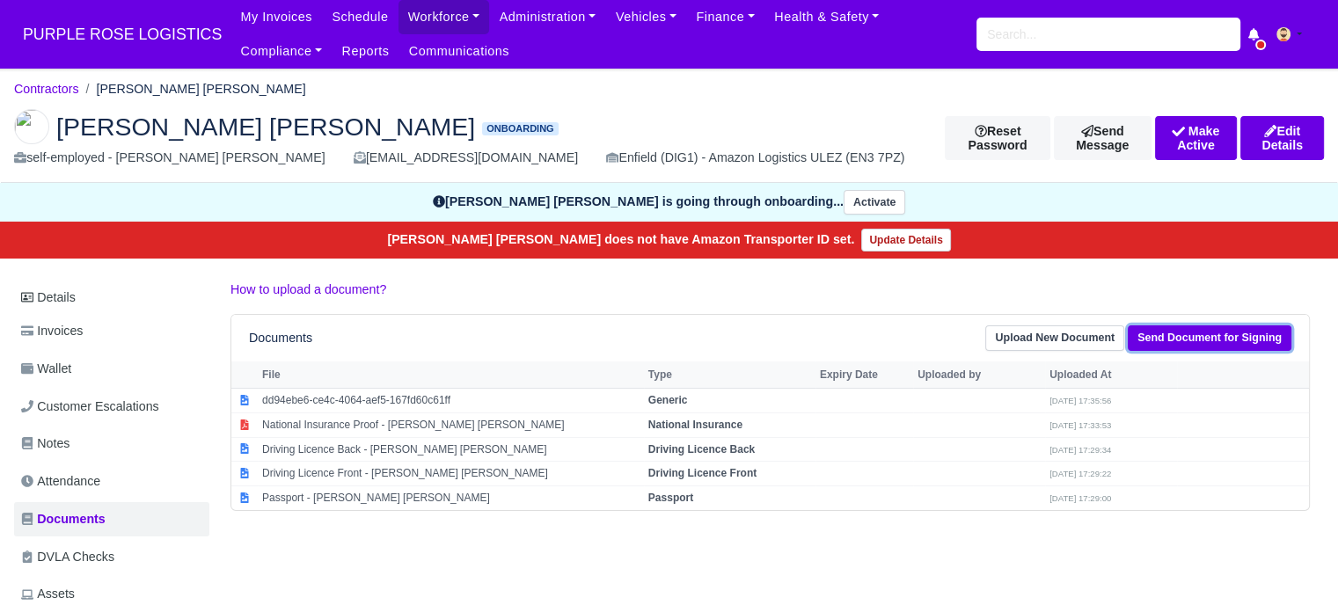
click at [1209, 337] on link "Send Document for Signing" at bounding box center [1210, 338] width 164 height 26
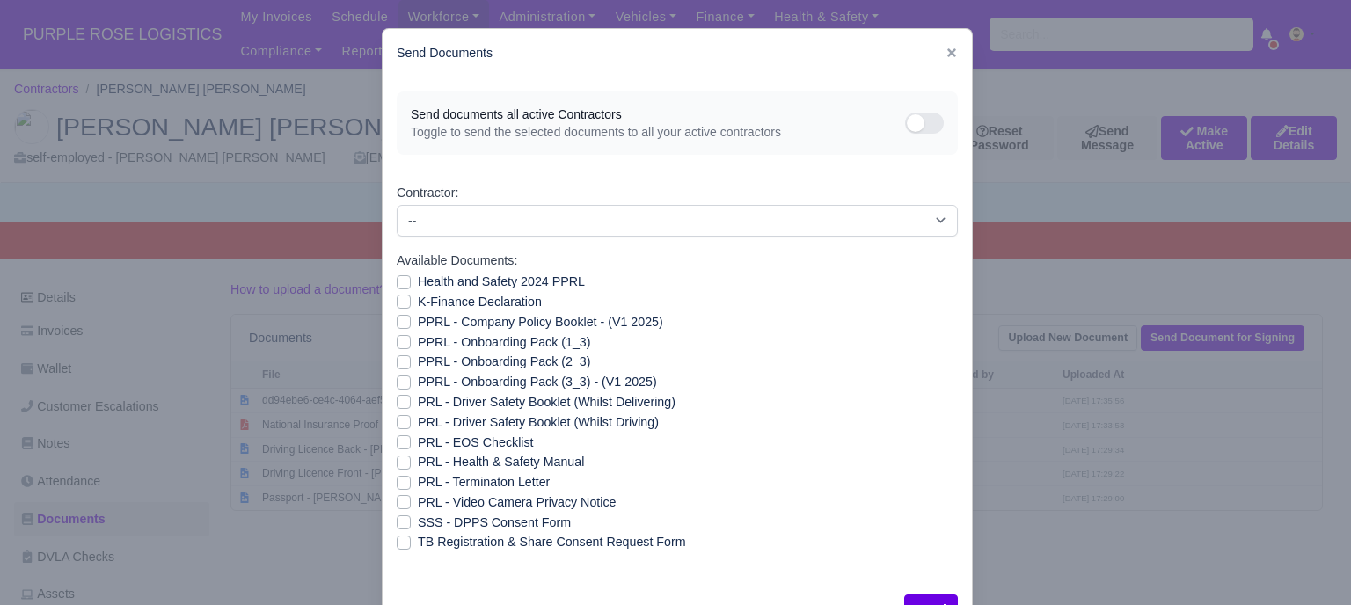
click at [418, 284] on label "Health and Safety 2024 PPRL" at bounding box center [501, 282] width 167 height 20
click at [398, 284] on input "Health and Safety 2024 PPRL" at bounding box center [404, 279] width 14 height 14
checkbox input "true"
click at [418, 302] on label "K-Finance Declaration" at bounding box center [480, 302] width 124 height 20
click at [398, 302] on input "K-Finance Declaration" at bounding box center [404, 299] width 14 height 14
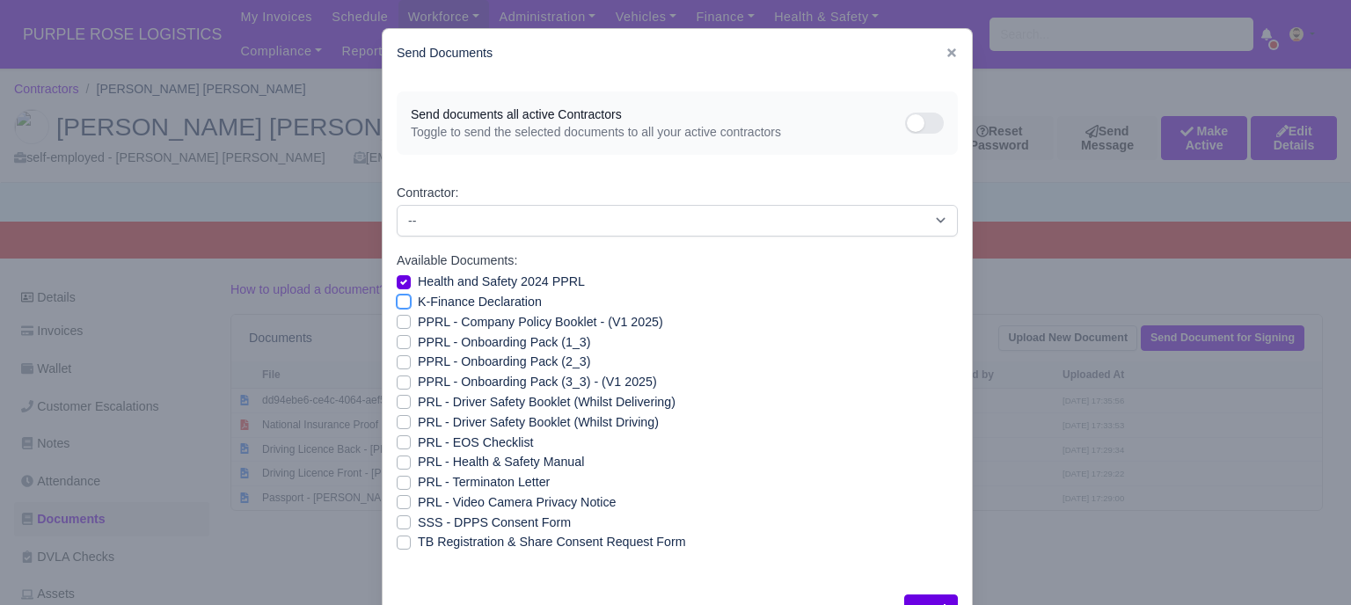
checkbox input "true"
click at [418, 326] on label "PPRL - Company Policy Booklet - (V1 2025)" at bounding box center [540, 322] width 245 height 20
click at [400, 326] on input "PPRL - Company Policy Booklet - (V1 2025)" at bounding box center [404, 319] width 14 height 14
checkbox input "true"
drag, startPoint x: 399, startPoint y: 339, endPoint x: 397, endPoint y: 351, distance: 12.4
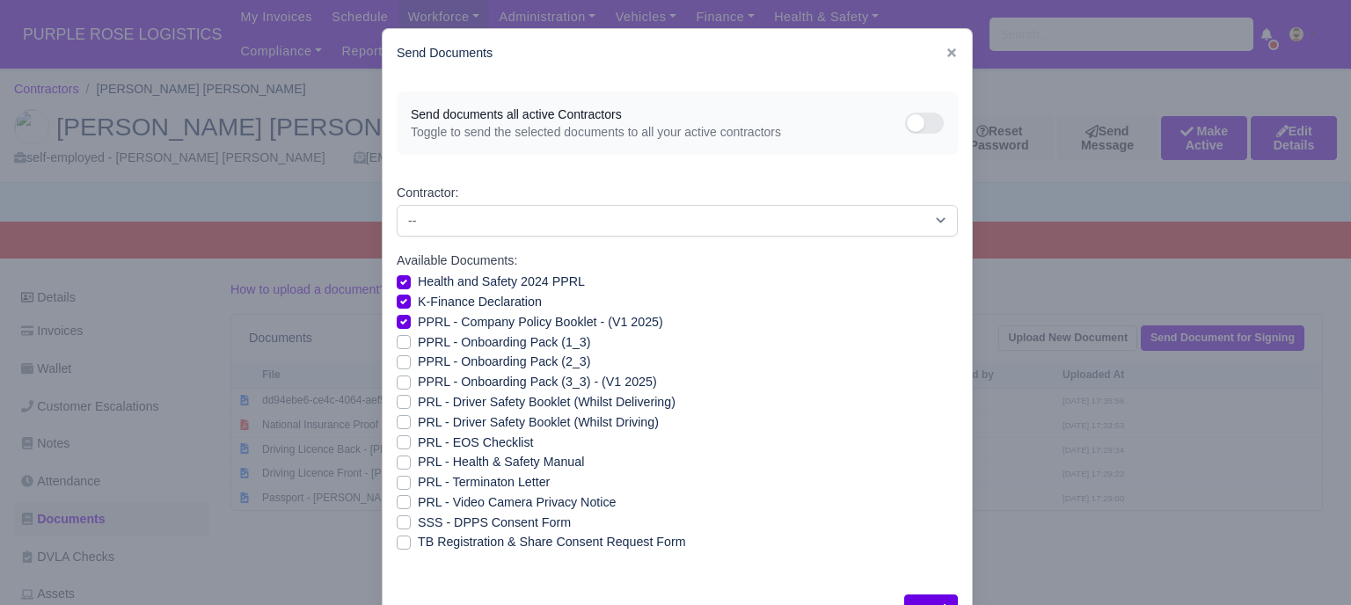
click at [418, 340] on label "PPRL - Onboarding Pack (1_3)" at bounding box center [504, 343] width 172 height 20
click at [399, 340] on input "PPRL - Onboarding Pack (1_3)" at bounding box center [404, 340] width 14 height 14
checkbox input "true"
drag, startPoint x: 396, startPoint y: 358, endPoint x: 398, endPoint y: 372, distance: 14.2
click at [418, 360] on label "PPRL - Onboarding Pack (2_3)" at bounding box center [504, 362] width 172 height 20
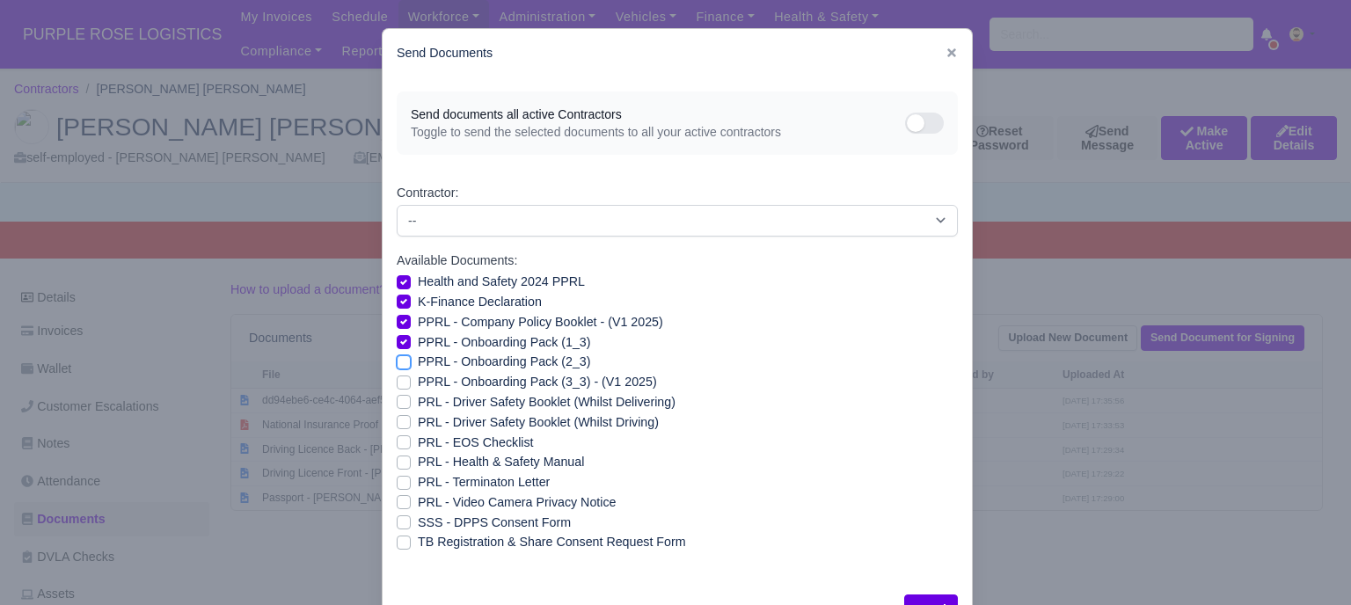
click at [397, 360] on input "PPRL - Onboarding Pack (2_3)" at bounding box center [404, 359] width 14 height 14
checkbox input "true"
click at [418, 381] on label "PPRL - Onboarding Pack (3_3) - (V1 2025)" at bounding box center [537, 382] width 239 height 20
click at [397, 381] on input "PPRL - Onboarding Pack (3_3) - (V1 2025)" at bounding box center [404, 379] width 14 height 14
checkbox input "true"
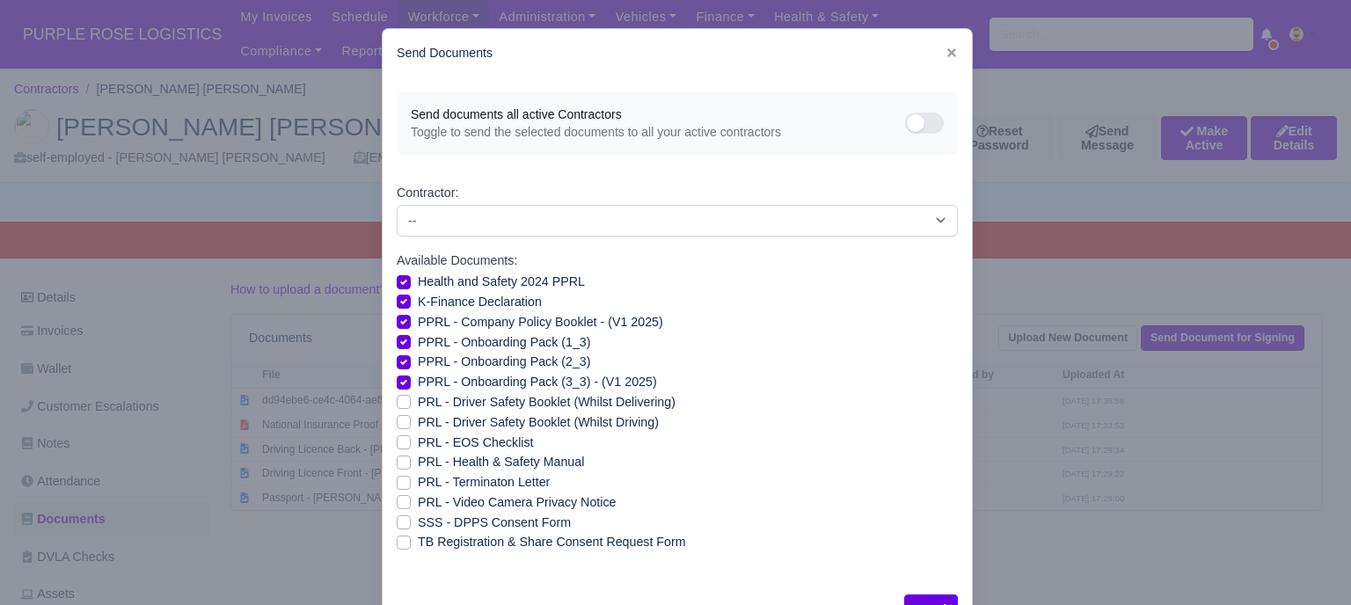
click at [418, 464] on label "PRL - Health & Safety Manual" at bounding box center [501, 462] width 166 height 20
click at [402, 464] on input "PRL - Health & Safety Manual" at bounding box center [404, 459] width 14 height 14
checkbox input "true"
click at [418, 506] on label "PRL - Video Camera Privacy Notice" at bounding box center [517, 503] width 198 height 20
click at [399, 506] on input "PRL - Video Camera Privacy Notice" at bounding box center [404, 500] width 14 height 14
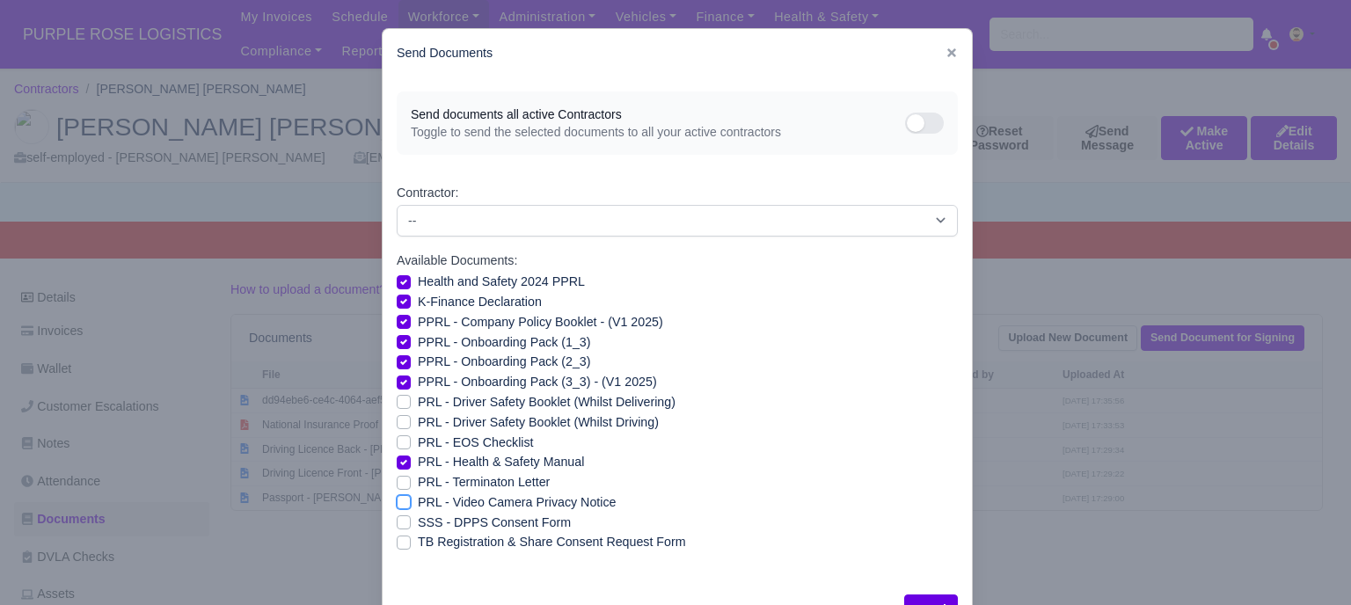
checkbox input "true"
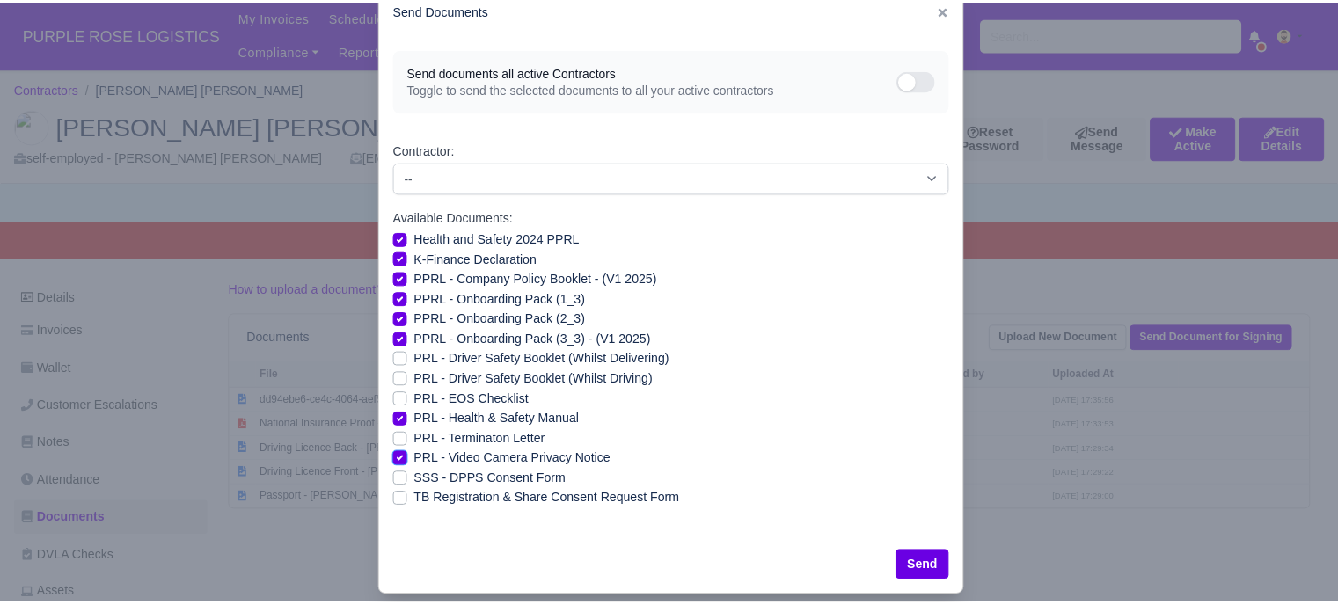
scroll to position [63, 0]
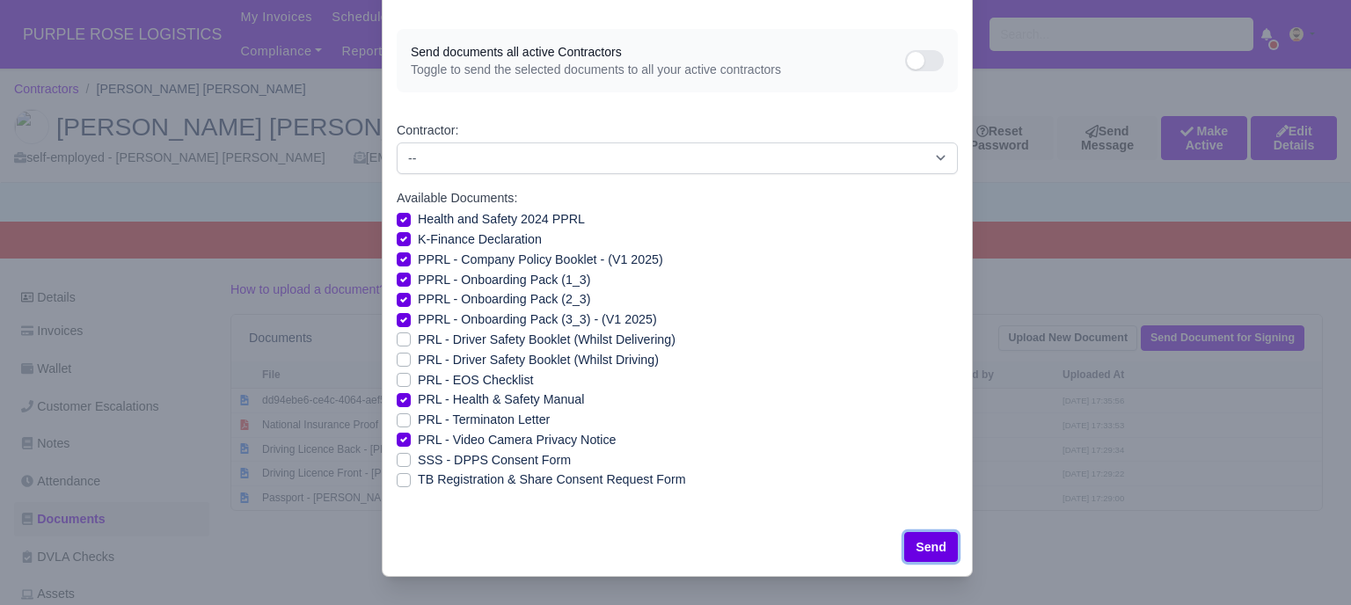
click at [904, 538] on button "Send" at bounding box center [931, 547] width 54 height 30
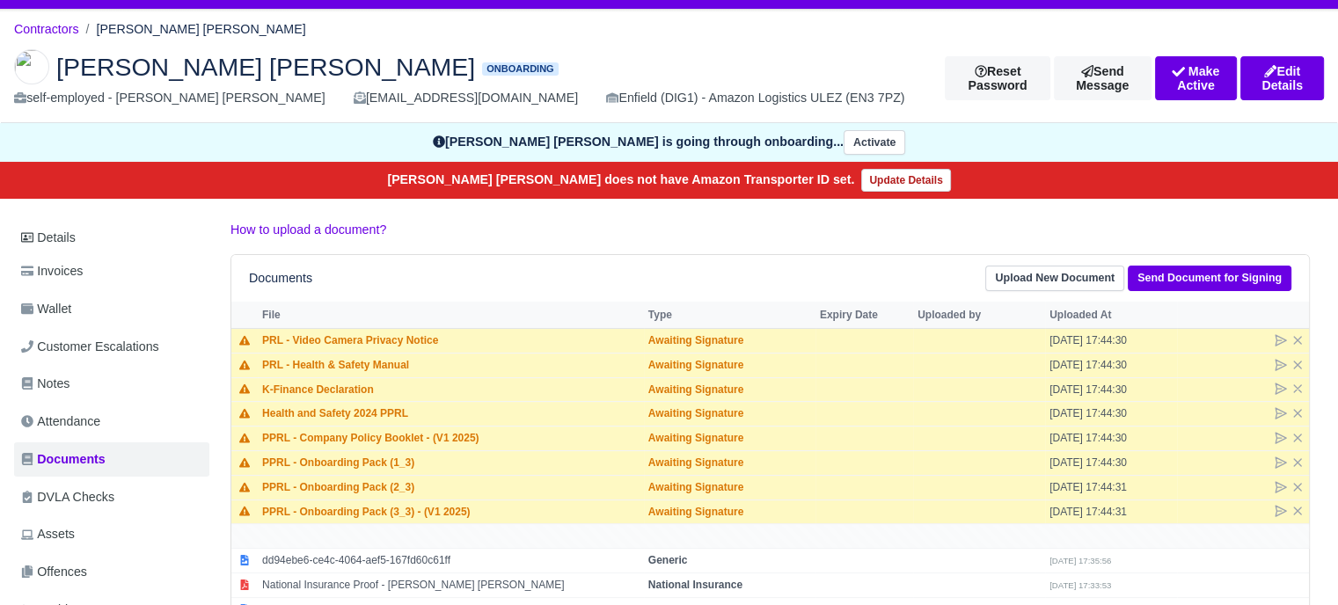
scroll to position [88, 0]
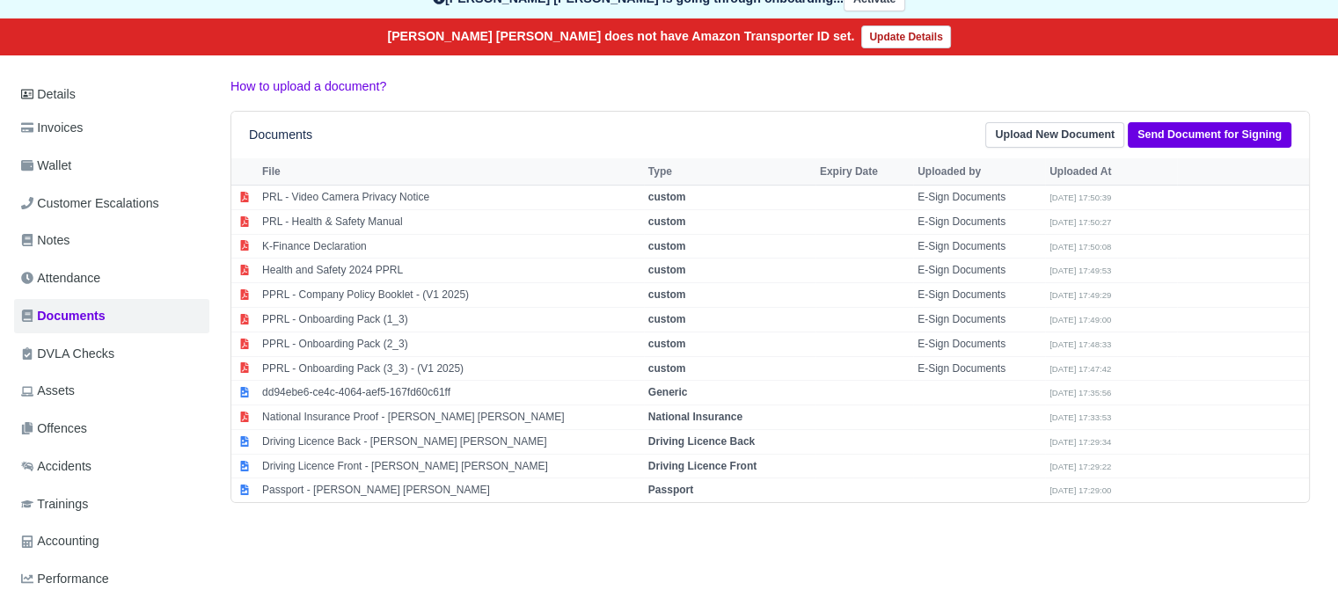
scroll to position [342, 0]
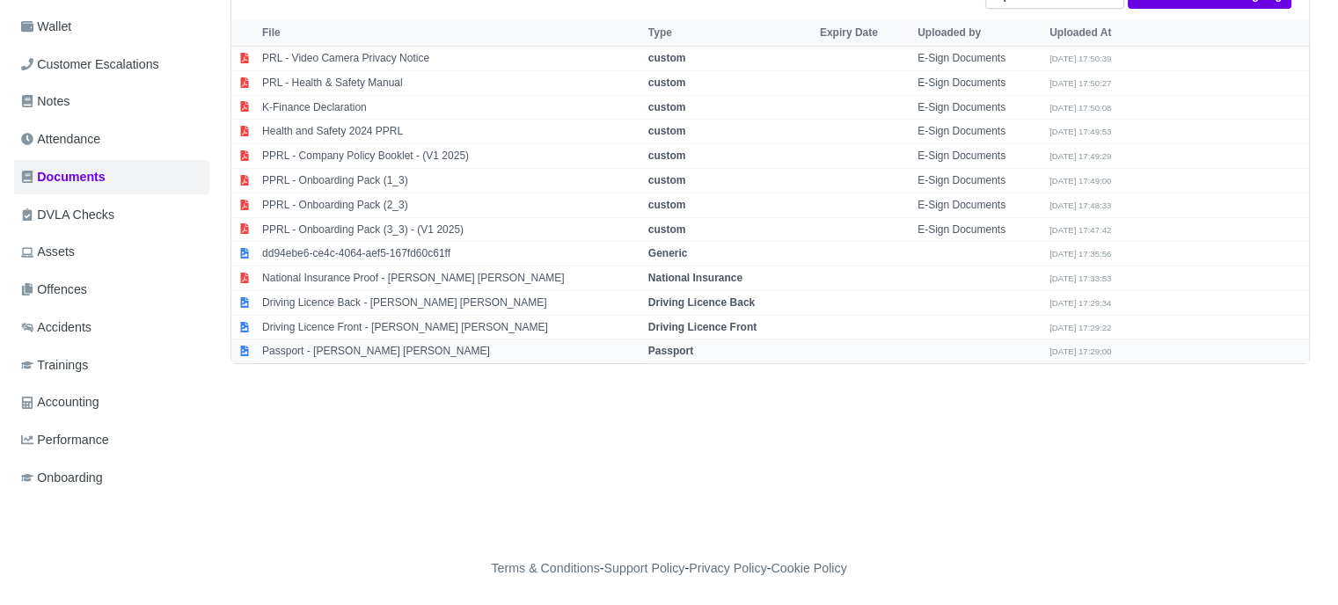
click at [678, 347] on strong "Passport" at bounding box center [670, 351] width 45 height 12
select select "passport"
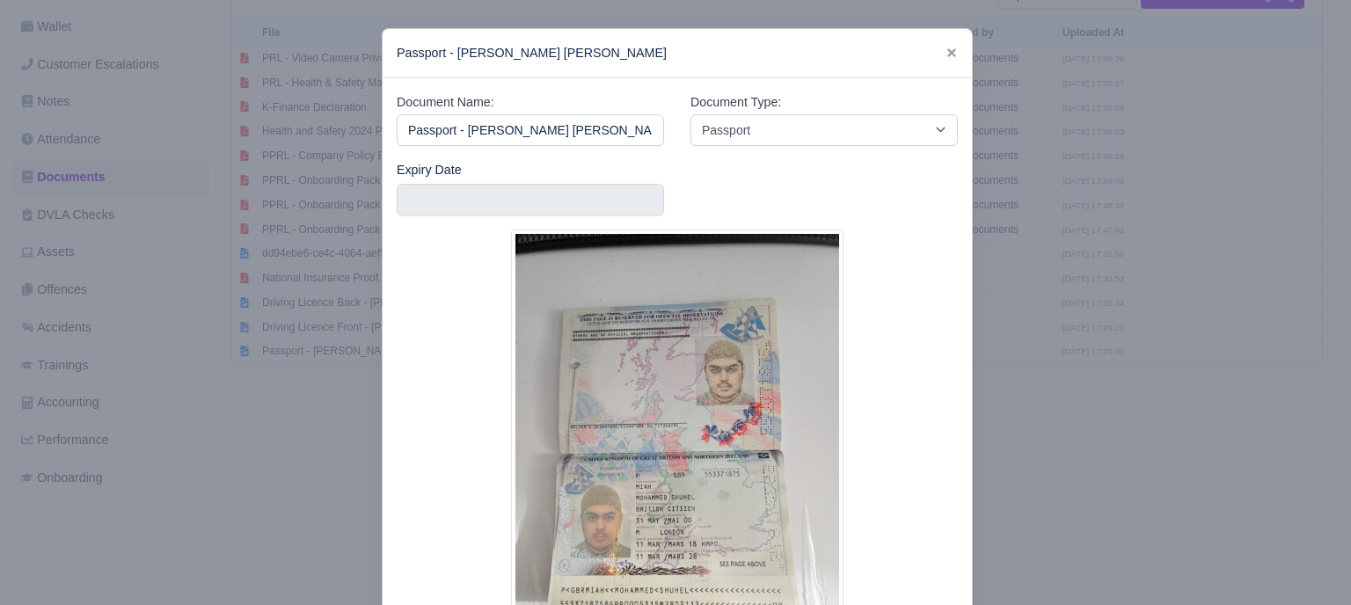
click at [981, 397] on div at bounding box center [675, 302] width 1351 height 605
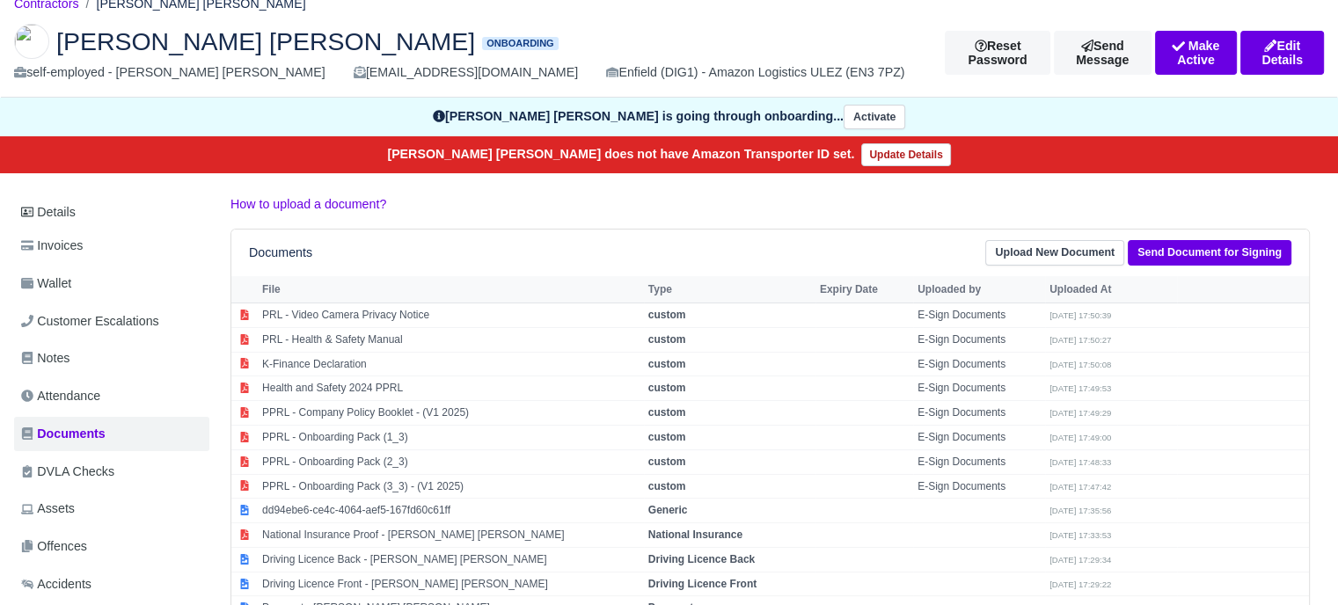
scroll to position [0, 0]
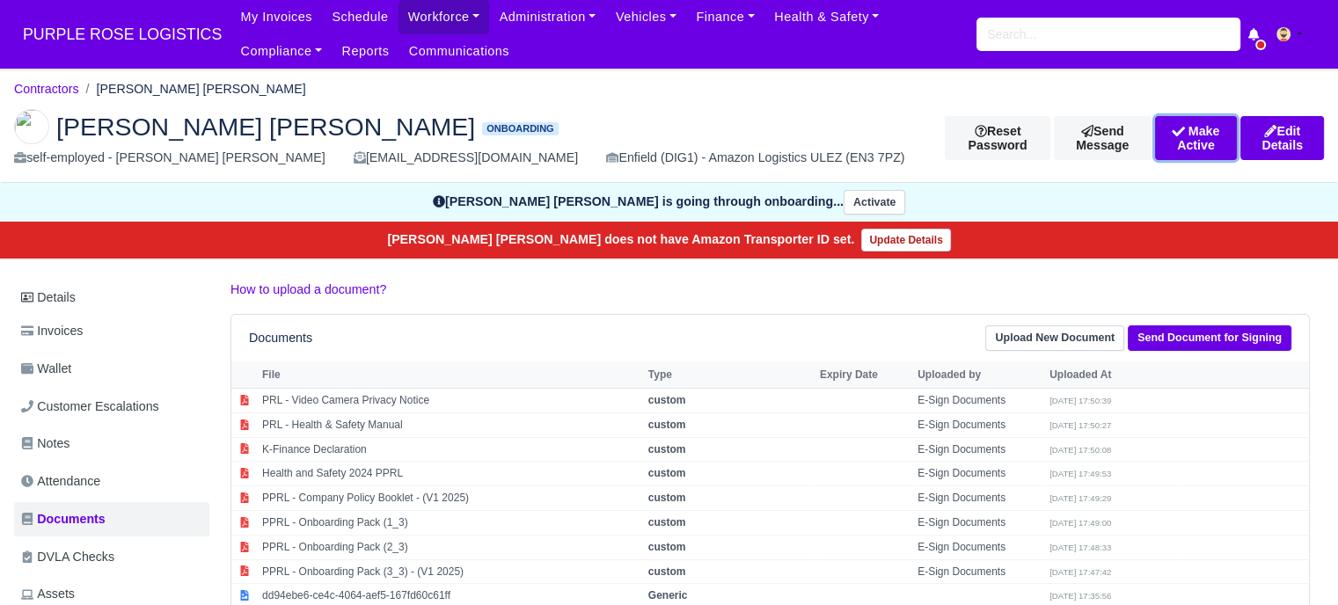
click at [1155, 140] on button "Make Active" at bounding box center [1196, 138] width 83 height 44
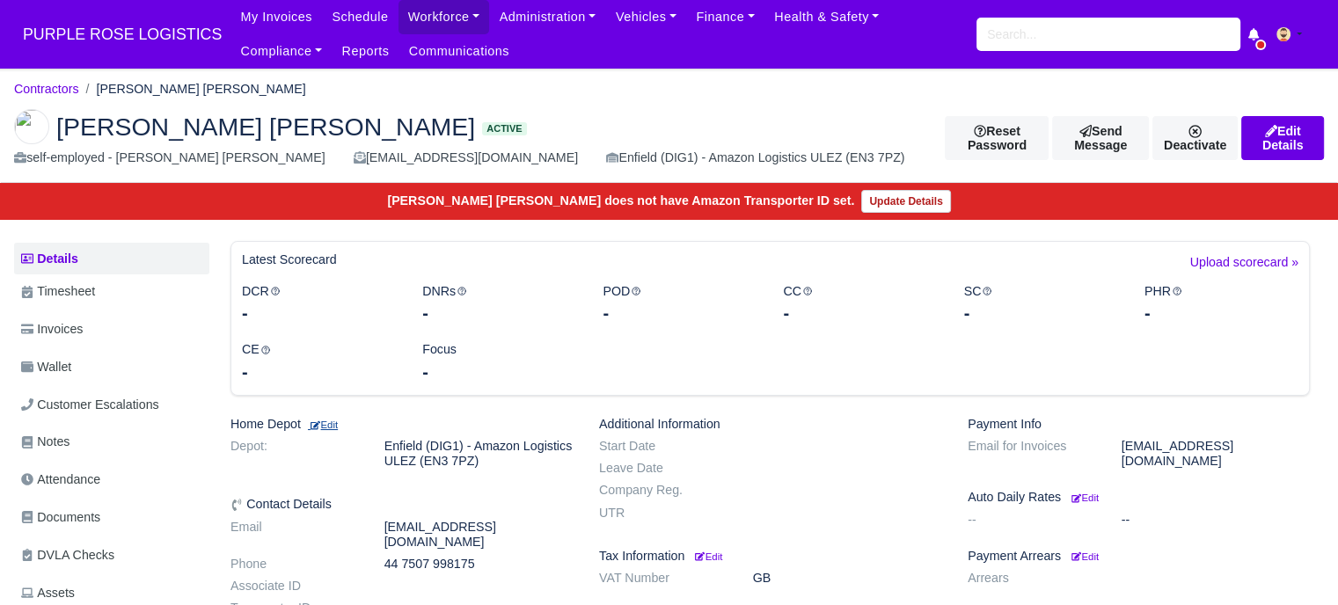
click at [338, 420] on small "Edit" at bounding box center [323, 425] width 30 height 11
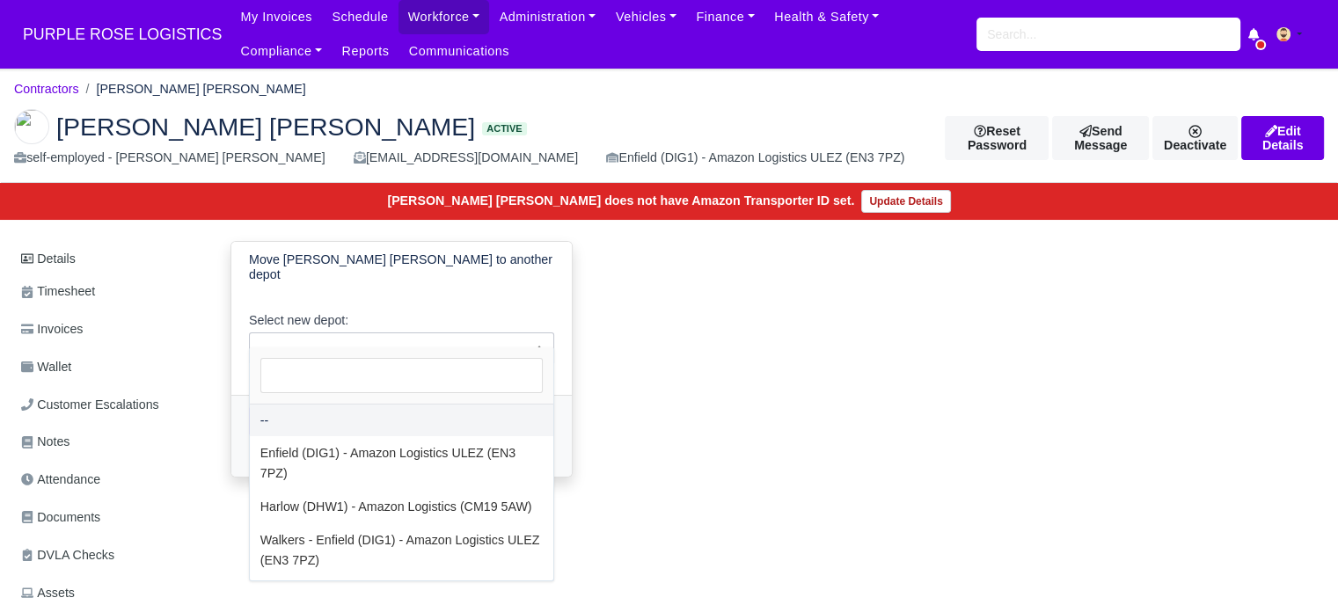
click at [376, 337] on span "--" at bounding box center [401, 348] width 303 height 22
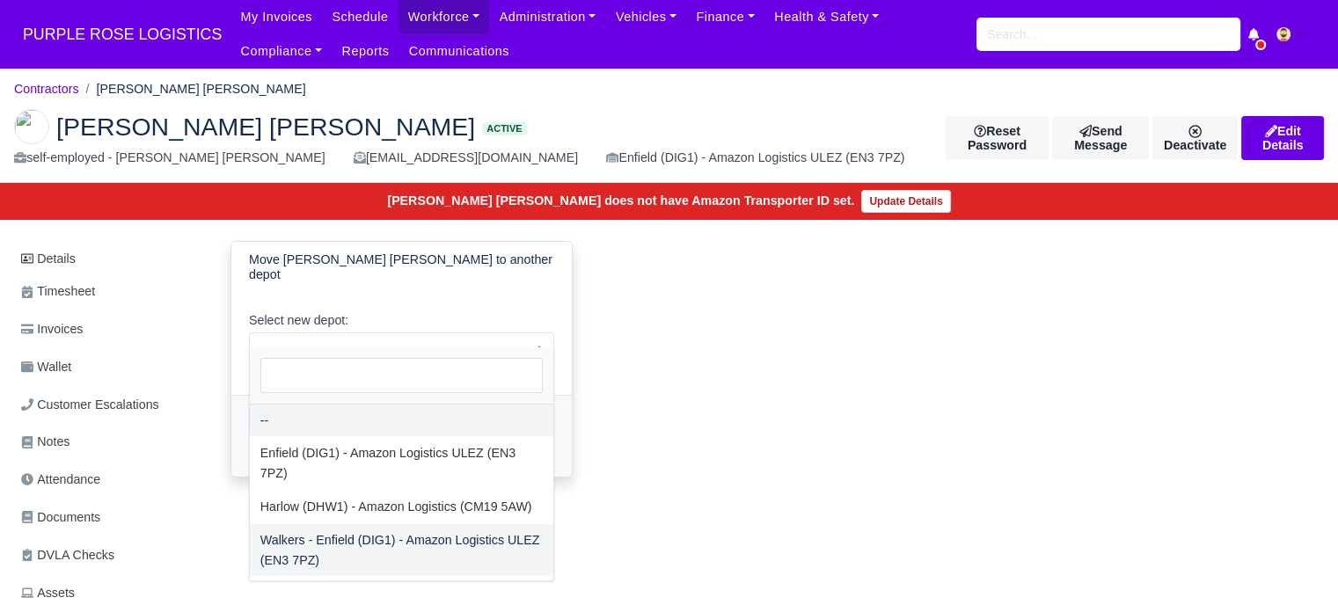
select select "5"
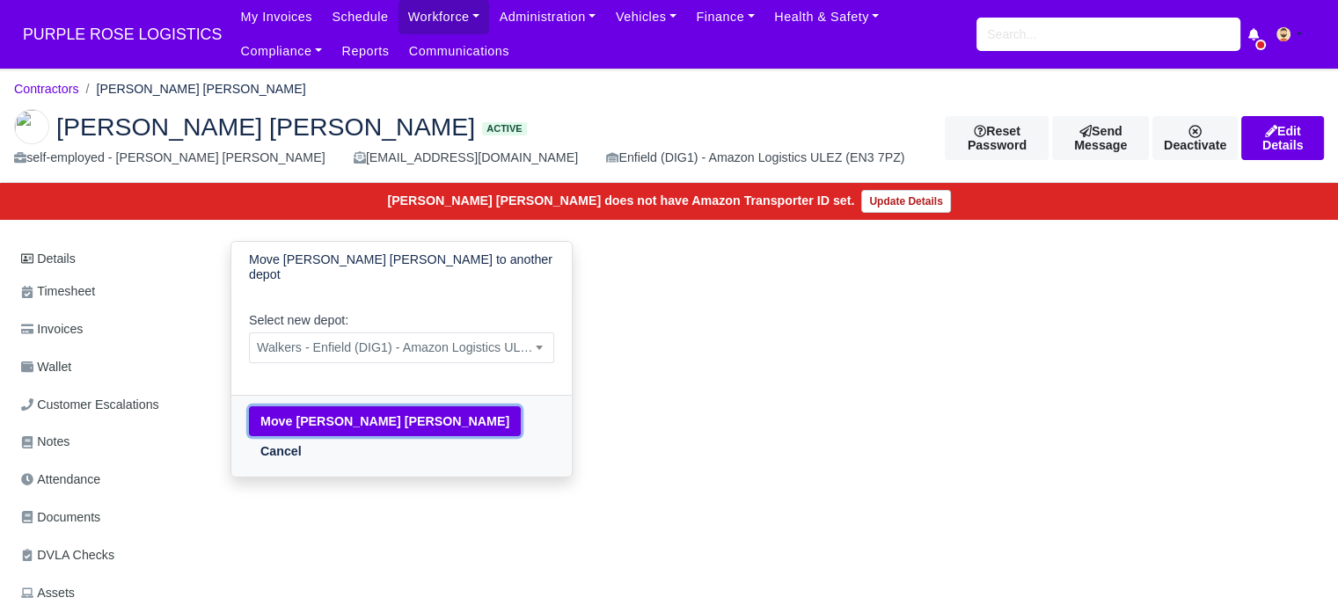
click at [333, 413] on button "Move [PERSON_NAME] [PERSON_NAME]" at bounding box center [385, 421] width 272 height 30
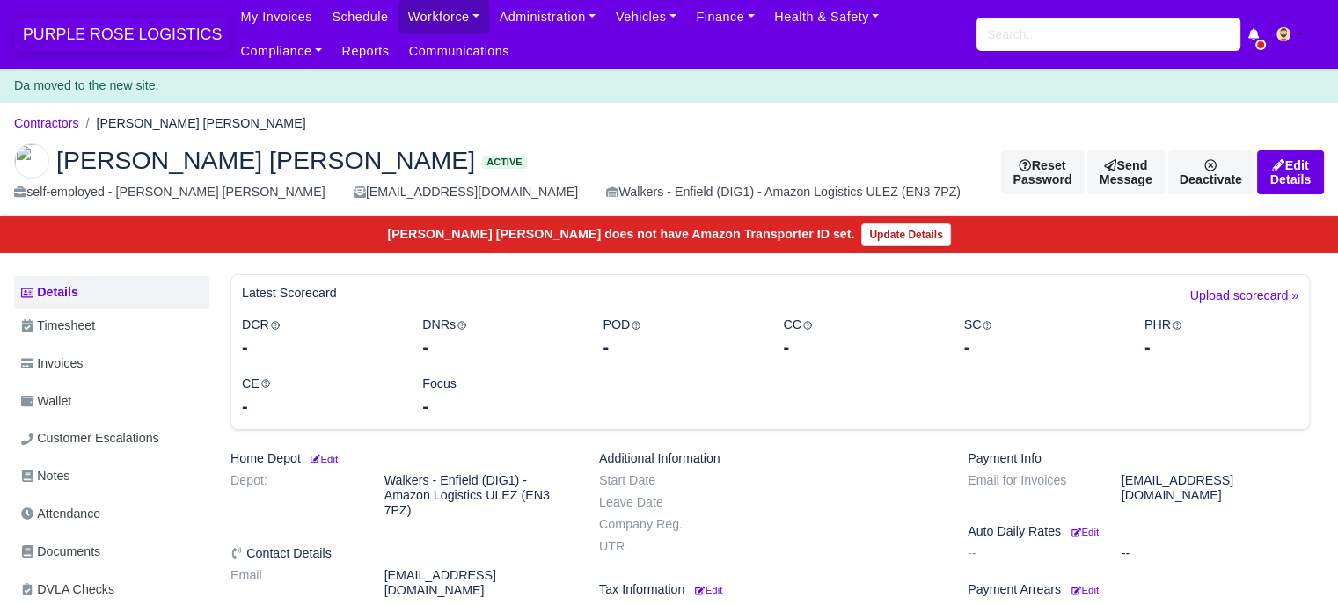
click at [165, 40] on span "PURPLE ROSE LOGISTICS" at bounding box center [122, 34] width 216 height 35
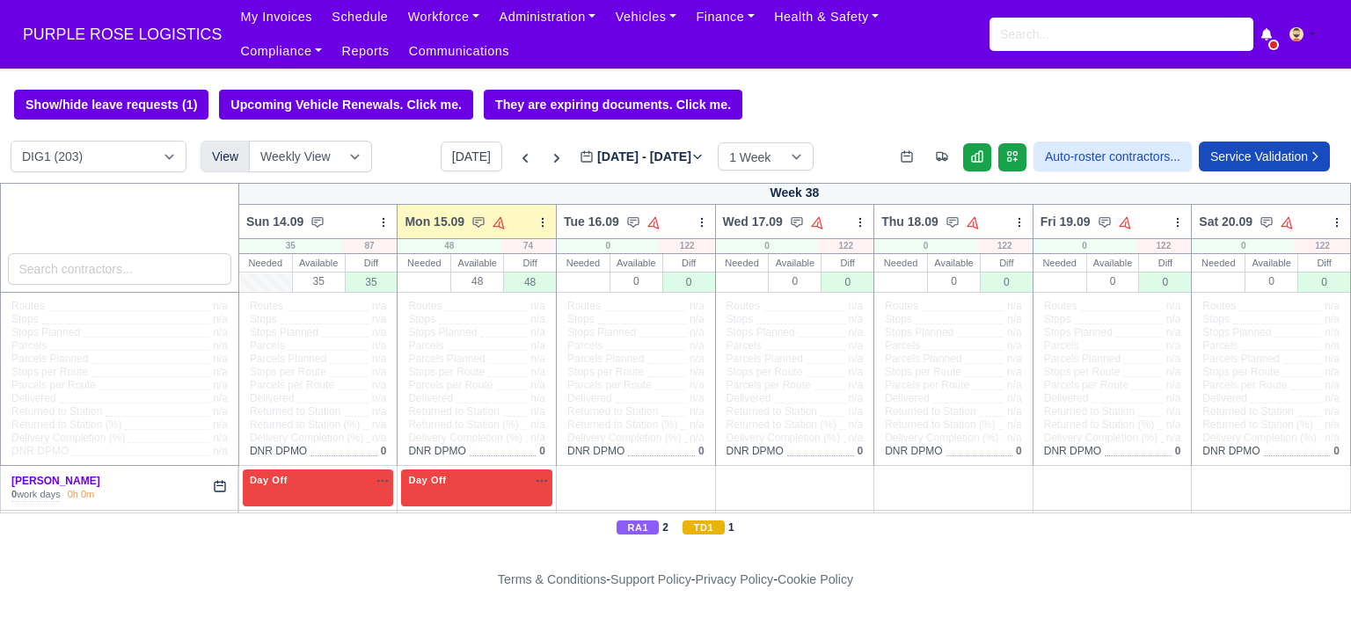
select select "5"
click at [11, 143] on select "DIG1 (203) DAK1 (1) GIMD (43)" at bounding box center [99, 157] width 176 height 32
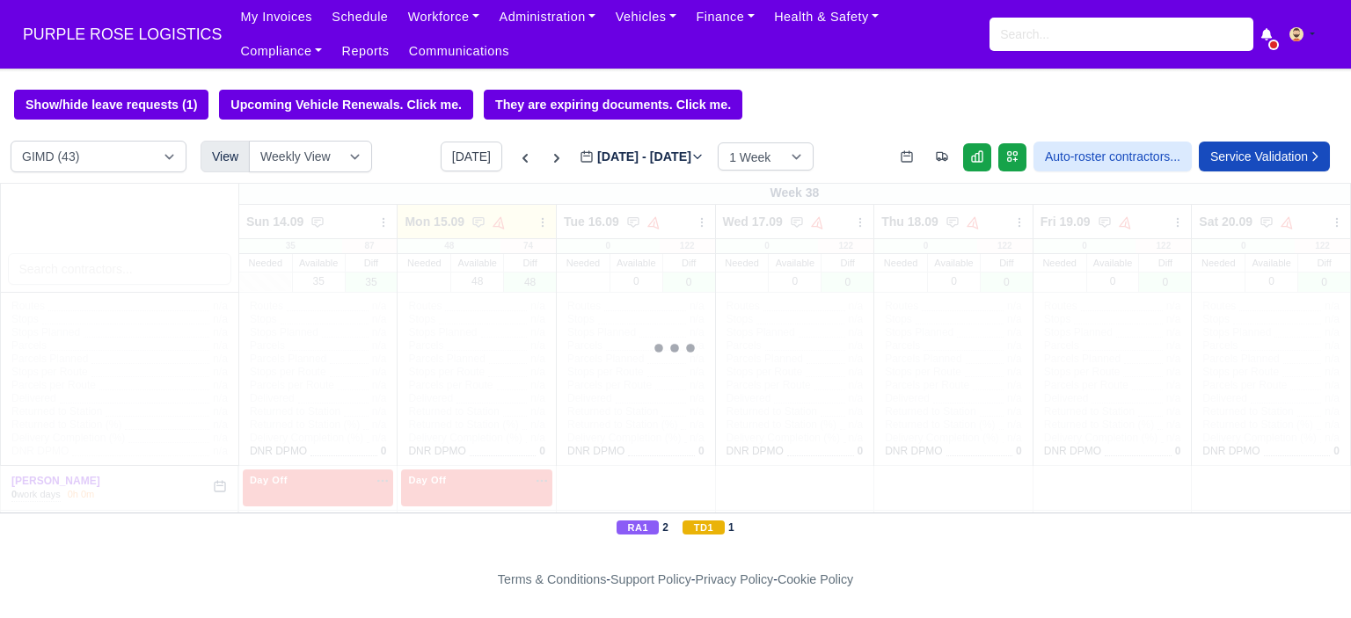
click at [81, 265] on div at bounding box center [675, 348] width 1351 height 330
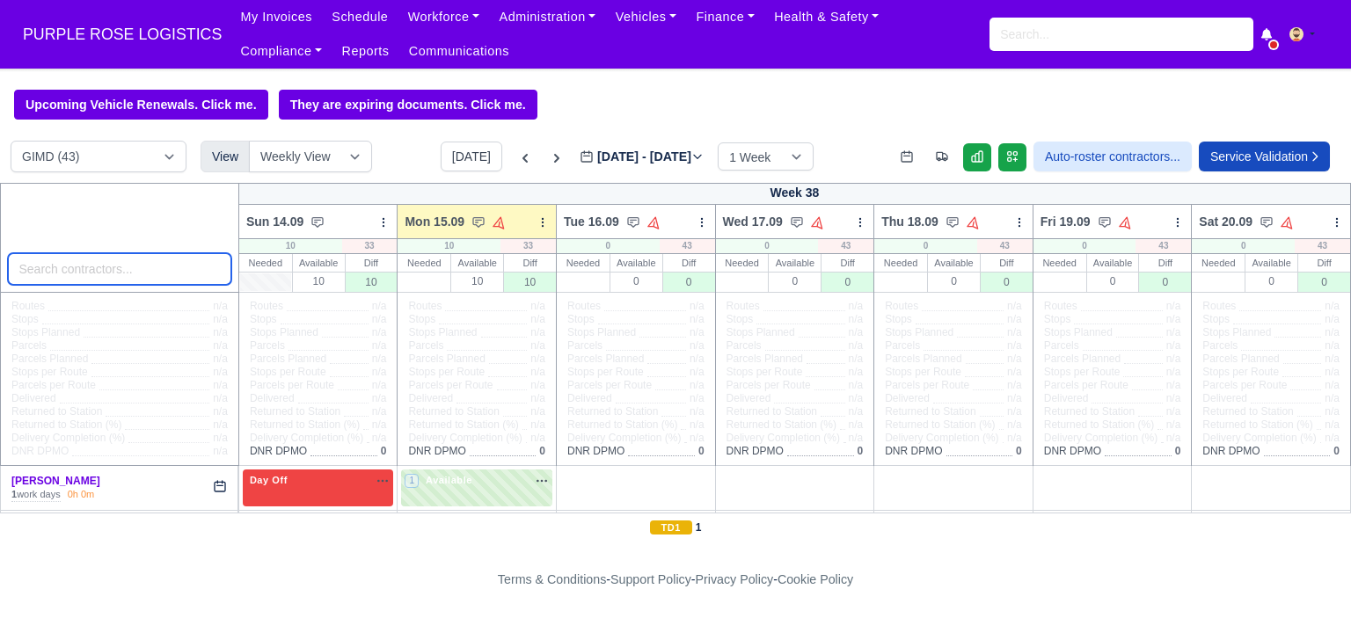
click at [113, 270] on input "search" at bounding box center [119, 269] width 223 height 32
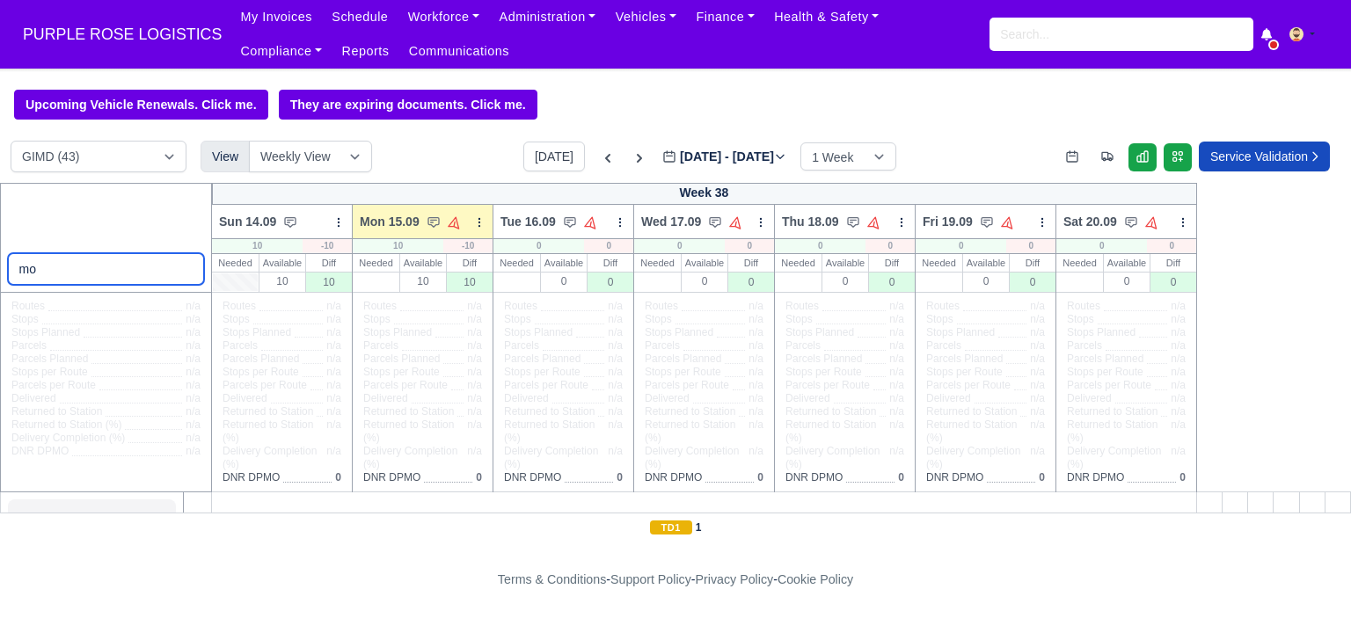
type input "m"
click at [89, 267] on input "miah" at bounding box center [106, 269] width 197 height 32
type input "m"
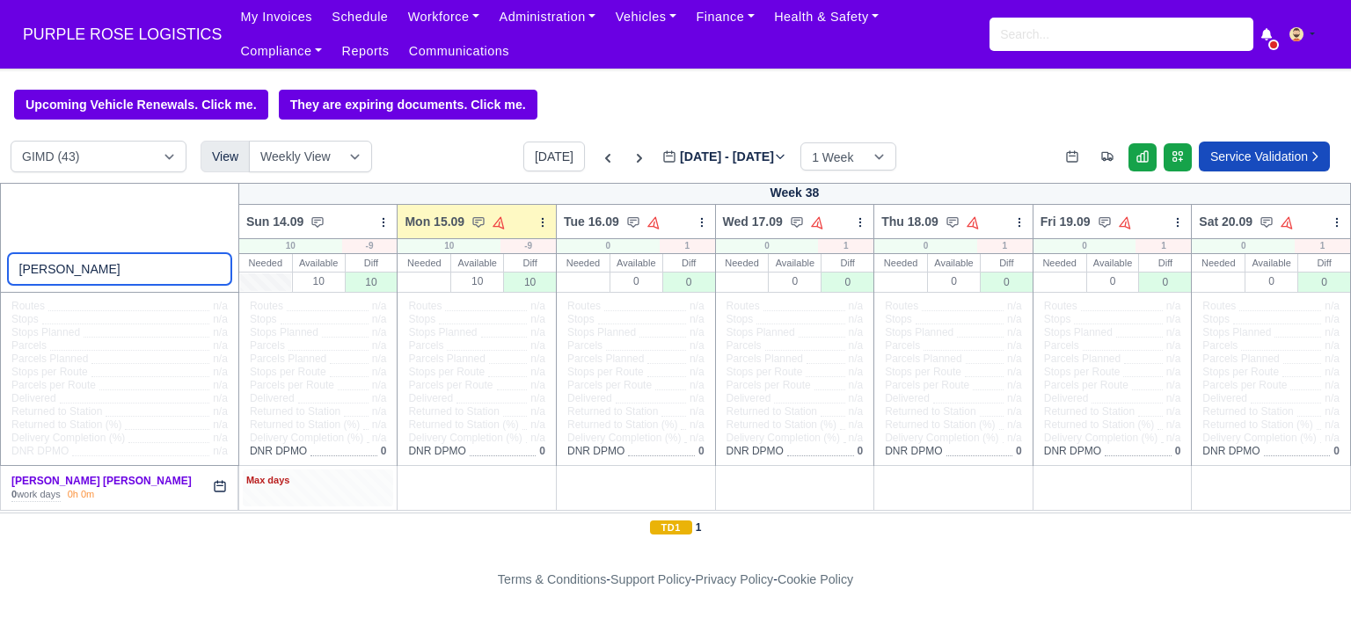
type input "shuhel"
click at [338, 495] on div "Max days" at bounding box center [318, 488] width 151 height 36
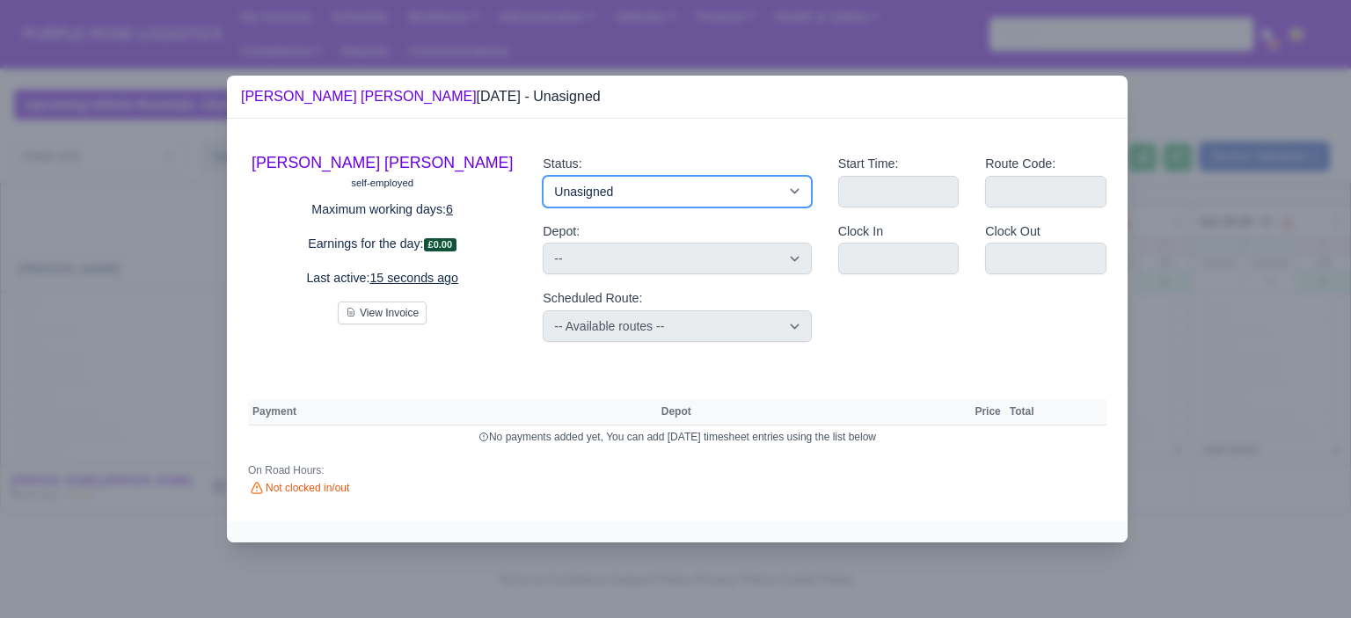
click at [774, 188] on select "Available Day Off Stand By Holiday Other Depot In Office OSM Ridealong Nursery …" at bounding box center [677, 192] width 268 height 32
select select "Day Off"
click at [543, 176] on select "Available Day Off Stand By Holiday Other Depot In Office OSM Ridealong Nursery …" at bounding box center [677, 192] width 268 height 32
select select
select select "na"
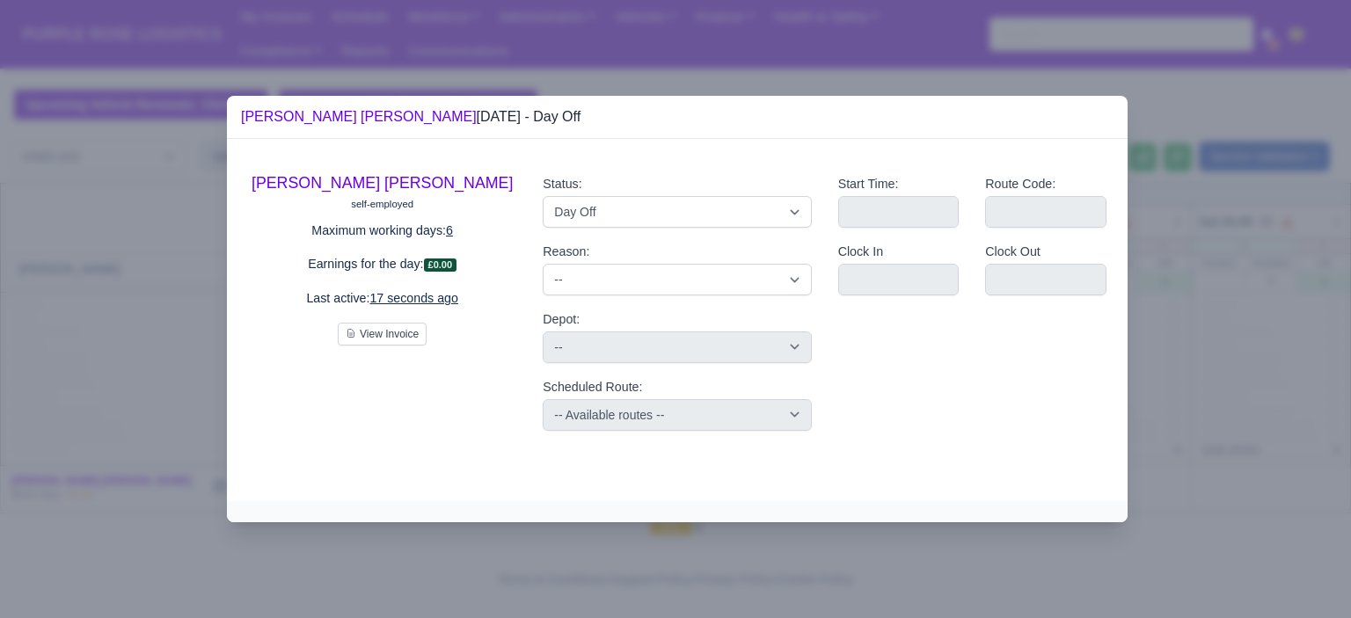
click at [1201, 355] on div at bounding box center [675, 309] width 1351 height 618
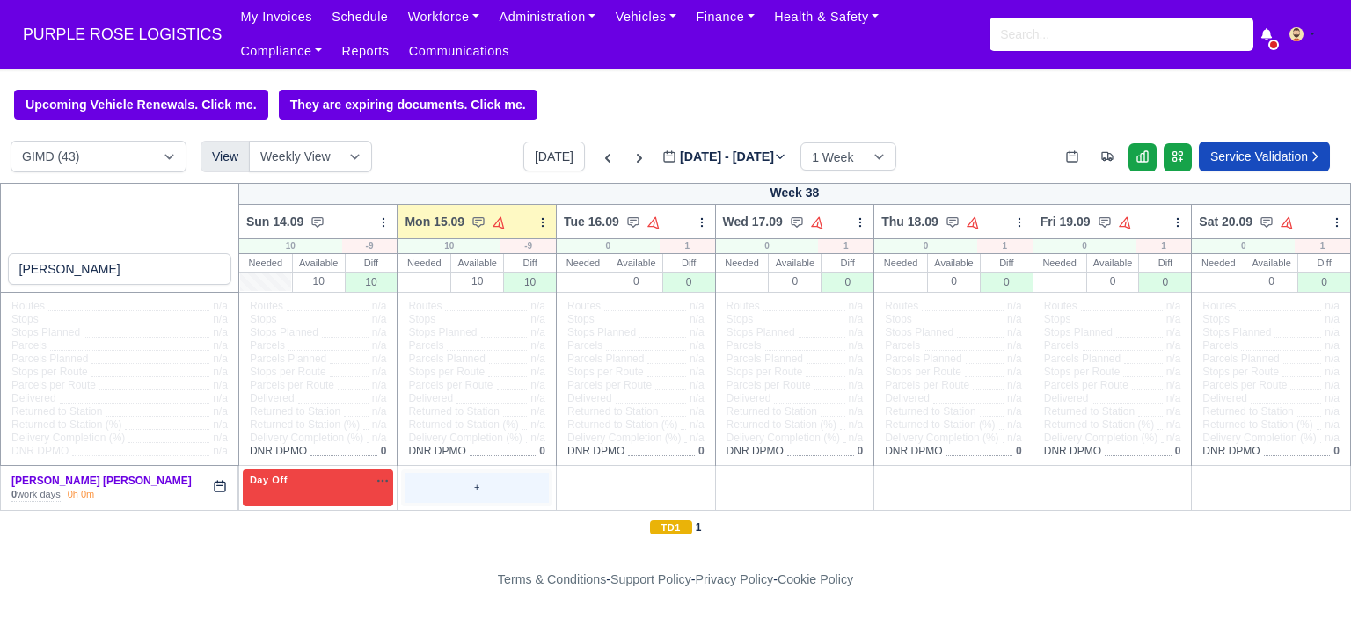
click at [463, 495] on div "+" at bounding box center [477, 487] width 144 height 29
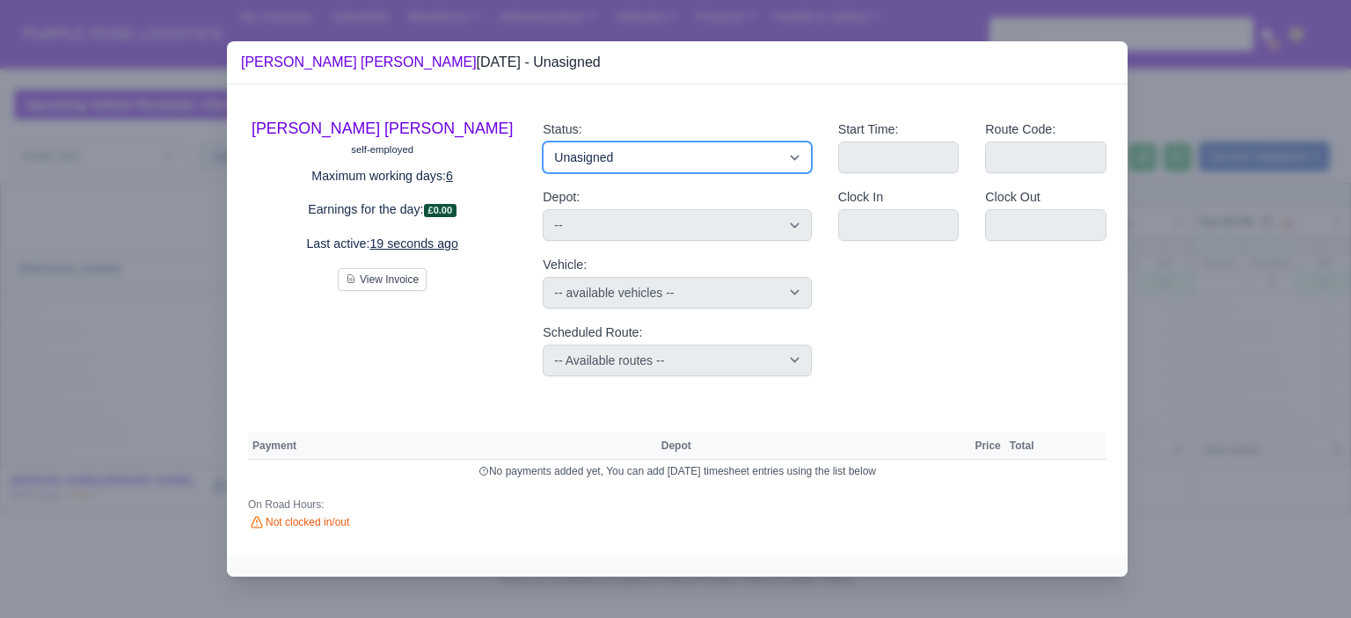
click at [678, 159] on select "Available Day Off Stand By Holiday Other Depot In Office OSM Ridealong Nursery …" at bounding box center [677, 158] width 268 height 32
select select "Training"
click at [543, 142] on select "Available Day Off Stand By Holiday Other Depot In Office OSM Ridealong Nursery …" at bounding box center [677, 158] width 268 height 32
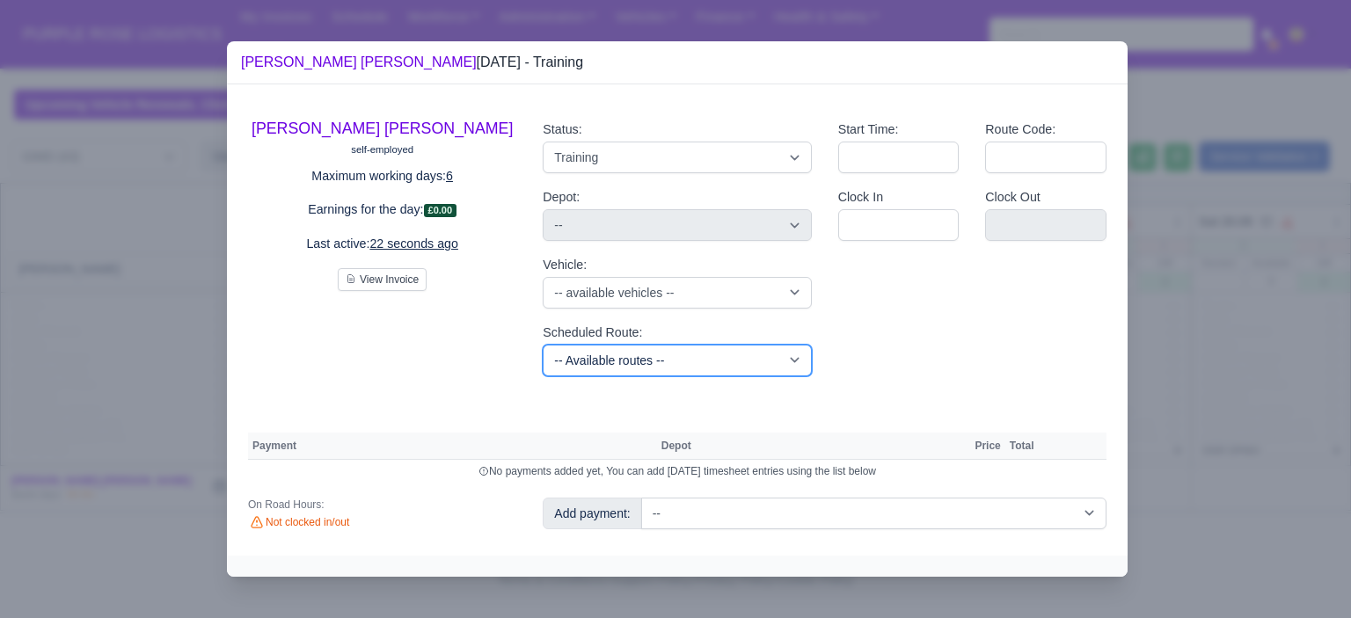
click at [772, 362] on select "-- Available routes -- Standard Parcel - Block of 6 Hours - (SD6) AmFlex RTS Ve…" at bounding box center [677, 361] width 268 height 32
select select "6"
click at [543, 345] on select "-- Available routes -- Standard Parcel - Block of 6 Hours - (SD6) AmFlex RTS Ve…" at bounding box center [677, 361] width 268 height 32
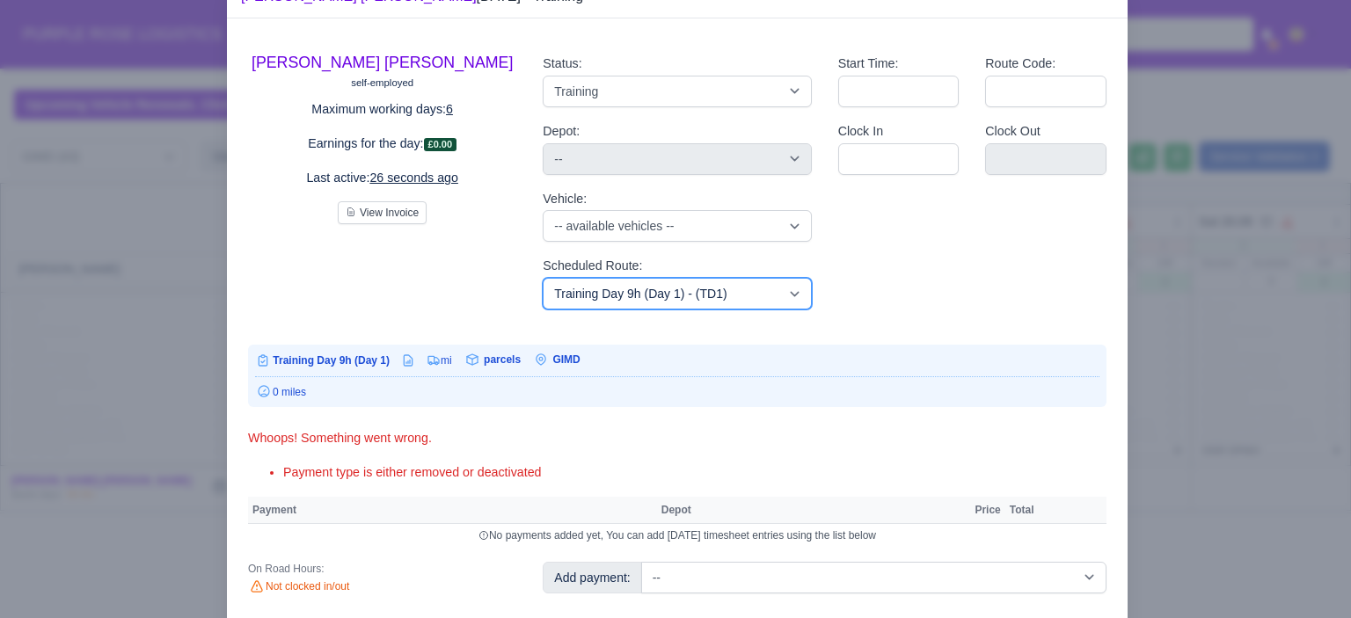
scroll to position [104, 0]
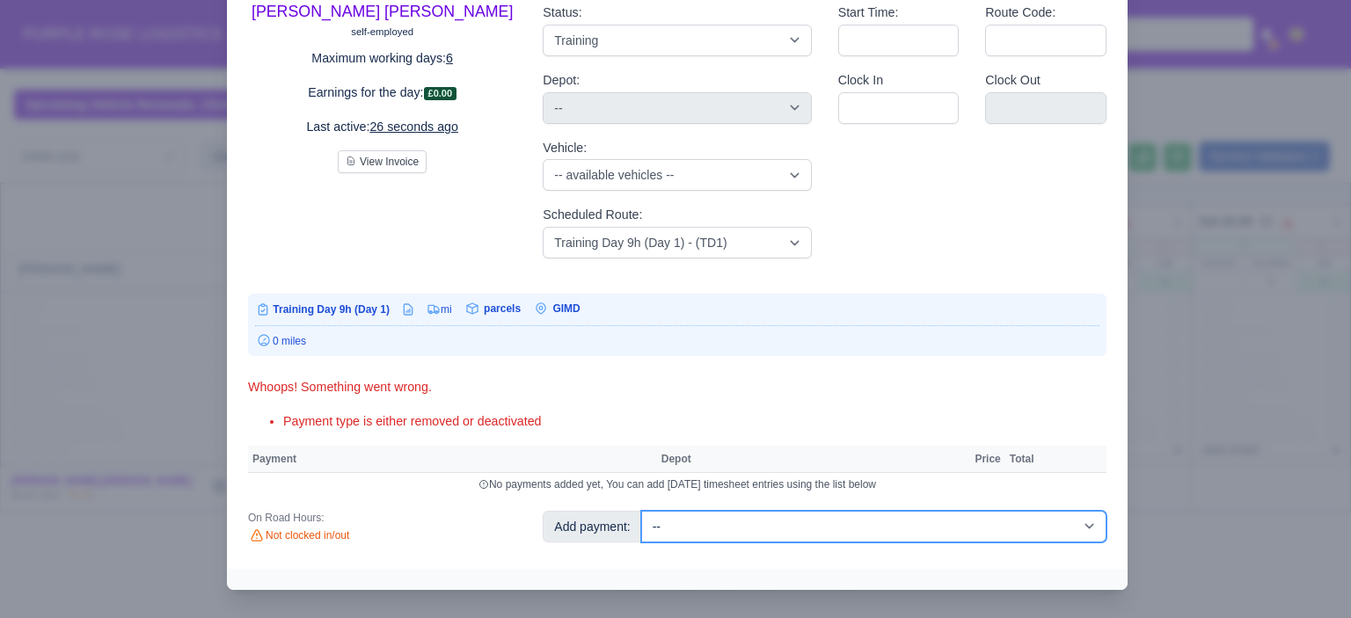
drag, startPoint x: 889, startPoint y: 525, endPoint x: 889, endPoint y: 513, distance: 12.3
click at [889, 525] on select "-- Additional Hour Support (£14.50) Additional Hour Support (Walkers) (£13.50) …" at bounding box center [873, 527] width 465 height 32
select select "104"
click at [641, 511] on select "-- Additional Hour Support (£14.50) Additional Hour Support (Walkers) (£13.50) …" at bounding box center [873, 527] width 465 height 32
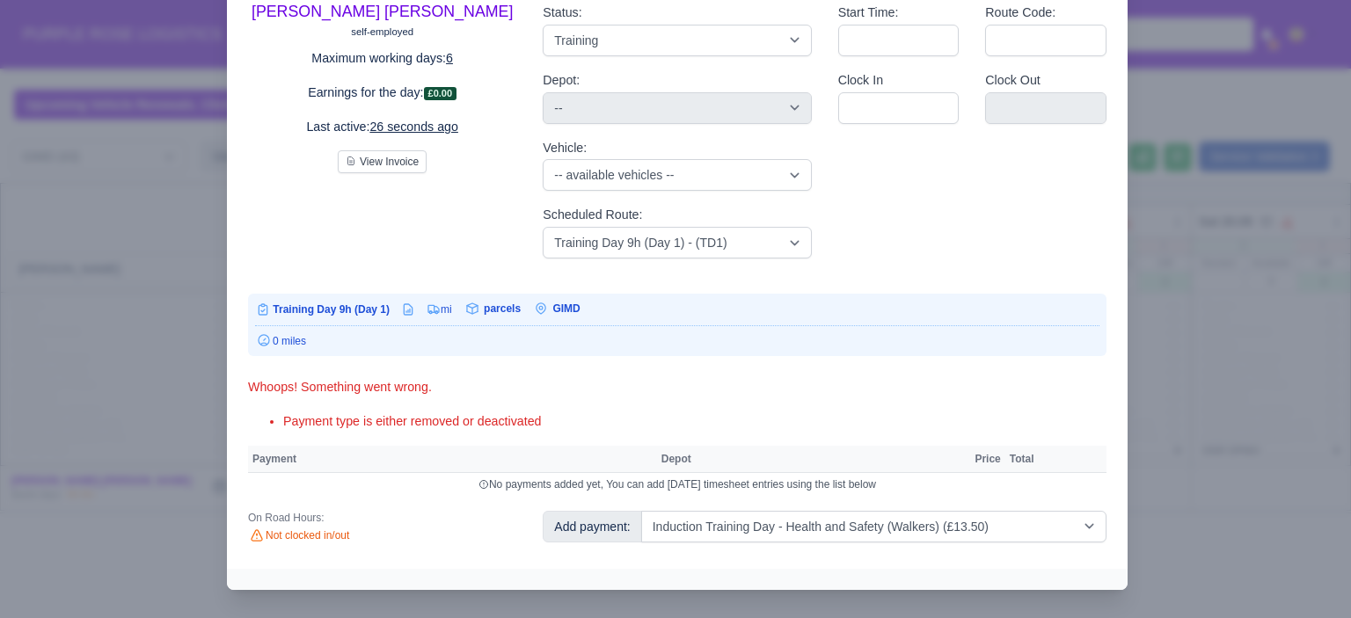
select select "5"
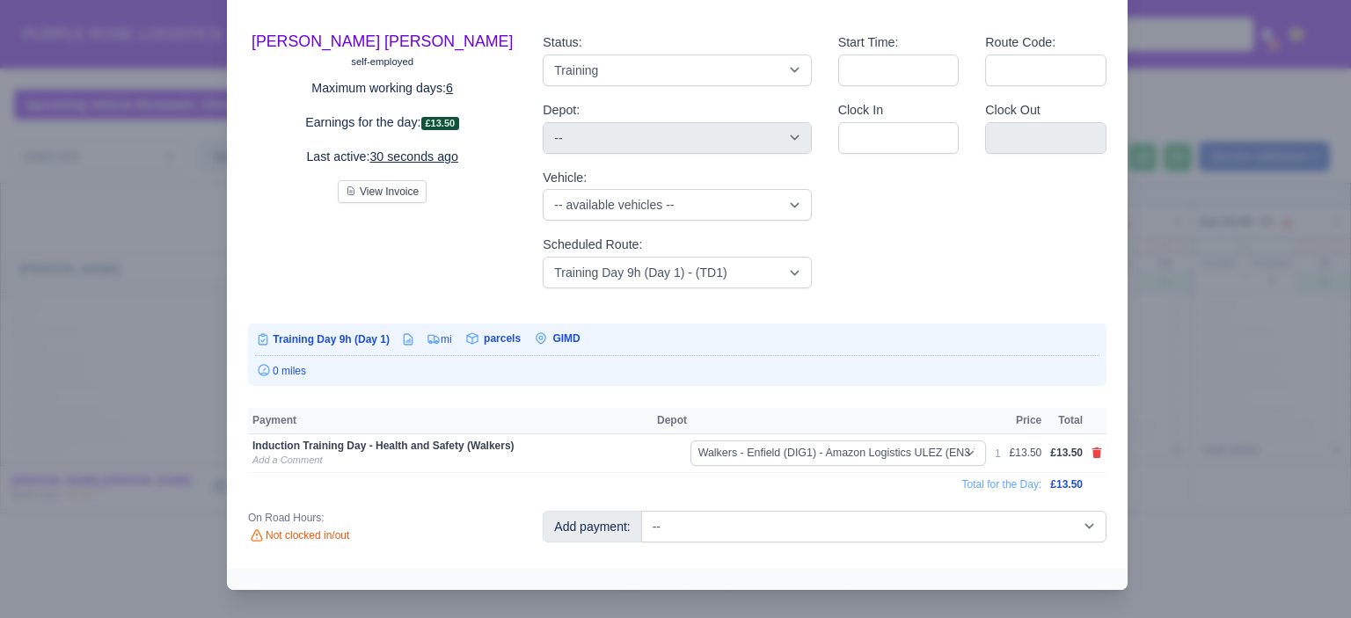
scroll to position [62, 0]
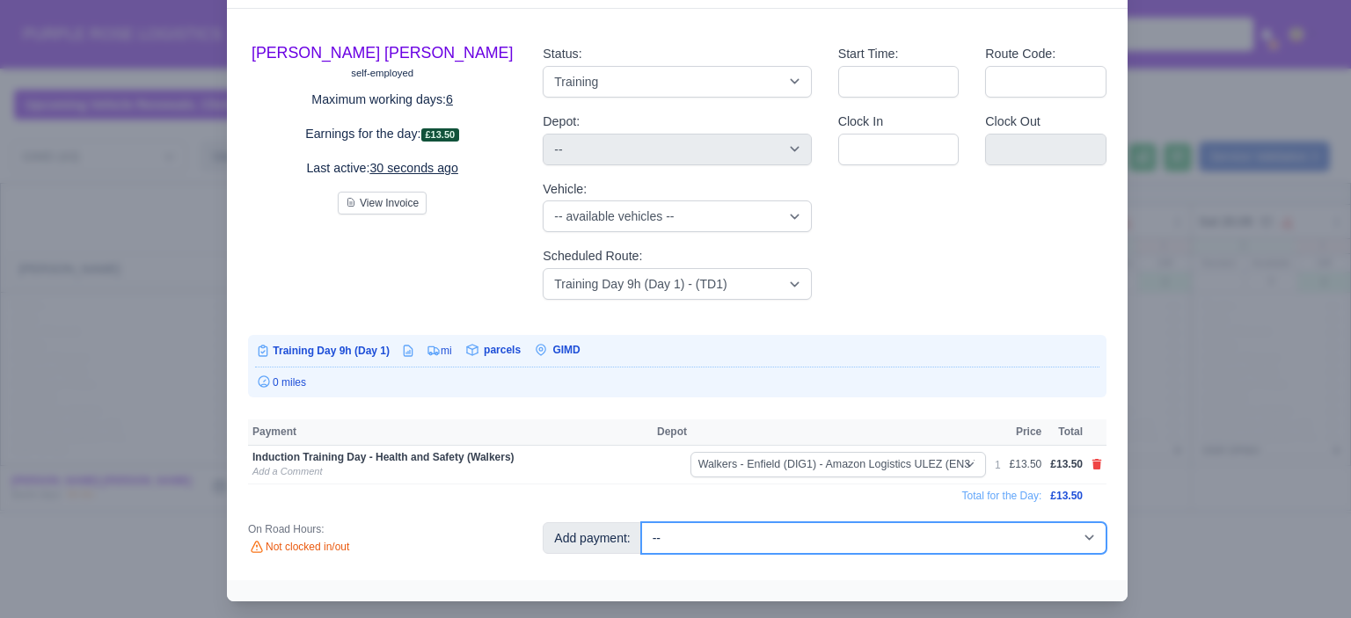
drag, startPoint x: 834, startPoint y: 539, endPoint x: 835, endPoint y: 523, distance: 15.9
click at [834, 538] on select "-- Additional Hour Support (£14.50) Additional Hour Support (Walkers) (£13.50) …" at bounding box center [873, 539] width 465 height 32
select select "85"
click at [641, 523] on select "-- Additional Hour Support (£14.50) Additional Hour Support (Walkers) (£13.50) …" at bounding box center [873, 539] width 465 height 32
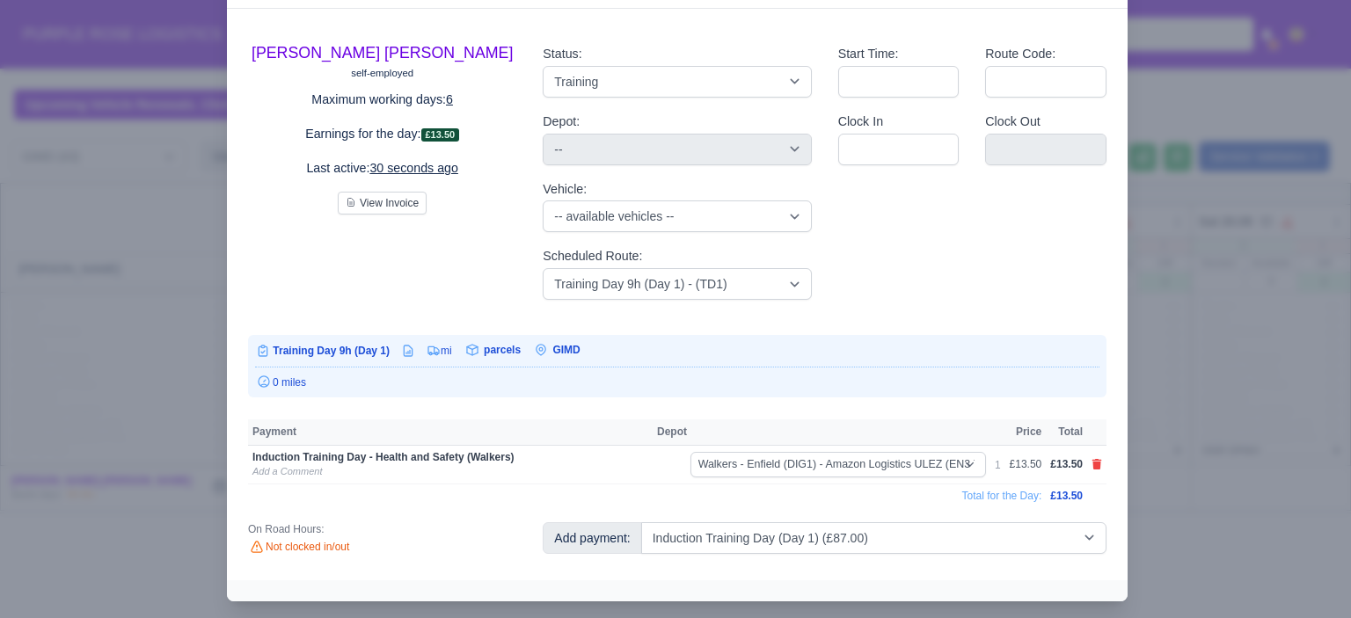
select select "5"
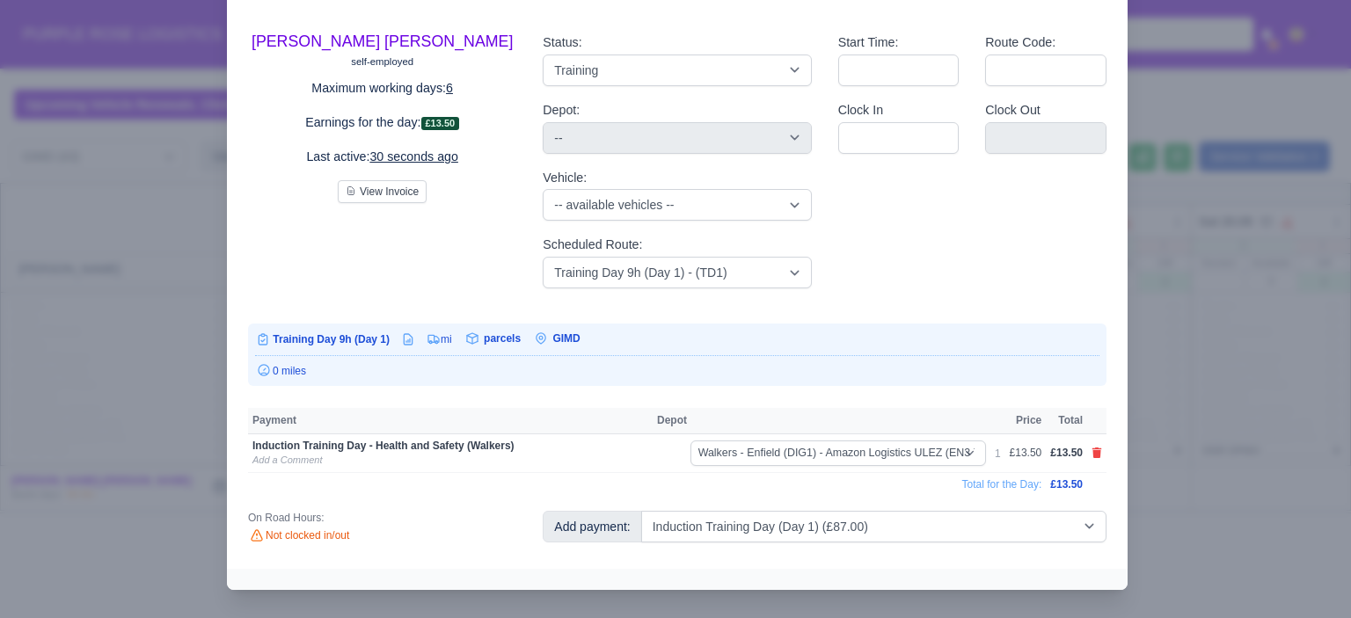
select select "5"
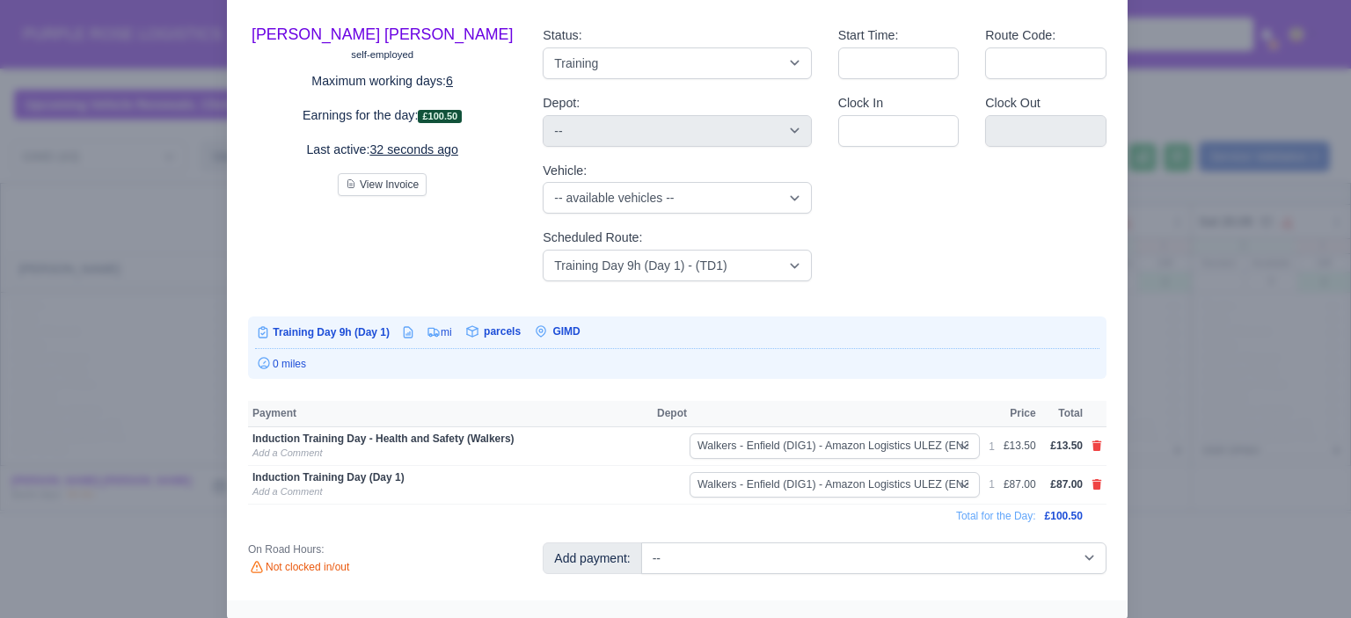
click at [1260, 424] on div at bounding box center [675, 309] width 1351 height 618
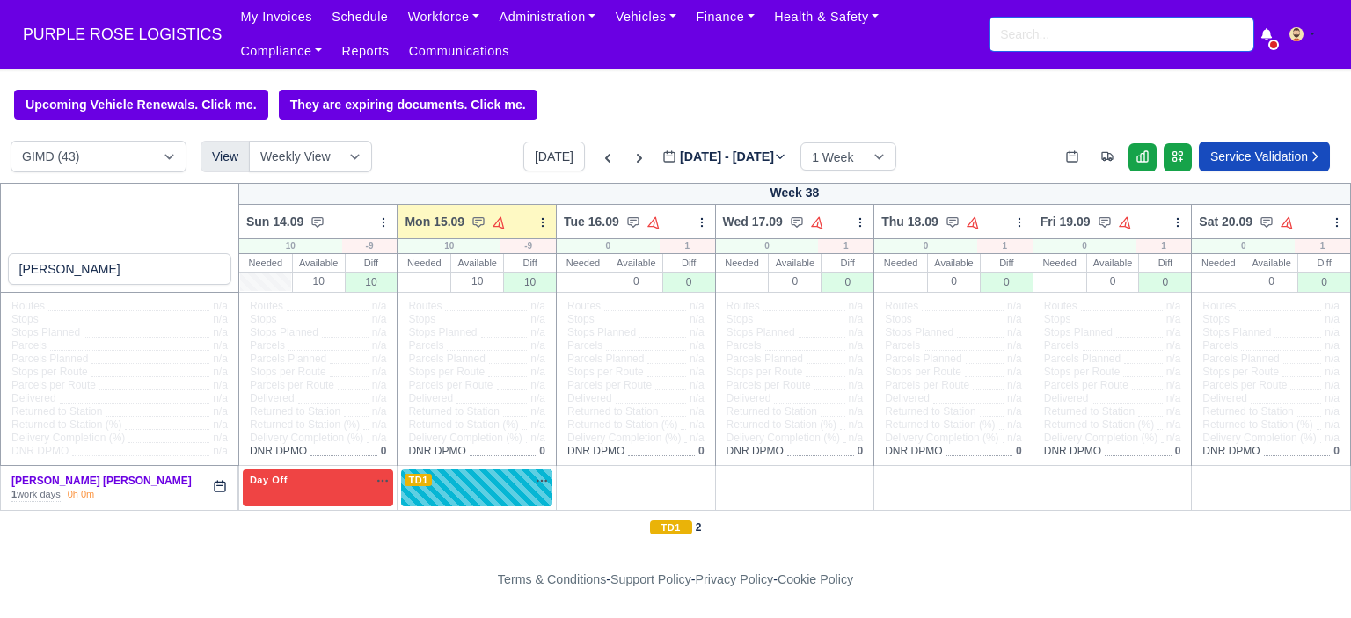
click at [1092, 36] on input "search" at bounding box center [1122, 34] width 264 height 33
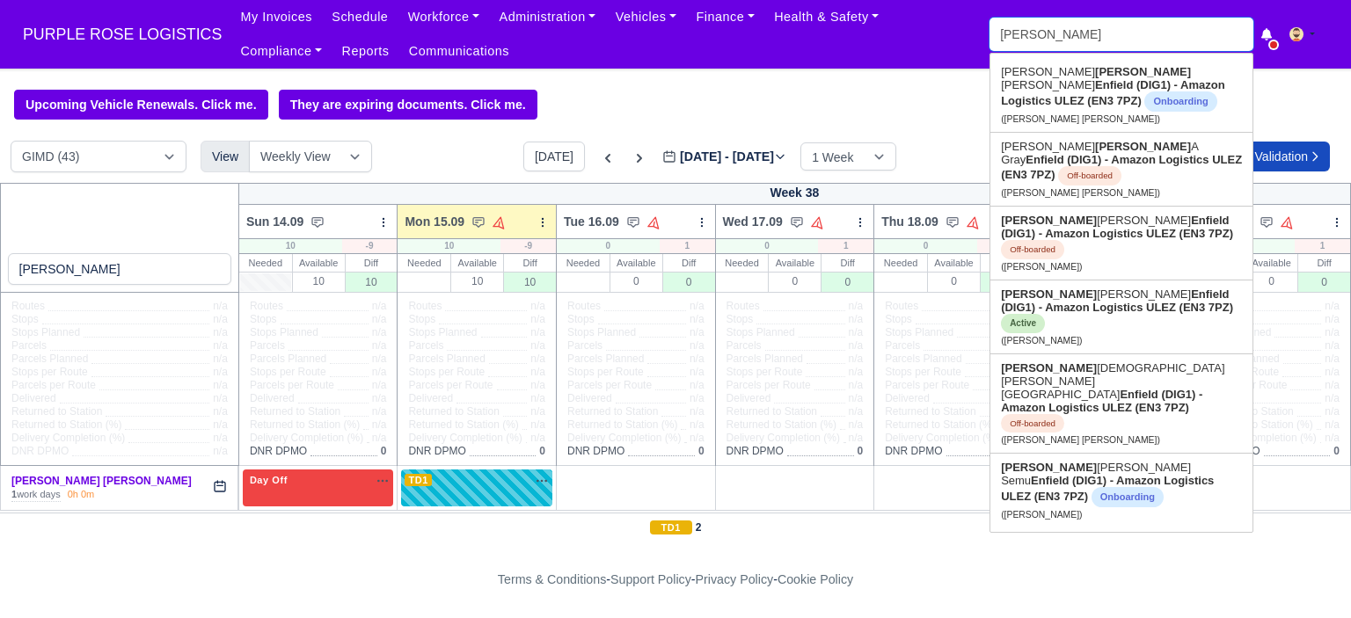
type input "david d"
type input "david da"
type input "david dancy"
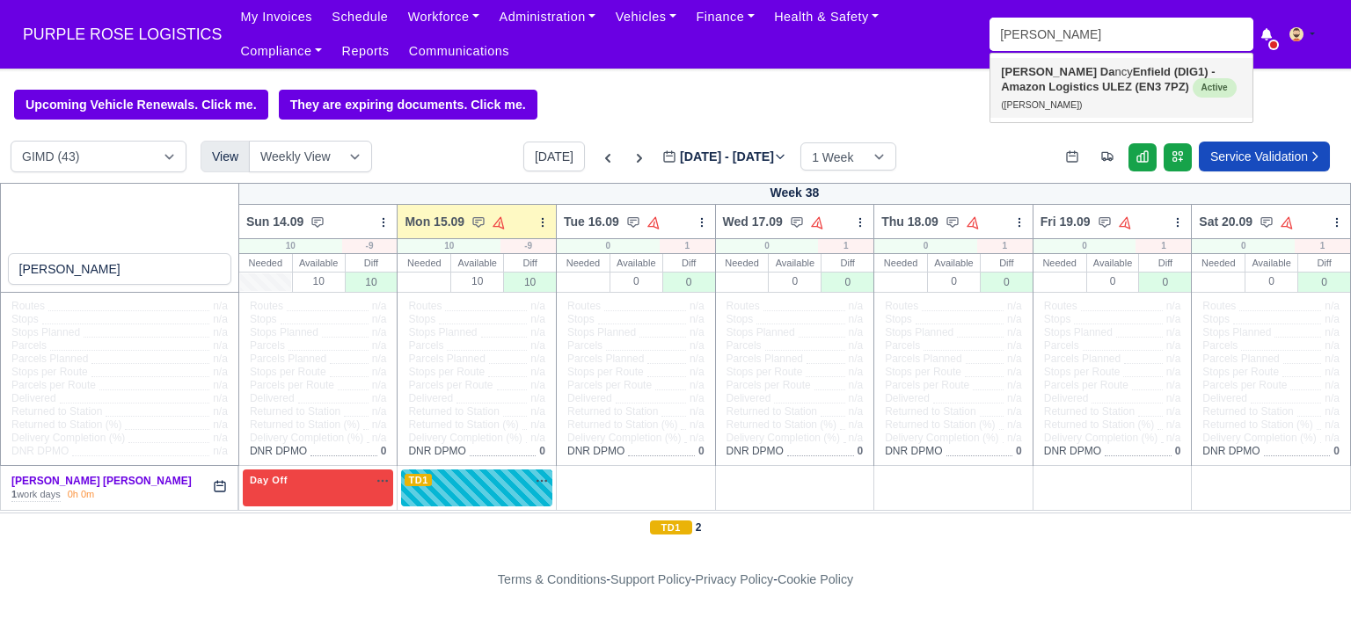
click at [1027, 98] on link "David Da ncy Enfield (DIG1) - Amazon Logistics ULEZ (EN3 7PZ) Active (David Dan…" at bounding box center [1122, 88] width 262 height 60
type input "David Dancy"
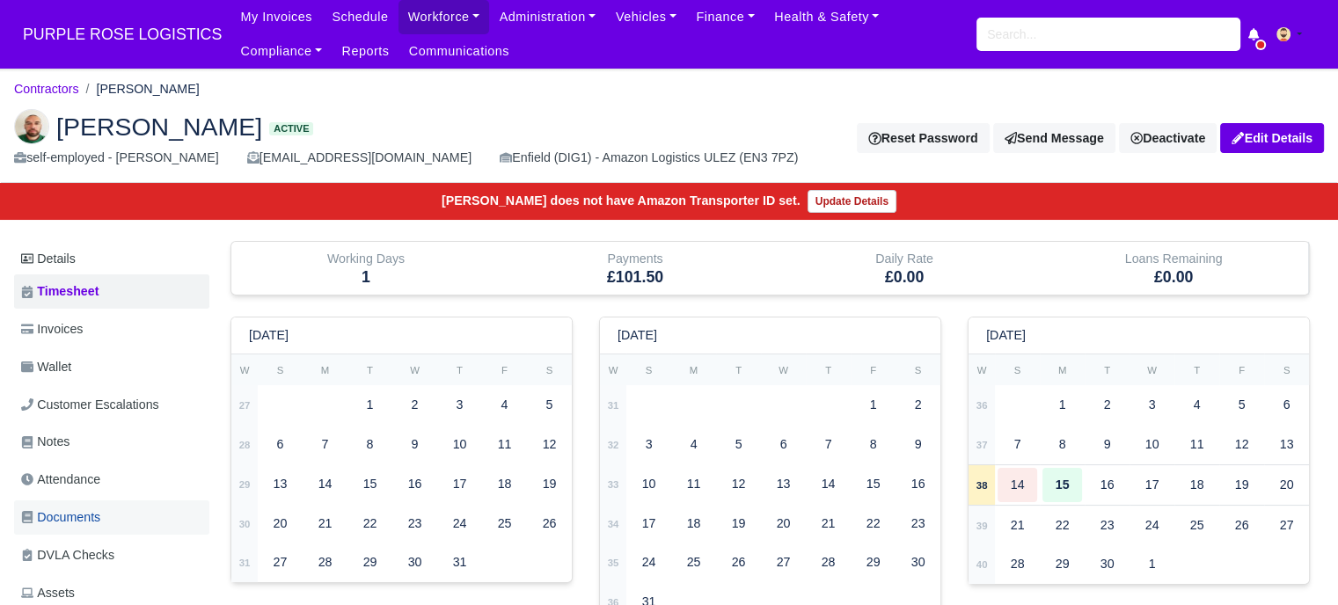
click at [116, 524] on link "Documents" at bounding box center [111, 518] width 195 height 34
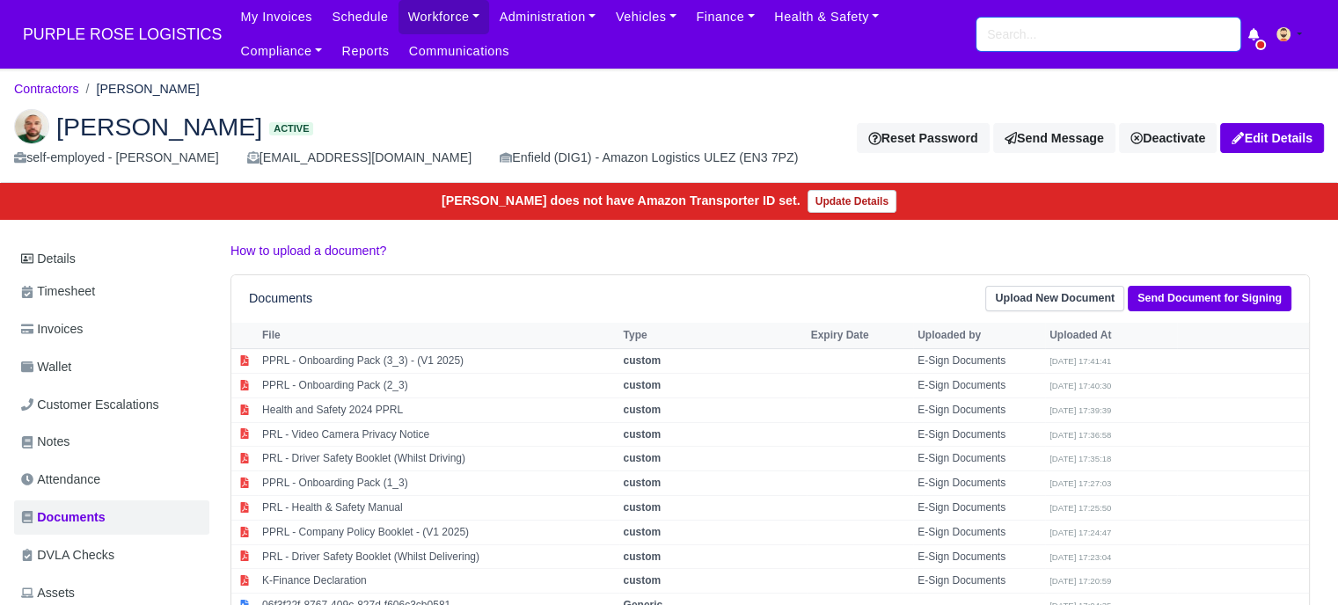
click at [1052, 35] on input "search" at bounding box center [1108, 34] width 264 height 33
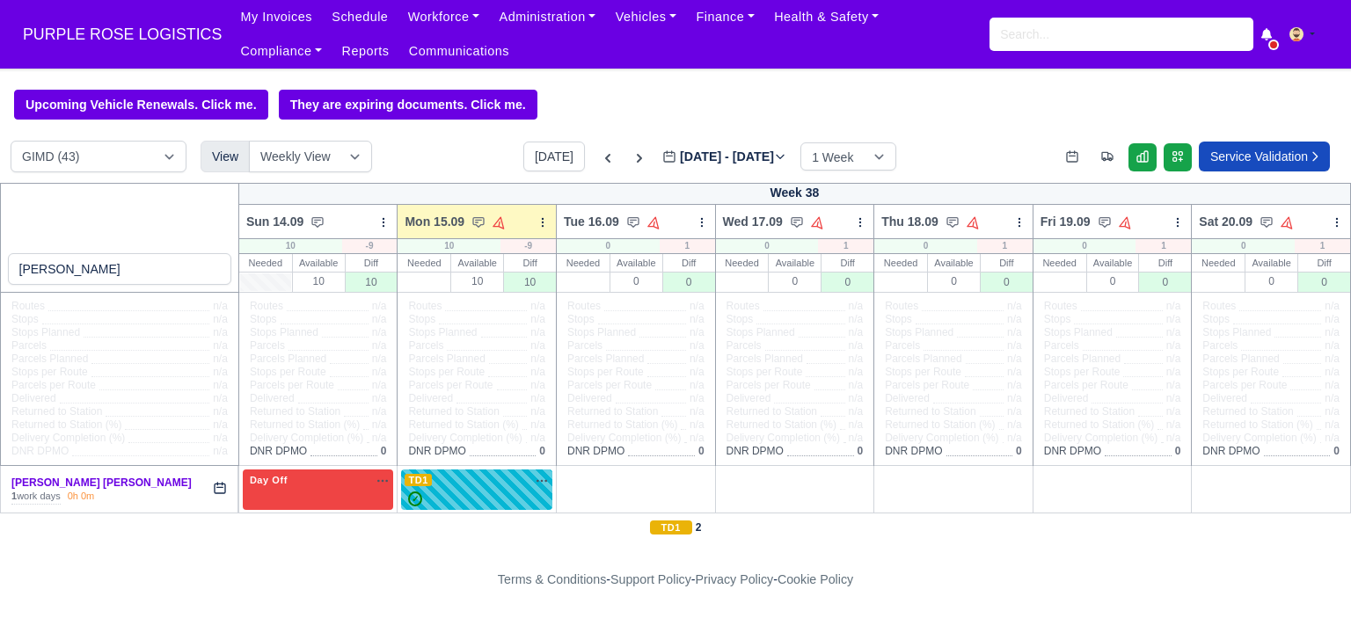
select select "5"
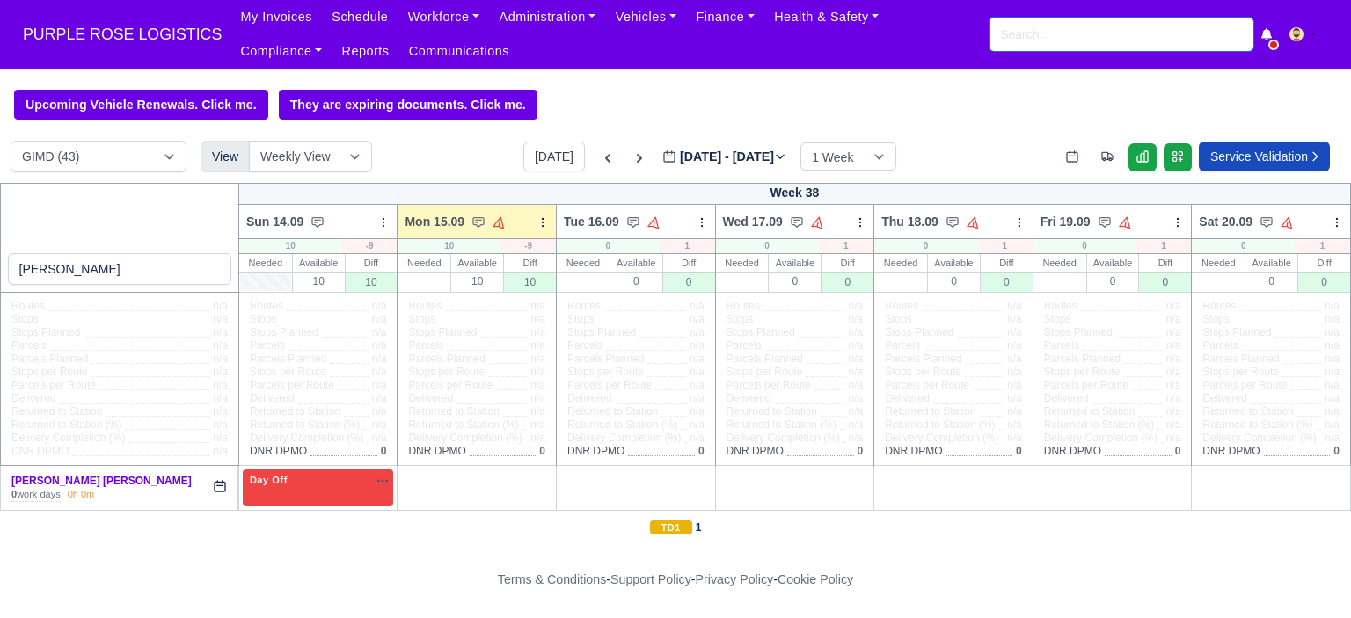
click at [1121, 45] on input "search" at bounding box center [1122, 34] width 264 height 33
click at [1094, 46] on input "search" at bounding box center [1122, 34] width 264 height 33
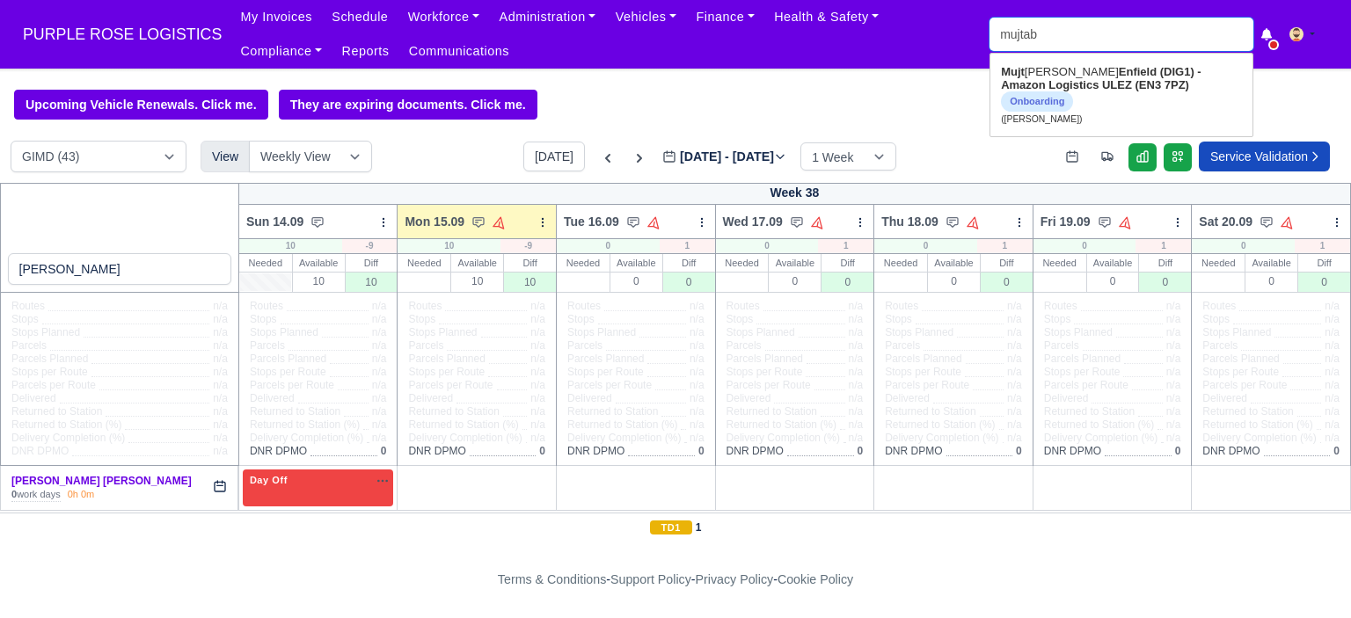
type input "mujtaba"
type input "[PERSON_NAME]"
click at [1080, 82] on strong "Enfield (DIG1) - Amazon Logistics ULEZ (EN3 7PZ)" at bounding box center [1111, 78] width 220 height 26
type input "[PERSON_NAME]"
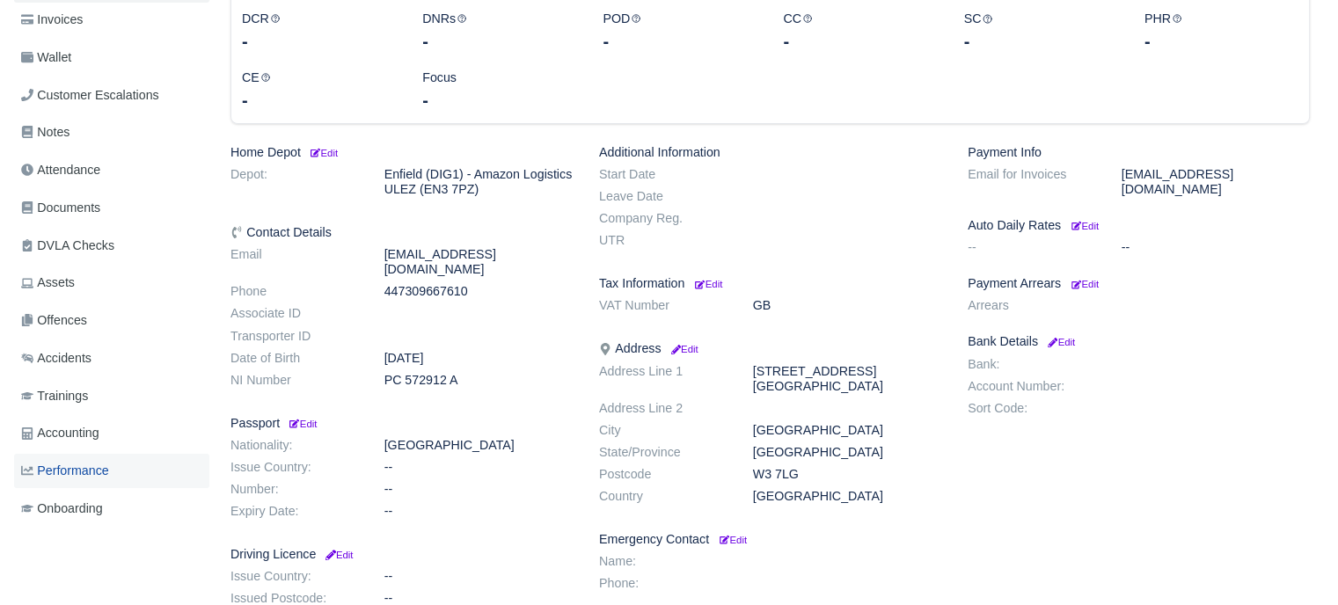
scroll to position [440, 0]
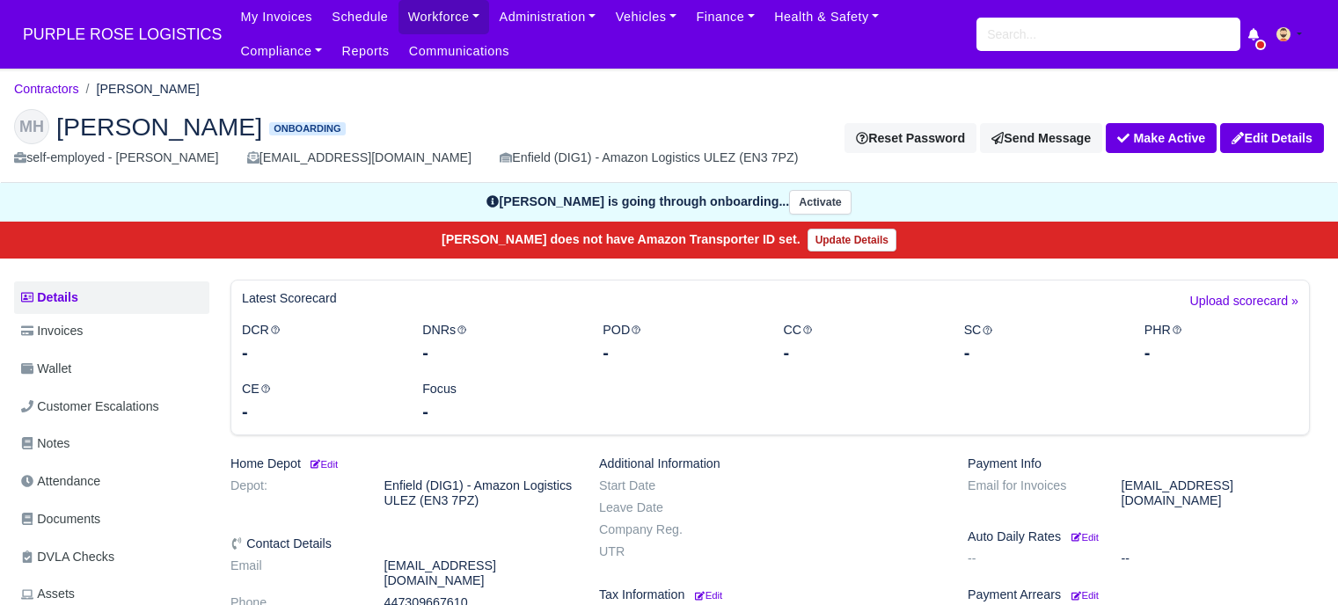
scroll to position [440, 0]
click at [1050, 43] on input "search" at bounding box center [1108, 34] width 264 height 33
click at [437, 16] on link "Workforce" at bounding box center [444, 17] width 91 height 34
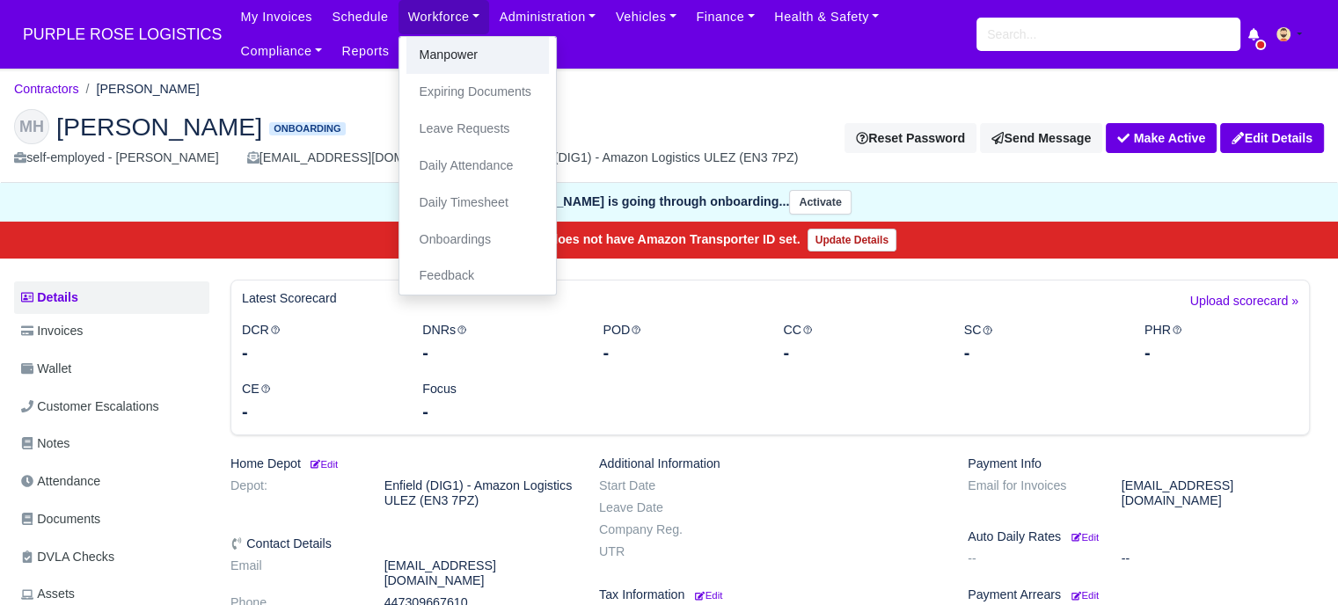
click at [428, 62] on link "Manpower" at bounding box center [477, 55] width 143 height 37
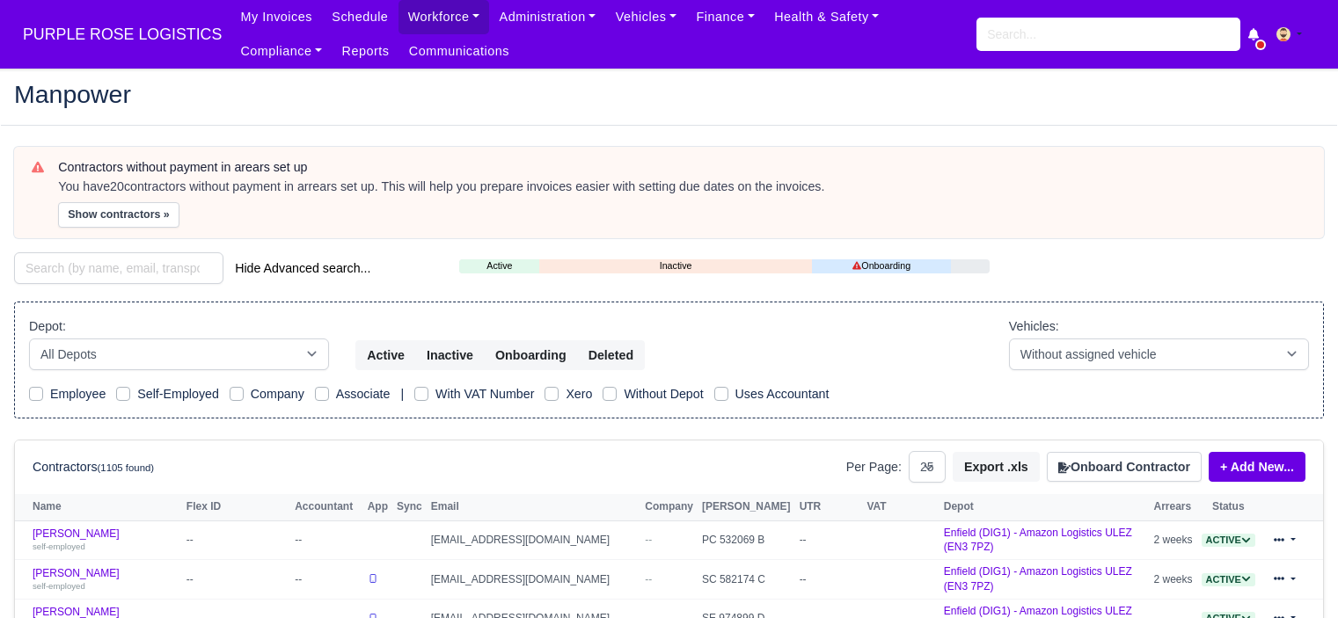
select select "25"
click at [1133, 460] on button "Onboard Contractor" at bounding box center [1124, 467] width 155 height 30
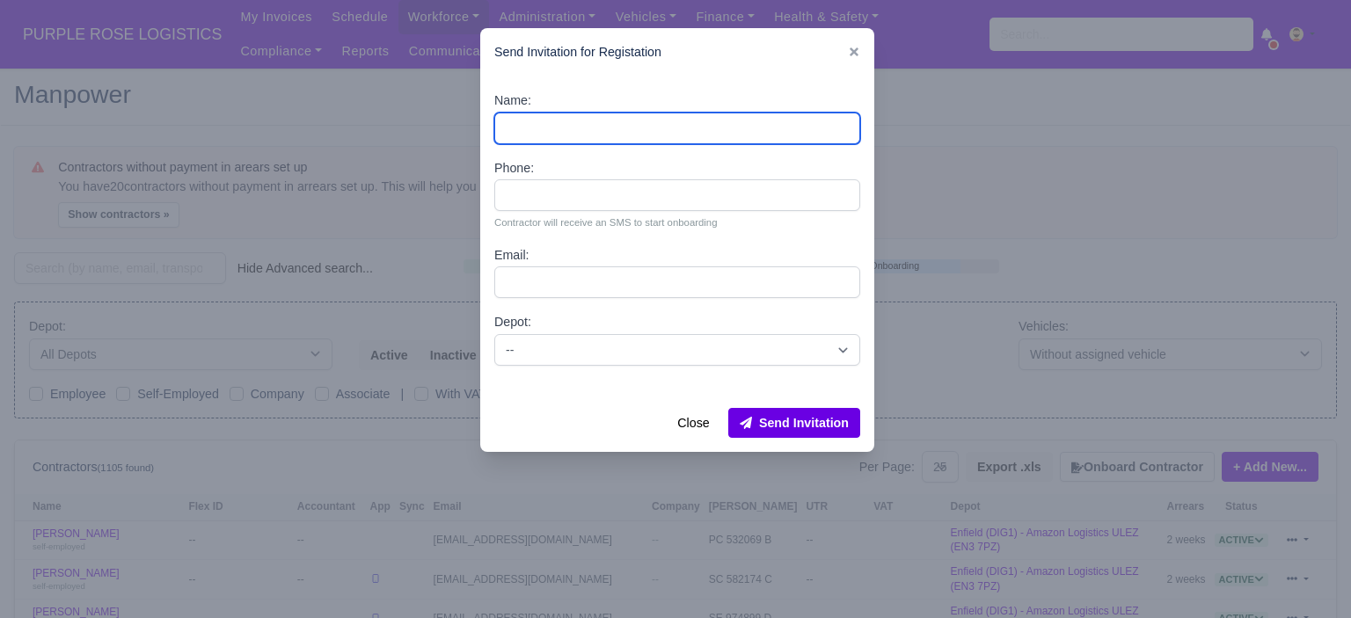
click at [557, 129] on input "Name:" at bounding box center [677, 129] width 366 height 32
click at [600, 128] on input "Name:" at bounding box center [677, 129] width 366 height 32
paste input "[PERSON_NAME]"
type input "[PERSON_NAME]"
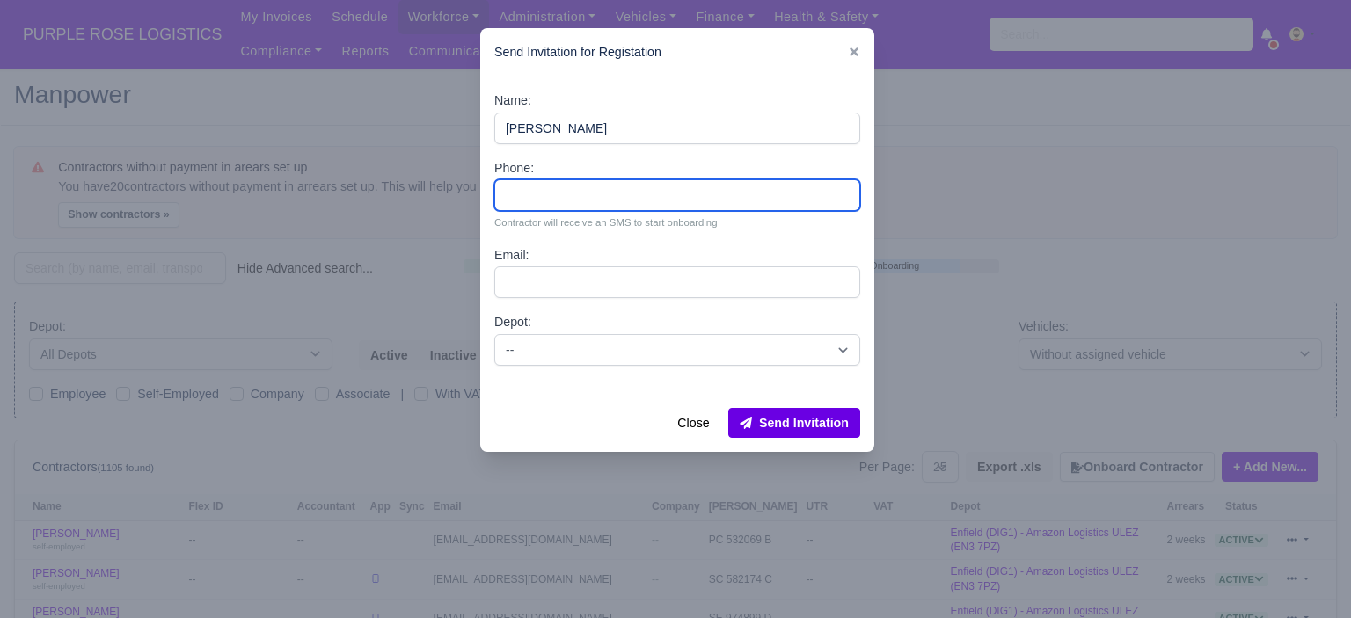
click at [645, 197] on input "Phone:" at bounding box center [677, 195] width 366 height 32
paste input "447414940336"
type input "447414940336"
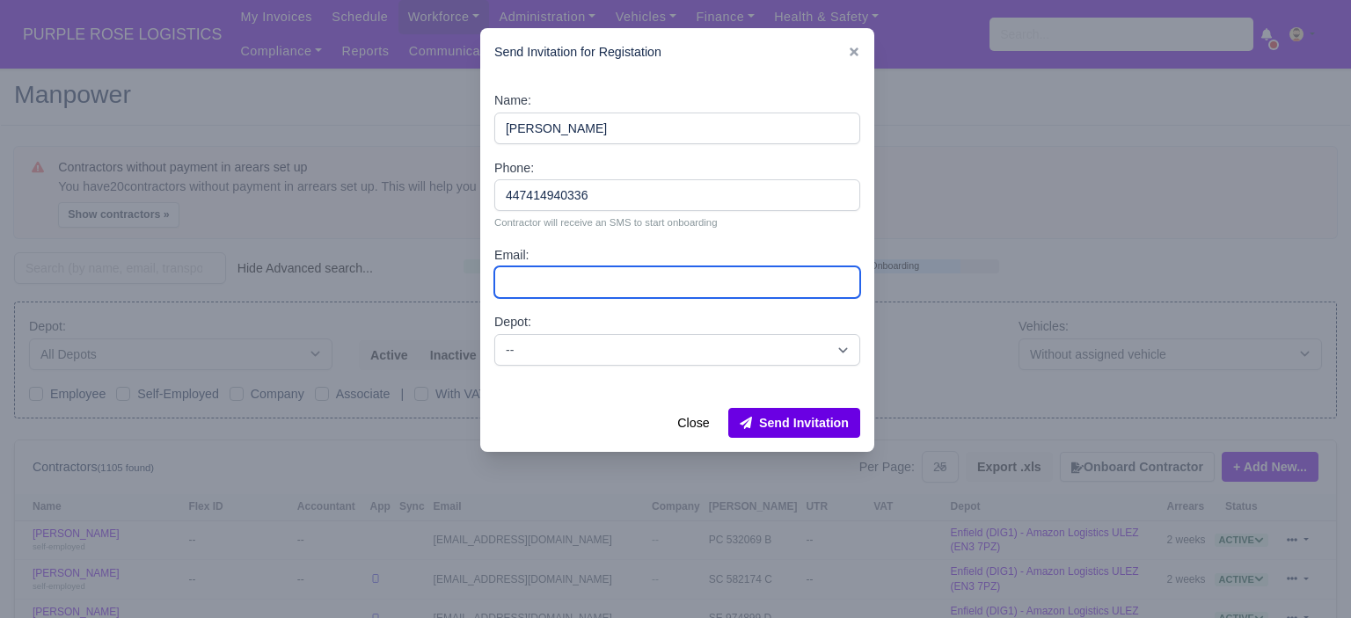
click at [639, 285] on input "Email:" at bounding box center [677, 283] width 366 height 32
paste input "[EMAIL_ADDRESS][DOMAIN_NAME]"
type input "[EMAIL_ADDRESS][DOMAIN_NAME]"
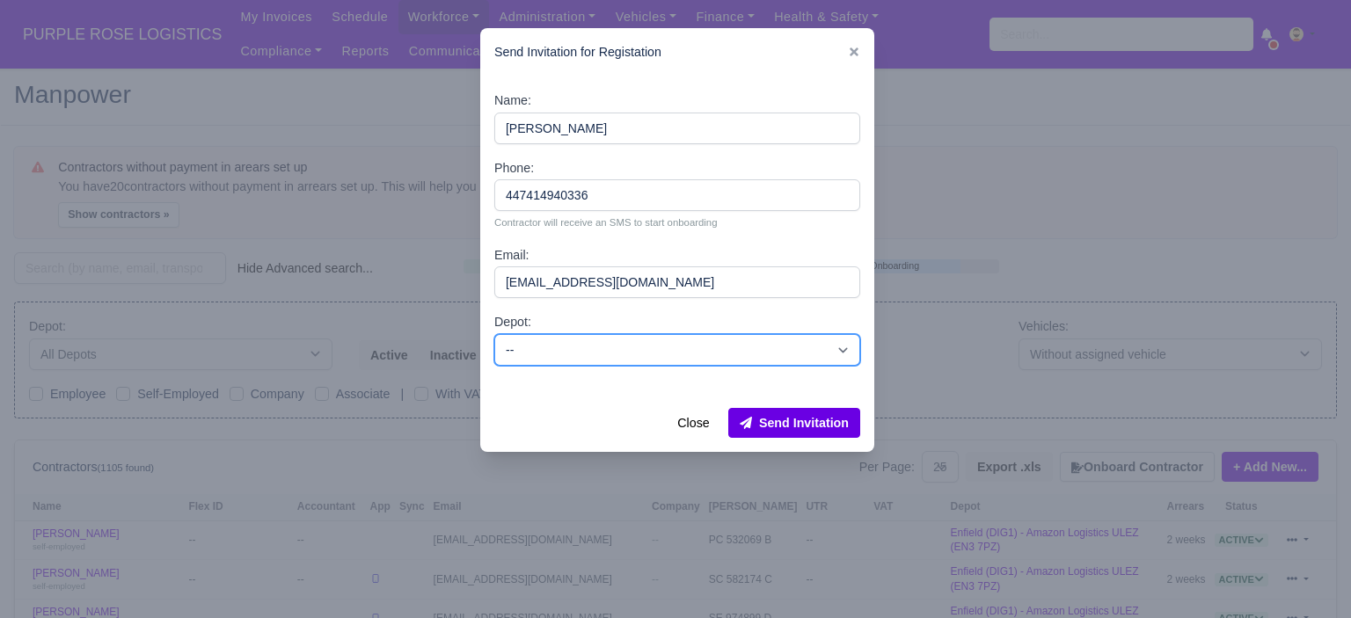
drag, startPoint x: 731, startPoint y: 350, endPoint x: 719, endPoint y: 361, distance: 16.2
click at [731, 350] on select "-- Enfield (DIG1) - Amazon Logistics ULEZ (EN3 7PZ) Harlow (DHW1) - Amazon Logi…" at bounding box center [677, 350] width 366 height 32
select select "5"
click at [494, 334] on select "-- Enfield (DIG1) - Amazon Logistics ULEZ (EN3 7PZ) Harlow (DHW1) - Amazon Logi…" at bounding box center [677, 350] width 366 height 32
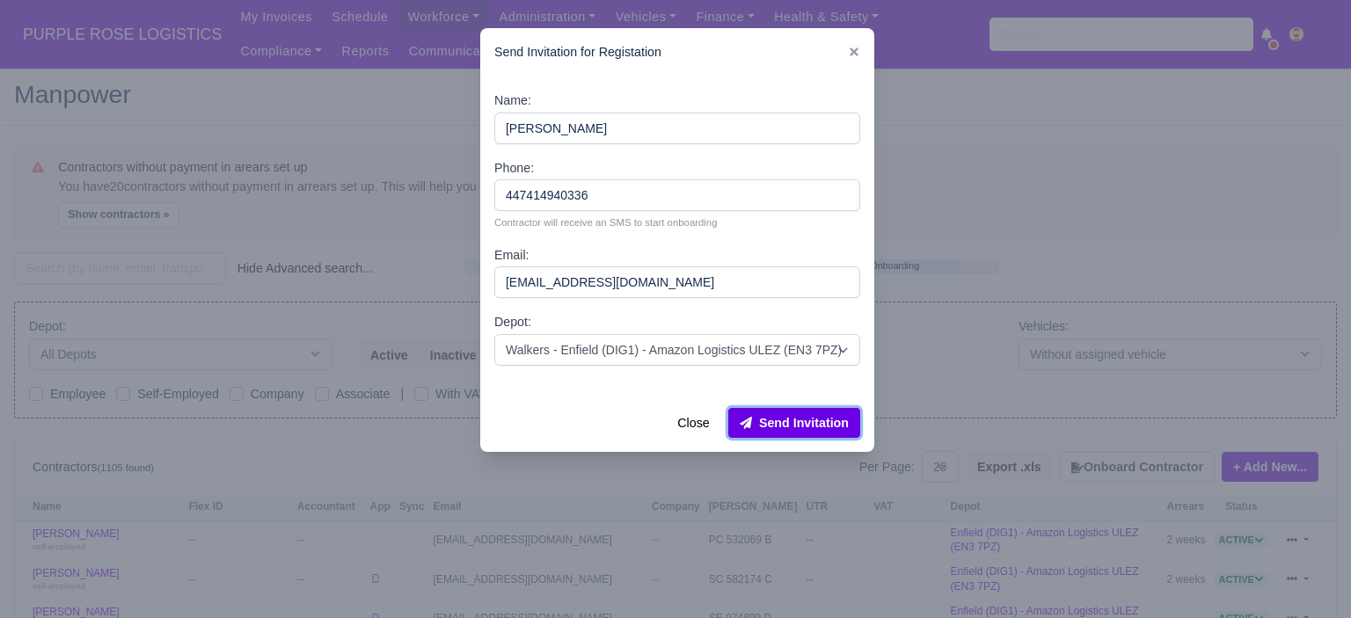
click at [831, 428] on button "Send Invitation" at bounding box center [794, 423] width 132 height 30
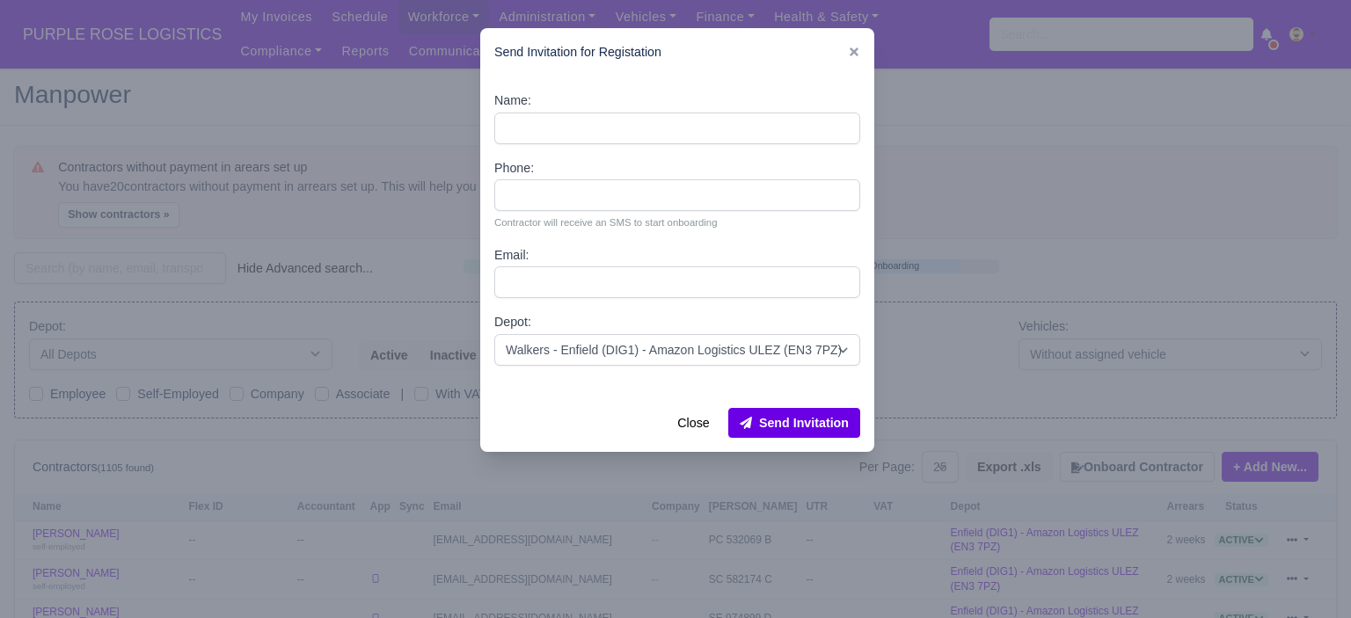
click at [1058, 150] on div at bounding box center [675, 309] width 1351 height 618
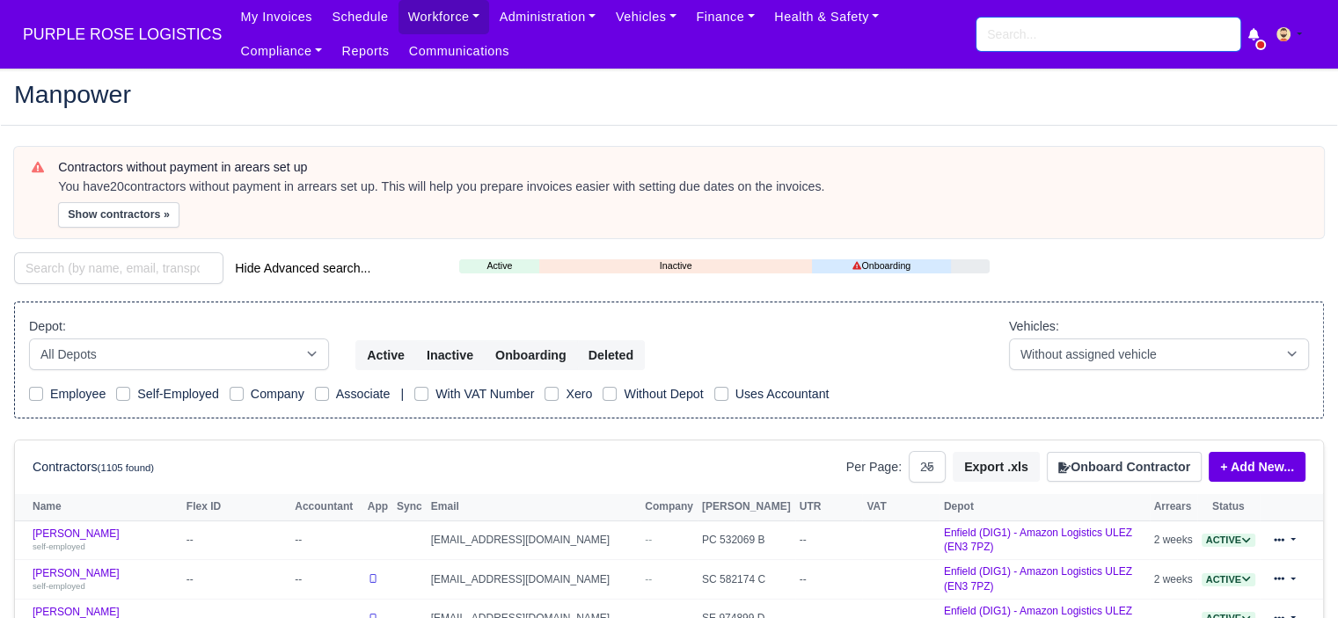
click at [1036, 25] on input "search" at bounding box center [1108, 34] width 264 height 33
click at [1093, 53] on div "My Invoices Schedule Workforce Manpower Expiring Documents Leave Requests Daily…" at bounding box center [776, 34] width 1093 height 69
click at [1091, 40] on input "search" at bounding box center [1108, 34] width 264 height 33
type input "[PERSON_NAME]"
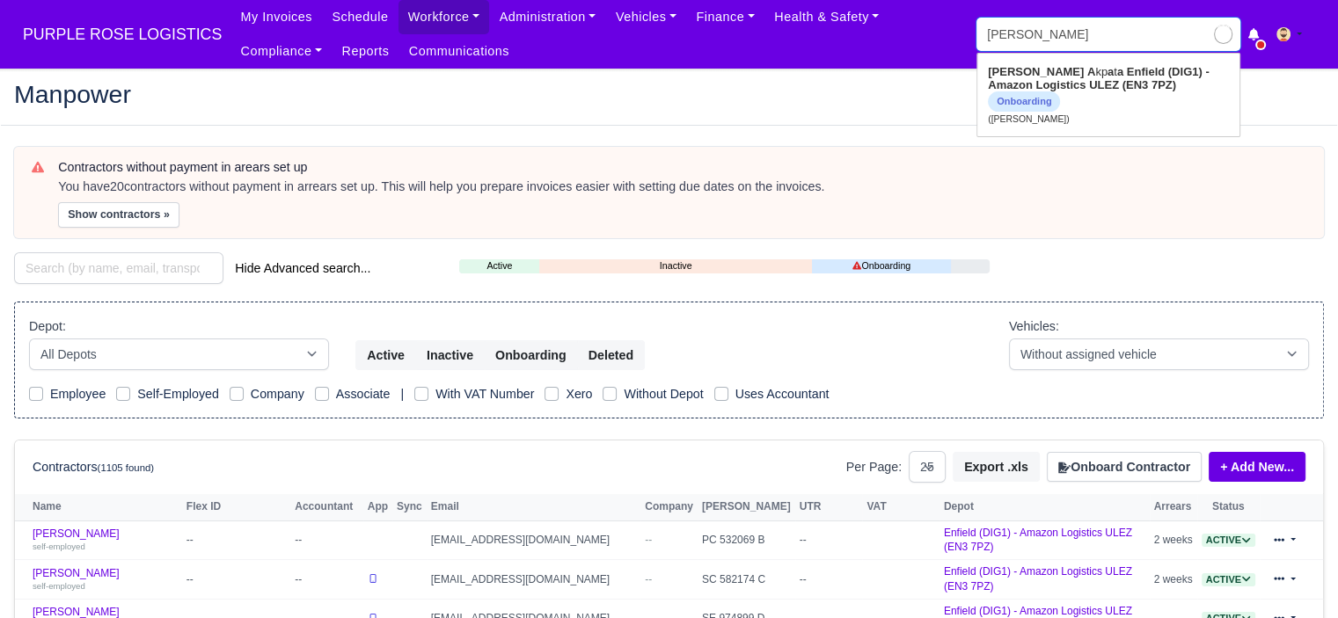
type input "[PERSON_NAME]"
click at [1068, 80] on strong "Enfield (DIG1) - Amazon Logistics ULEZ (EN3 7PZ)" at bounding box center [1098, 78] width 221 height 26
type input "[PERSON_NAME]"
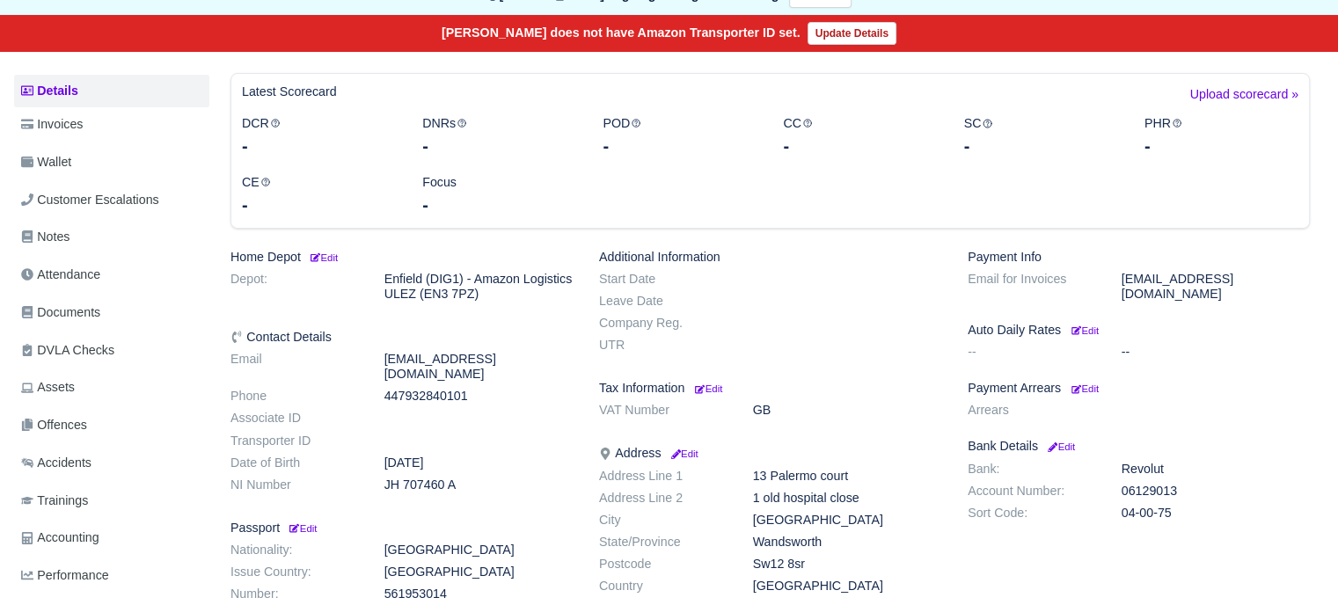
scroll to position [264, 0]
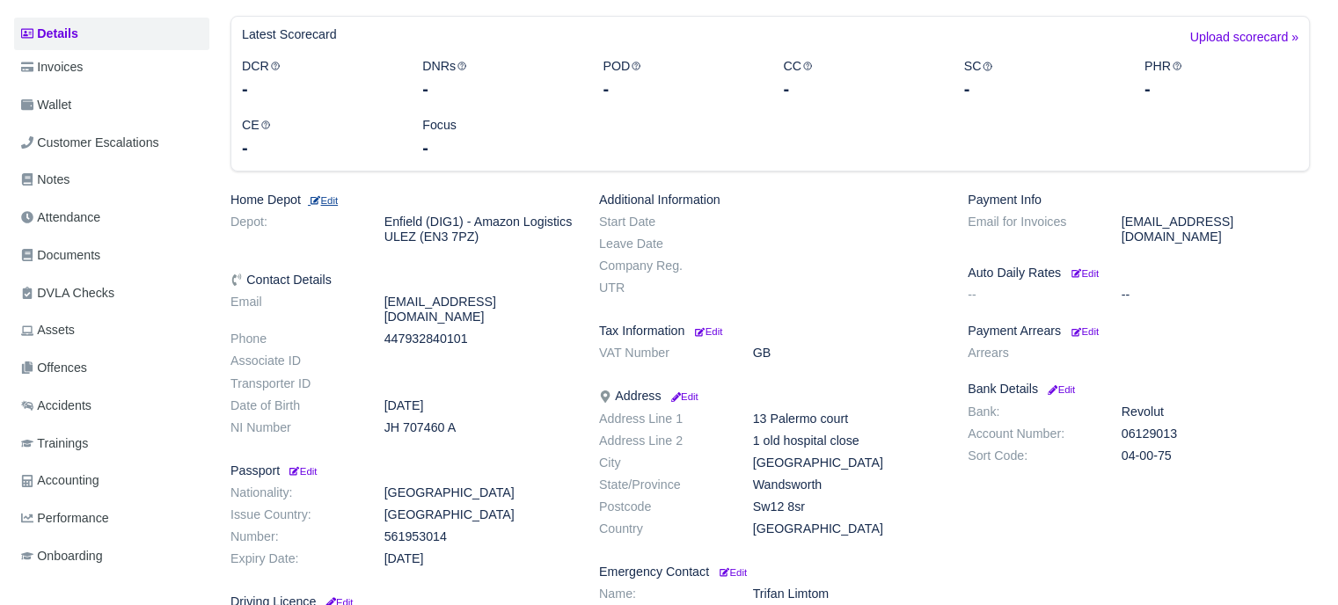
click at [332, 200] on small "Edit" at bounding box center [323, 200] width 30 height 11
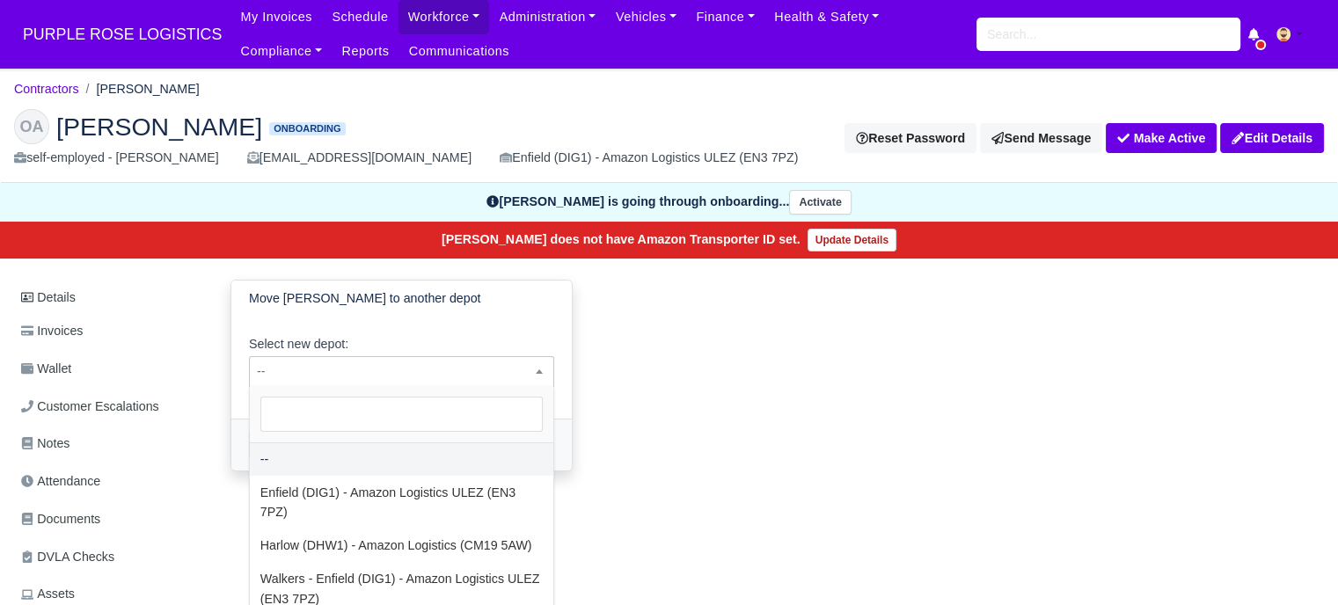
click at [348, 374] on span "--" at bounding box center [401, 372] width 303 height 22
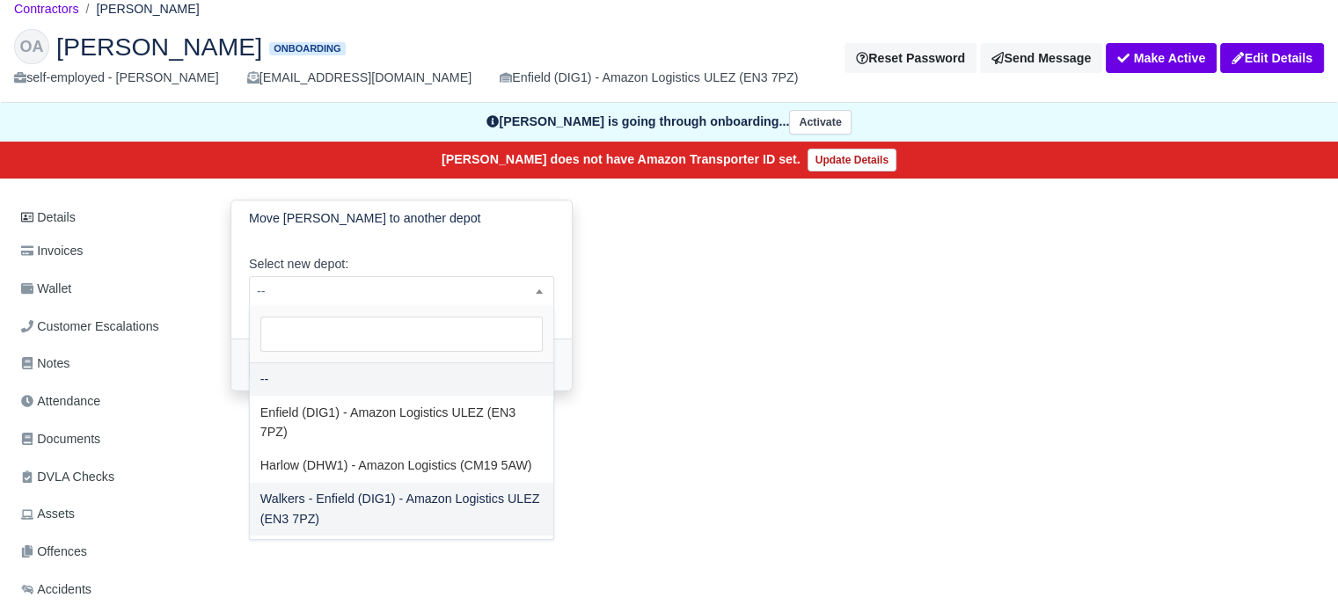
scroll to position [88, 0]
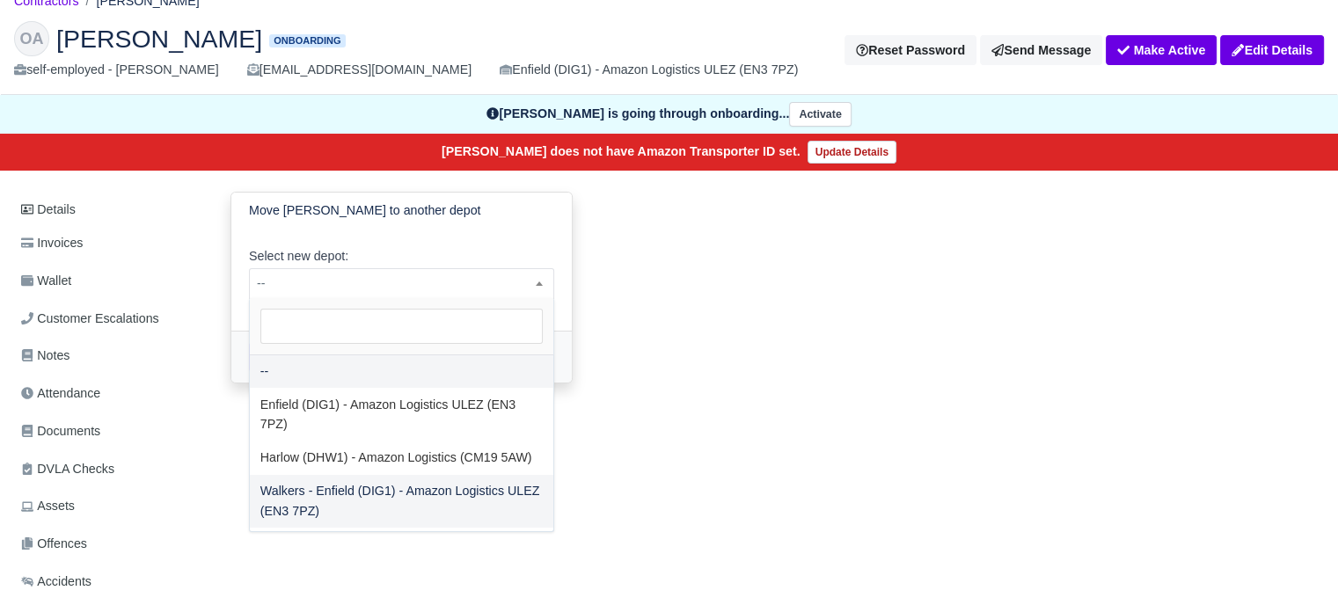
select select "5"
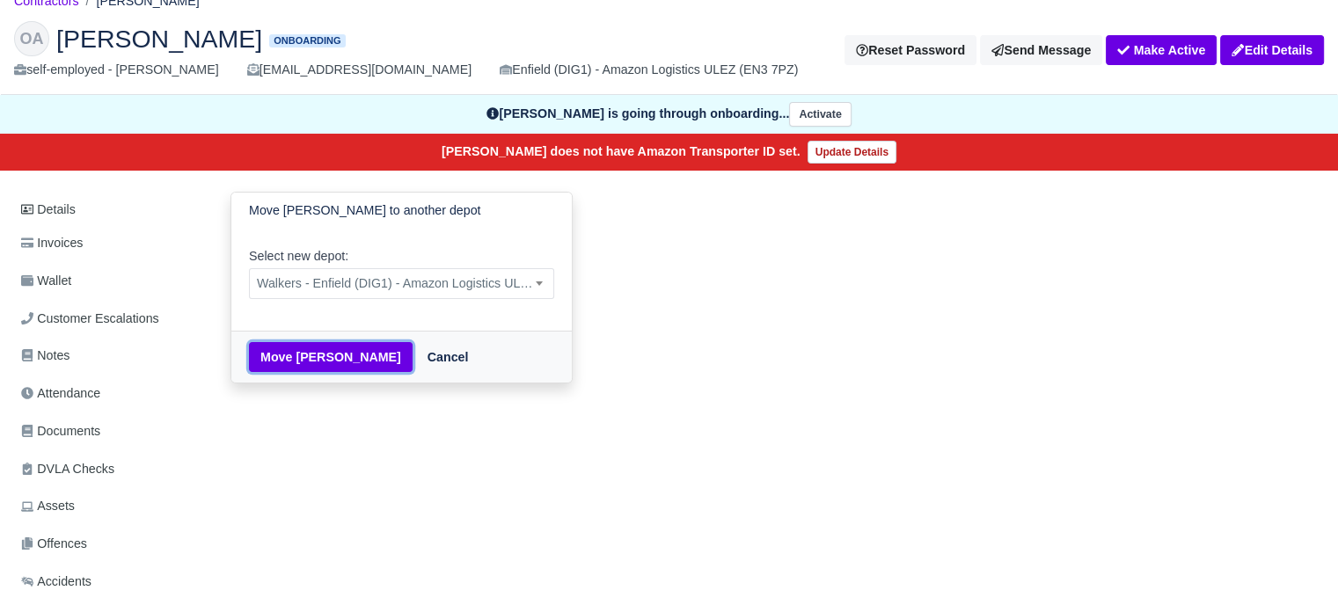
click at [296, 355] on button "Move [PERSON_NAME]" at bounding box center [331, 357] width 164 height 30
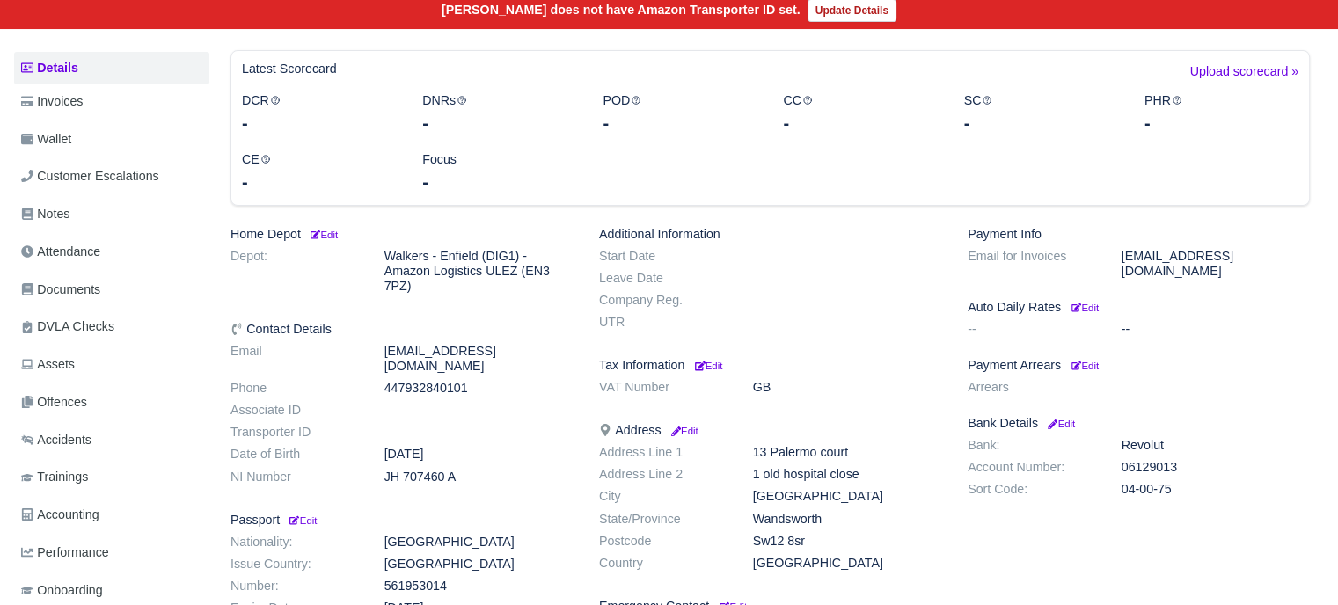
scroll to position [440, 0]
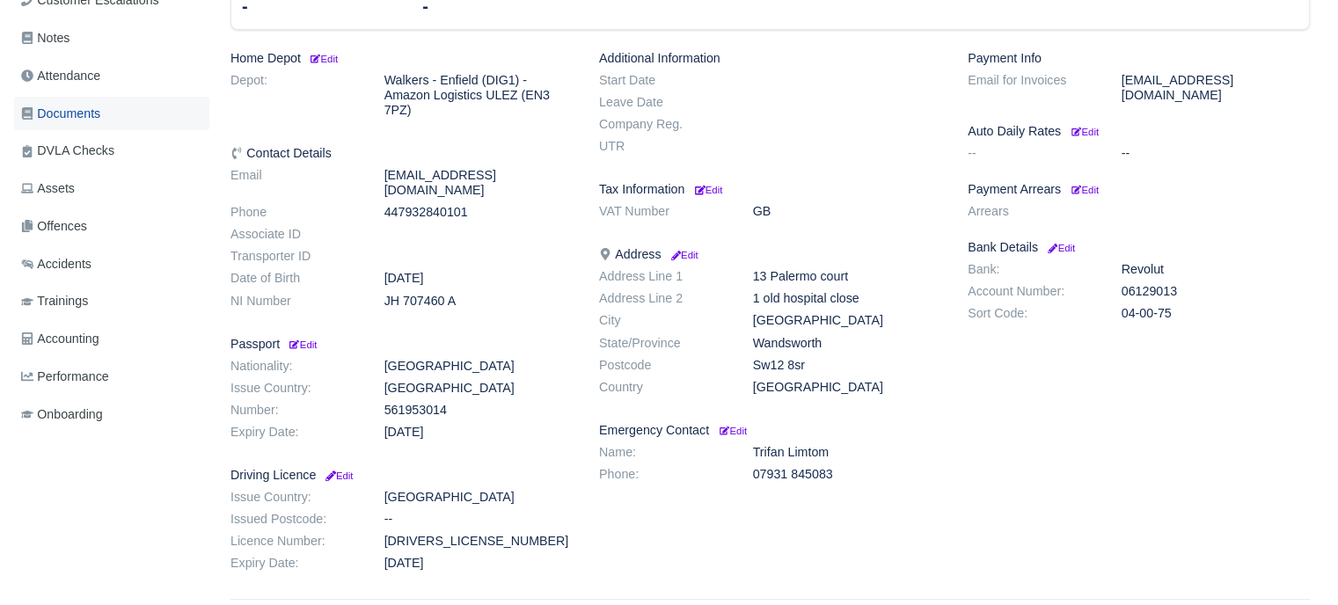
click at [81, 110] on span "Documents" at bounding box center [60, 114] width 79 height 20
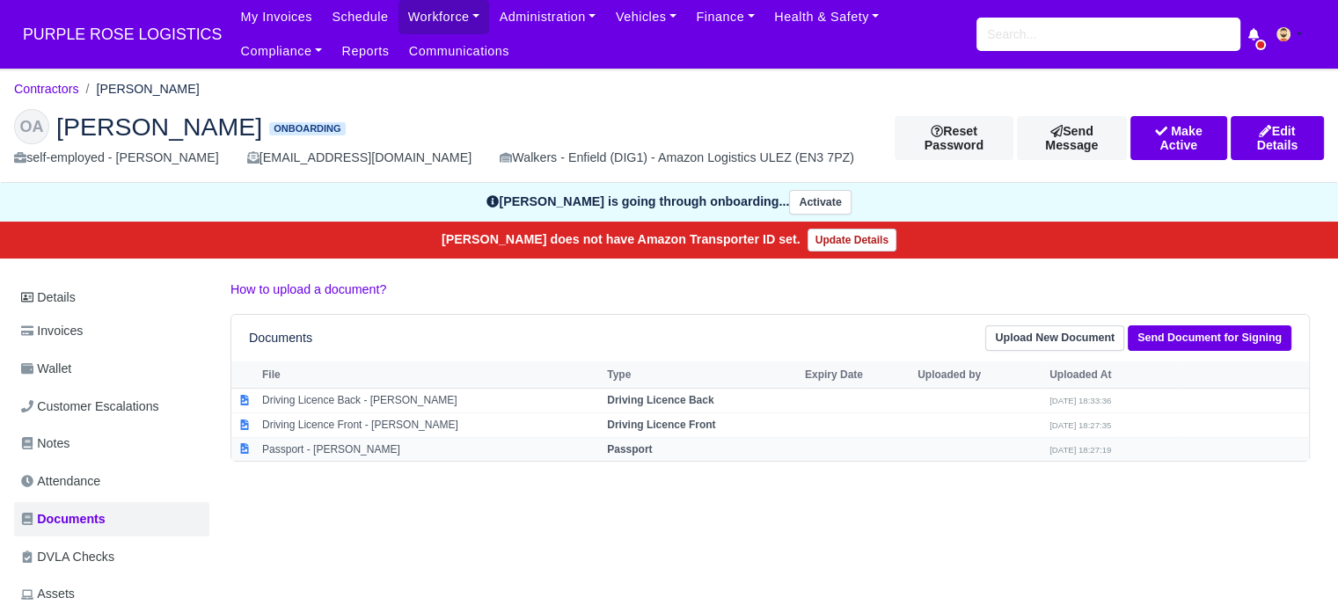
click at [609, 443] on strong "Passport" at bounding box center [629, 449] width 45 height 12
select select "passport"
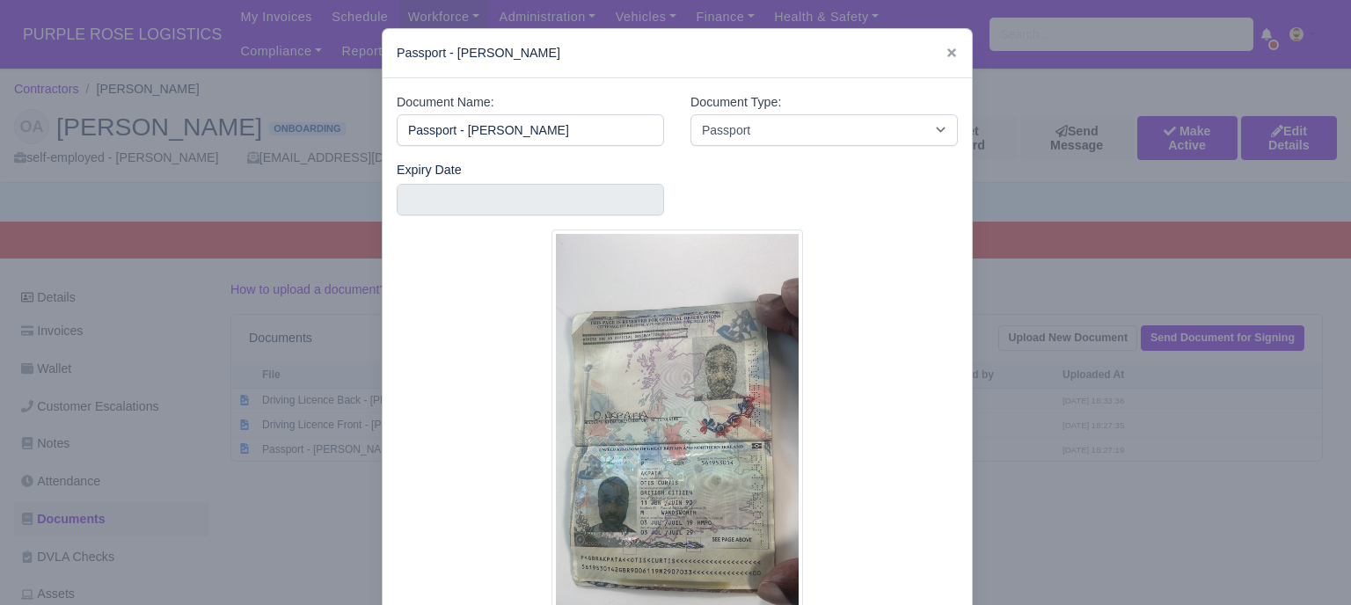
click at [999, 442] on div at bounding box center [675, 302] width 1351 height 605
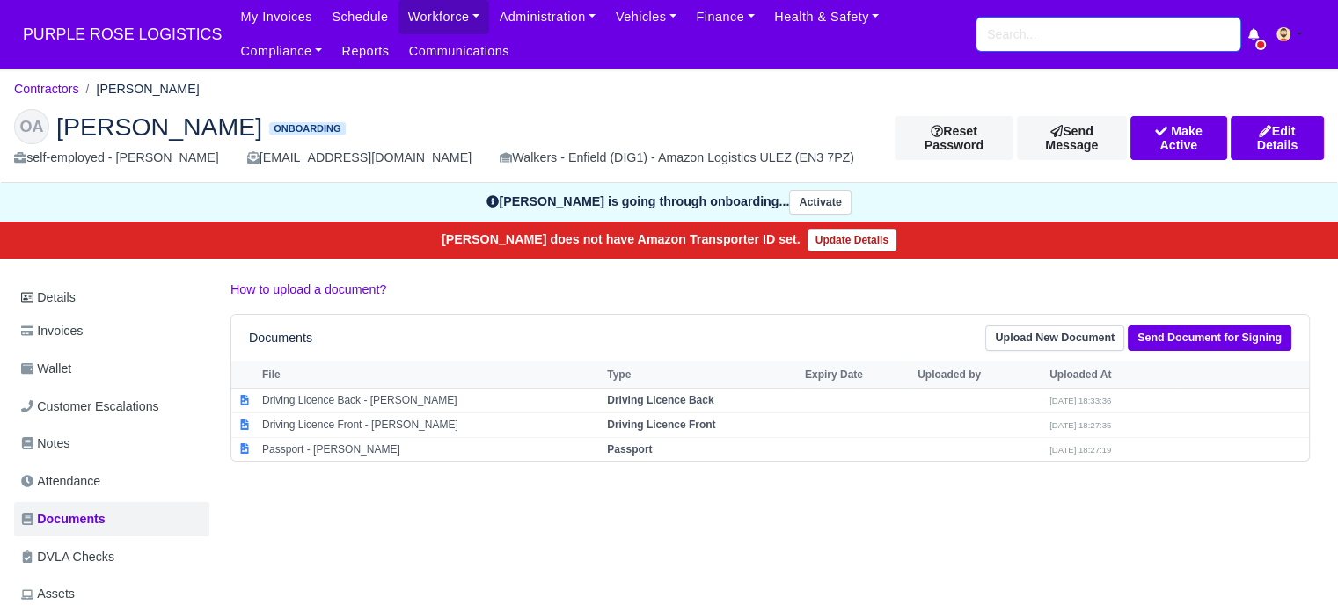
click at [1017, 35] on input "search" at bounding box center [1108, 34] width 264 height 33
click at [1017, 33] on input "search" at bounding box center [1108, 34] width 264 height 33
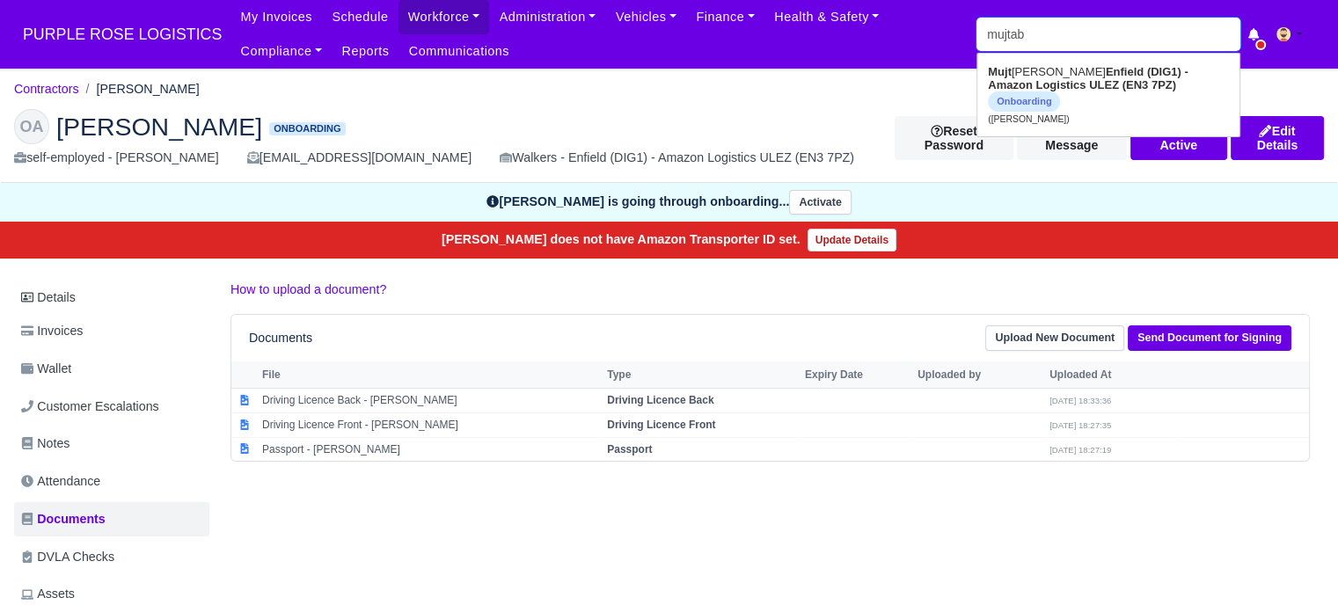
type input "mujtaba"
type input "mujtaba Hassan"
click at [1060, 91] on span "Onboarding" at bounding box center [1024, 101] width 72 height 20
type input "[PERSON_NAME]"
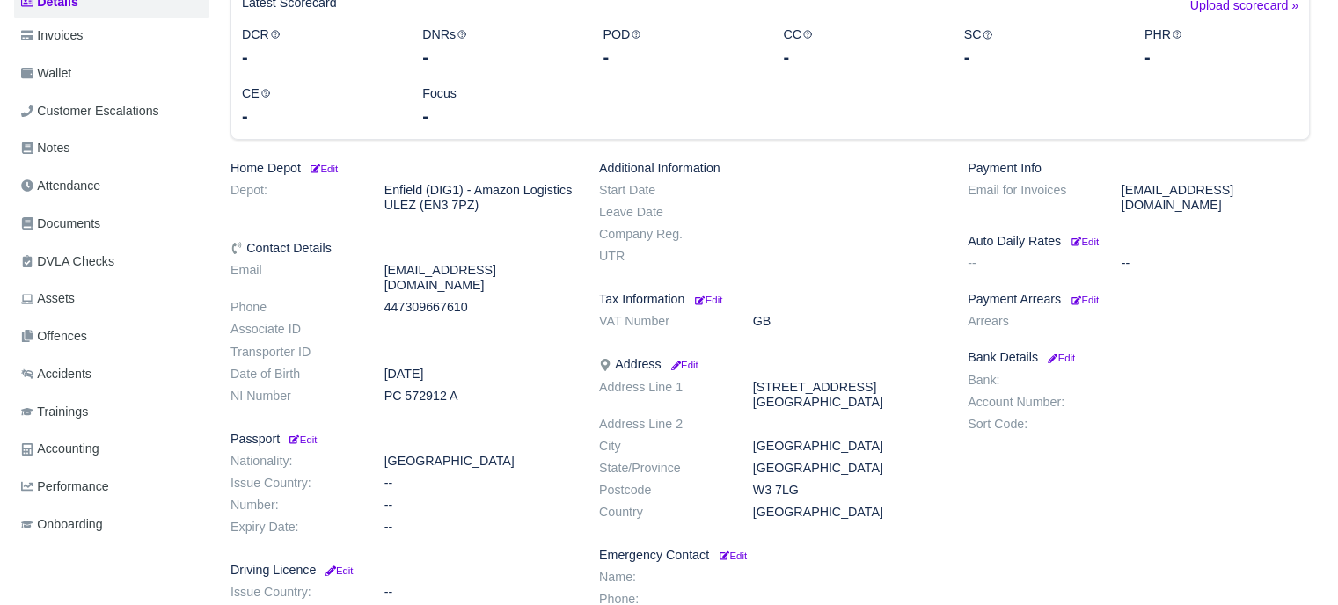
scroll to position [264, 0]
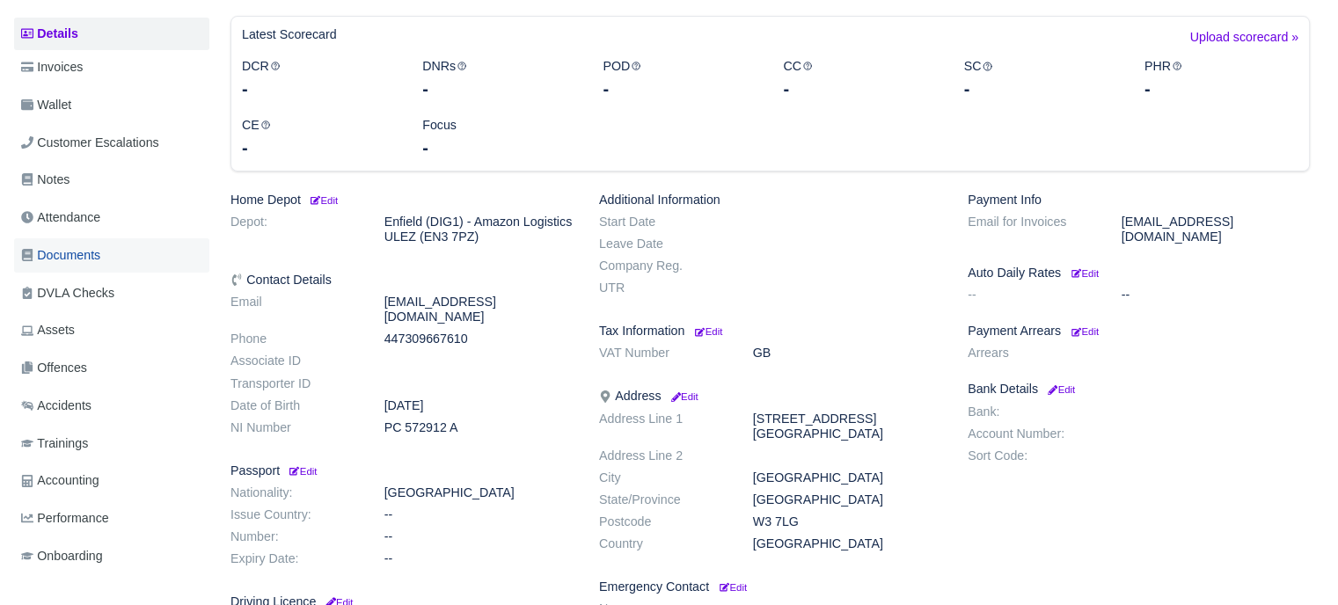
click at [91, 267] on link "Documents" at bounding box center [111, 255] width 195 height 34
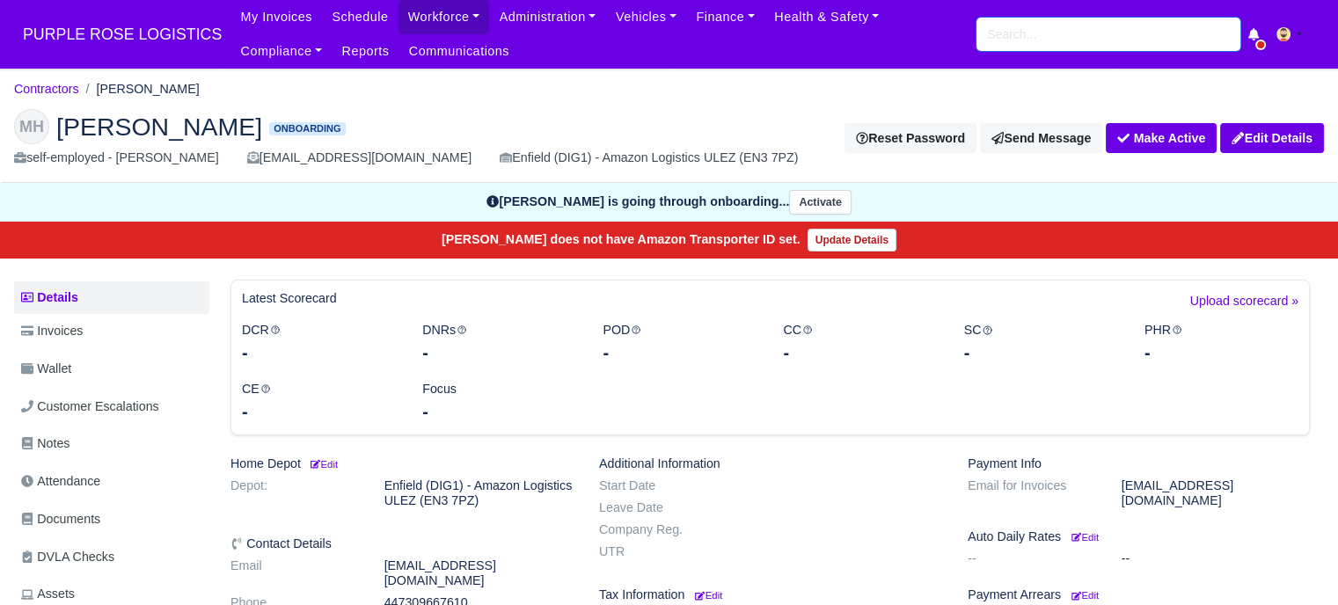
click at [1025, 33] on input "search" at bounding box center [1108, 34] width 264 height 33
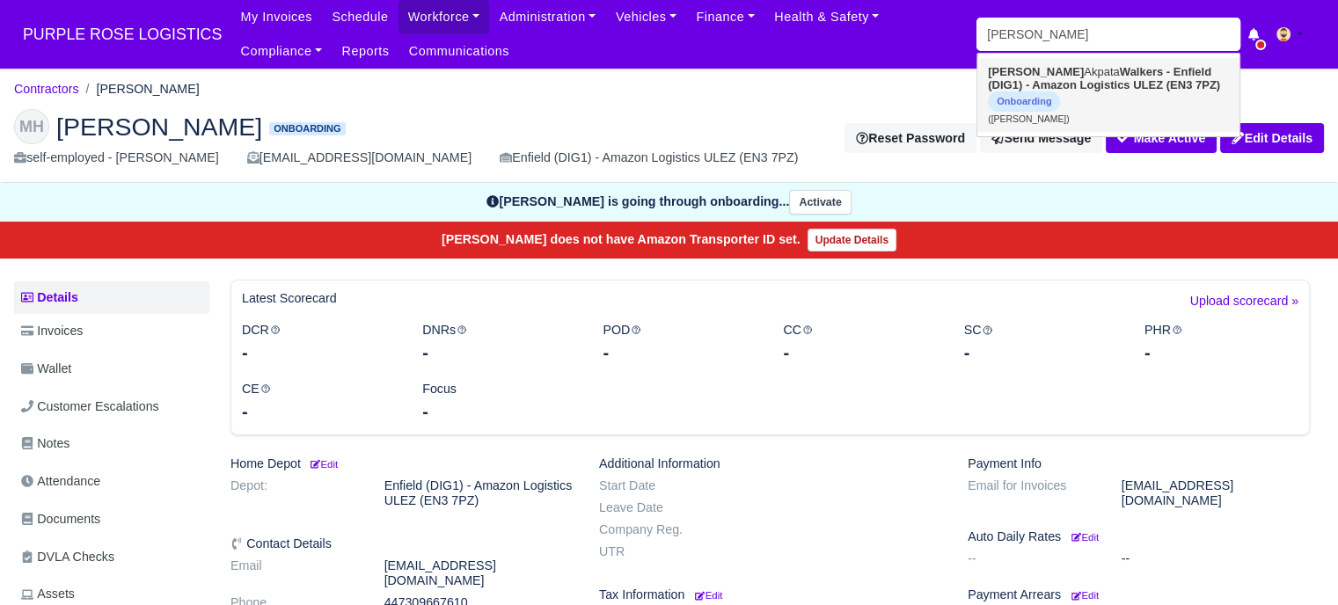
click at [1115, 85] on strong "Walkers - Enfield (DIG1) - Amazon Logistics ULEZ (EN3 7PZ)" at bounding box center [1104, 78] width 232 height 26
type input "Otis Akpata"
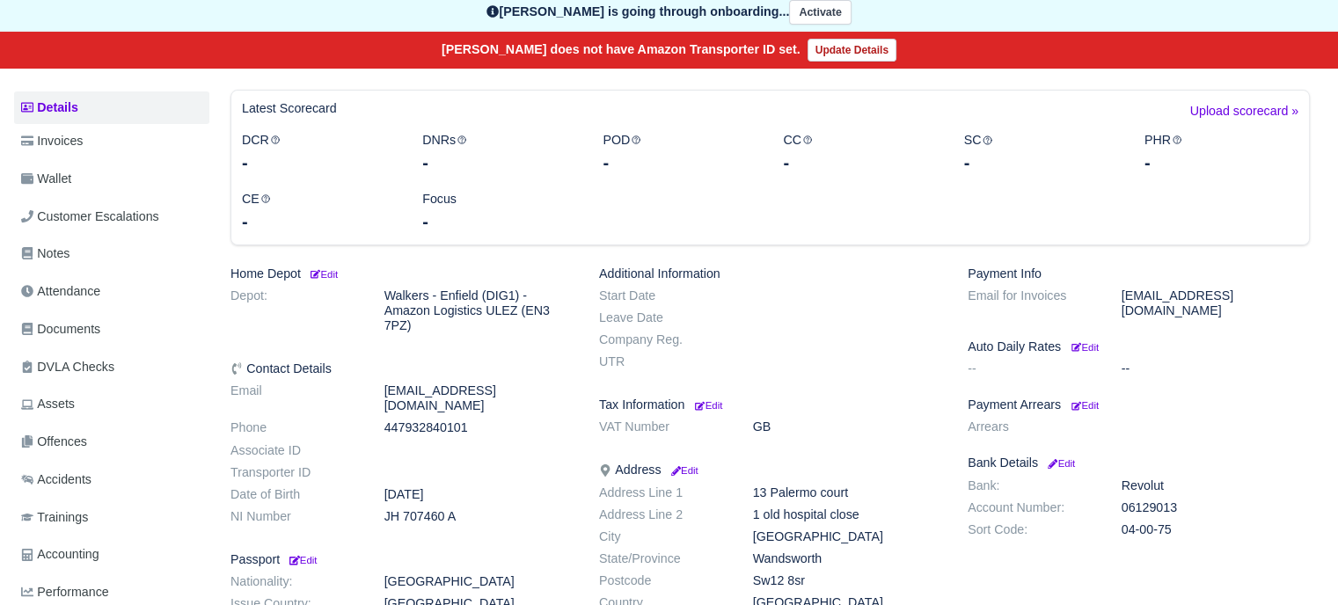
scroll to position [264, 0]
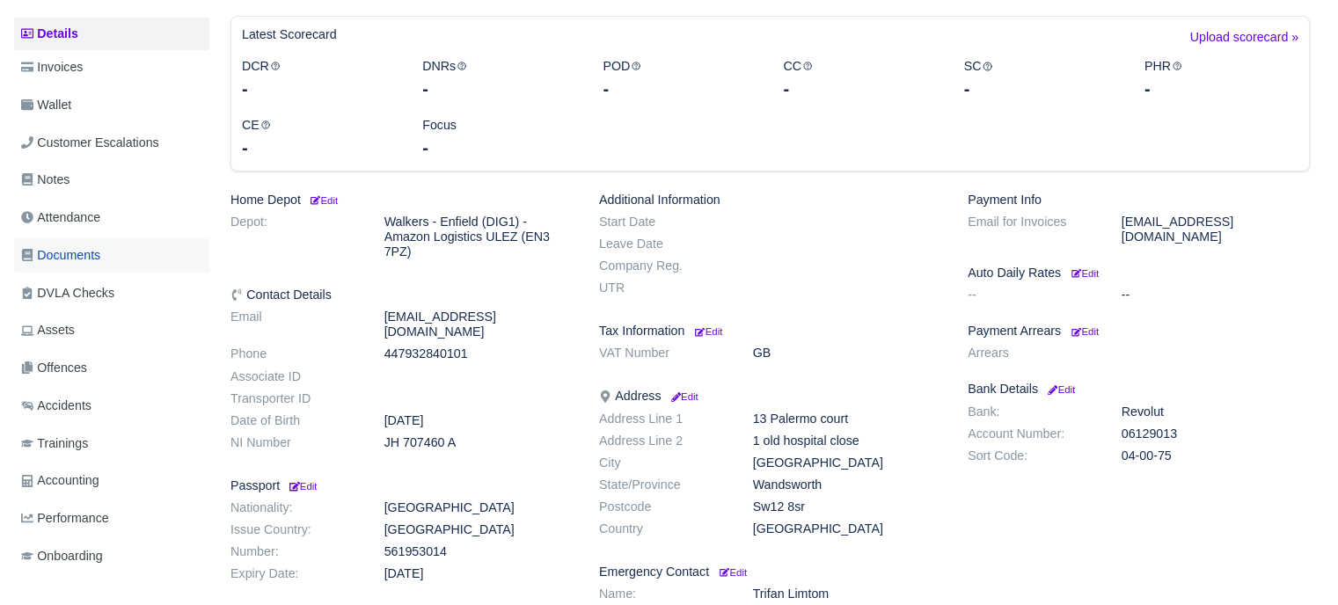
click at [63, 253] on span "Documents" at bounding box center [60, 255] width 79 height 20
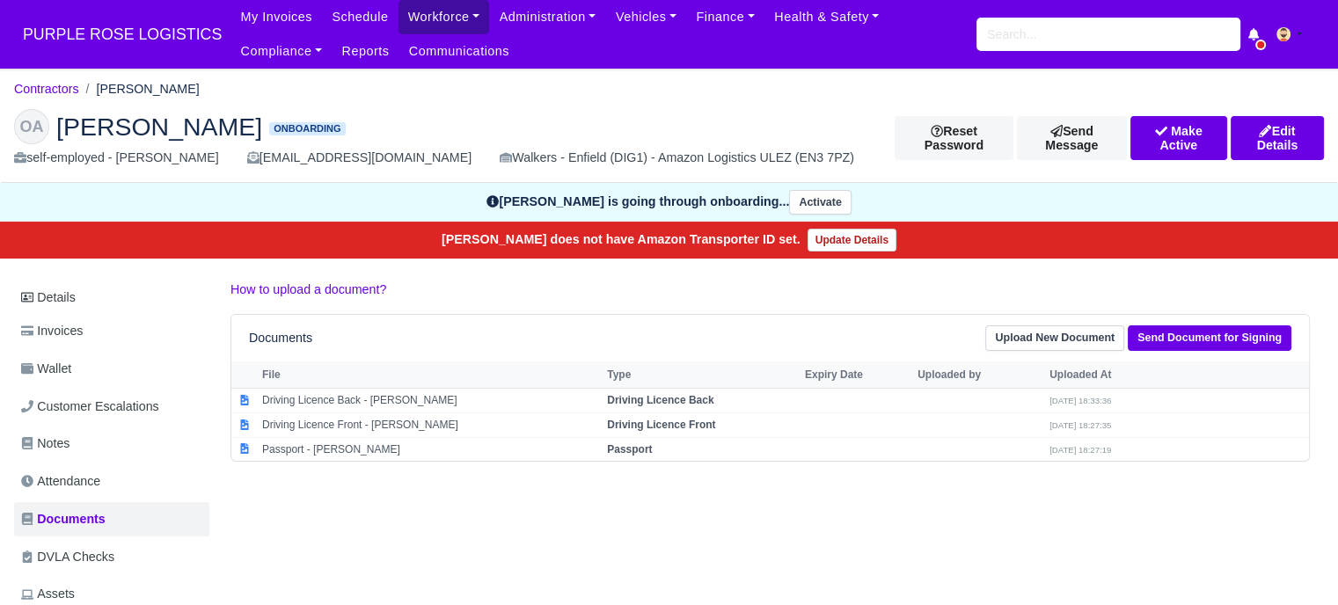
click at [399, 23] on link "Workforce" at bounding box center [444, 17] width 91 height 34
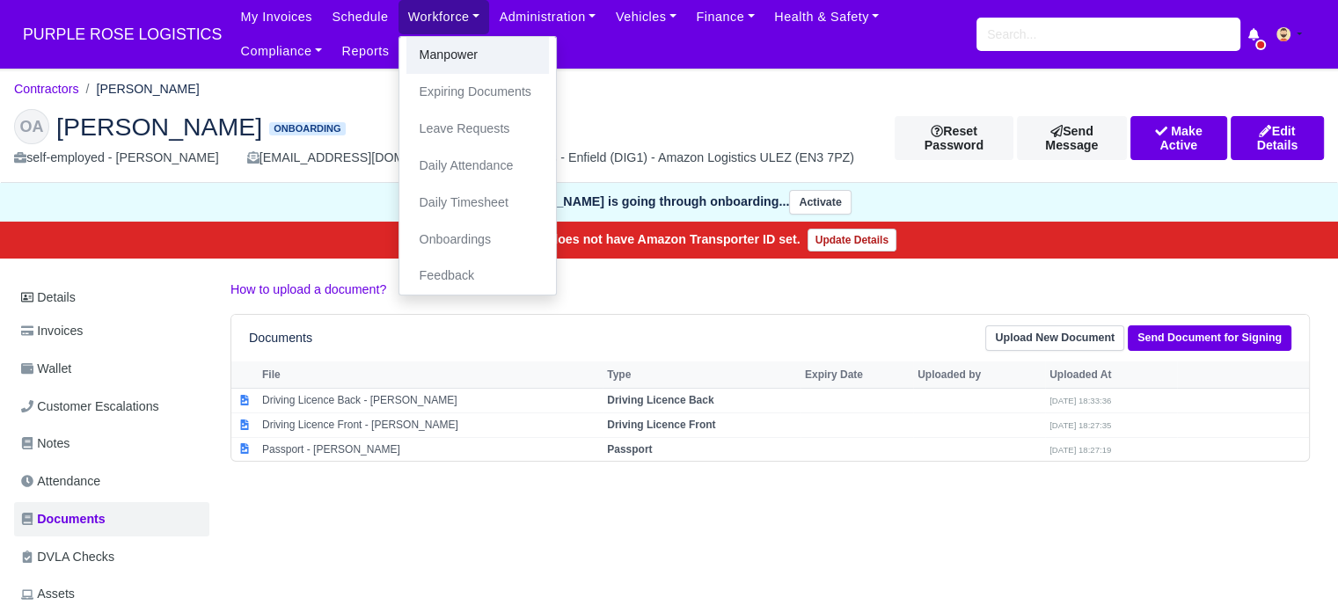
click at [433, 57] on link "Manpower" at bounding box center [477, 55] width 143 height 37
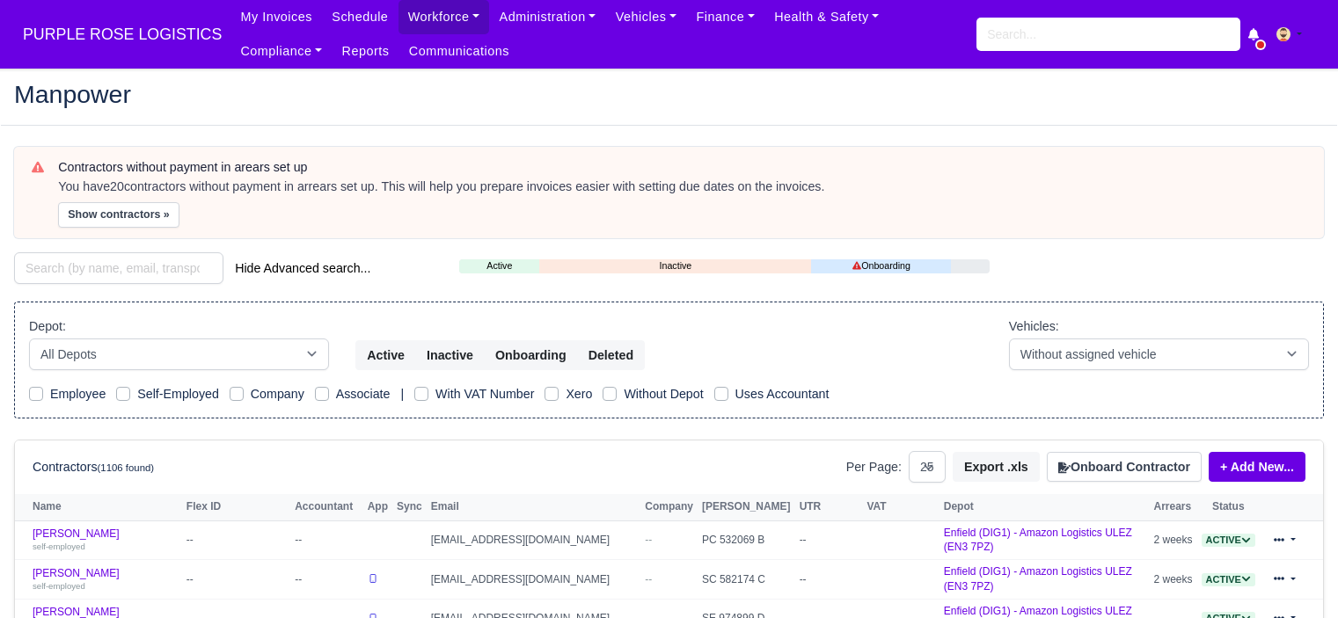
select select "25"
click at [1097, 464] on button "Onboard Contractor" at bounding box center [1124, 467] width 155 height 30
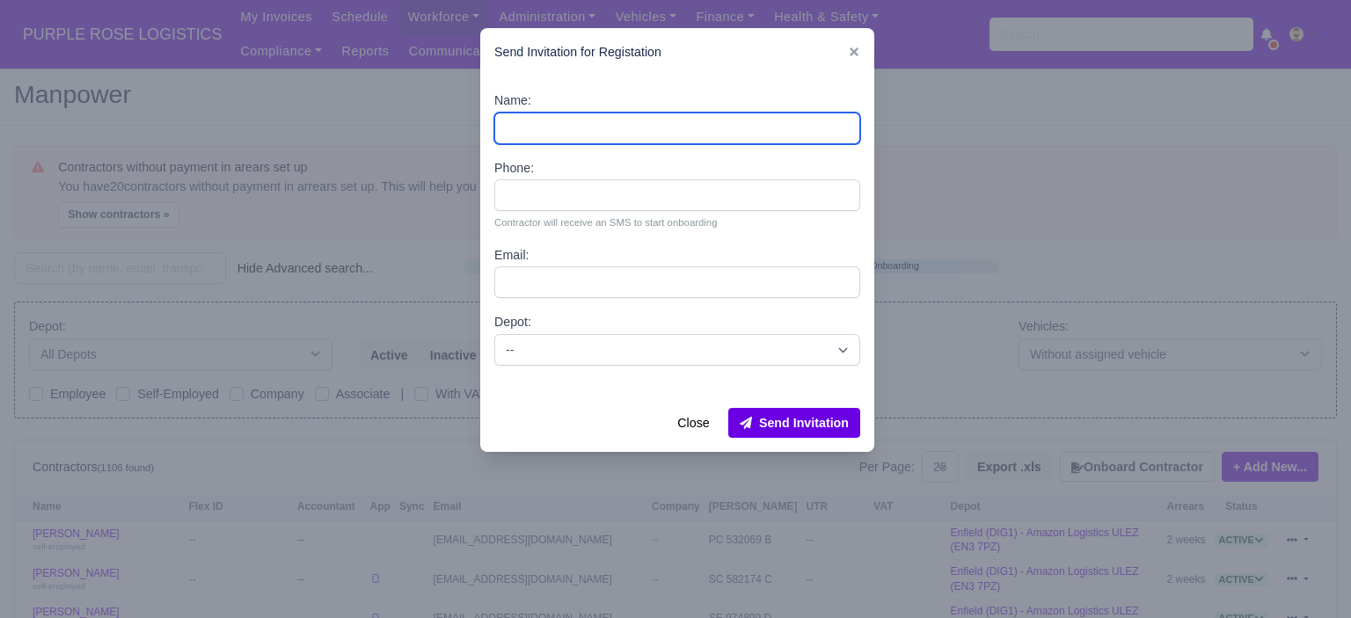
click at [684, 133] on input "Name:" at bounding box center [677, 129] width 366 height 32
paste input "[PERSON_NAME]"
type input "[PERSON_NAME]"
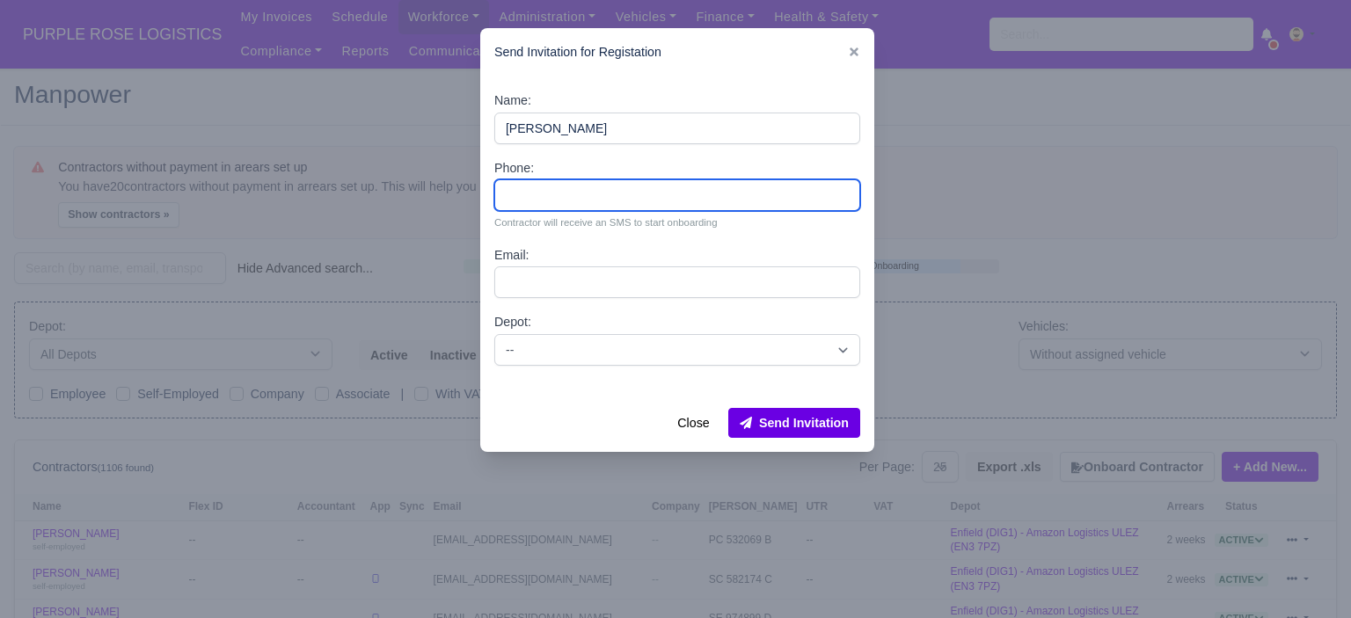
click at [625, 192] on input "Phone:" at bounding box center [677, 195] width 366 height 32
click at [580, 195] on input "Phone:" at bounding box center [677, 195] width 366 height 32
paste input "44 7760 370137"
type input "44 7760 370137"
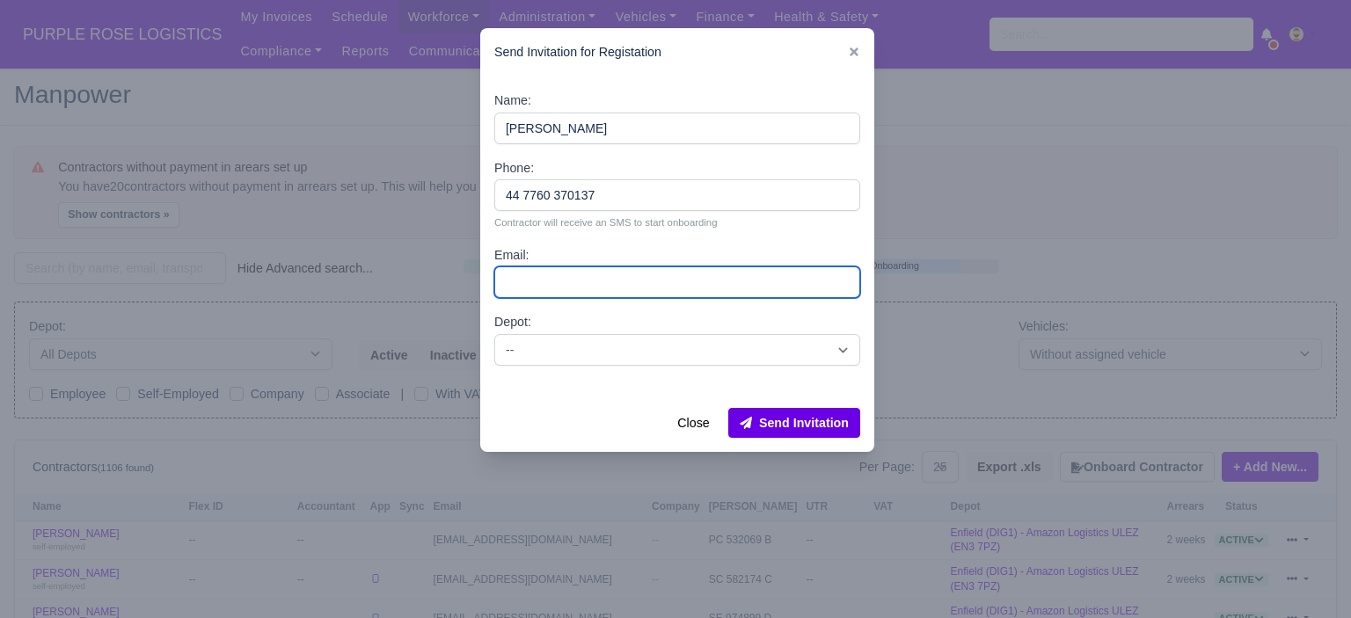
click at [596, 284] on input "Email:" at bounding box center [677, 283] width 366 height 32
paste input "[EMAIL_ADDRESS][DOMAIN_NAME]"
type input "[EMAIL_ADDRESS][DOMAIN_NAME]"
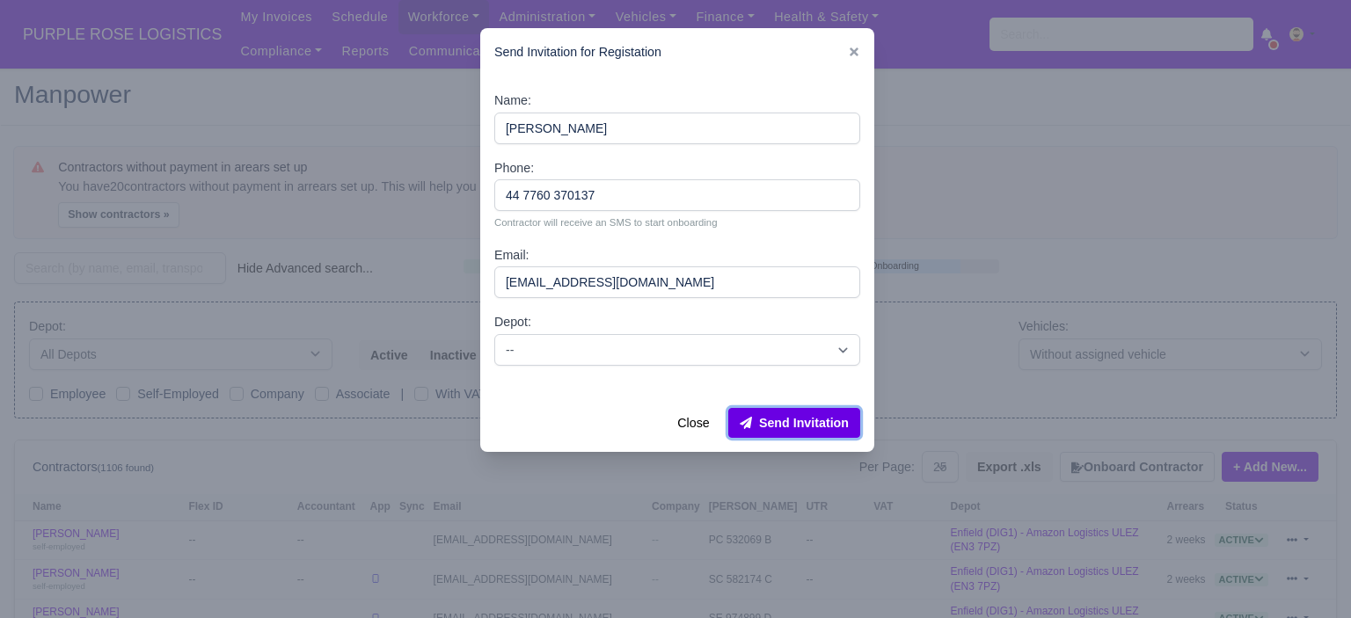
click at [810, 430] on button "Send Invitation" at bounding box center [794, 423] width 132 height 30
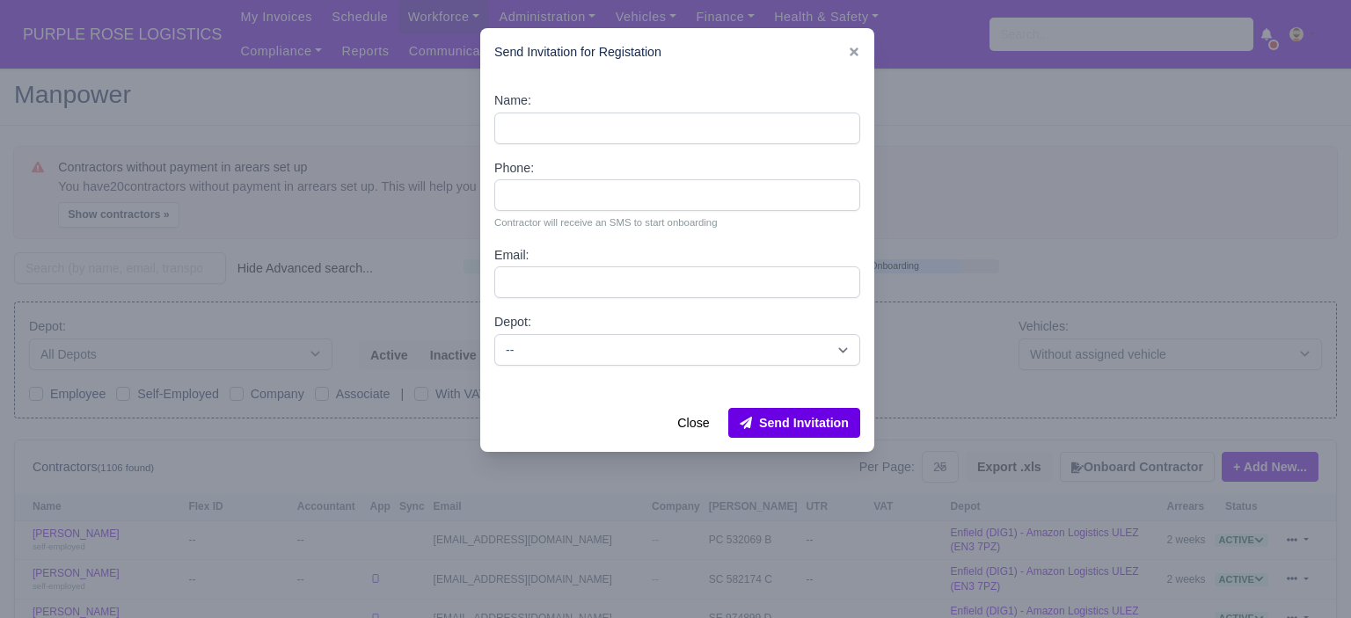
click at [858, 59] on link at bounding box center [854, 52] width 12 height 14
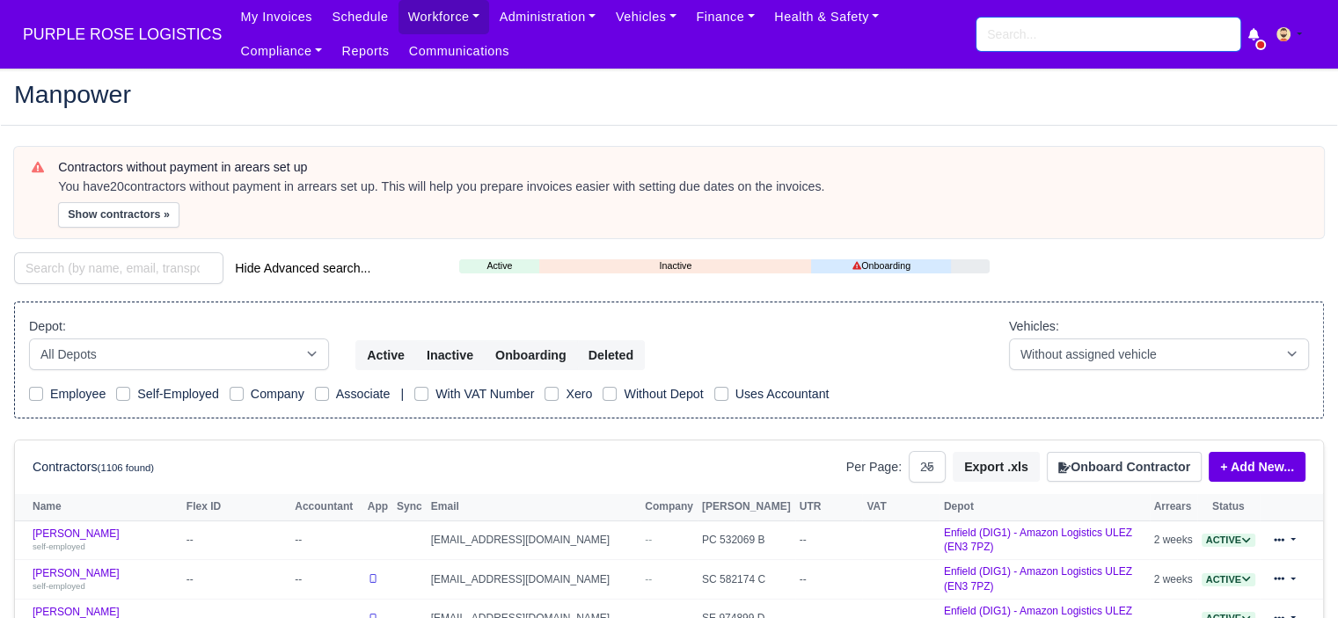
click at [1018, 25] on input "search" at bounding box center [1108, 34] width 264 height 33
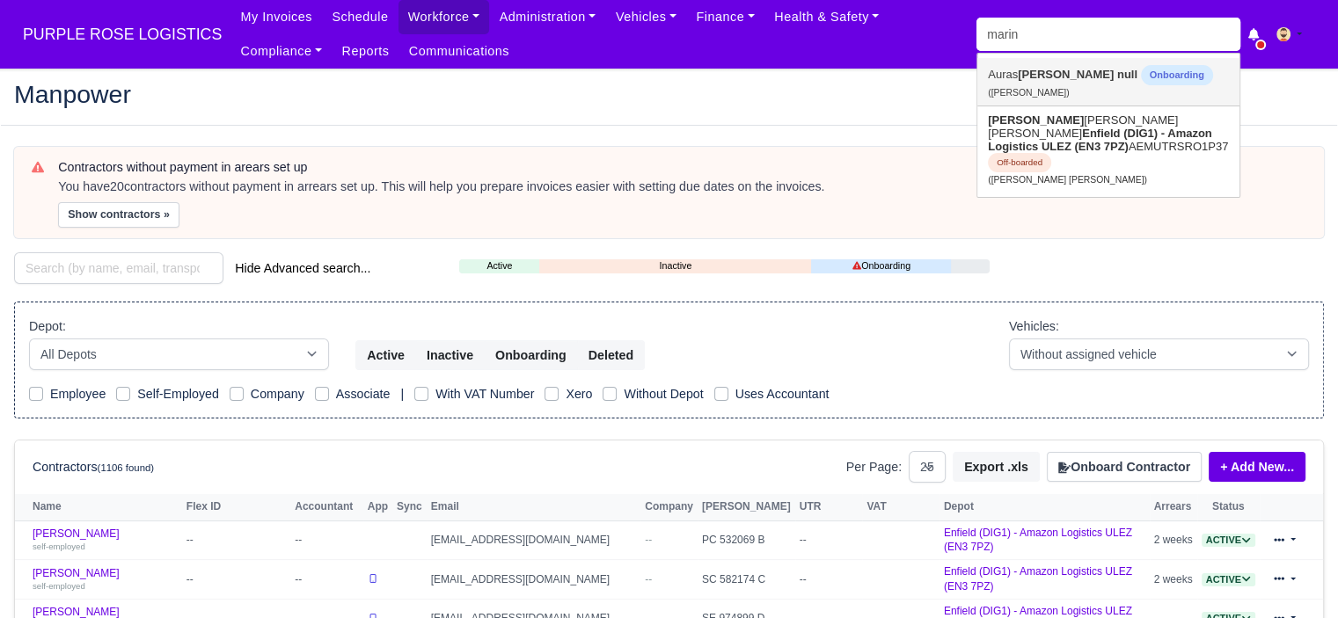
click at [1117, 79] on strong "null" at bounding box center [1127, 74] width 20 height 13
type input "Auras Marin"
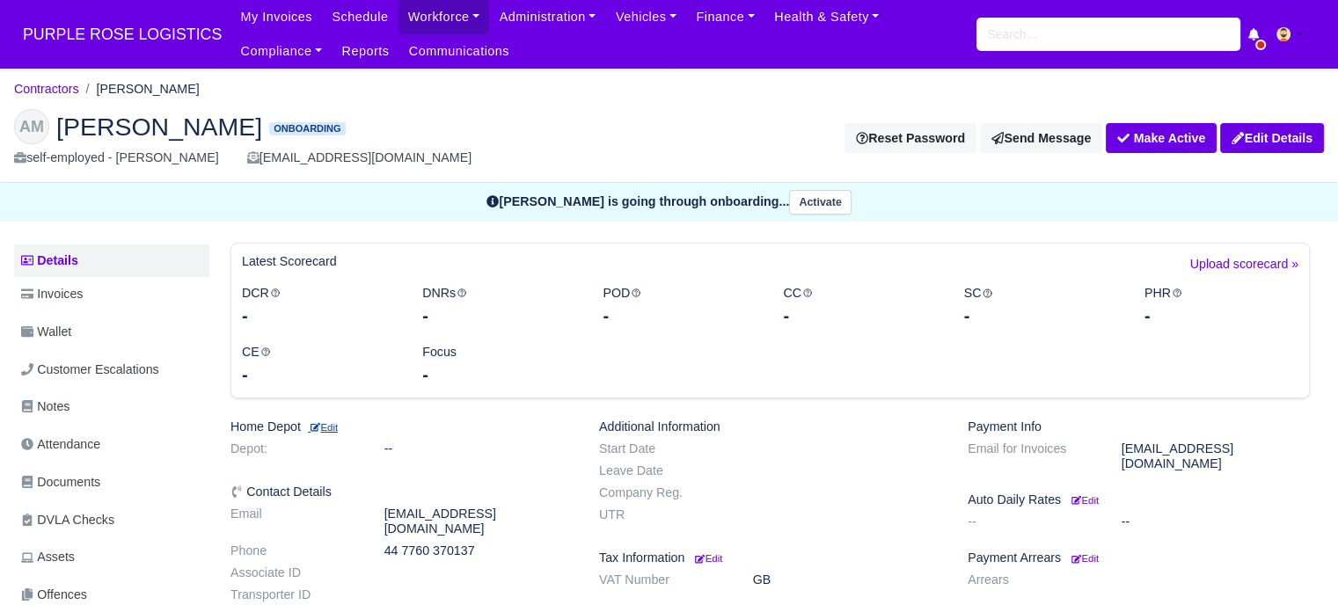
click at [334, 428] on small "Edit" at bounding box center [323, 427] width 30 height 11
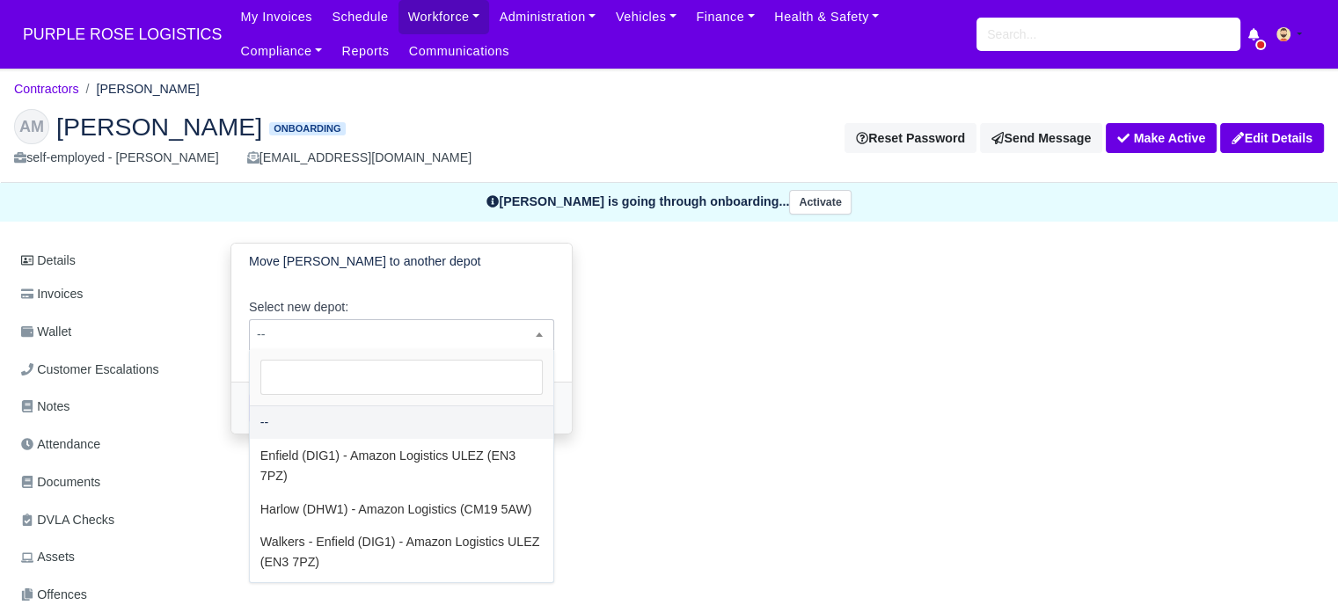
click at [354, 340] on span "--" at bounding box center [401, 335] width 303 height 22
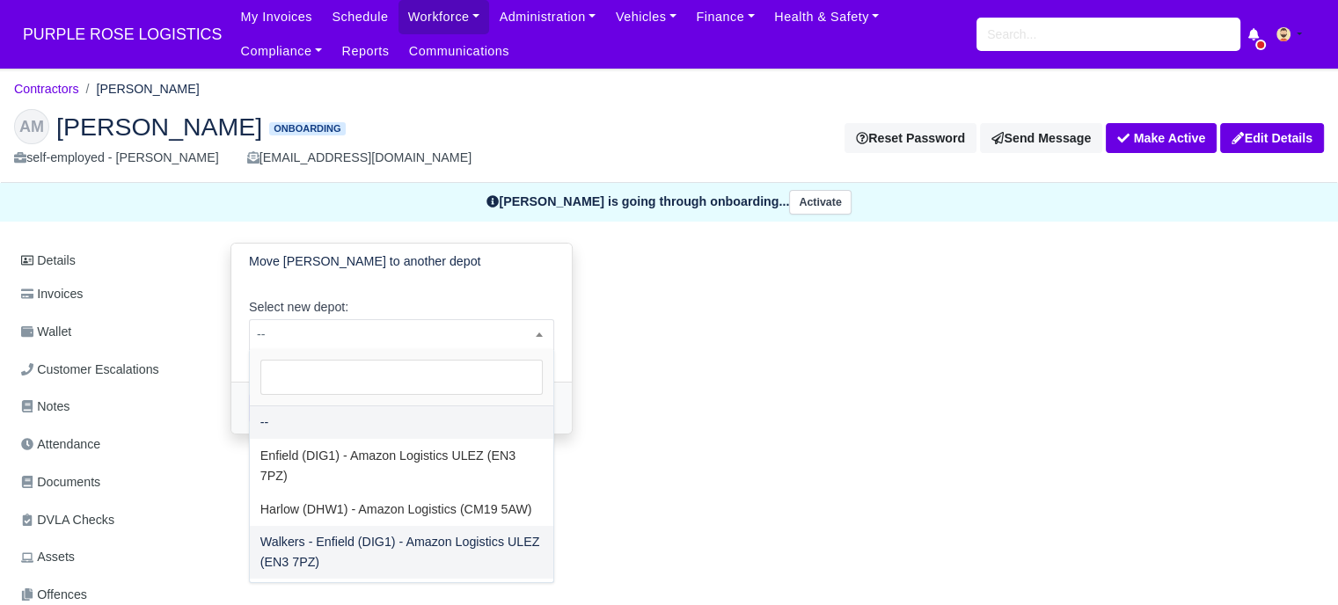
select select "5"
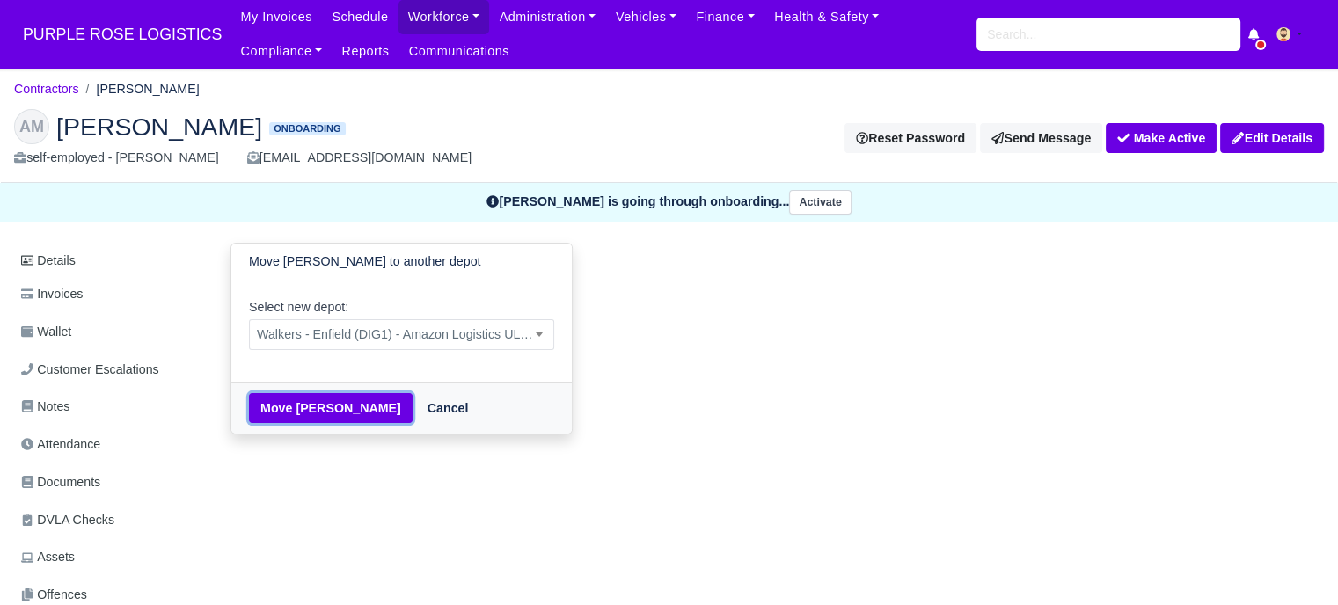
click at [311, 414] on button "Move [PERSON_NAME]" at bounding box center [331, 408] width 164 height 30
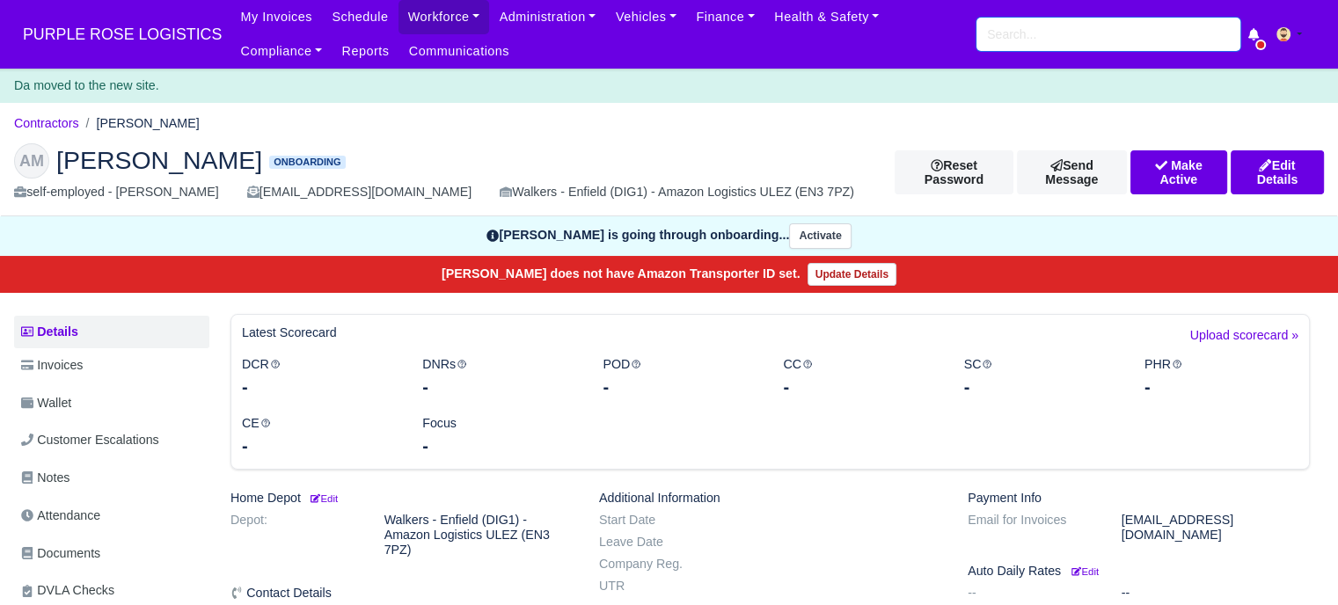
click at [1038, 42] on input "search" at bounding box center [1108, 34] width 264 height 33
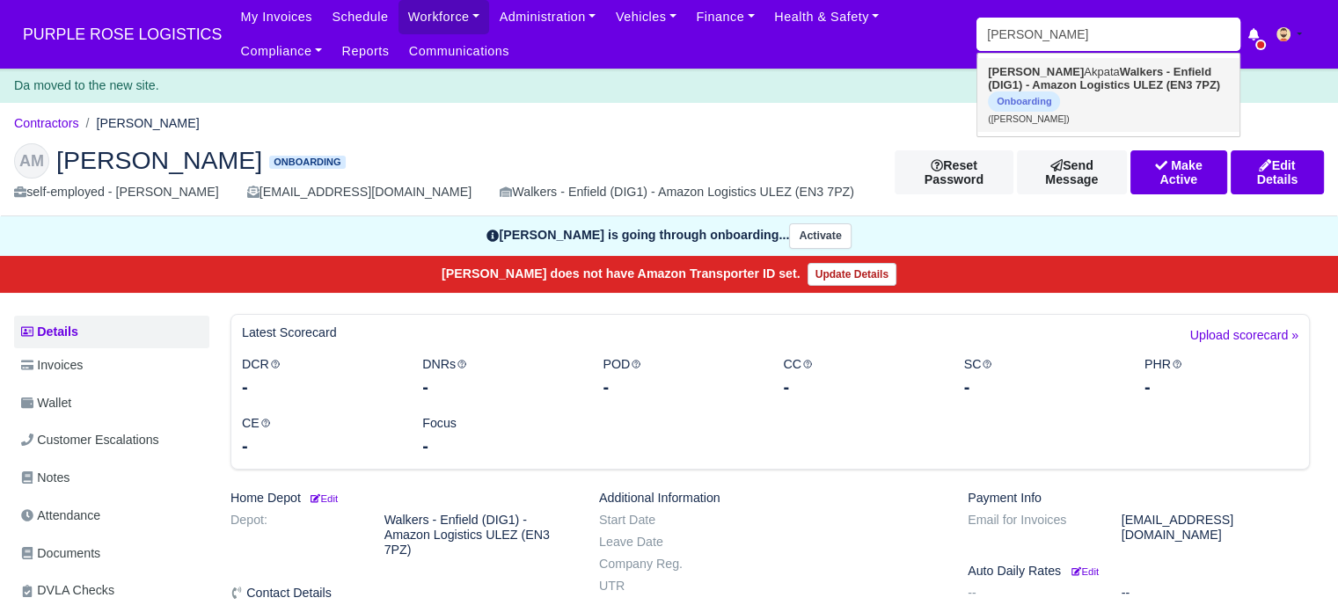
click at [1050, 94] on span "Onboarding" at bounding box center [1024, 101] width 72 height 20
type input "[PERSON_NAME]"
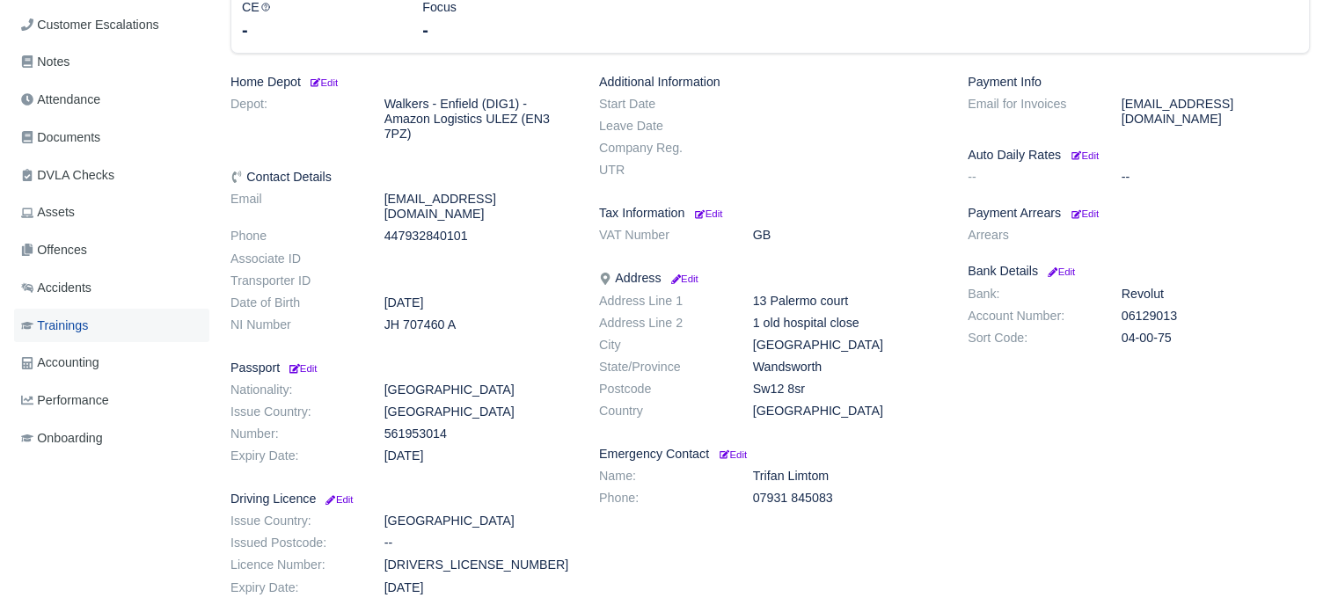
scroll to position [352, 0]
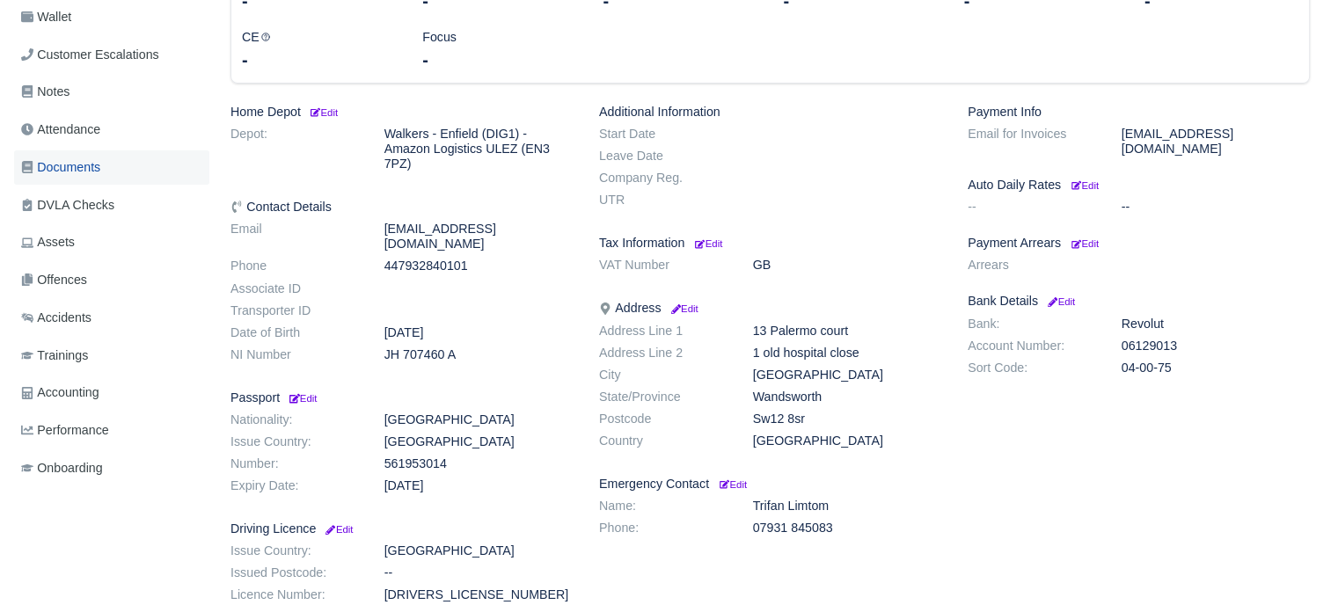
click at [84, 172] on span "Documents" at bounding box center [60, 167] width 79 height 20
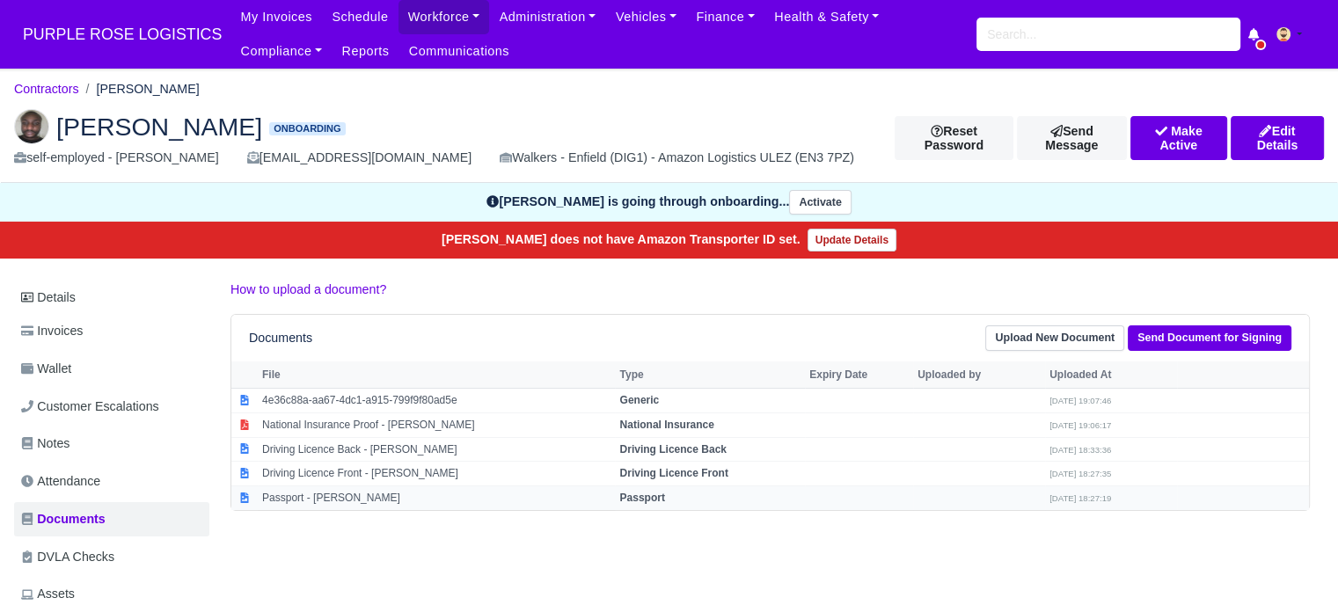
click at [647, 495] on strong "Passport" at bounding box center [641, 498] width 45 height 12
select select "passport"
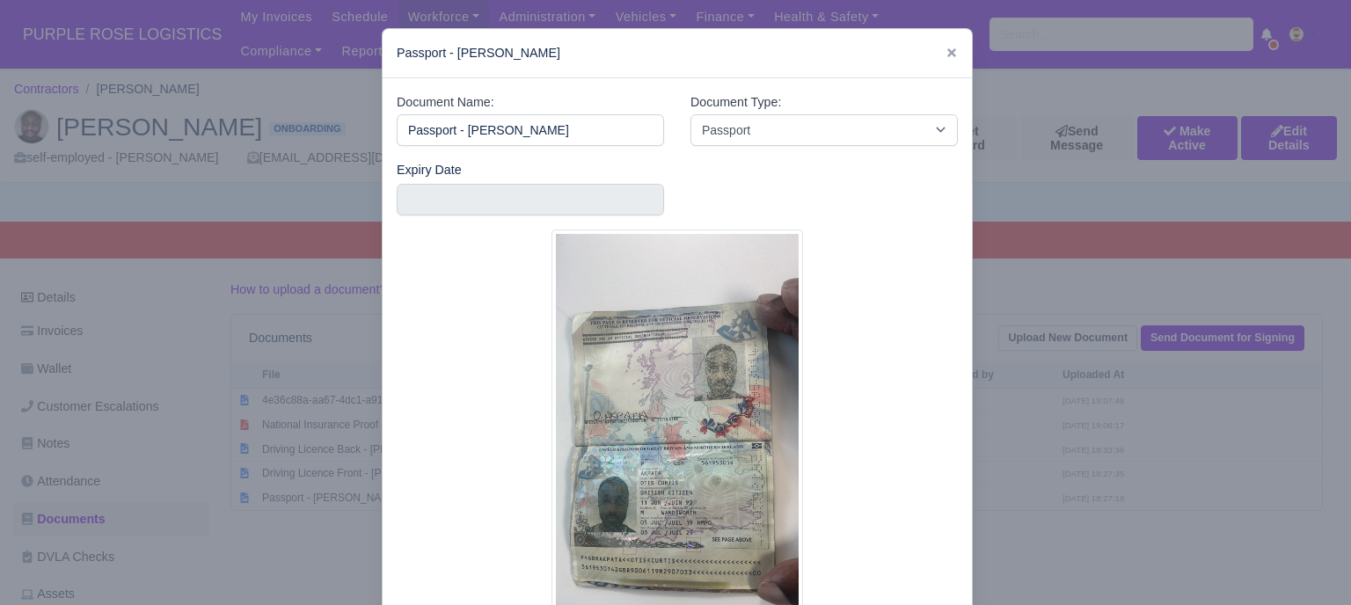
click at [1038, 354] on div at bounding box center [675, 302] width 1351 height 605
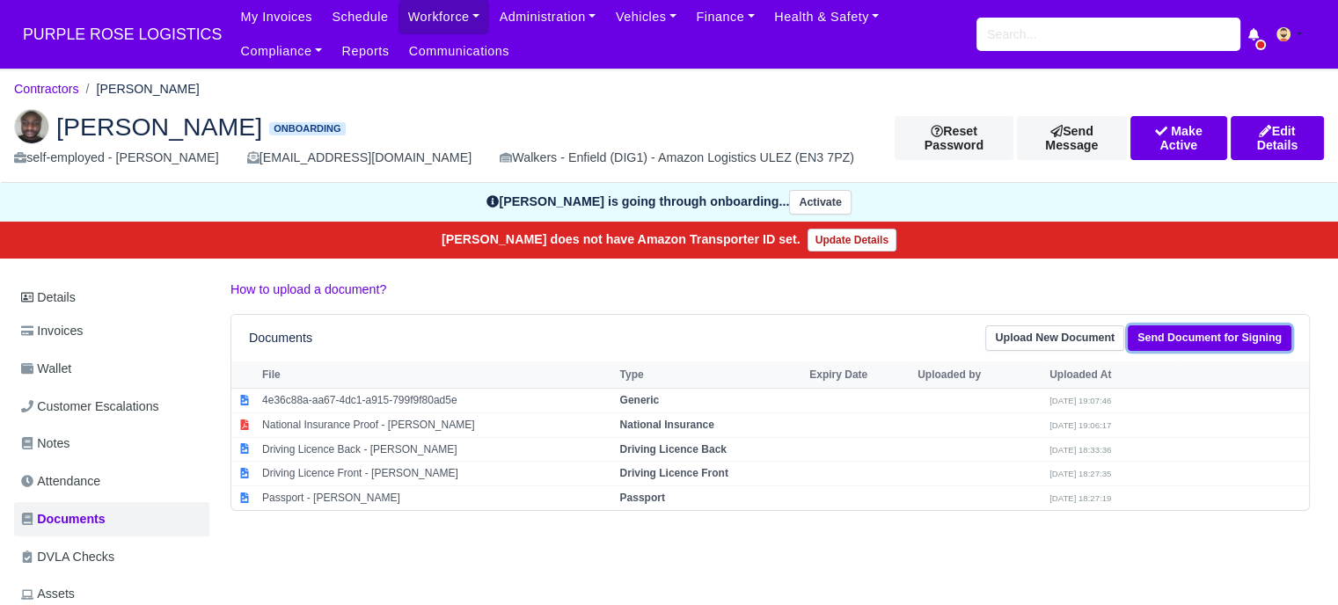
click at [1168, 330] on link "Send Document for Signing" at bounding box center [1210, 338] width 164 height 26
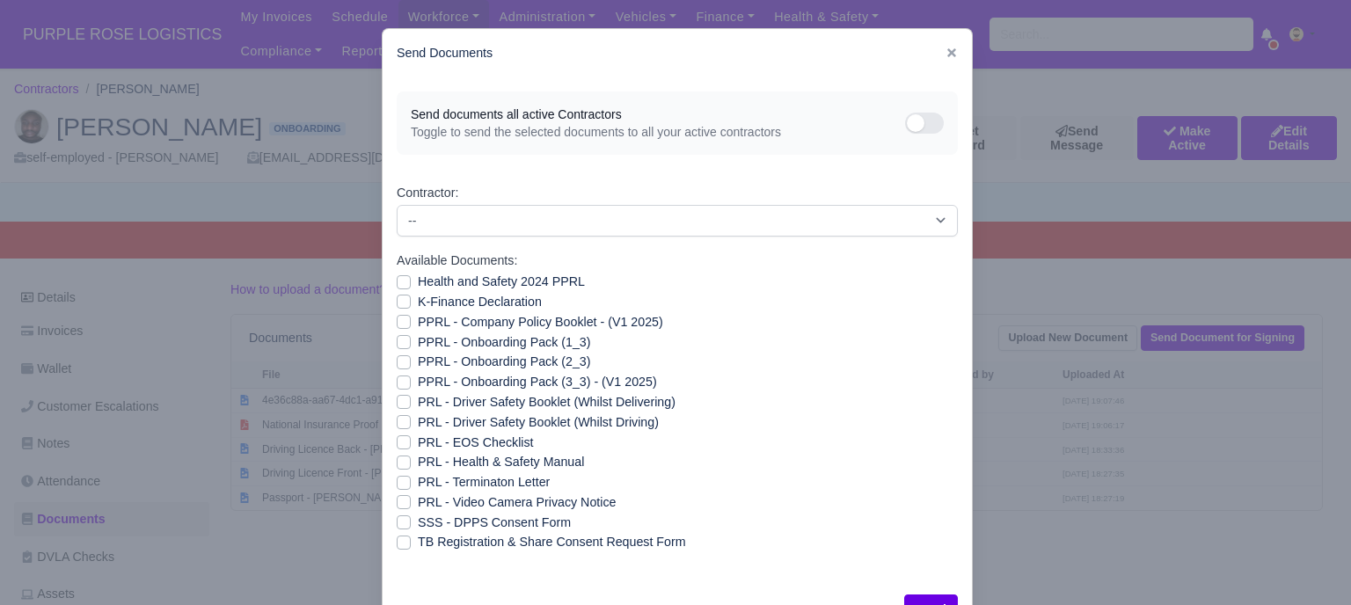
click at [418, 281] on label "Health and Safety 2024 PPRL" at bounding box center [501, 282] width 167 height 20
click at [398, 281] on input "Health and Safety 2024 PPRL" at bounding box center [404, 279] width 14 height 14
checkbox input "true"
click at [418, 298] on label "K-Finance Declaration" at bounding box center [480, 302] width 124 height 20
click at [398, 298] on input "K-Finance Declaration" at bounding box center [404, 299] width 14 height 14
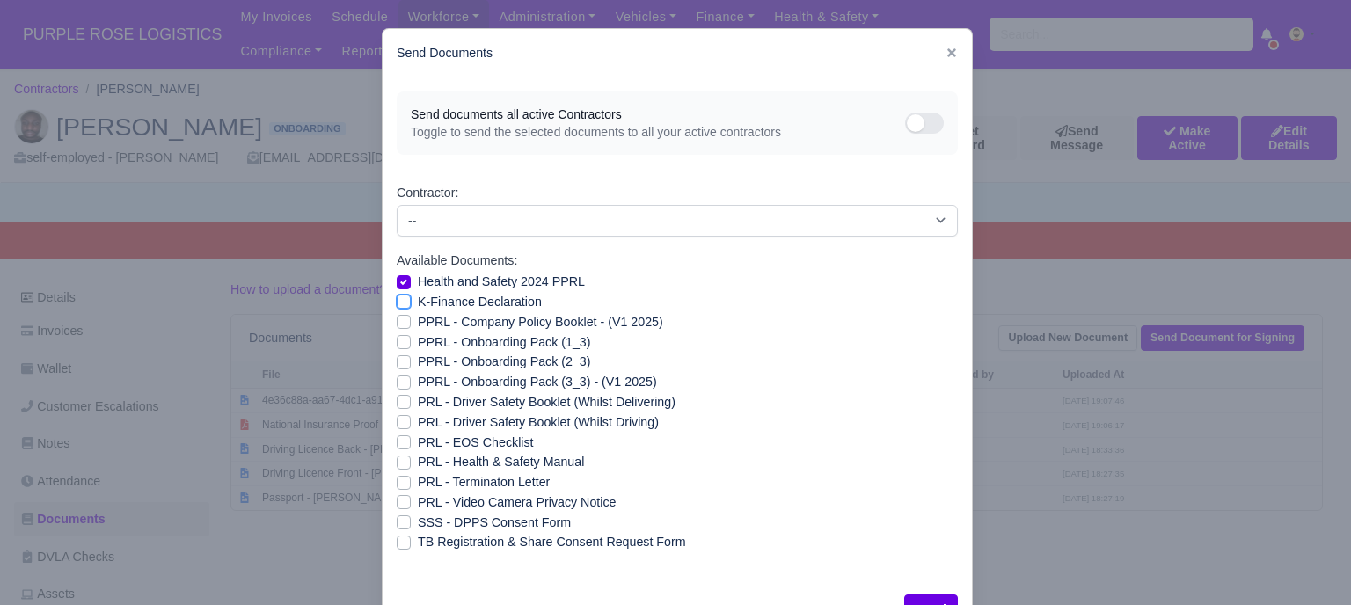
checkbox input "true"
drag, startPoint x: 398, startPoint y: 318, endPoint x: 399, endPoint y: 330, distance: 12.3
click at [418, 319] on label "PPRL - Company Policy Booklet - (V1 2025)" at bounding box center [540, 322] width 245 height 20
click at [399, 319] on input "PPRL - Company Policy Booklet - (V1 2025)" at bounding box center [404, 319] width 14 height 14
checkbox input "true"
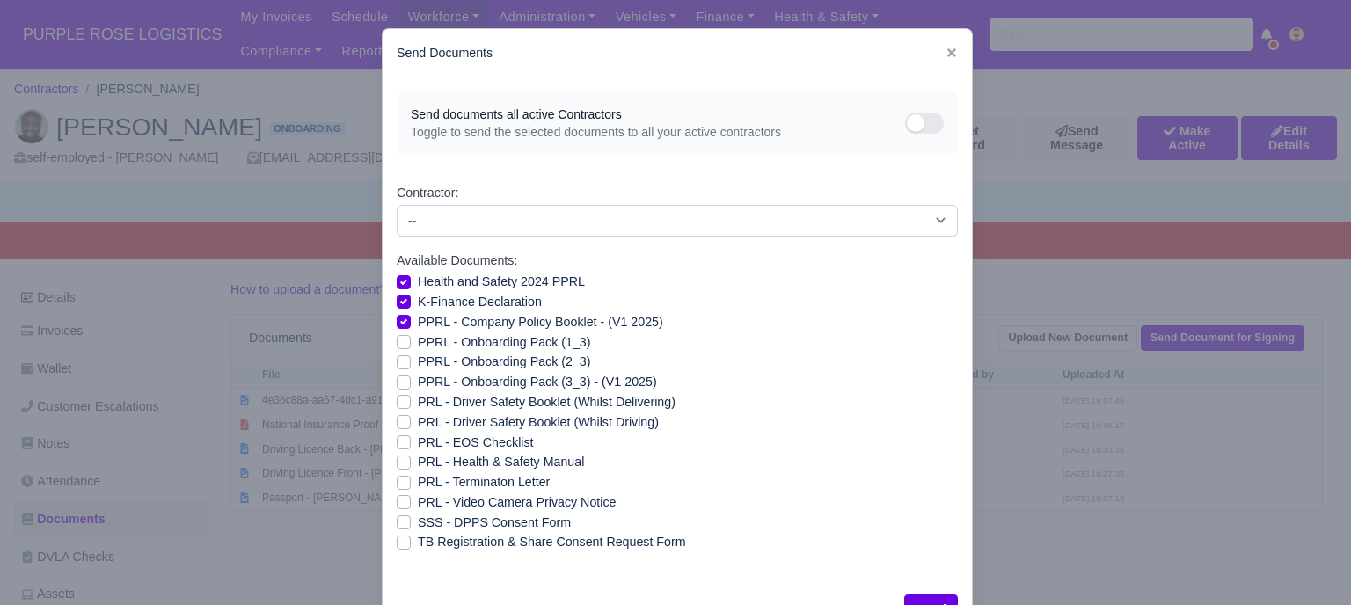
click at [418, 341] on label "PPRL - Onboarding Pack (1_3)" at bounding box center [504, 343] width 172 height 20
click at [398, 341] on input "PPRL - Onboarding Pack (1_3)" at bounding box center [404, 340] width 14 height 14
checkbox input "true"
click at [418, 362] on label "PPRL - Onboarding Pack (2_3)" at bounding box center [504, 362] width 172 height 20
click at [397, 362] on input "PPRL - Onboarding Pack (2_3)" at bounding box center [404, 359] width 14 height 14
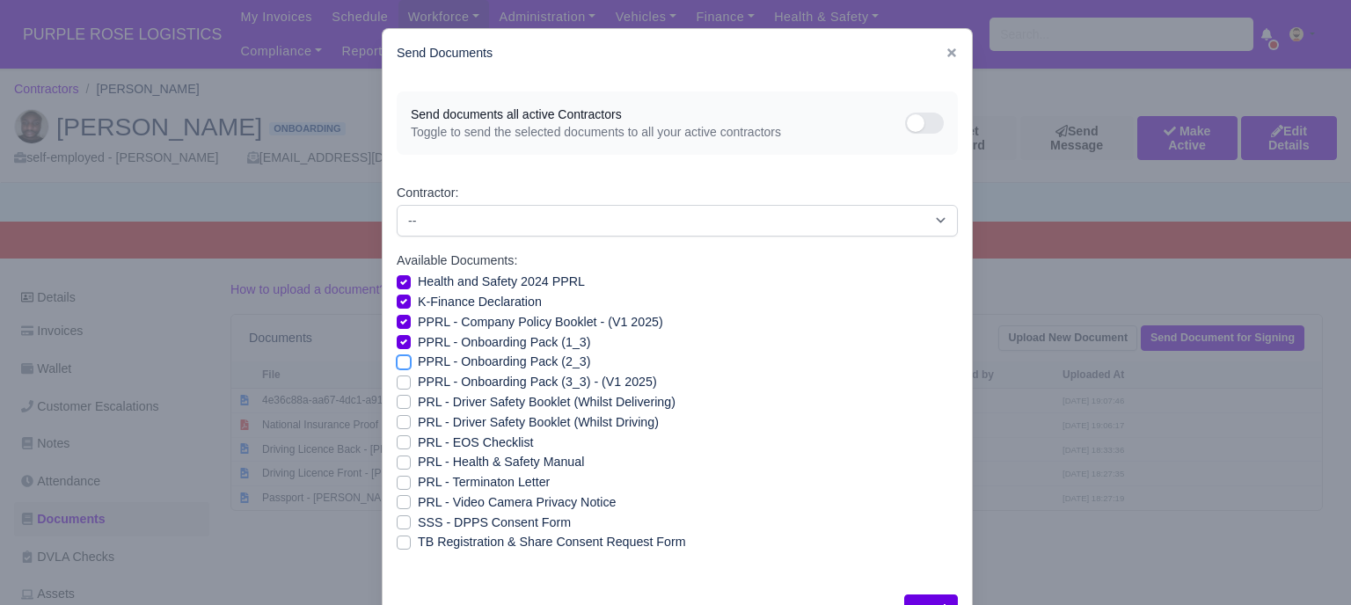
checkbox input "true"
click at [418, 381] on label "PPRL - Onboarding Pack (3_3) - (V1 2025)" at bounding box center [537, 382] width 239 height 20
click at [397, 381] on input "PPRL - Onboarding Pack (3_3) - (V1 2025)" at bounding box center [404, 379] width 14 height 14
checkbox input "true"
click at [418, 461] on label "PRL - Health & Safety Manual" at bounding box center [501, 462] width 166 height 20
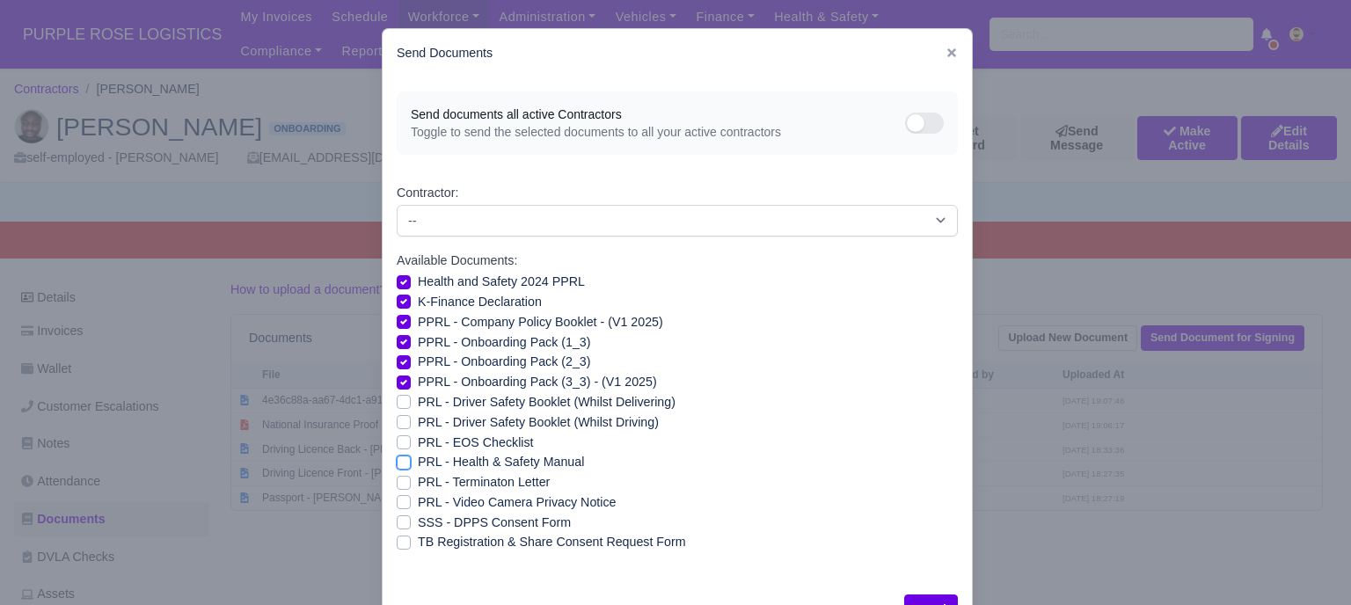
click at [399, 461] on input "PRL - Health & Safety Manual" at bounding box center [404, 459] width 14 height 14
checkbox input "true"
click at [418, 499] on label "PRL - Video Camera Privacy Notice" at bounding box center [517, 503] width 198 height 20
click at [397, 499] on input "PRL - Video Camera Privacy Notice" at bounding box center [404, 500] width 14 height 14
checkbox input "true"
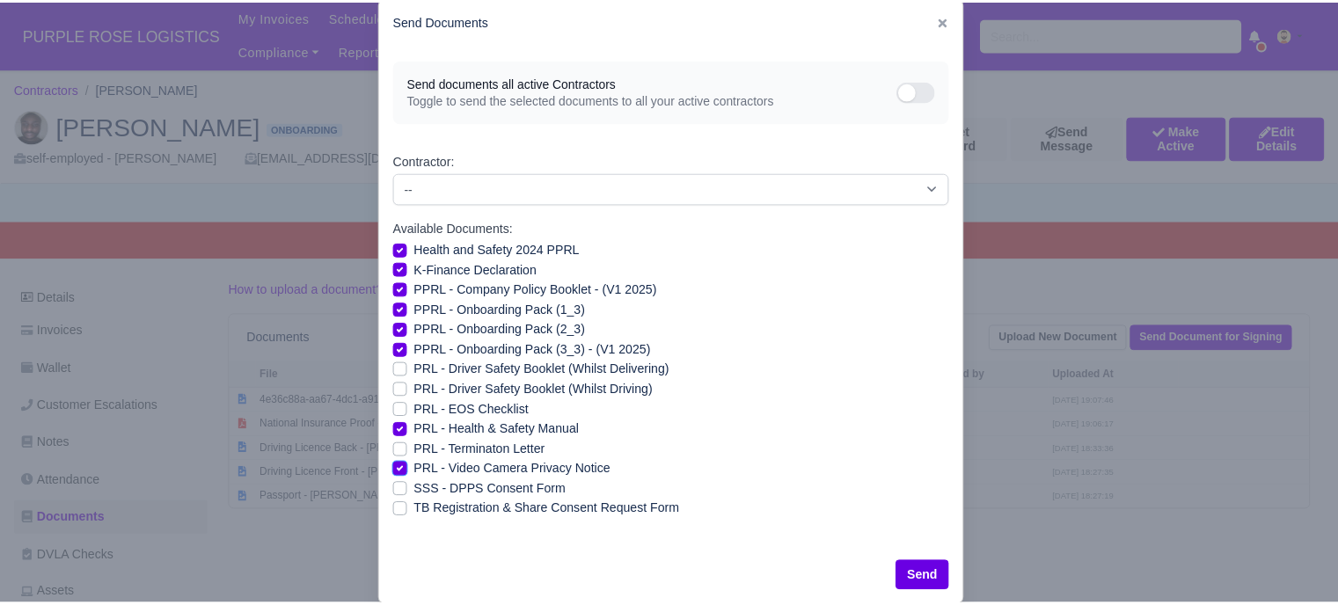
scroll to position [63, 0]
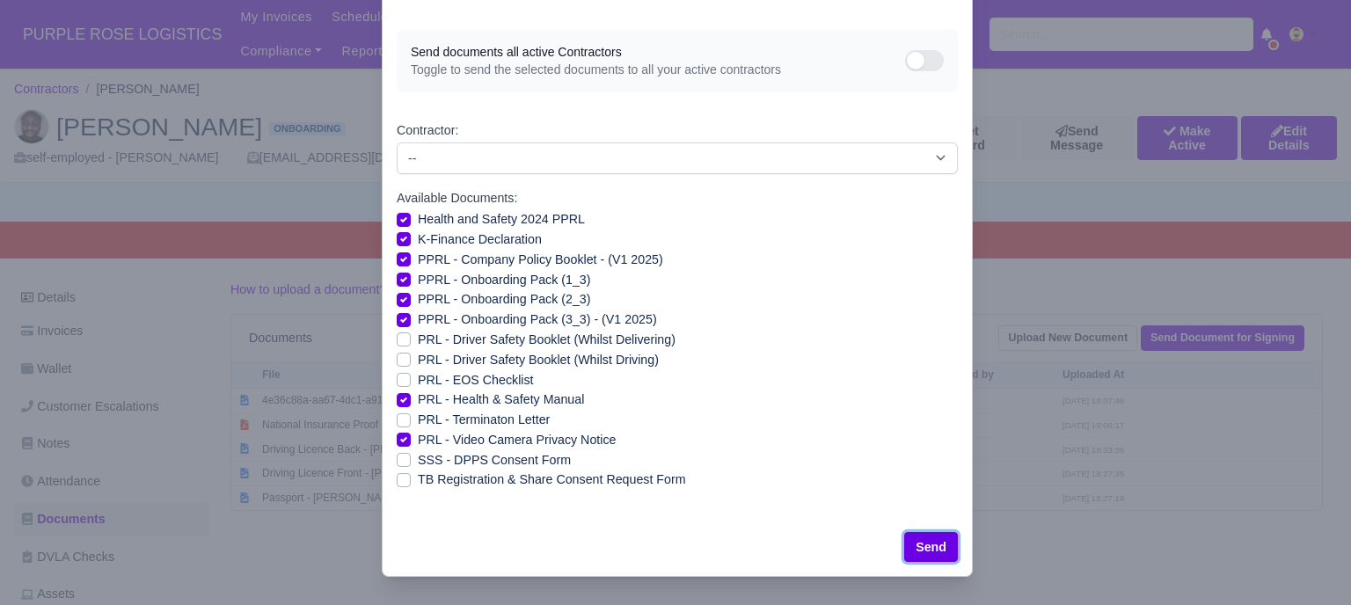
click at [929, 551] on button "Send" at bounding box center [931, 547] width 54 height 30
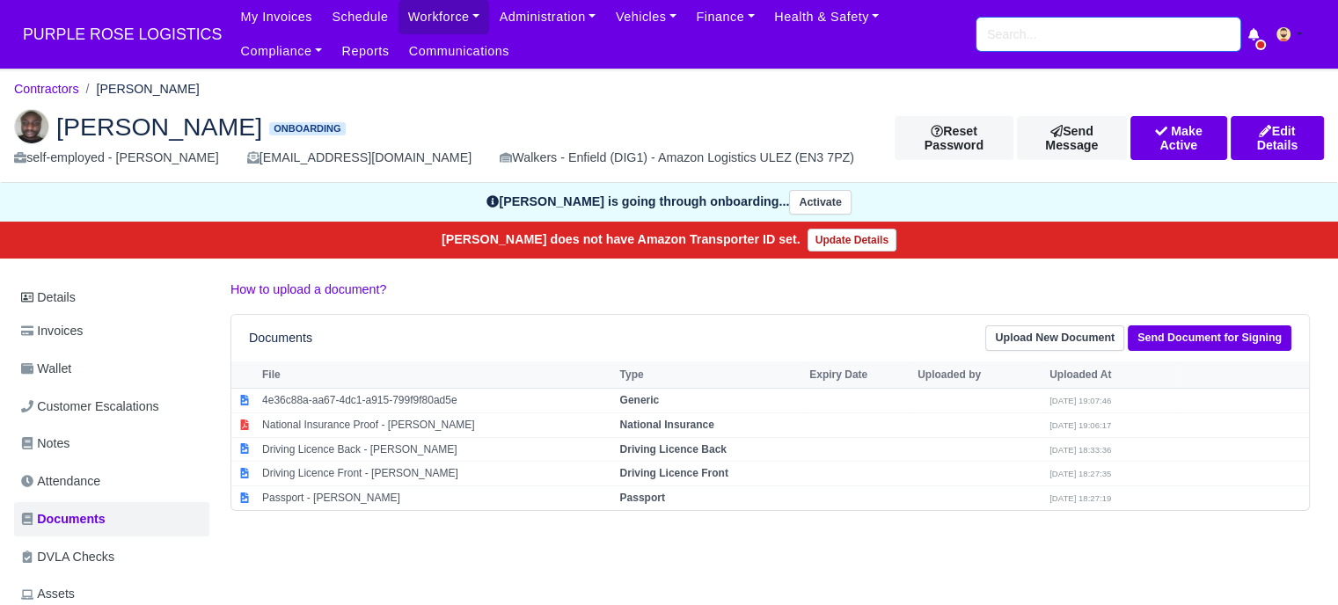
click at [1038, 46] on input "search" at bounding box center [1108, 34] width 264 height 33
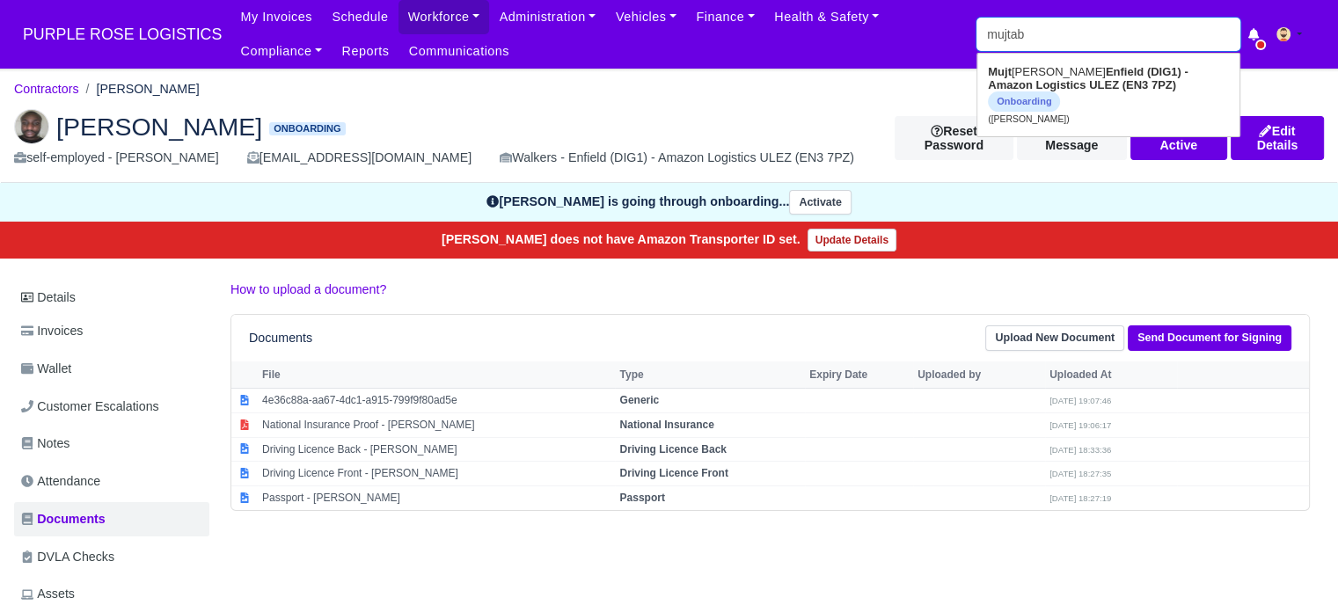
type input "mujtaba"
type input "mujtaba Hassan"
click at [997, 90] on strong "Enfield (DIG1) - Amazon Logistics ULEZ (EN3 7PZ)" at bounding box center [1098, 78] width 220 height 26
type input "Mujtaba Hassan"
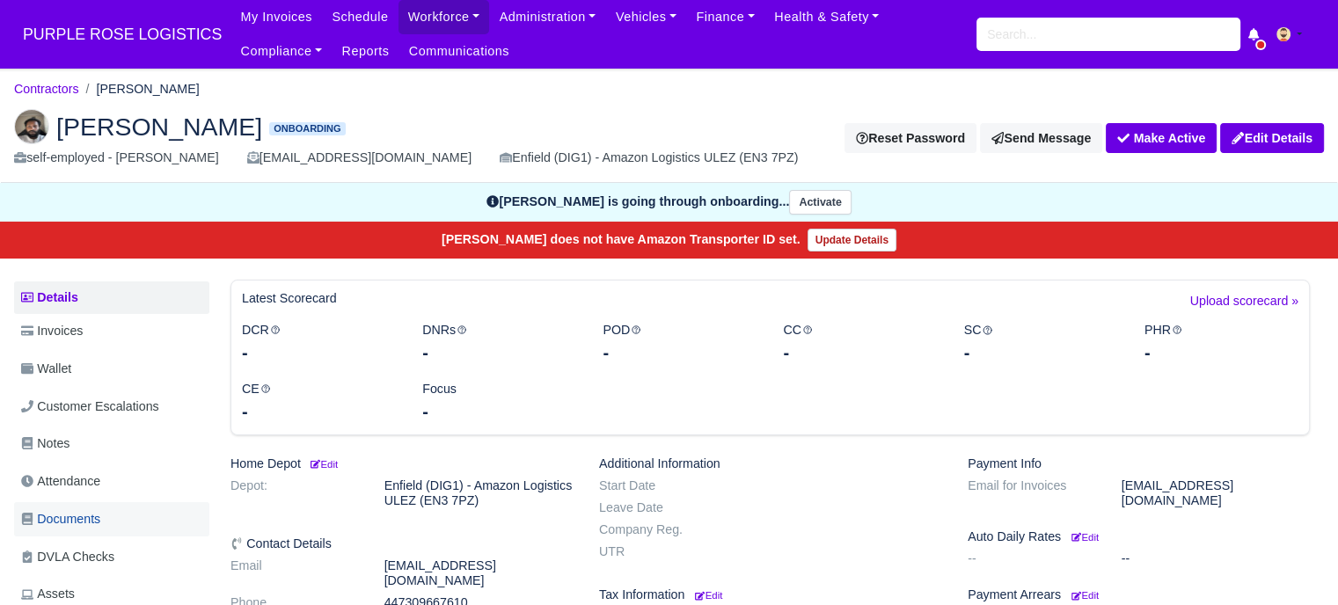
click at [62, 513] on span "Documents" at bounding box center [60, 519] width 79 height 20
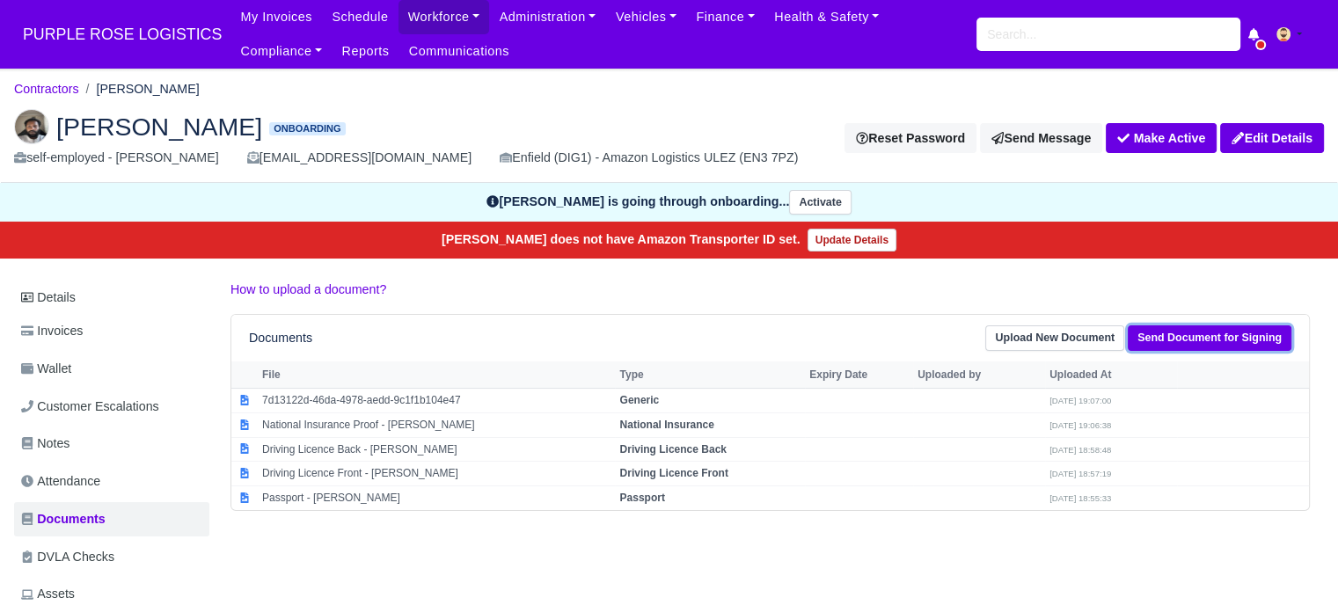
click at [1250, 333] on link "Send Document for Signing" at bounding box center [1210, 338] width 164 height 26
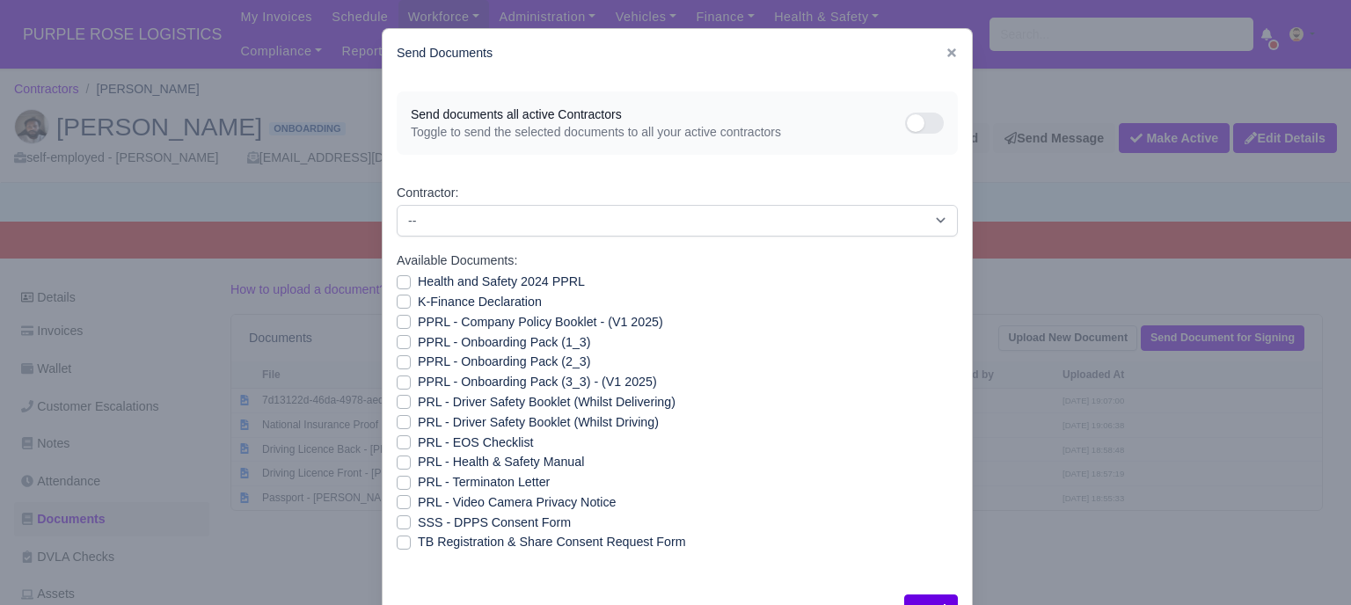
click at [418, 284] on label "Health and Safety 2024 PPRL" at bounding box center [501, 282] width 167 height 20
click at [403, 284] on input "Health and Safety 2024 PPRL" at bounding box center [404, 279] width 14 height 14
checkbox input "true"
click at [418, 302] on label "K-Finance Declaration" at bounding box center [480, 302] width 124 height 20
click at [398, 302] on input "K-Finance Declaration" at bounding box center [404, 299] width 14 height 14
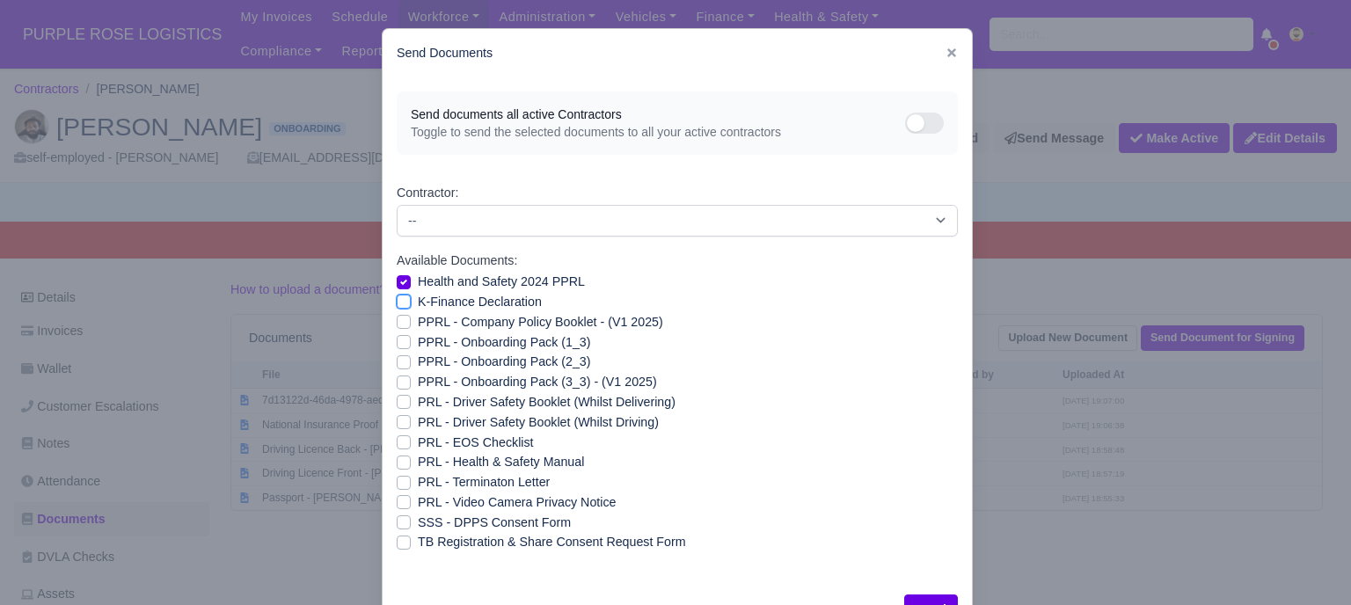
checkbox input "true"
click at [418, 323] on label "PPRL - Company Policy Booklet - (V1 2025)" at bounding box center [540, 322] width 245 height 20
click at [399, 323] on input "PPRL - Company Policy Booklet - (V1 2025)" at bounding box center [404, 319] width 14 height 14
checkbox input "true"
click at [418, 341] on label "PPRL - Onboarding Pack (1_3)" at bounding box center [504, 343] width 172 height 20
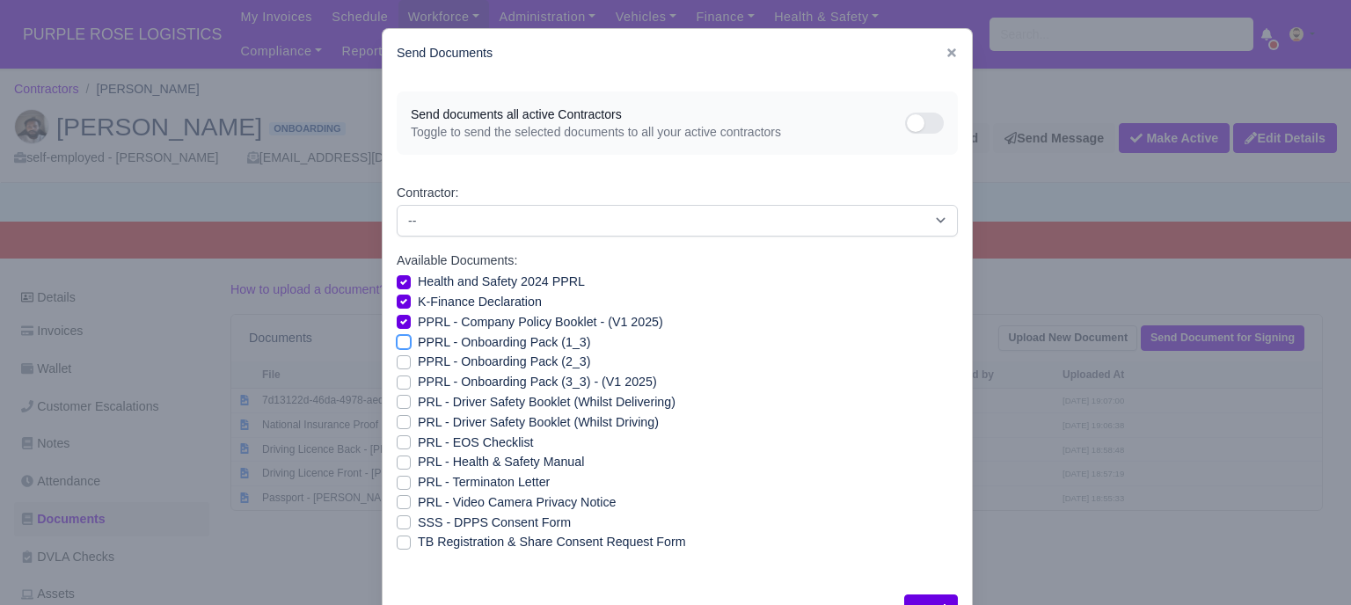
click at [399, 341] on input "PPRL - Onboarding Pack (1_3)" at bounding box center [404, 340] width 14 height 14
checkbox input "true"
click at [418, 362] on label "PPRL - Onboarding Pack (2_3)" at bounding box center [504, 362] width 172 height 20
click at [397, 362] on input "PPRL - Onboarding Pack (2_3)" at bounding box center [404, 359] width 14 height 14
checkbox input "true"
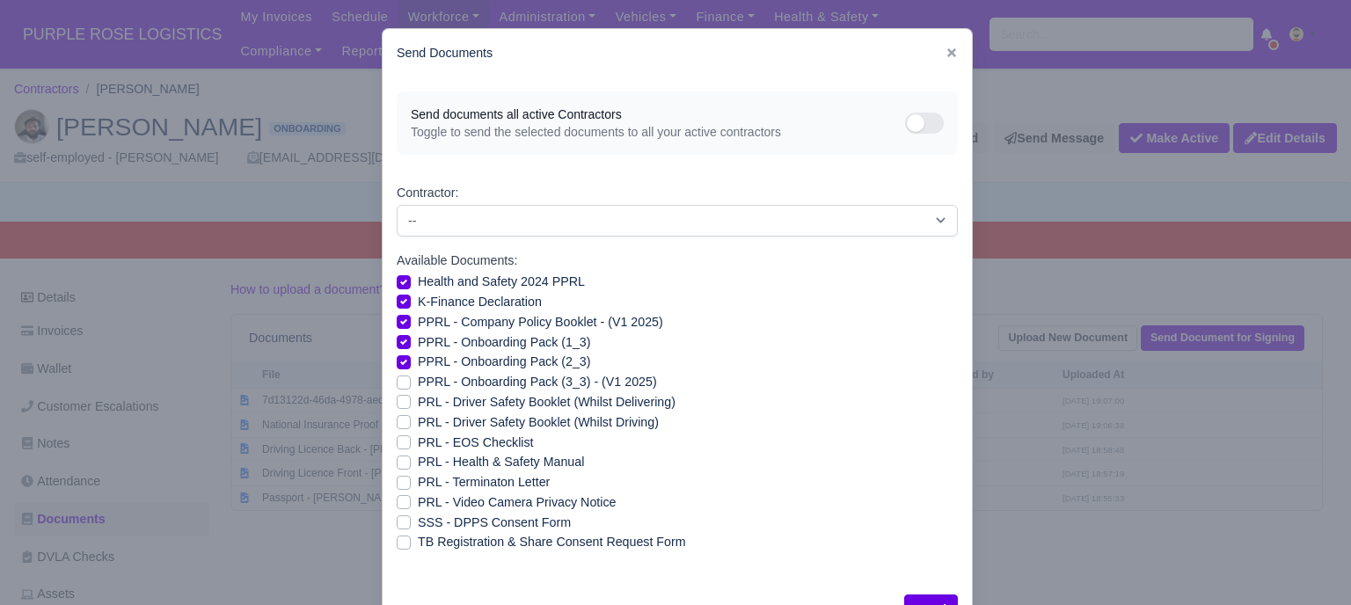
click at [418, 382] on label "PPRL - Onboarding Pack (3_3) - (V1 2025)" at bounding box center [537, 382] width 239 height 20
click at [399, 382] on input "PPRL - Onboarding Pack (3_3) - (V1 2025)" at bounding box center [404, 379] width 14 height 14
checkbox input "true"
click at [418, 502] on label "PRL - Video Camera Privacy Notice" at bounding box center [517, 503] width 198 height 20
click at [397, 502] on input "PRL - Video Camera Privacy Notice" at bounding box center [404, 500] width 14 height 14
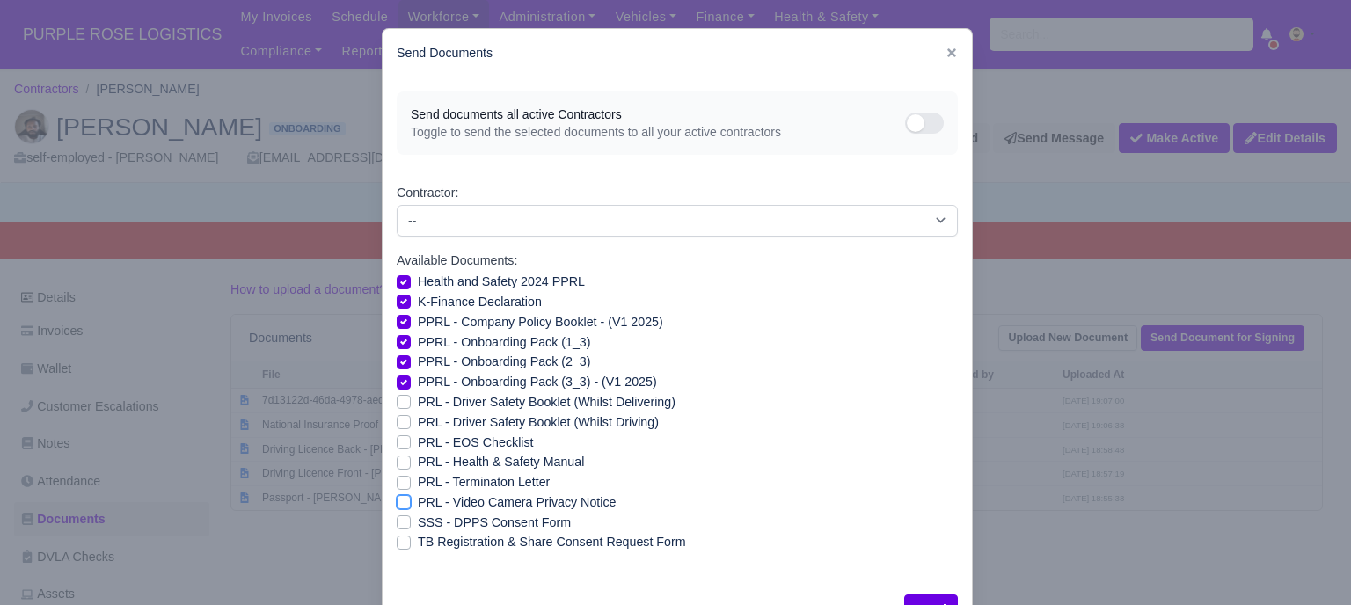
checkbox input "true"
click at [418, 462] on label "PRL - Health & Safety Manual" at bounding box center [501, 462] width 166 height 20
click at [397, 462] on input "PRL - Health & Safety Manual" at bounding box center [404, 459] width 14 height 14
checkbox input "true"
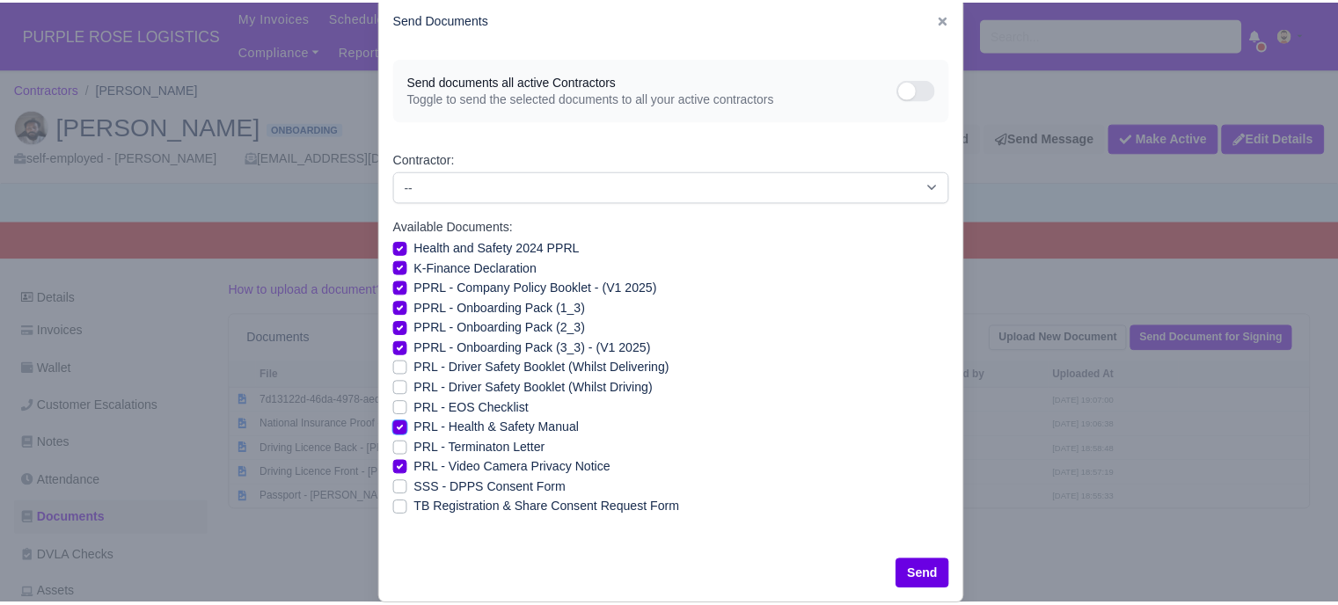
scroll to position [63, 0]
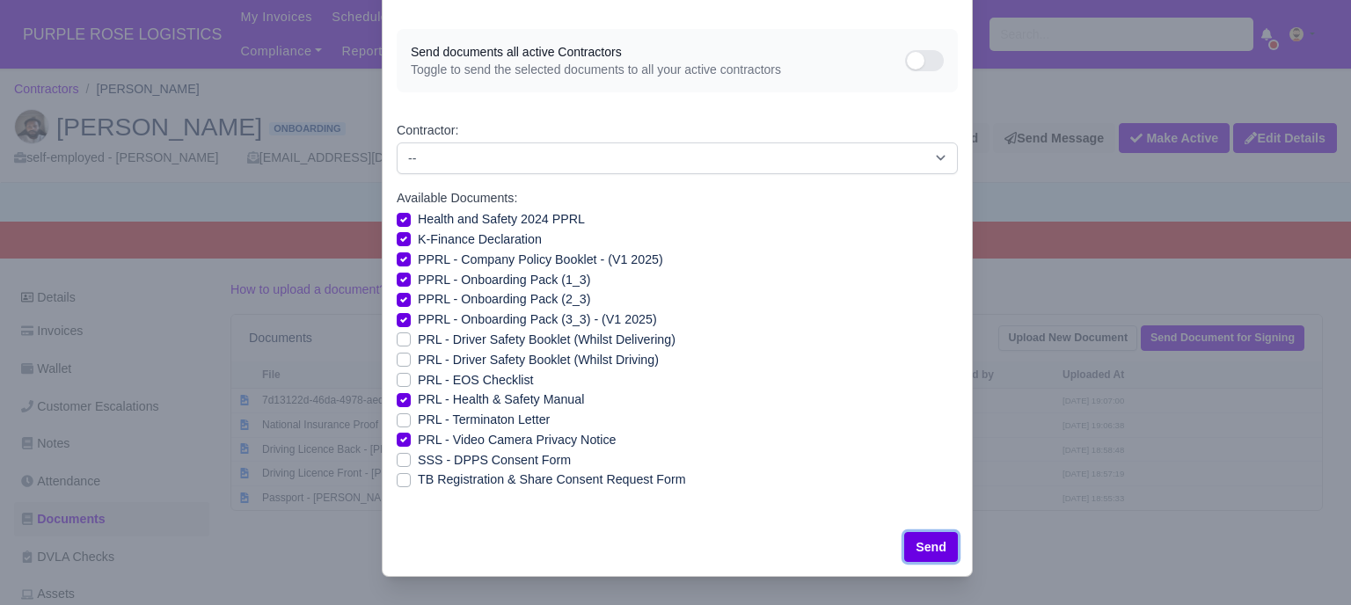
click at [932, 545] on button "Send" at bounding box center [931, 547] width 54 height 30
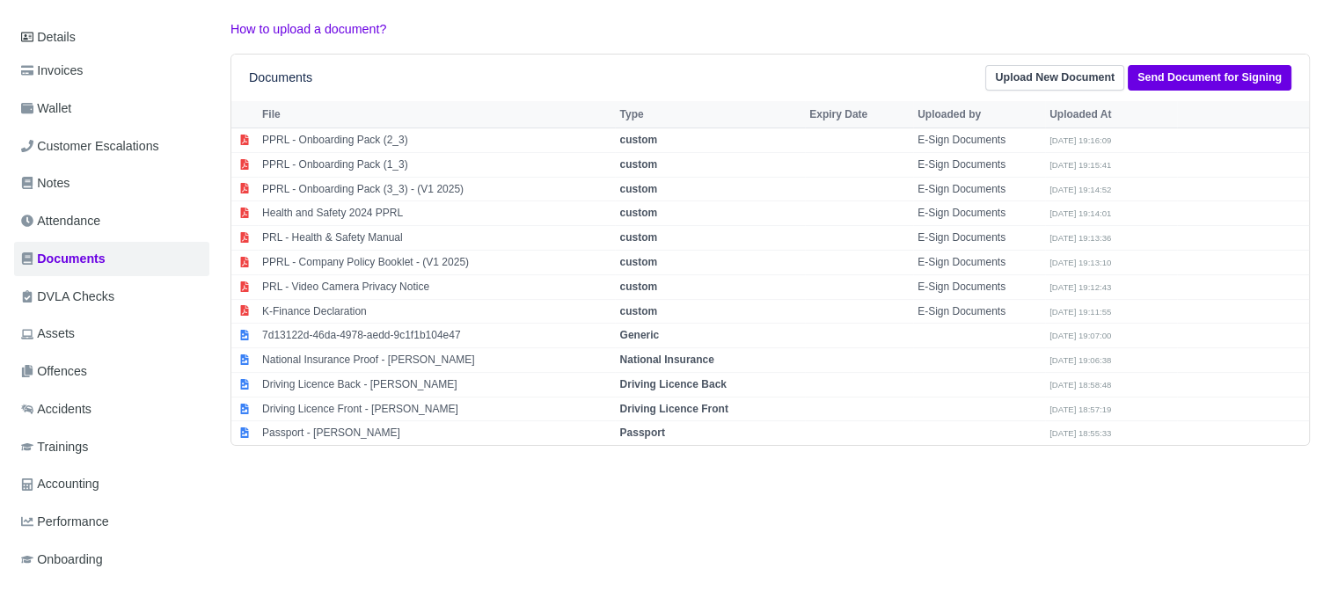
scroll to position [264, 0]
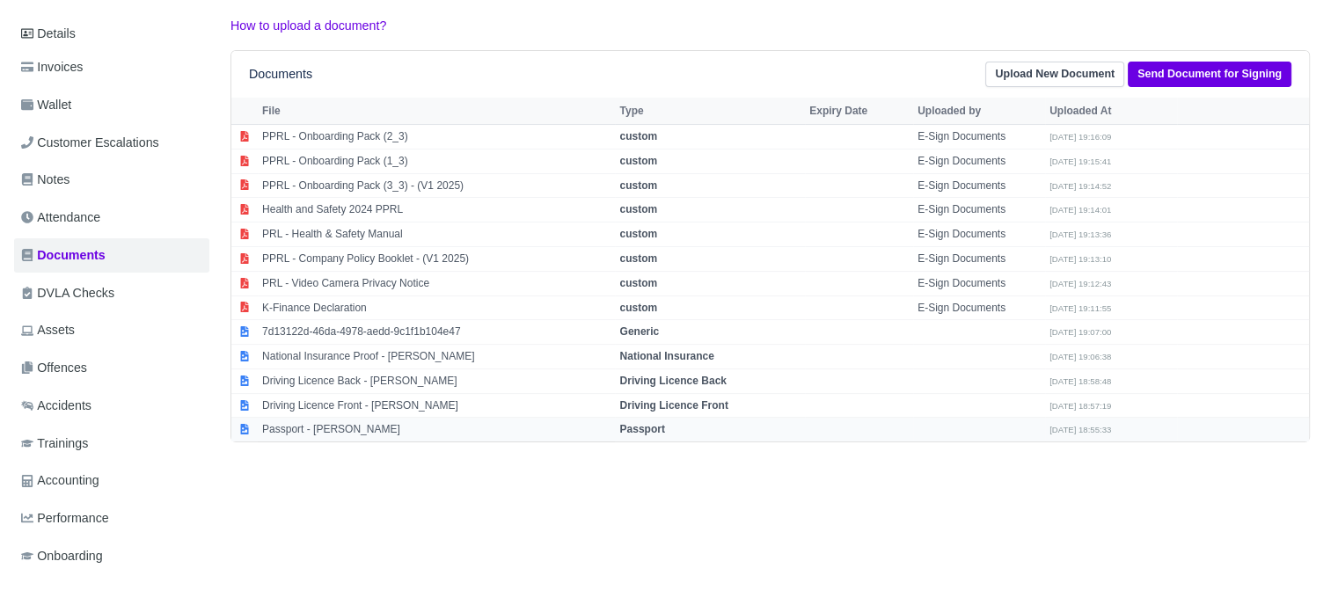
click at [659, 425] on td "Passport" at bounding box center [710, 430] width 190 height 24
select select "passport"
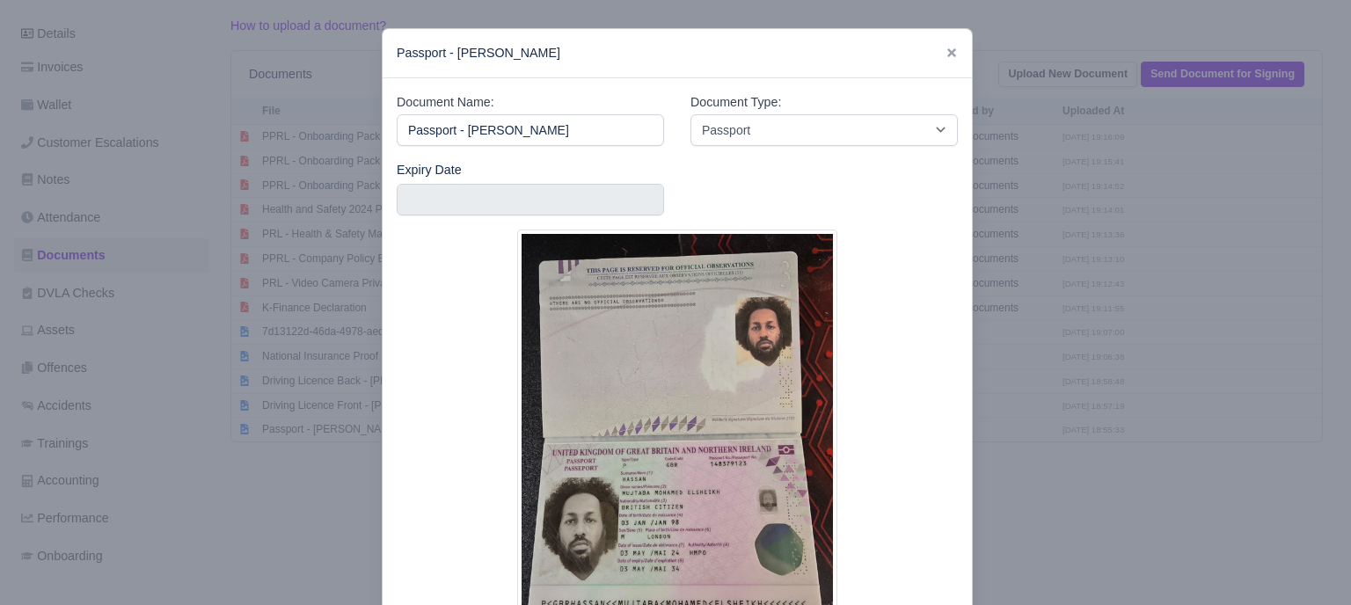
click at [1026, 415] on div at bounding box center [675, 302] width 1351 height 605
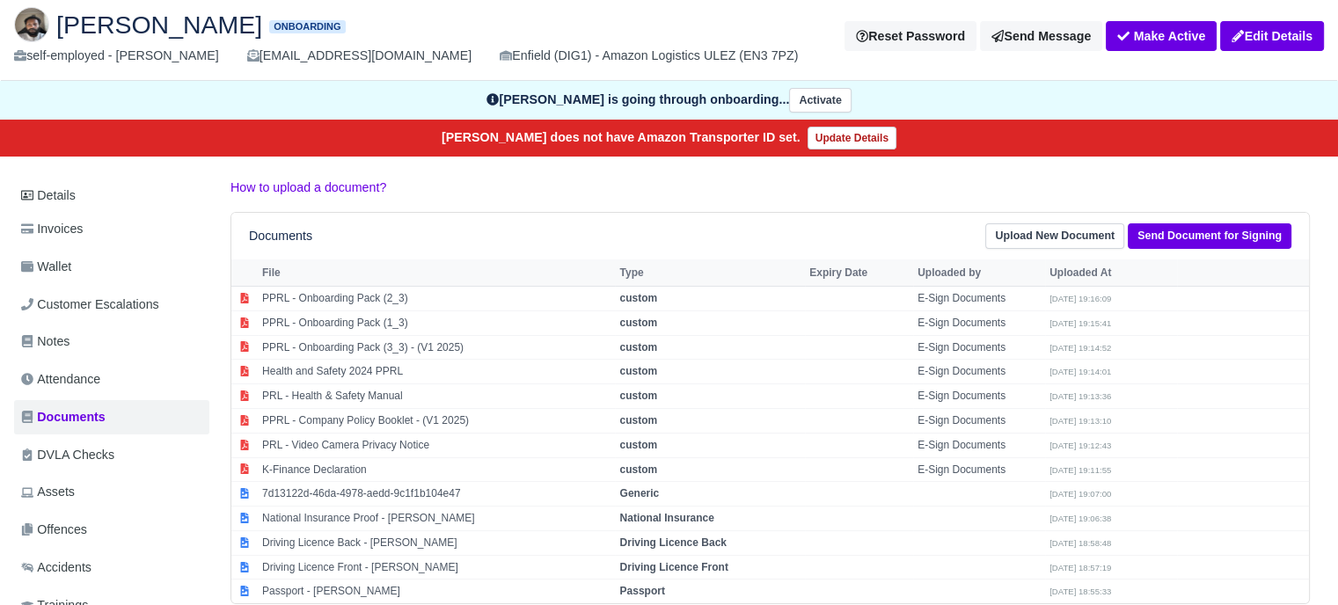
scroll to position [0, 0]
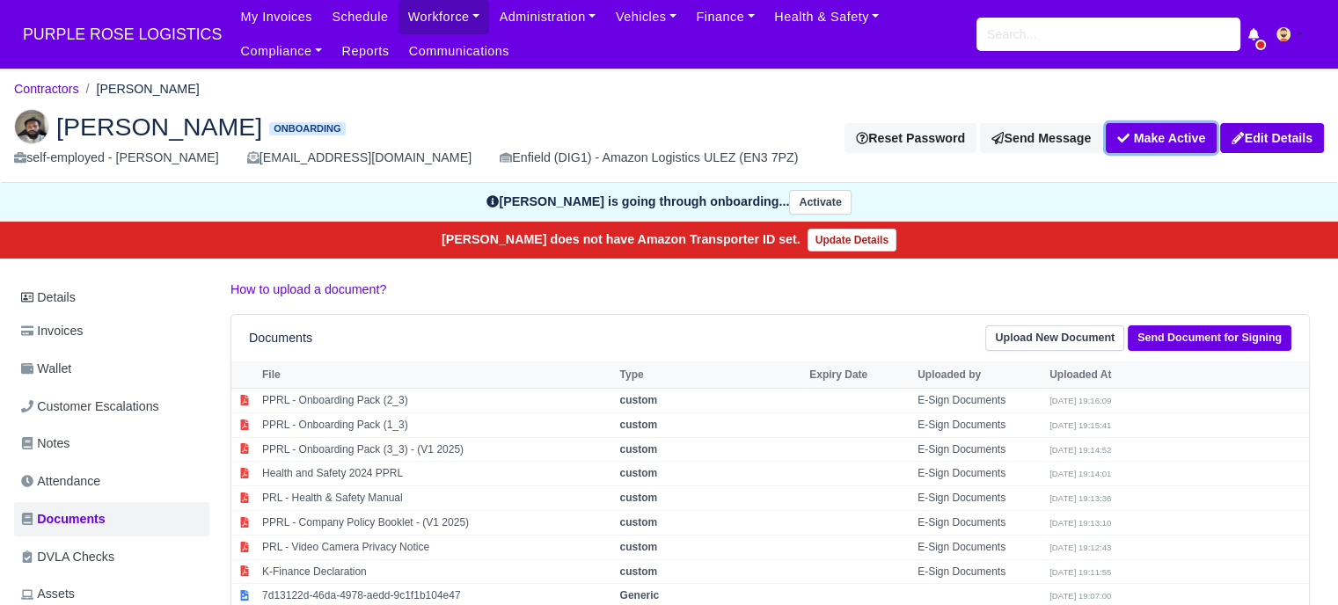
click at [1152, 137] on button "Make Active" at bounding box center [1161, 138] width 111 height 30
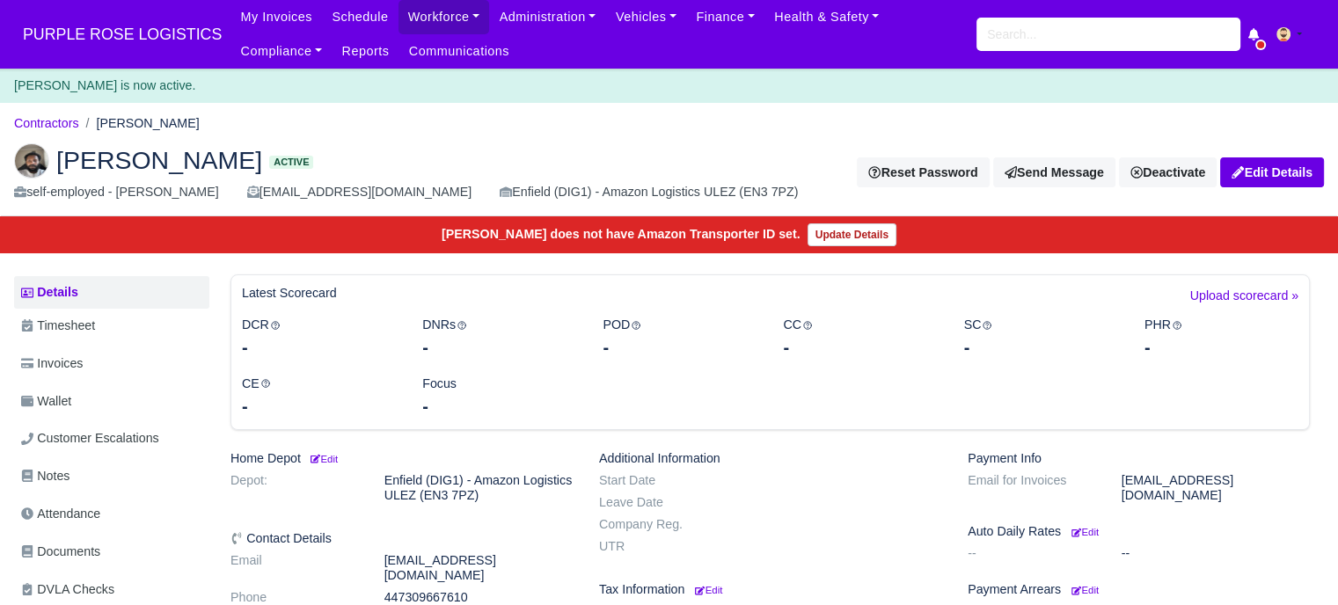
click at [60, 294] on link "Details" at bounding box center [111, 292] width 195 height 33
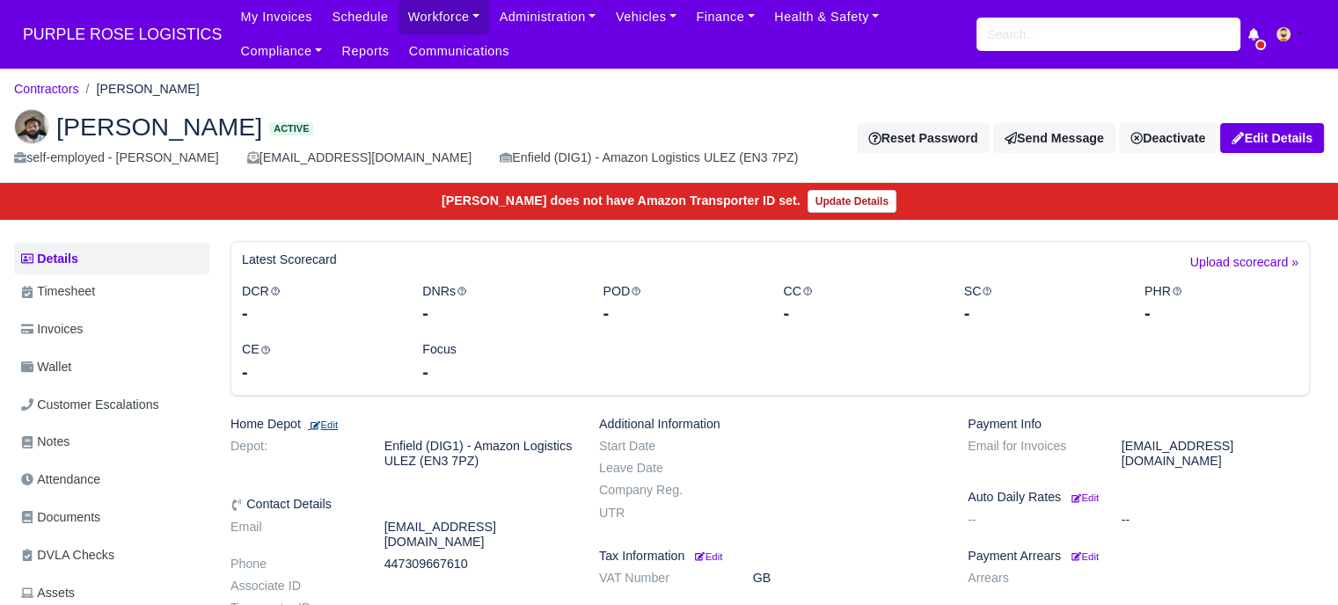
click at [335, 428] on small "Edit" at bounding box center [323, 425] width 30 height 11
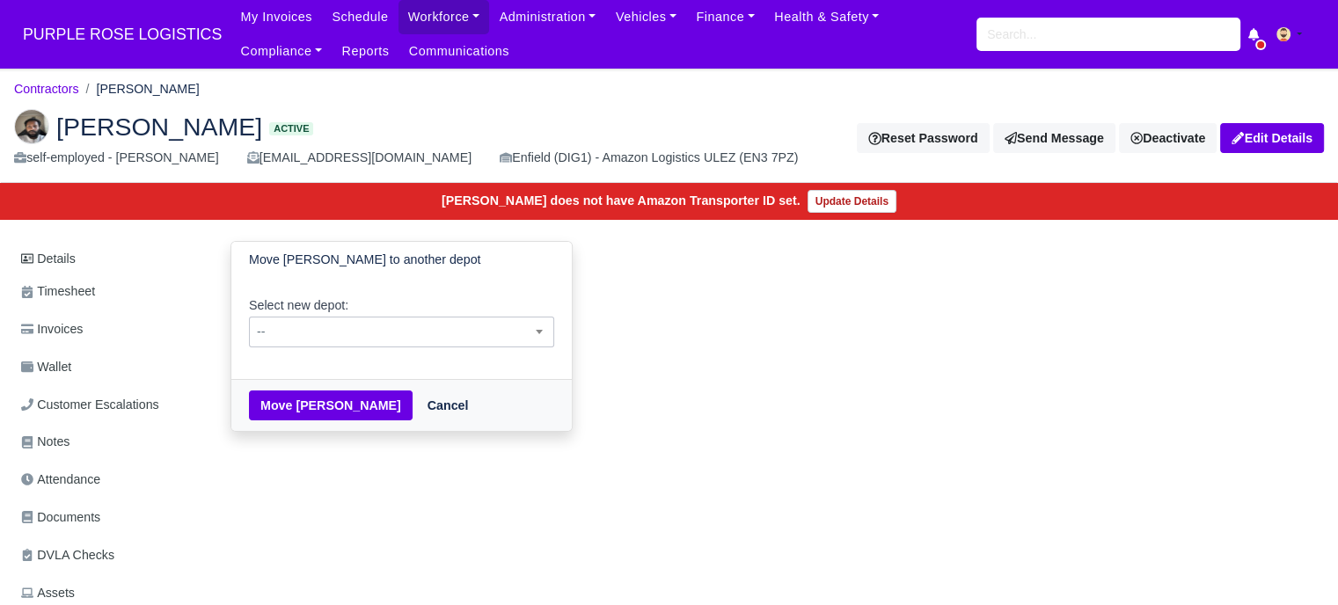
click at [395, 338] on span "--" at bounding box center [401, 332] width 303 height 22
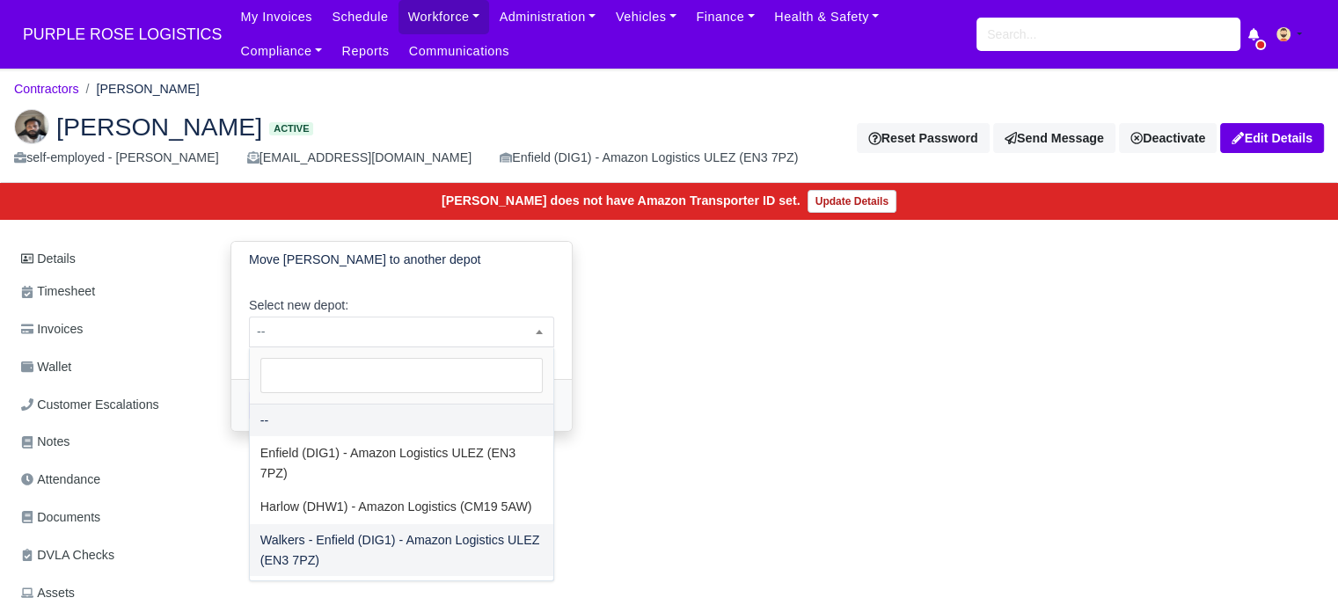
select select "5"
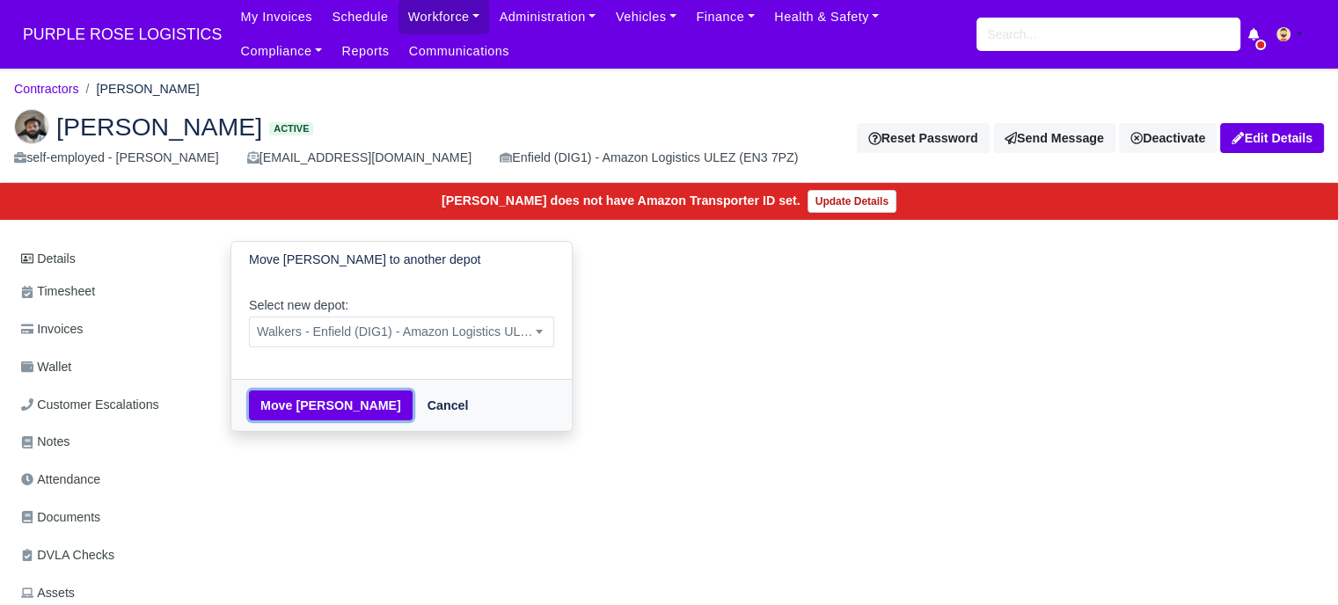
click at [326, 410] on button "Move [PERSON_NAME]" at bounding box center [331, 406] width 164 height 30
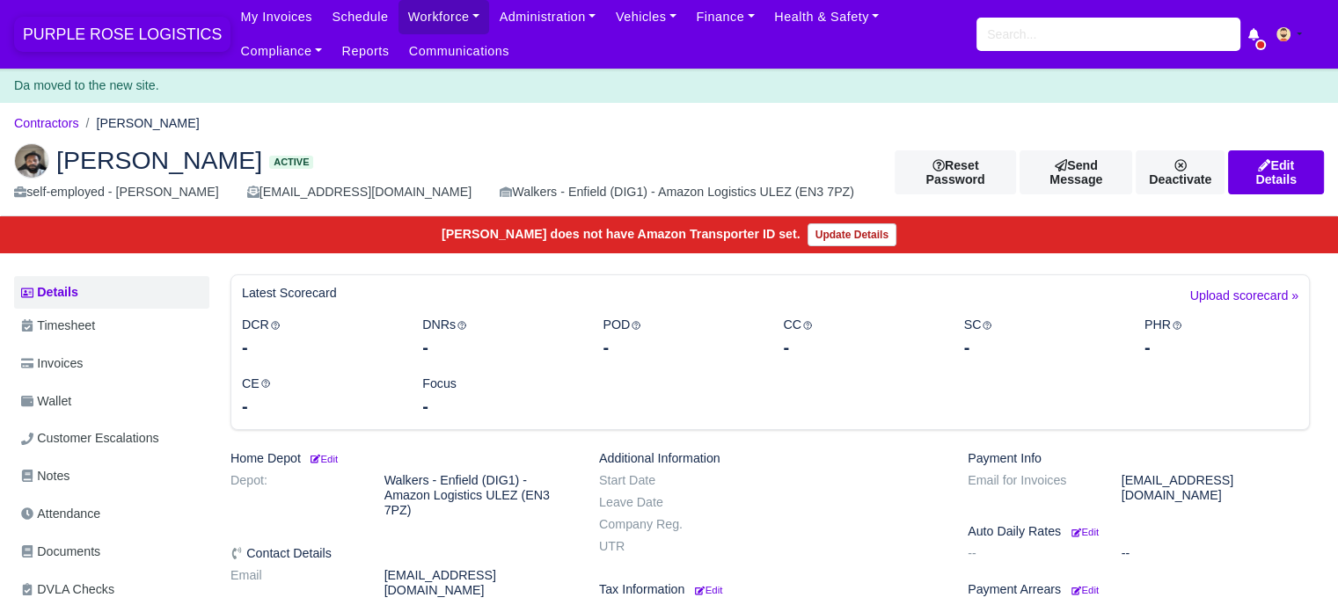
click at [120, 34] on span "PURPLE ROSE LOGISTICS" at bounding box center [122, 34] width 216 height 35
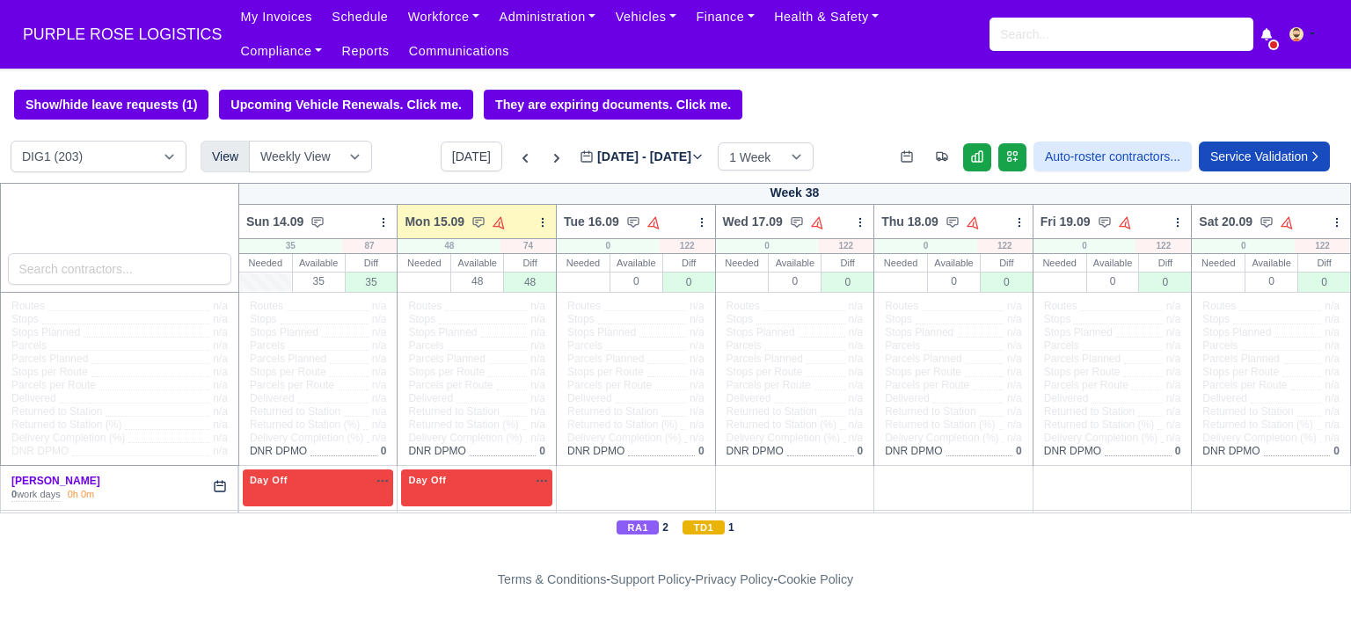
select select "5"
click at [11, 143] on select "DIG1 (203) DAK1 (1) GIMD (44)" at bounding box center [99, 157] width 176 height 32
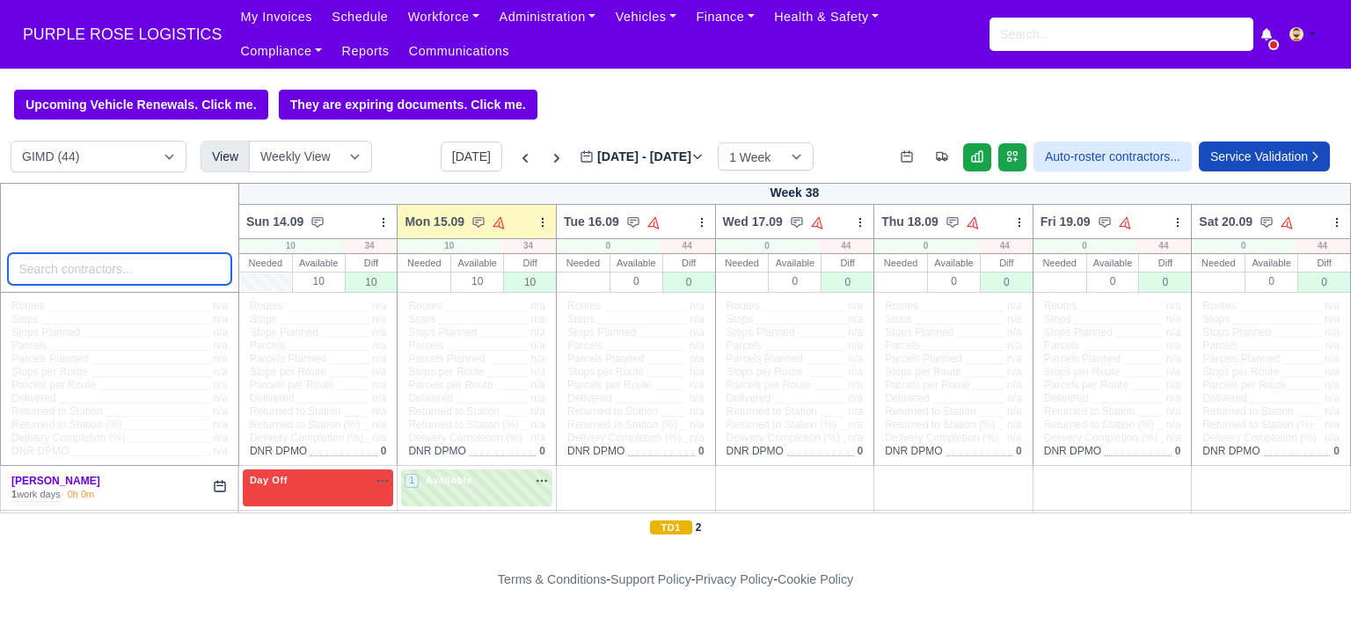
click at [108, 277] on input "search" at bounding box center [119, 269] width 223 height 32
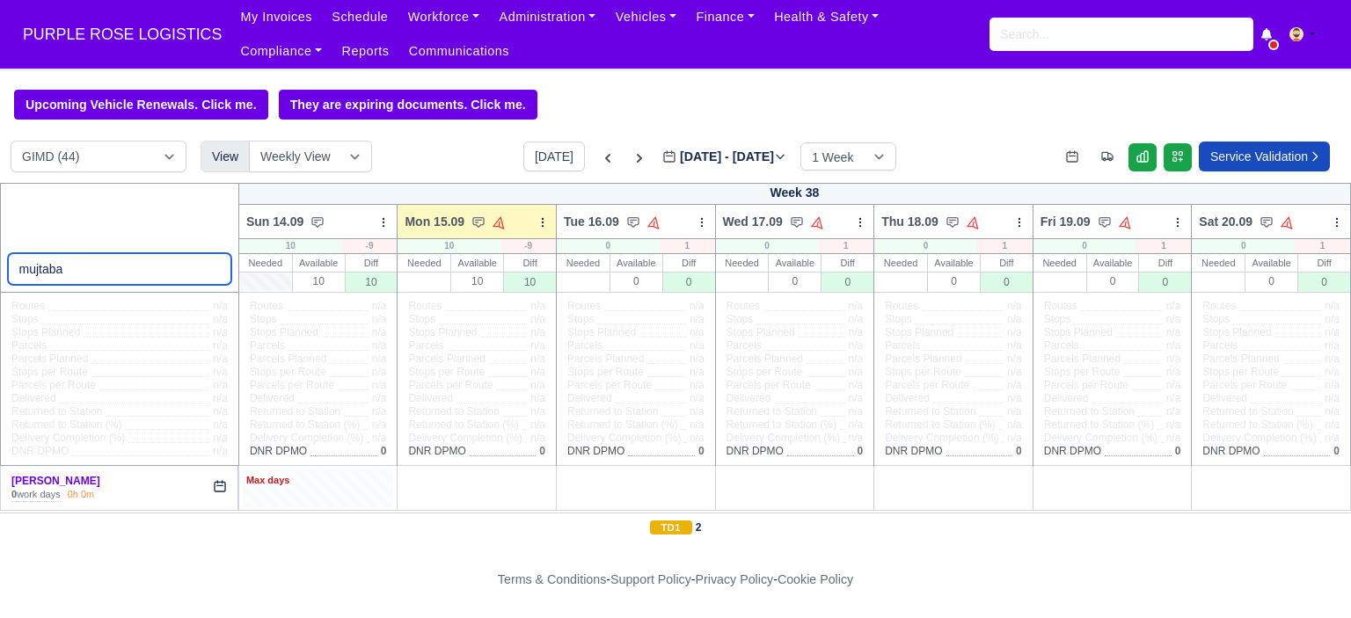
type input "mujtaba"
click at [340, 502] on div "Max days" at bounding box center [318, 488] width 151 height 36
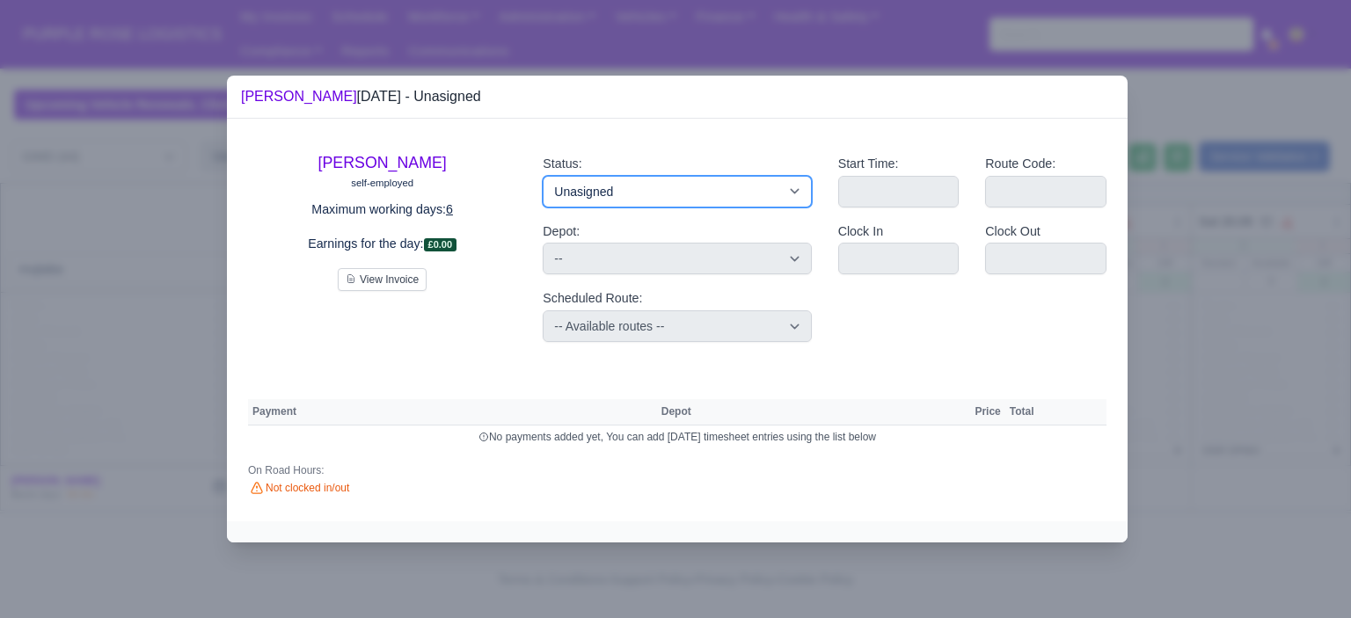
click at [665, 193] on select "Available Day Off Stand By Holiday Other Depot In Office OSM Ridealong Nursery …" at bounding box center [677, 192] width 268 height 32
select select "Day Off"
click at [543, 176] on select "Available Day Off Stand By Holiday Other Depot In Office OSM Ridealong Nursery …" at bounding box center [677, 192] width 268 height 32
select select
select select "na"
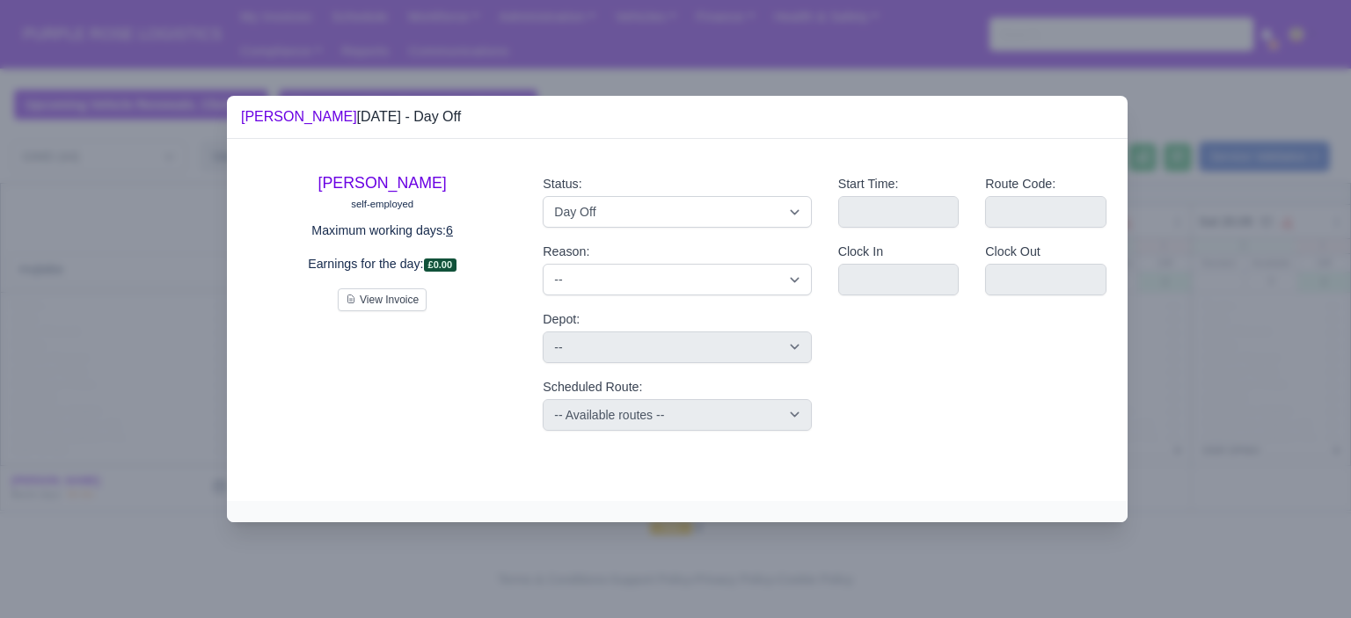
drag, startPoint x: 1242, startPoint y: 370, endPoint x: 835, endPoint y: 418, distance: 410.1
click at [1240, 370] on div at bounding box center [675, 309] width 1351 height 618
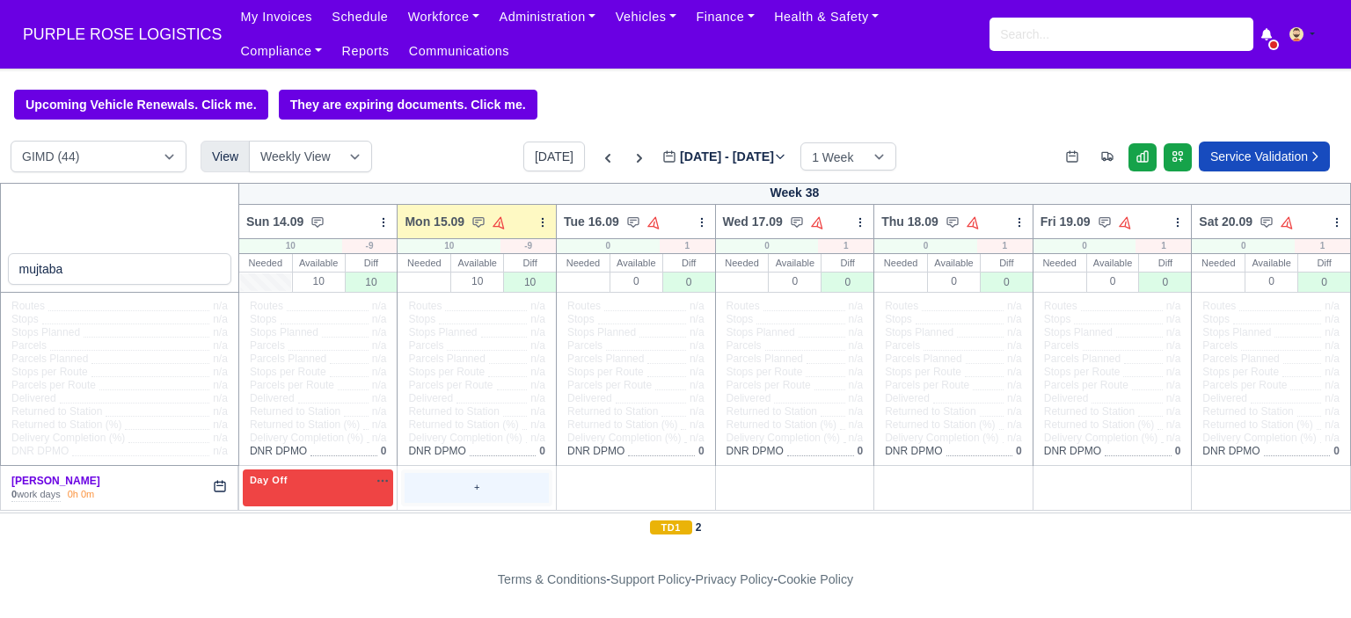
click at [479, 482] on div "+" at bounding box center [477, 487] width 144 height 29
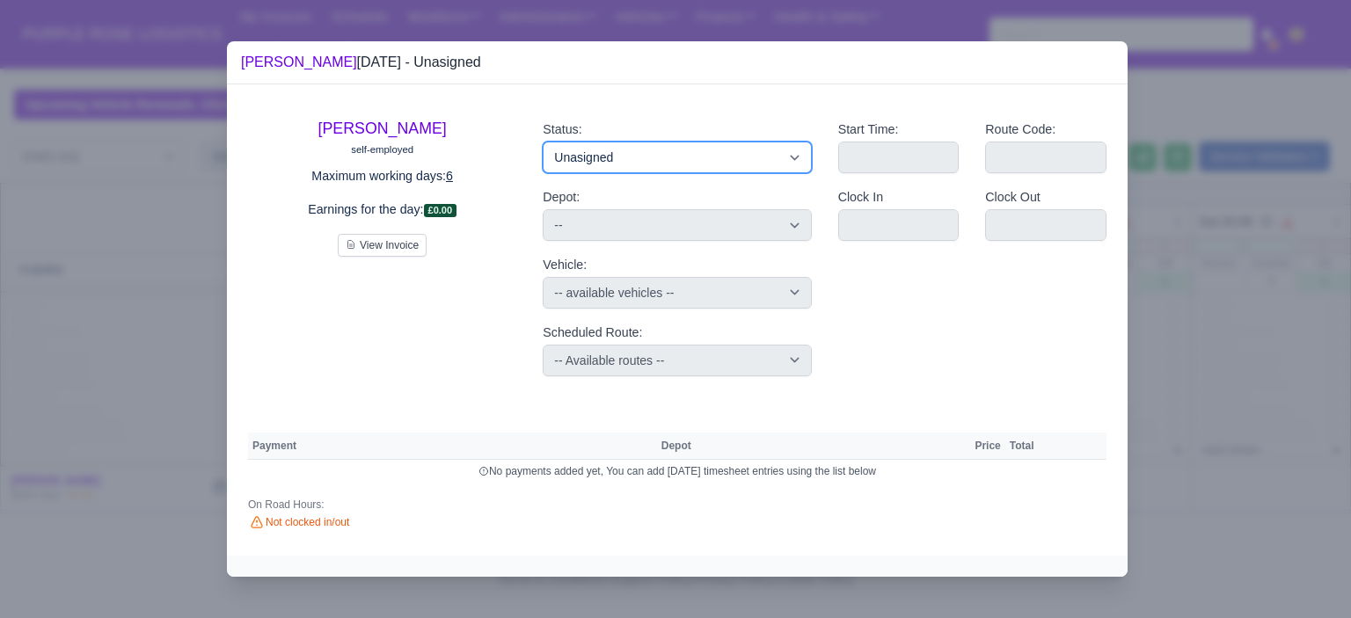
click at [691, 167] on select "Available Day Off Stand By Holiday Other Depot In Office OSM Ridealong Nursery …" at bounding box center [677, 158] width 268 height 32
select select "Day Off"
click at [543, 142] on select "Available Day Off Stand By Holiday Other Depot In Office OSM Ridealong Nursery …" at bounding box center [677, 158] width 268 height 32
select select "na"
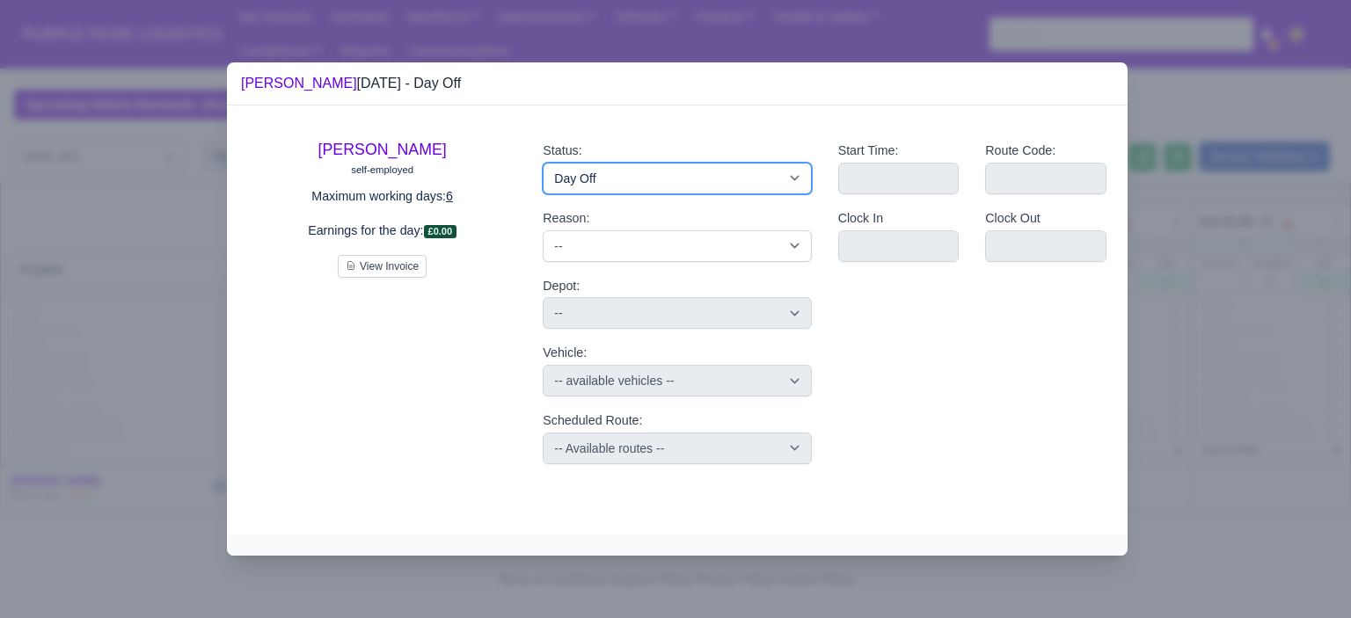
click at [719, 170] on select "Available Day Off Stand By Holiday Other Depot In Office OSM Ridealong Nursery …" at bounding box center [677, 179] width 268 height 32
select select "Available"
click at [543, 163] on select "Available Day Off Stand By Holiday Other Depot In Office OSM Ridealong Nursery …" at bounding box center [677, 179] width 268 height 32
select select
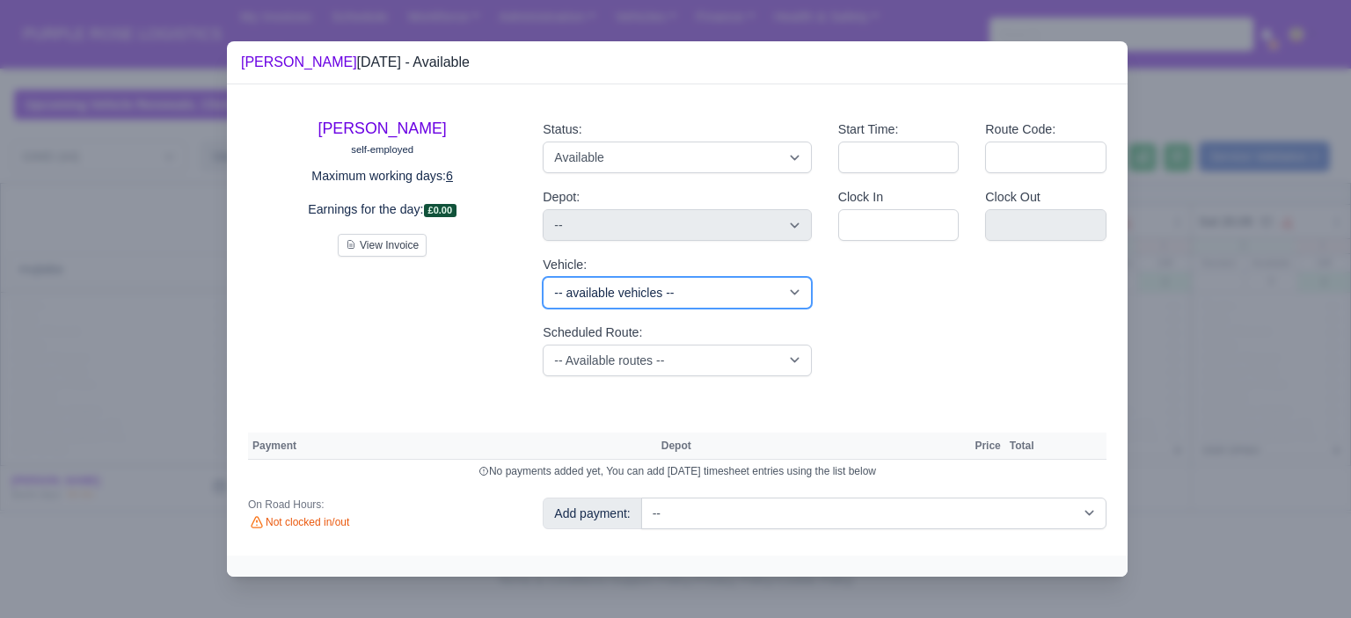
click at [672, 302] on select "-- available vehicles -- (KM70HNG) (KM70HXA) (KM70HYR) (KM70HYV) (KN70KJY) (KN7…" at bounding box center [677, 293] width 268 height 32
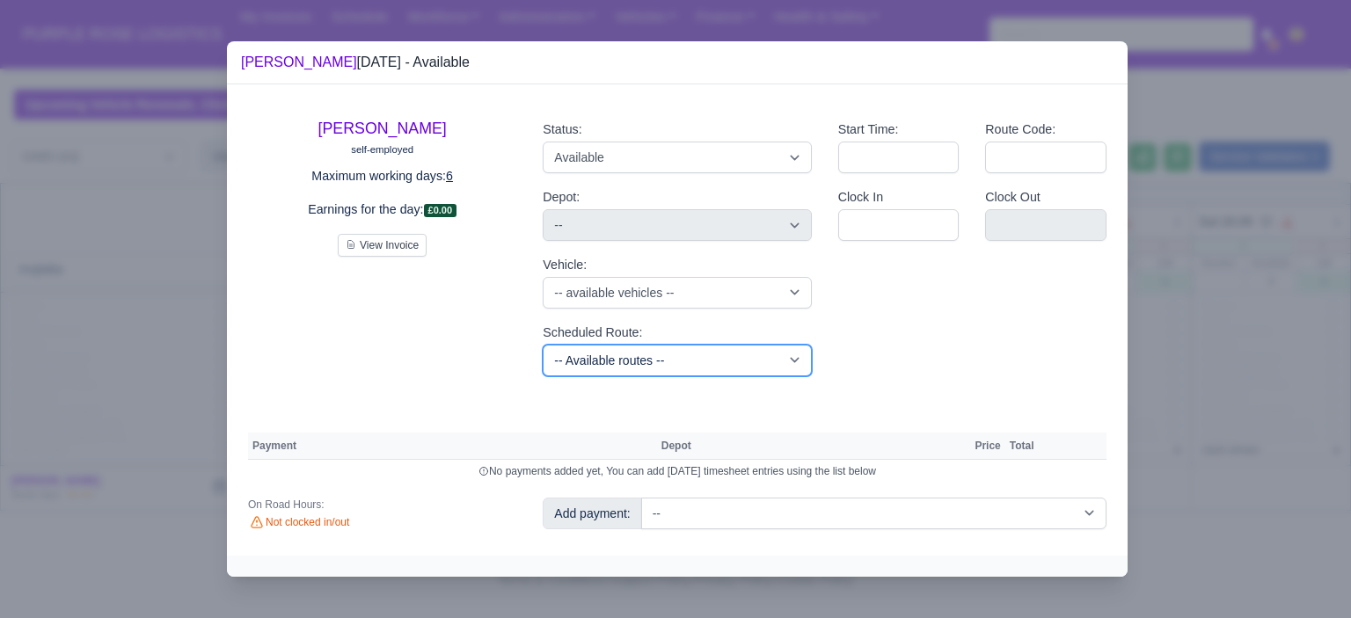
click at [662, 347] on select "-- Available routes -- Standard Parcel - Block of 6 Hours - (SD6) AmFlex RTS Ve…" at bounding box center [677, 361] width 268 height 32
select select "6"
click at [543, 345] on select "-- Available routes -- Standard Parcel - Block of 6 Hours - (SD6) AmFlex RTS Ve…" at bounding box center [677, 361] width 268 height 32
select select
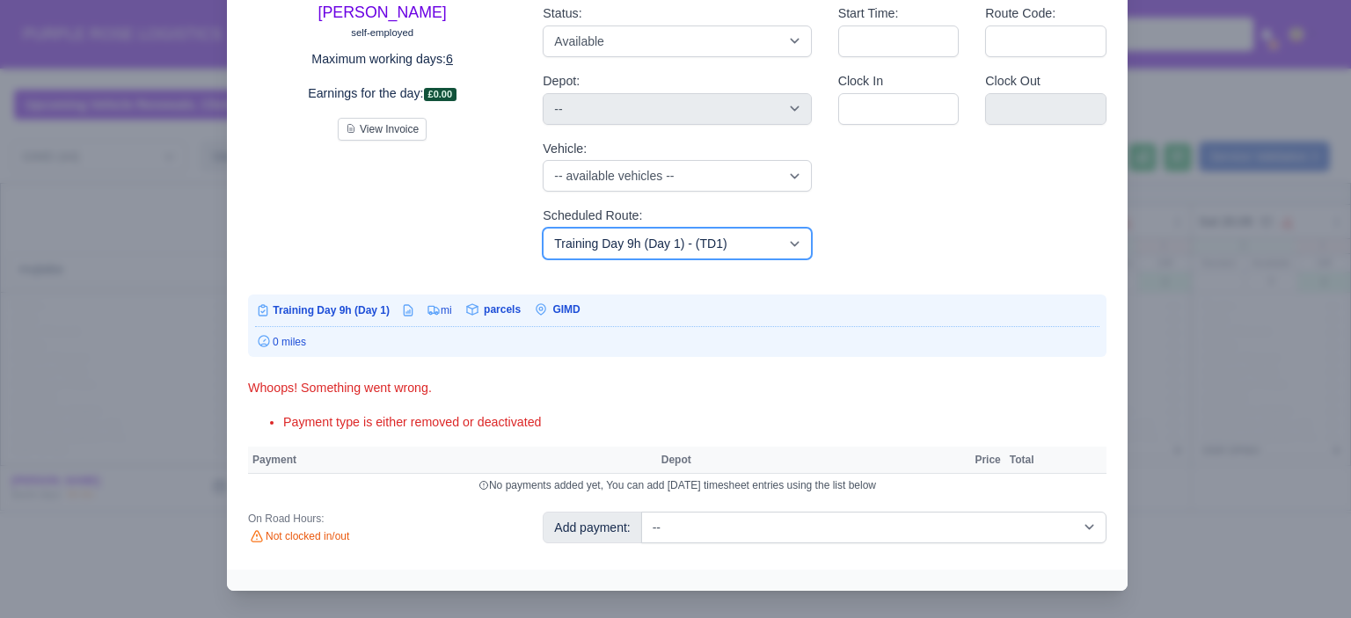
scroll to position [104, 0]
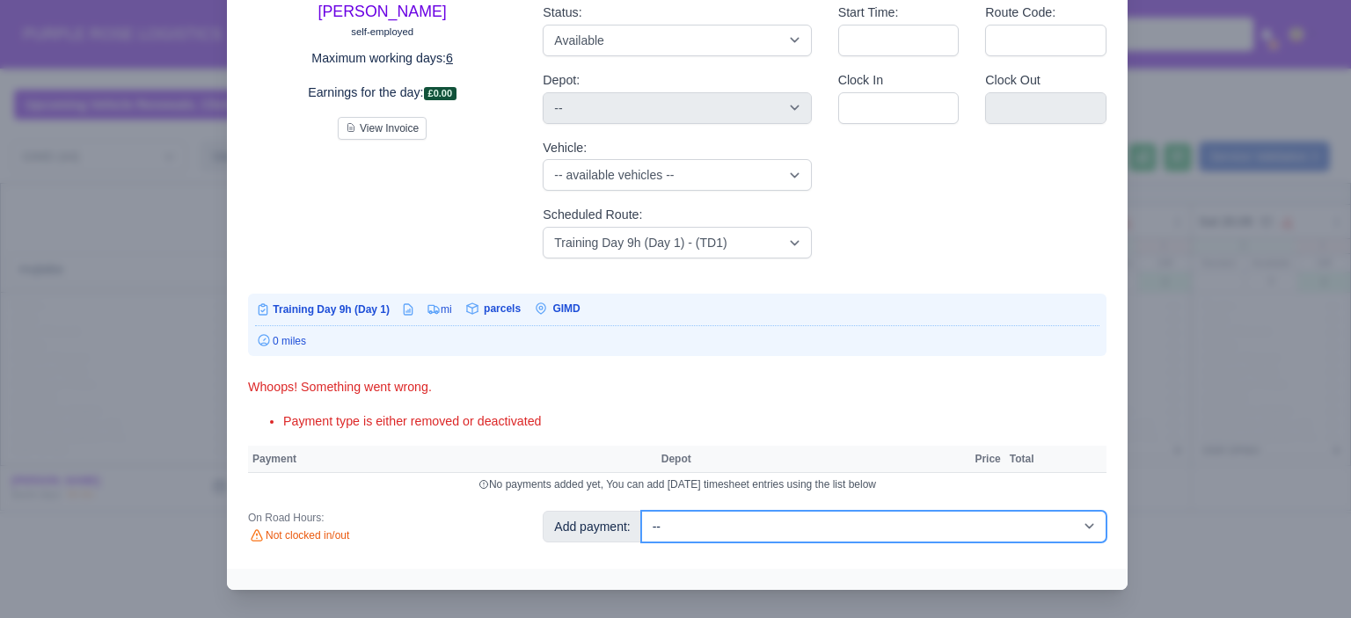
click at [886, 520] on select "-- Additional Hour Support (£14.50) Additional Hour Support (Walkers) (£13.50) …" at bounding box center [873, 527] width 465 height 32
click at [641, 511] on select "-- Additional Hour Support (£14.50) Additional Hour Support (Walkers) (£13.50) …" at bounding box center [873, 527] width 465 height 32
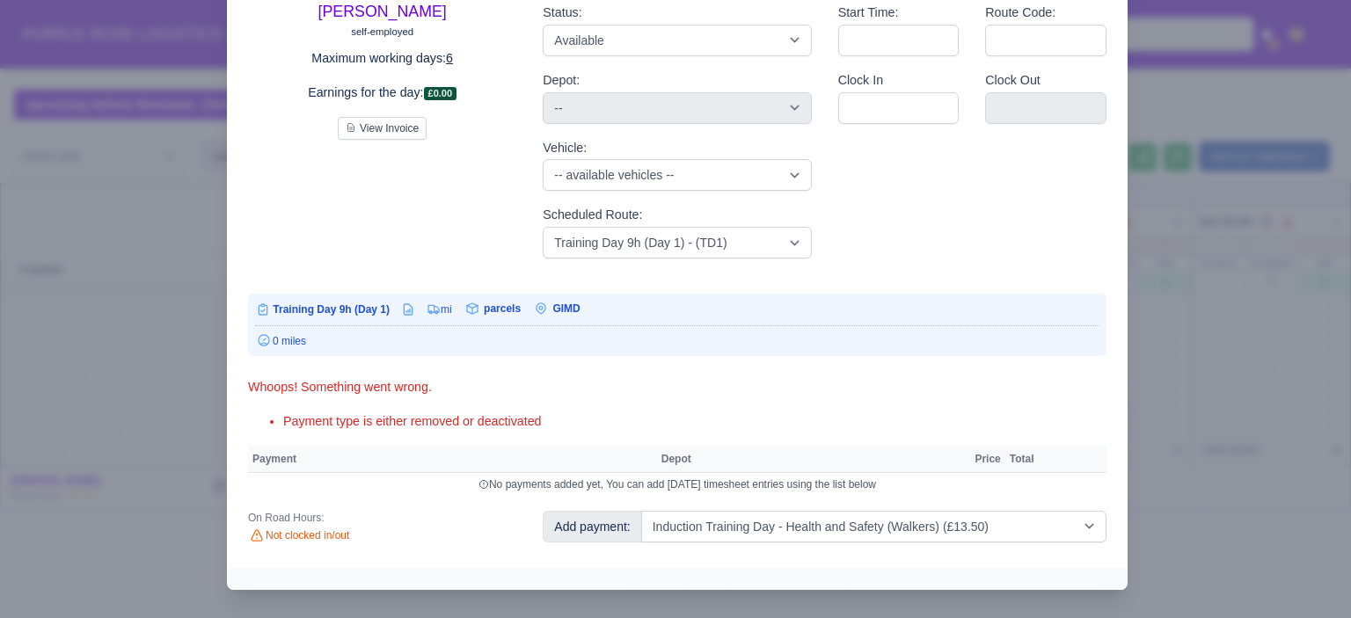
select select "5"
select select
select select "5"
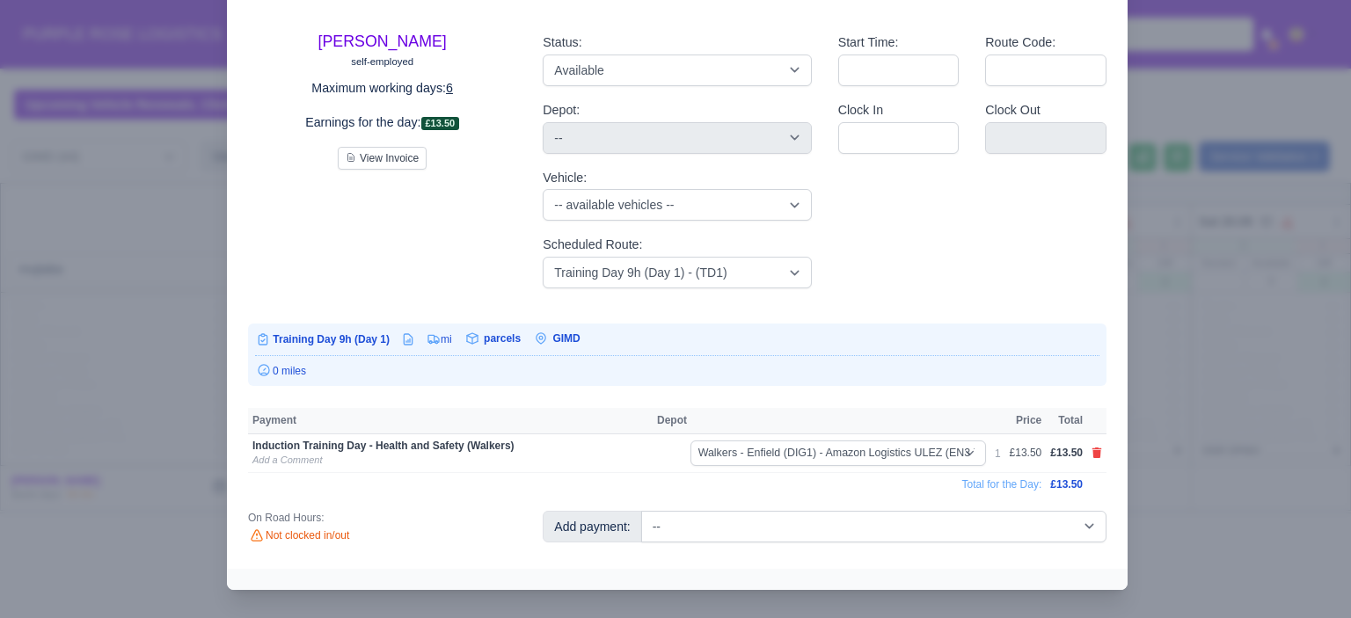
scroll to position [62, 0]
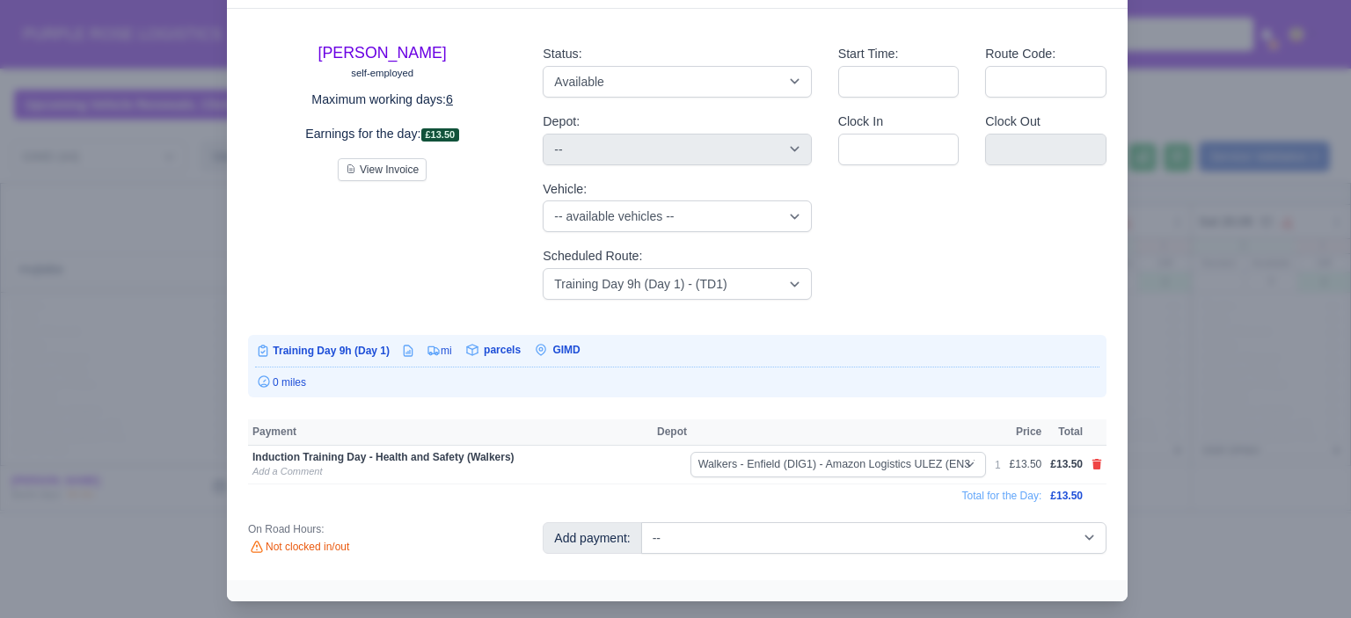
drag, startPoint x: 910, startPoint y: 555, endPoint x: 908, endPoint y: 546, distance: 9.0
click at [909, 555] on div "Add payment: -- Additional Hour Support (£14.50) Additional Hour Support (Walke…" at bounding box center [825, 545] width 590 height 44
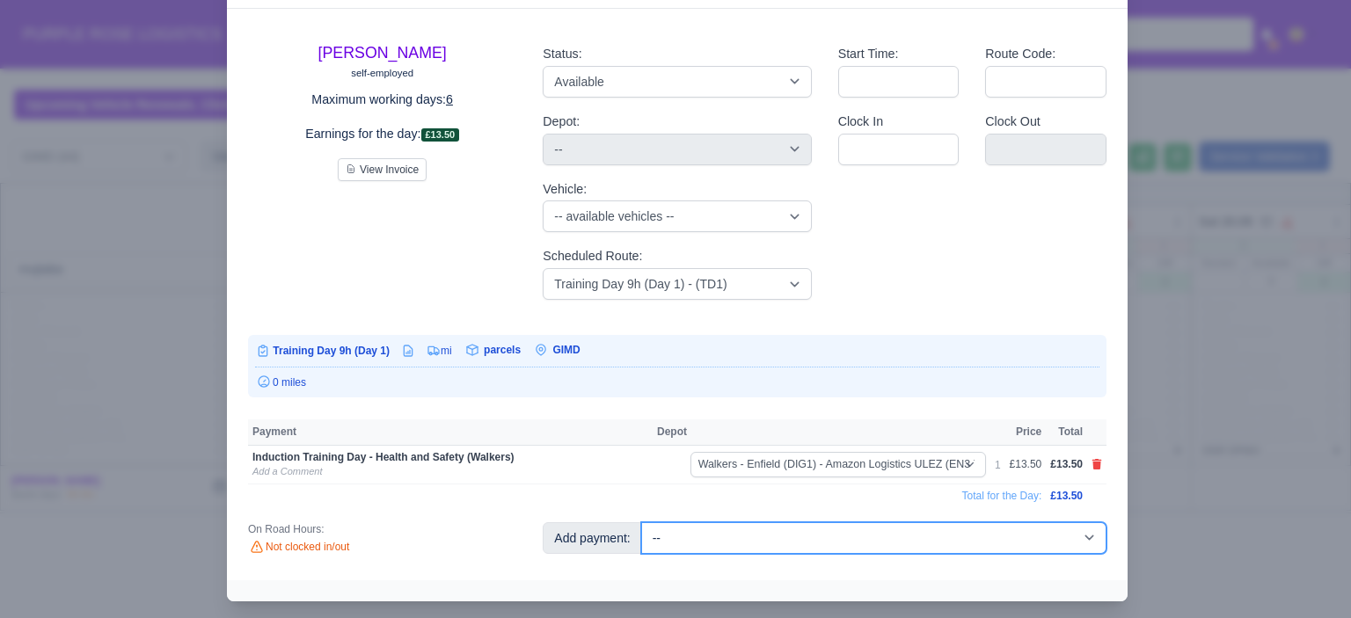
click at [908, 538] on select "-- Additional Hour Support (£14.50) Additional Hour Support (Walkers) (£13.50) …" at bounding box center [873, 539] width 465 height 32
select select "100"
click at [641, 523] on select "-- Additional Hour Support (£14.50) Additional Hour Support (Walkers) (£13.50) …" at bounding box center [873, 539] width 465 height 32
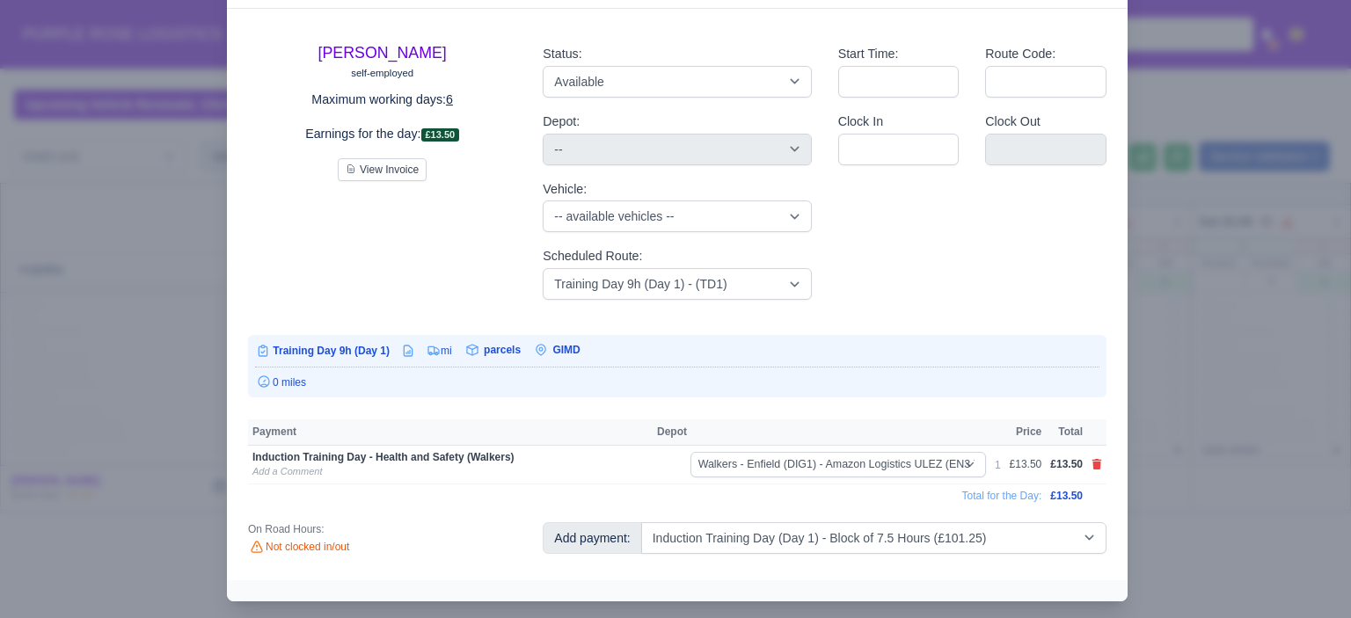
select select
select select "5"
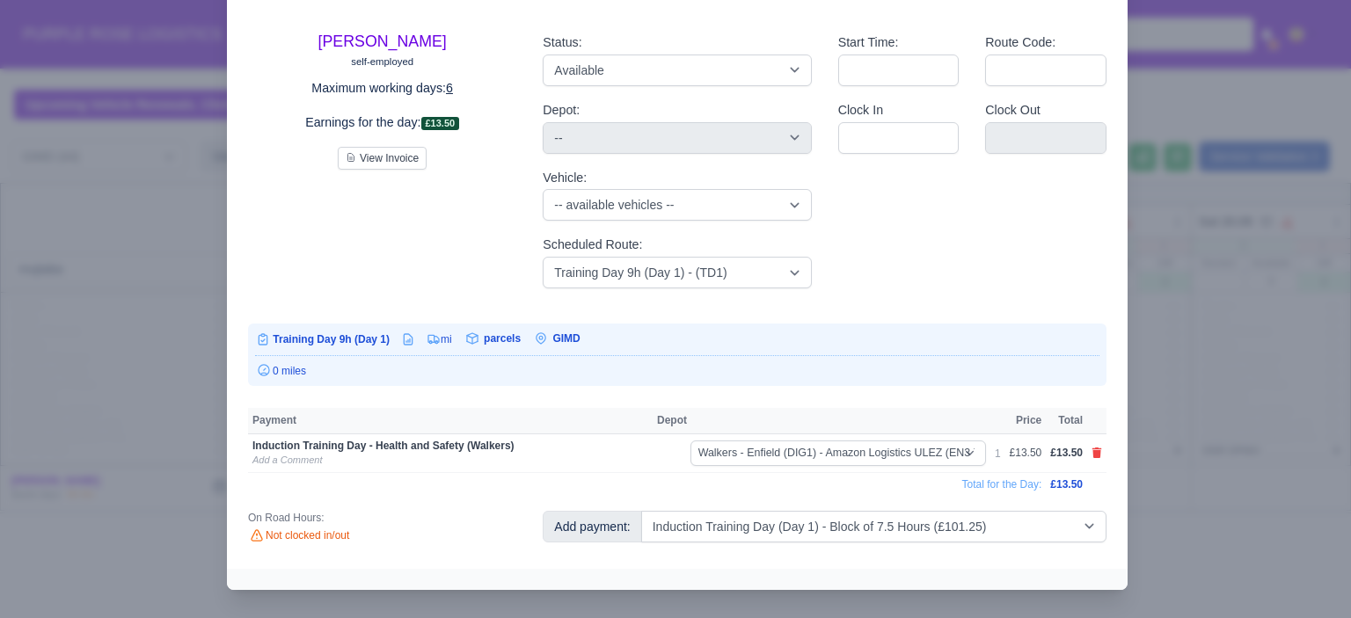
select select "5"
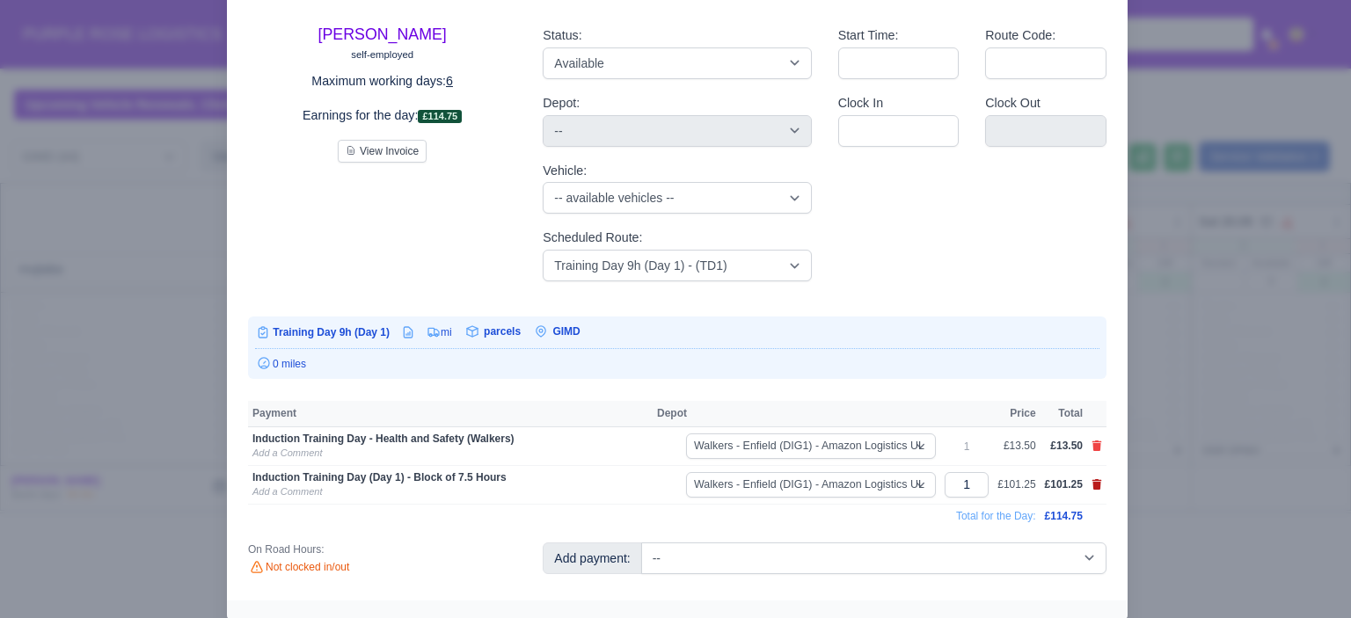
click at [1093, 483] on icon at bounding box center [1098, 484] width 10 height 11
select select
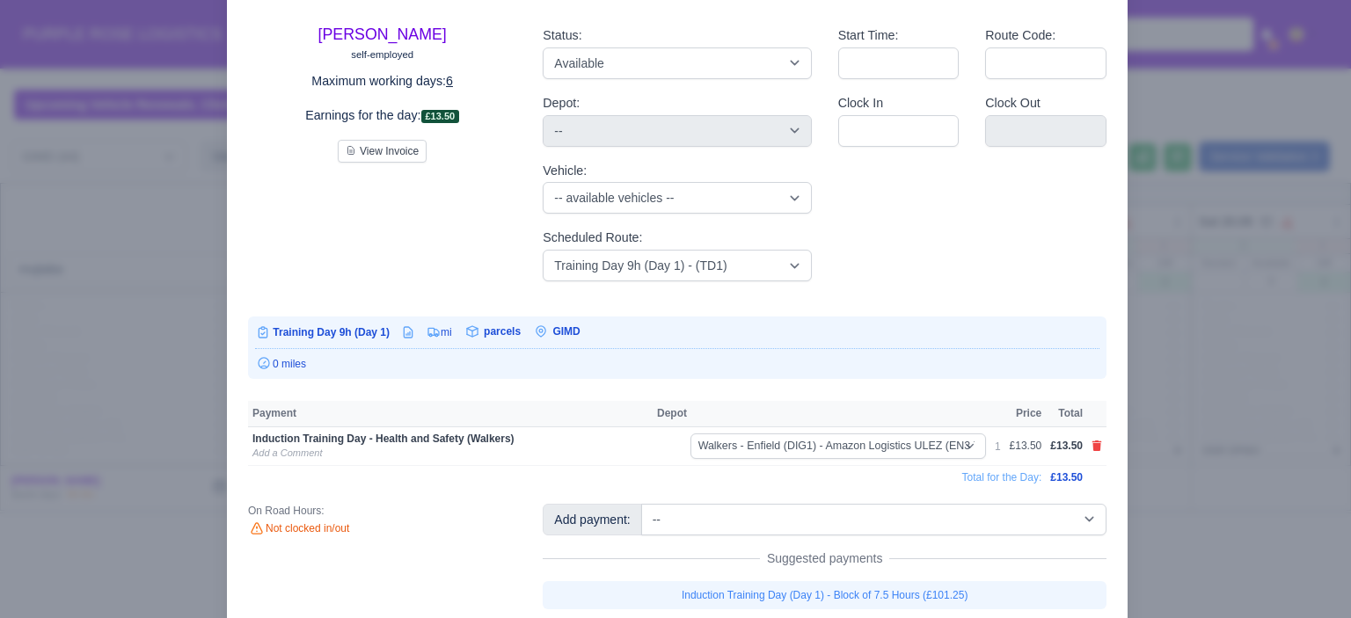
scroll to position [92, 0]
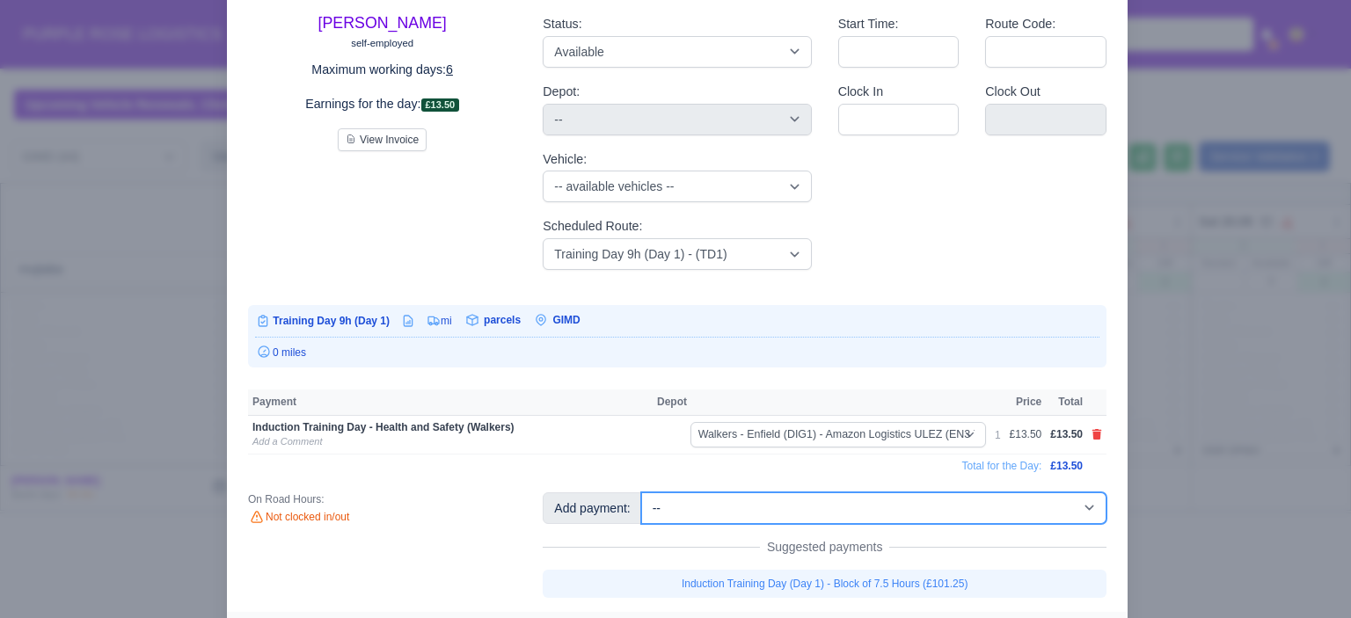
click at [999, 509] on select "-- Additional Hour Support (£14.50) Additional Hour Support (Walkers) (£13.50) …" at bounding box center [873, 509] width 465 height 32
select select "85"
click at [641, 493] on select "-- Additional Hour Support (£14.50) Additional Hour Support (Walkers) (£13.50) …" at bounding box center [873, 509] width 465 height 32
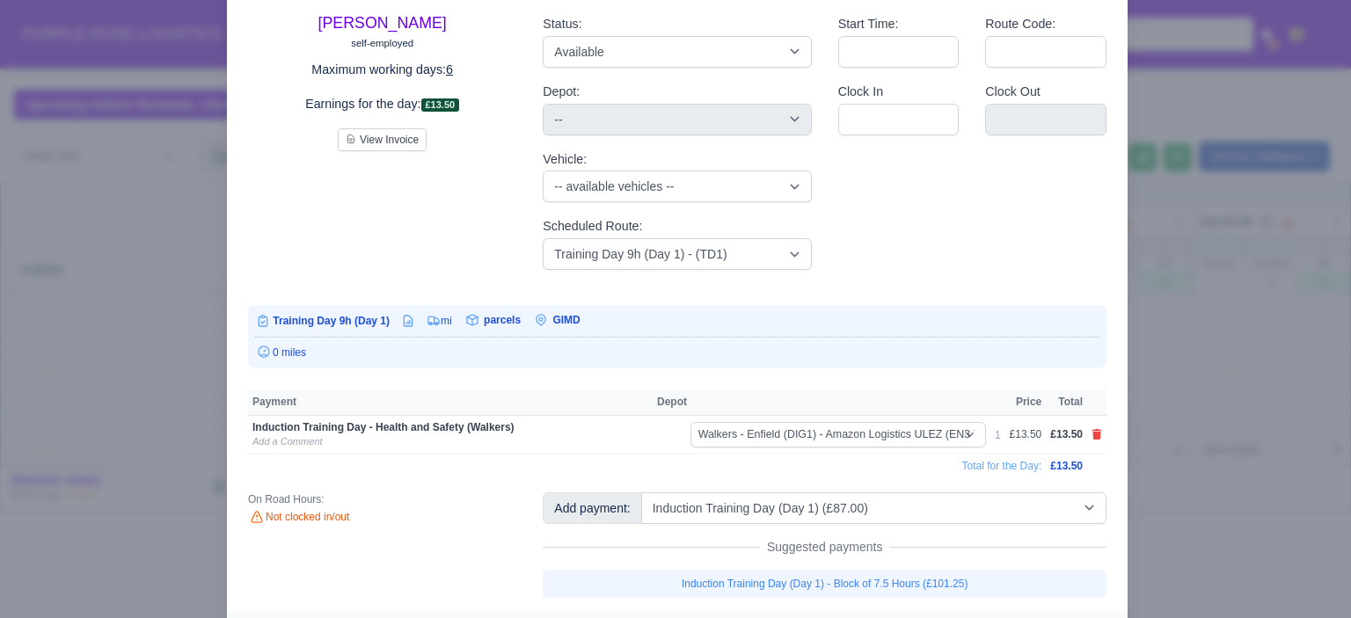
select select
select select "5"
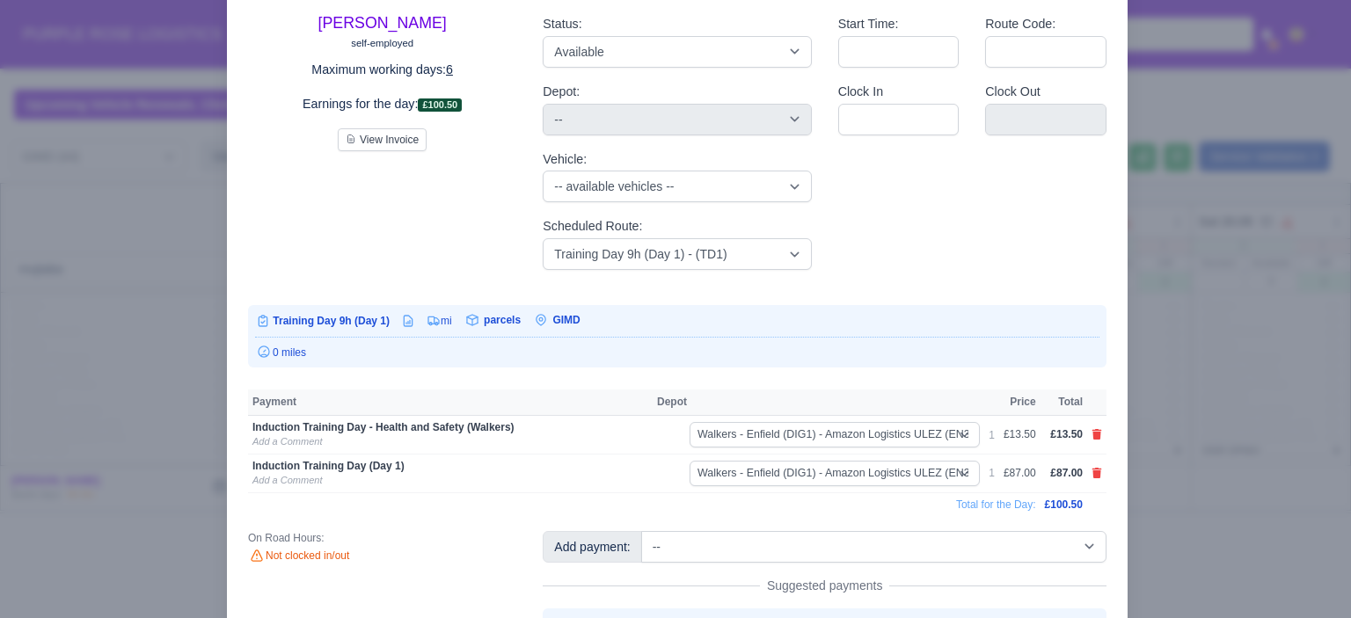
scroll to position [112, 0]
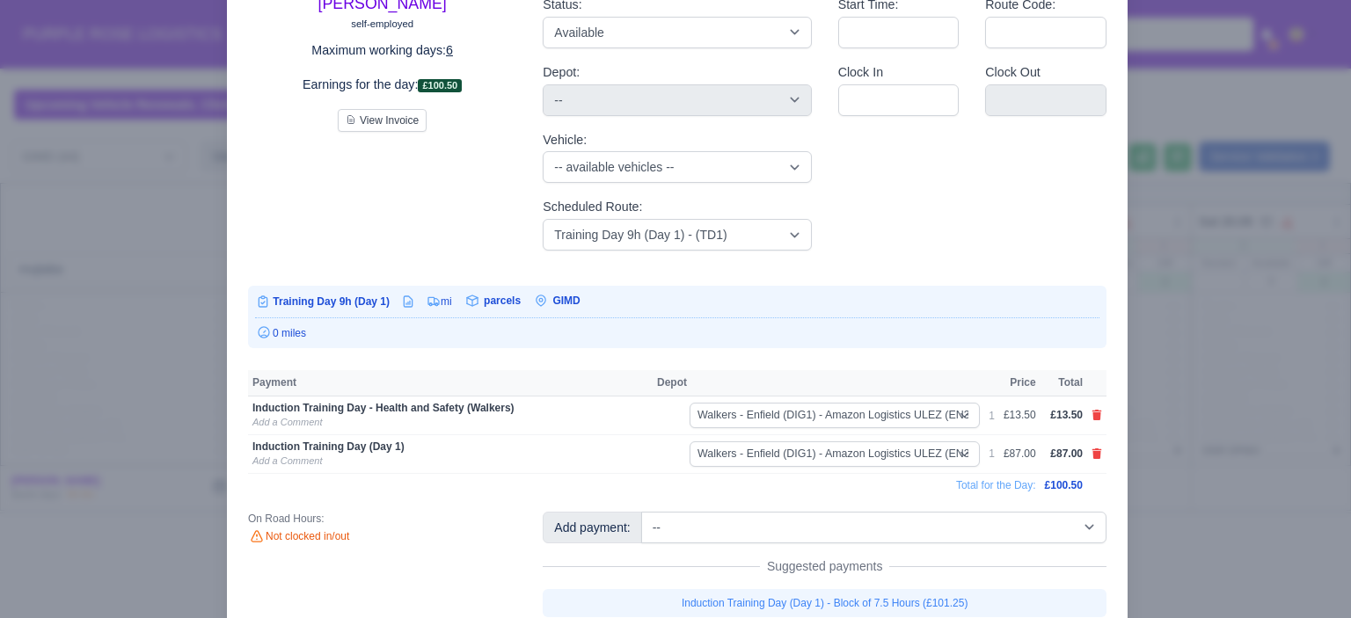
click at [1257, 421] on div at bounding box center [675, 309] width 1351 height 618
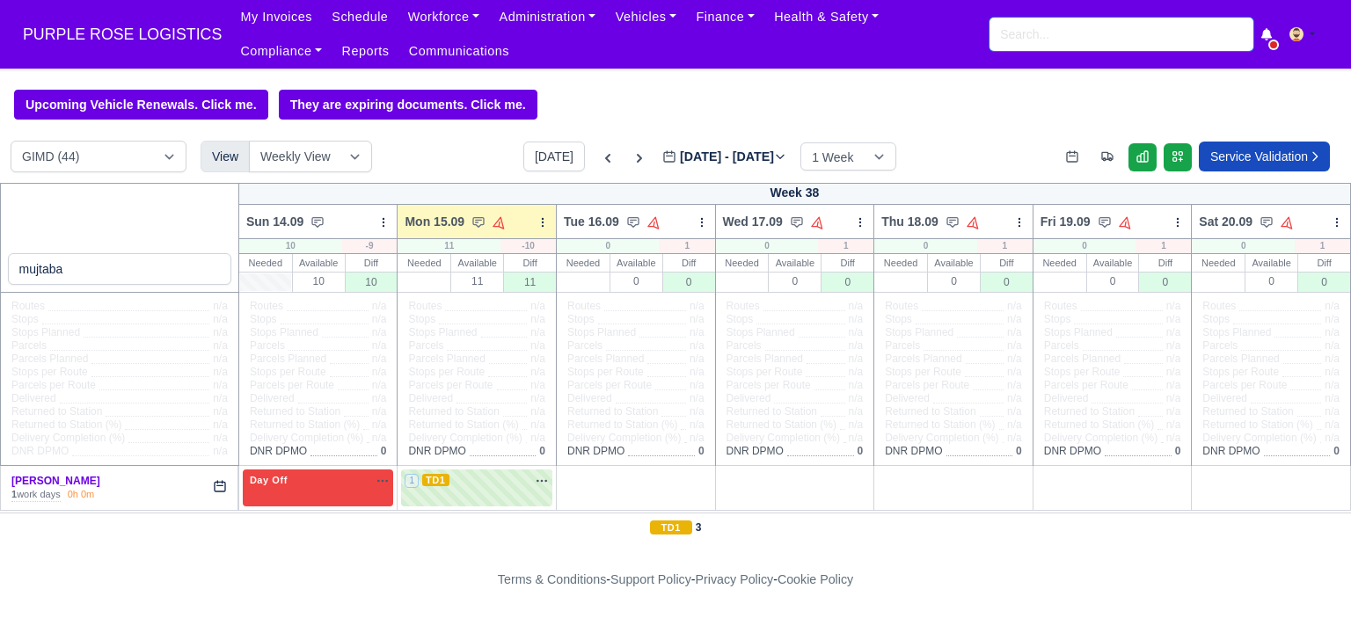
click at [1115, 40] on input "search" at bounding box center [1122, 34] width 264 height 33
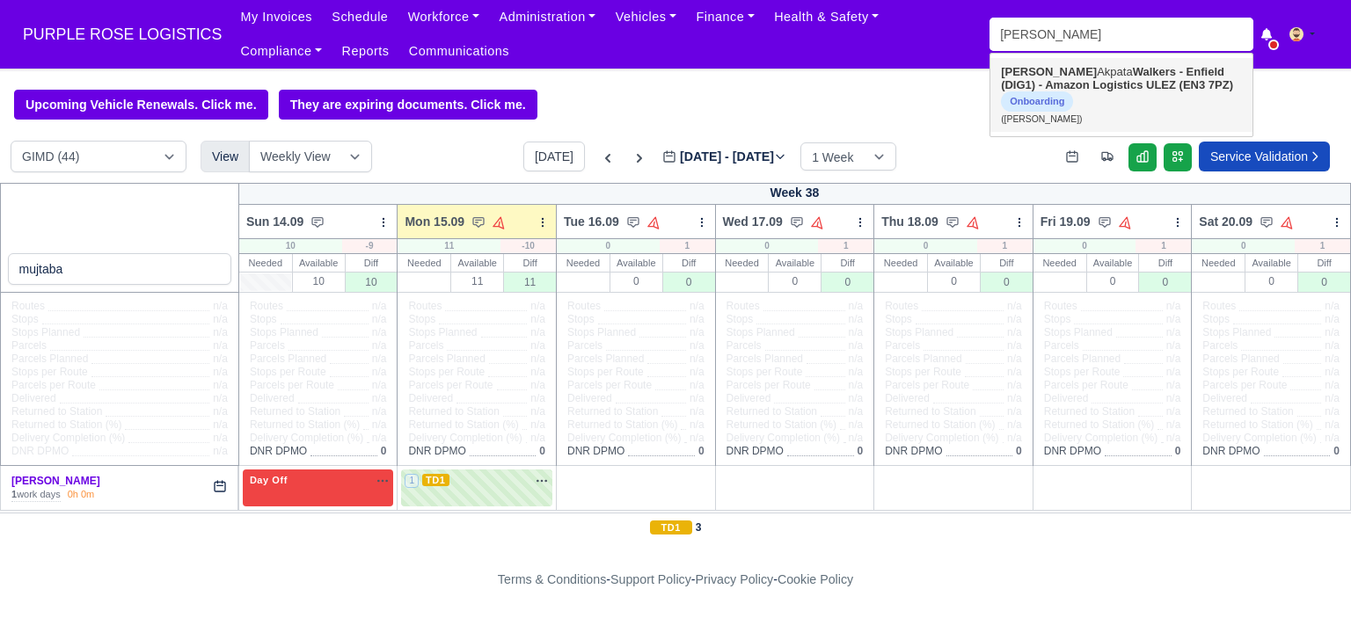
click at [1123, 72] on strong "Walkers - Enfield (DIG1) - Amazon Logistics ULEZ (EN3 7PZ)" at bounding box center [1117, 78] width 232 height 26
type input "Otis Akpata"
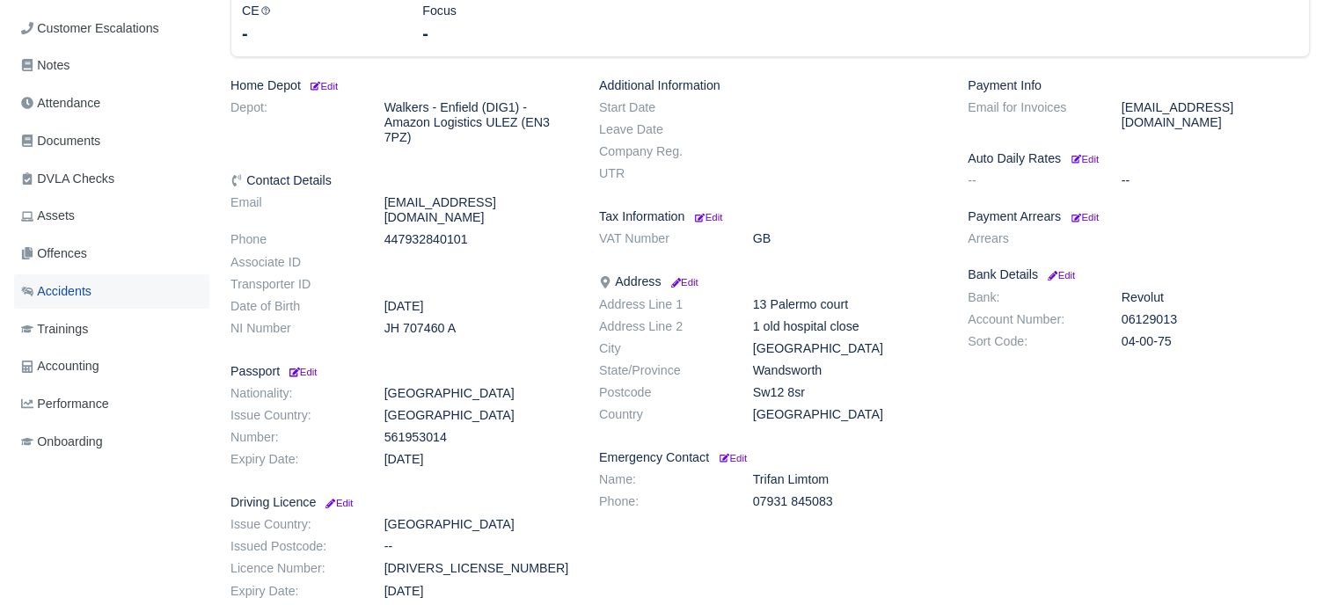
scroll to position [352, 0]
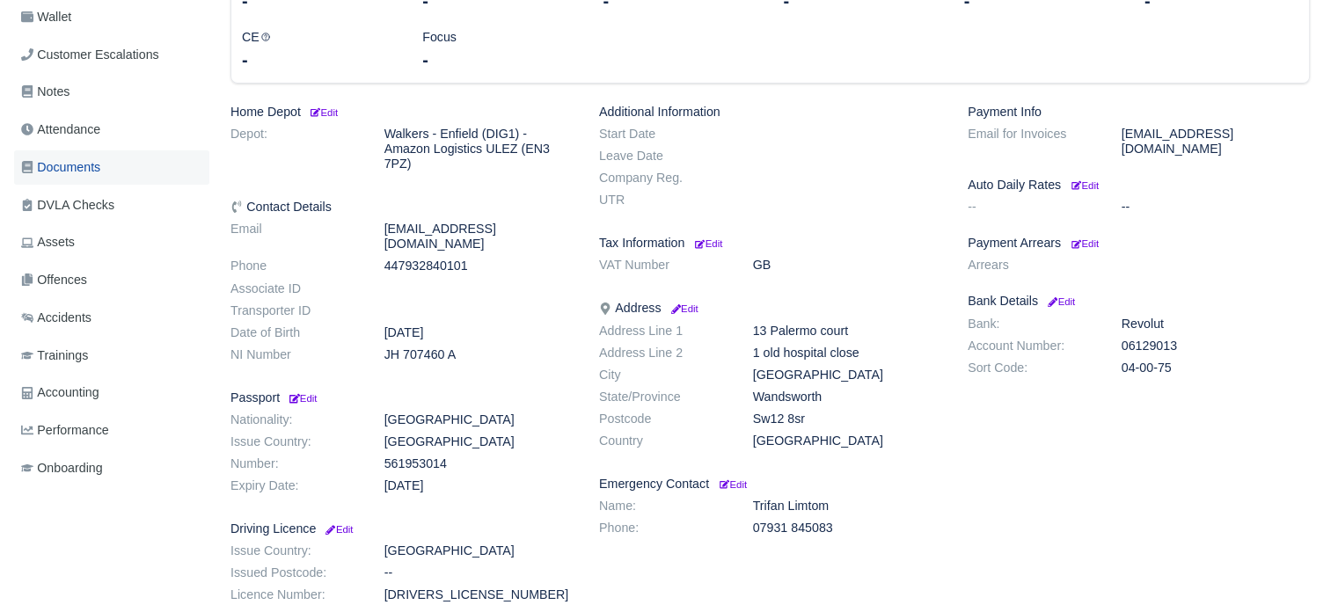
click at [69, 174] on span "Documents" at bounding box center [60, 167] width 79 height 20
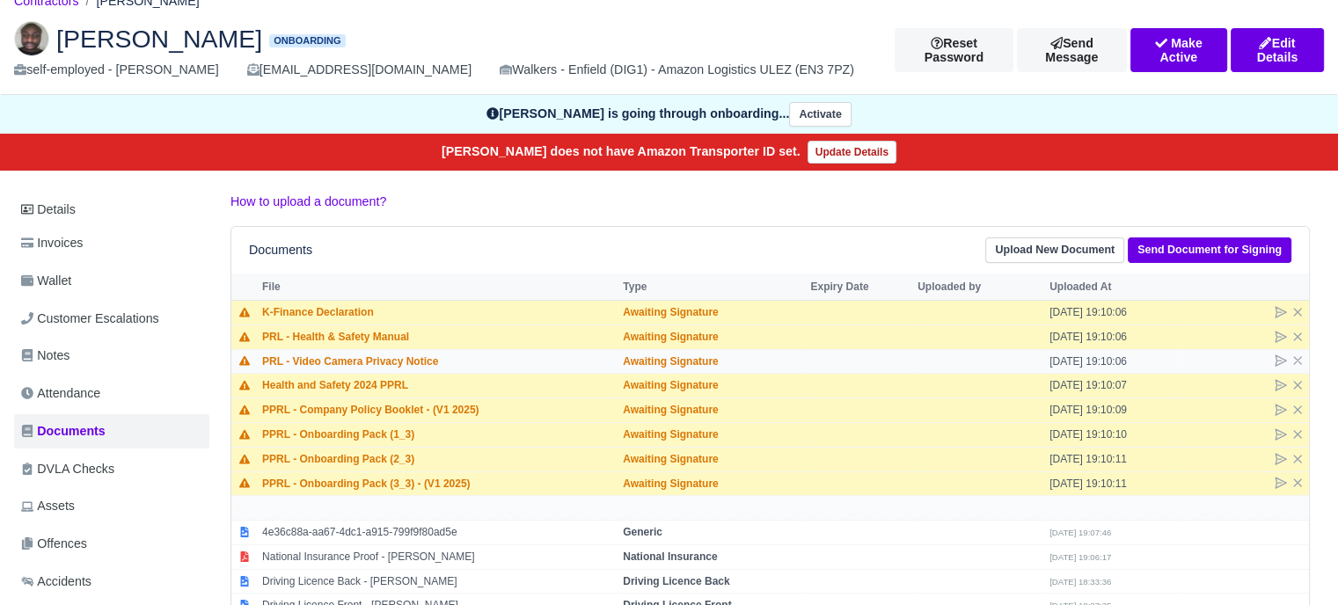
scroll to position [88, 0]
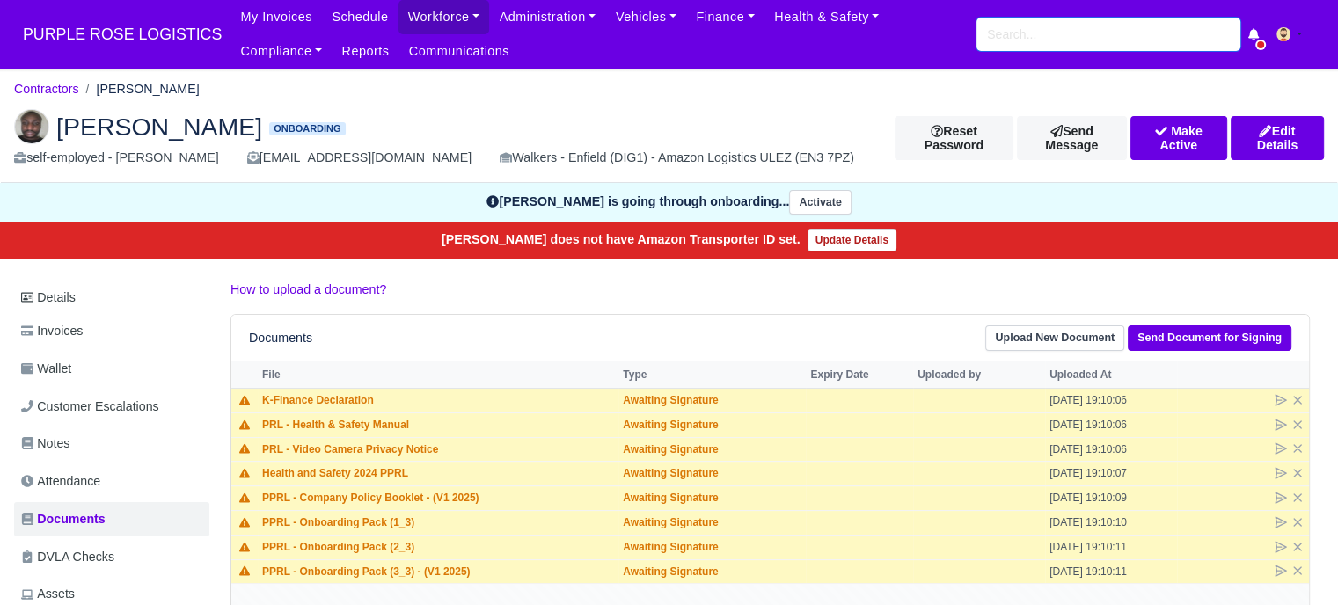
click at [1088, 31] on input "search" at bounding box center [1108, 34] width 264 height 33
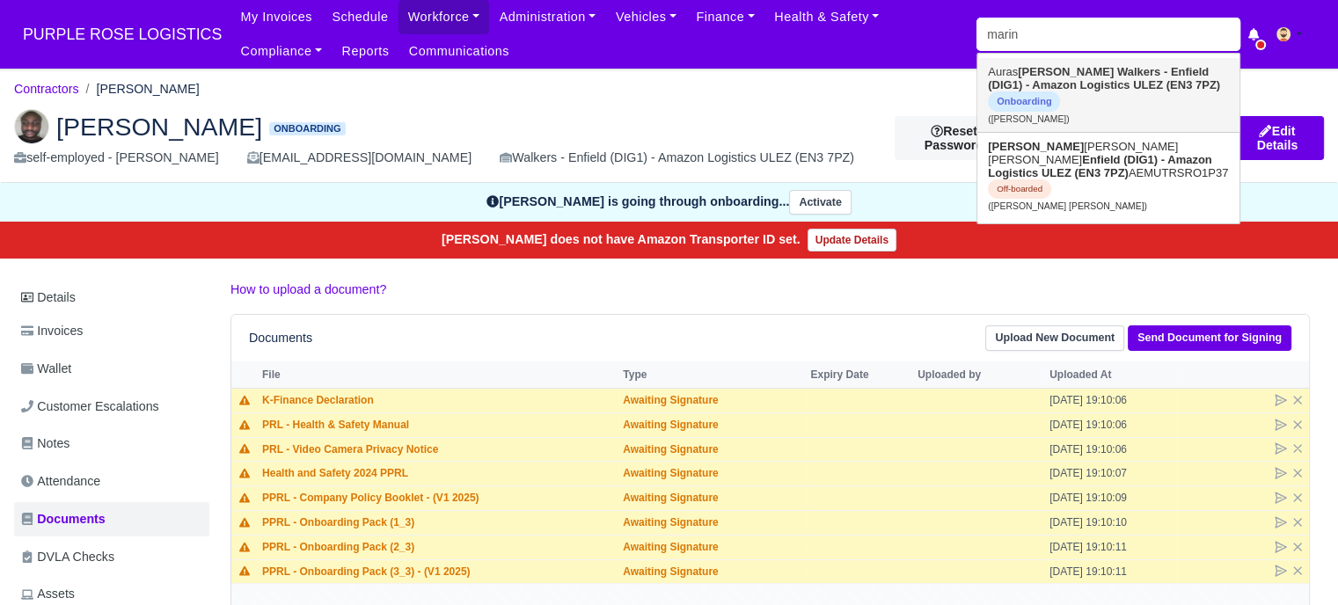
click at [1082, 84] on strong "Walkers - Enfield (DIG1) - Amazon Logistics ULEZ (EN3 7PZ)" at bounding box center [1104, 78] width 232 height 26
type input "[PERSON_NAME]"
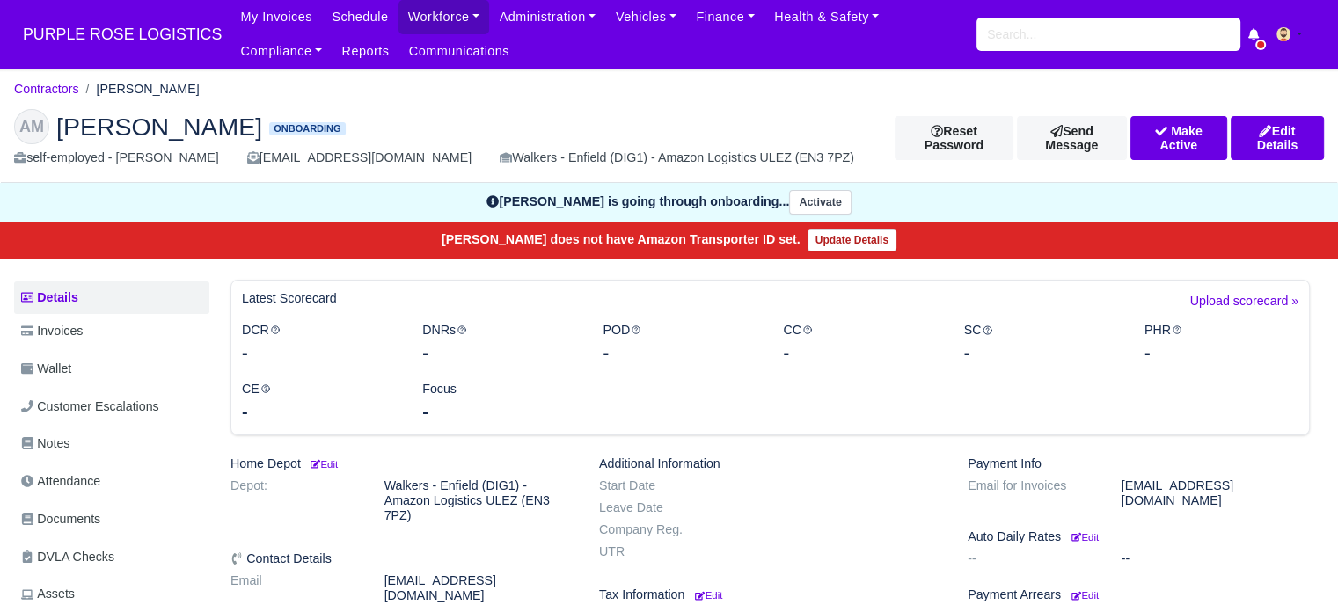
scroll to position [352, 0]
